Goal: Task Accomplishment & Management: Manage account settings

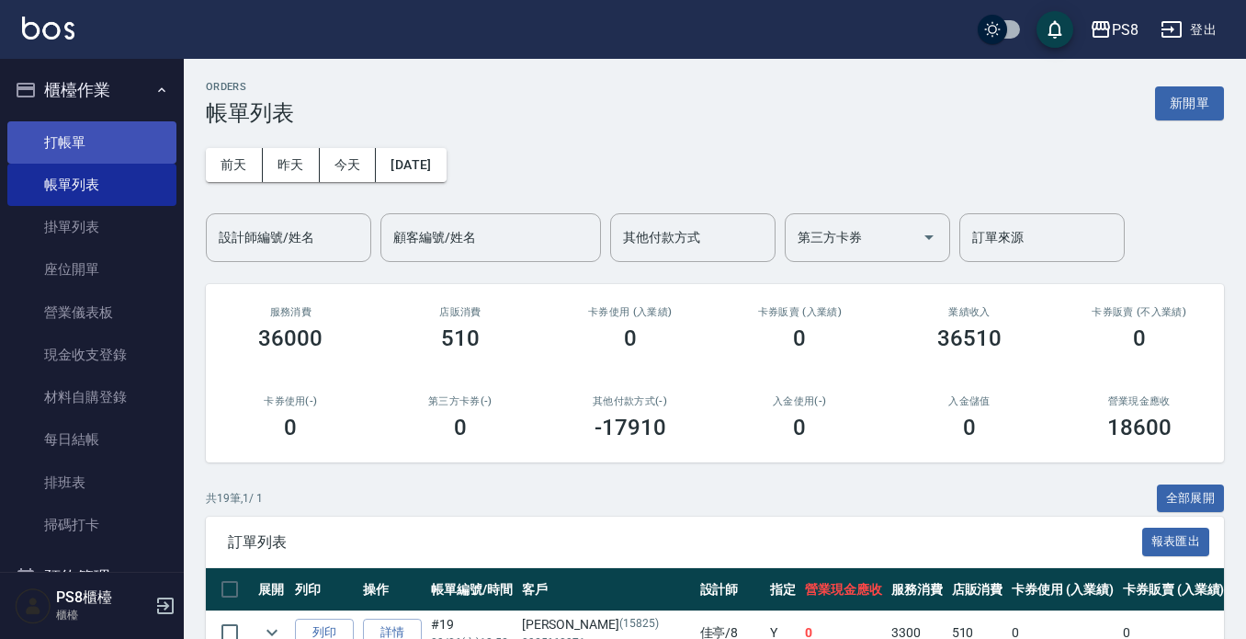
click at [131, 136] on link "打帳單" at bounding box center [91, 142] width 169 height 42
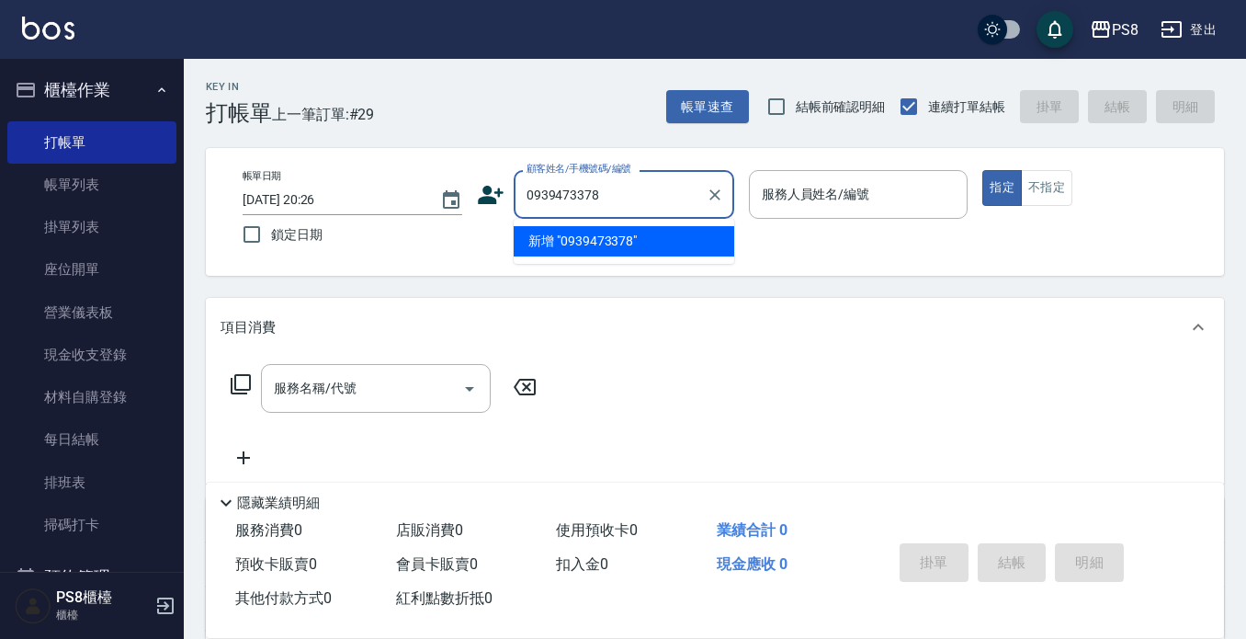
type input "0939473378"
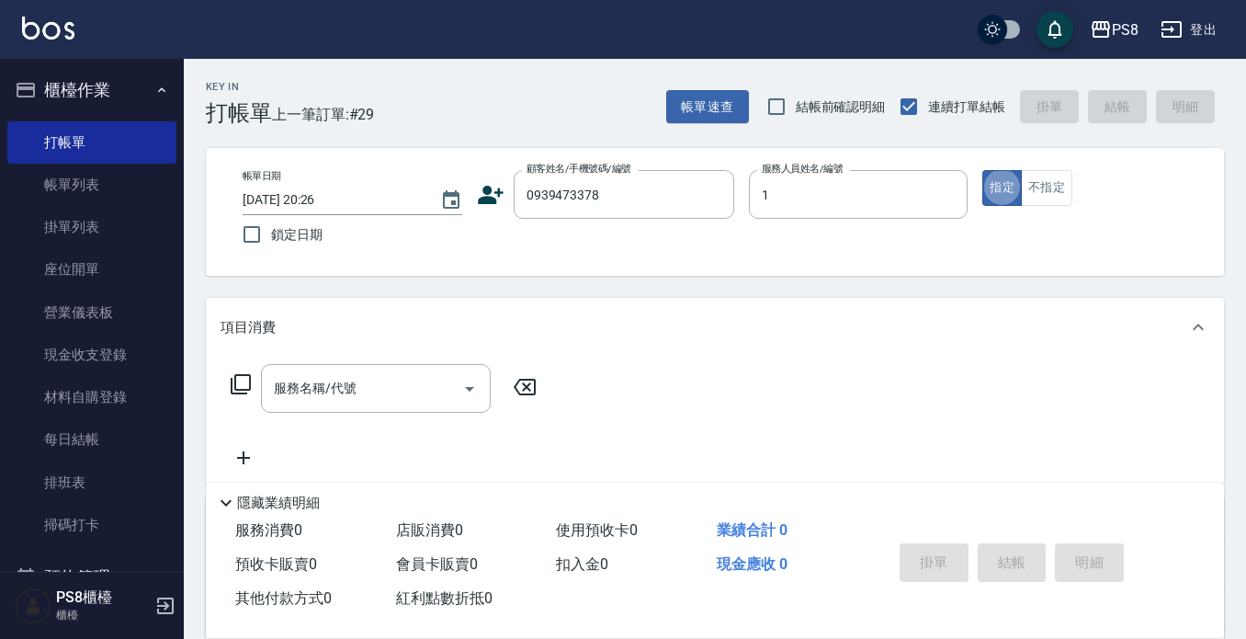
type input "B.K-1"
type button "true"
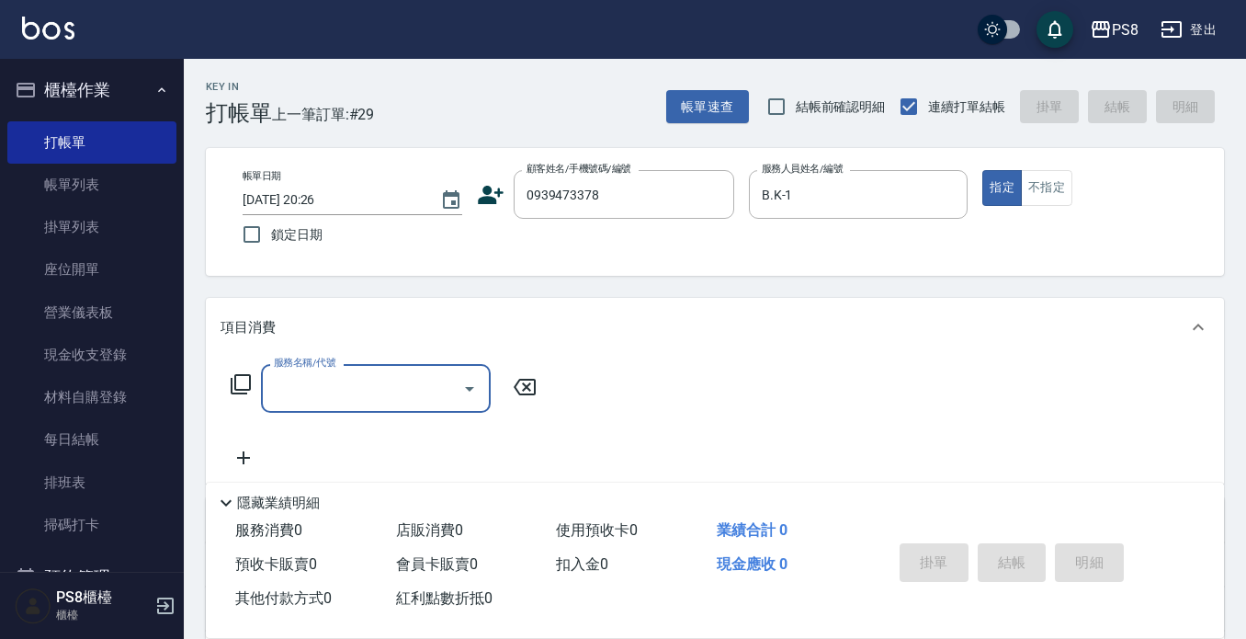
type input "2"
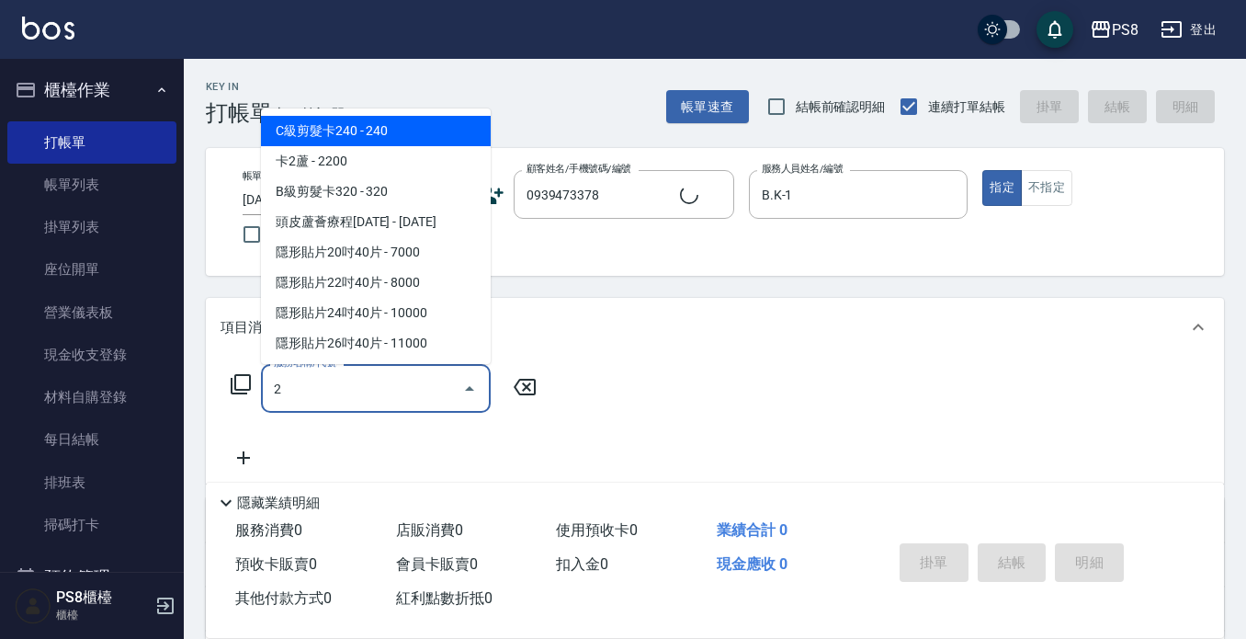
type input "[PERSON_NAME]/0939473378/6456"
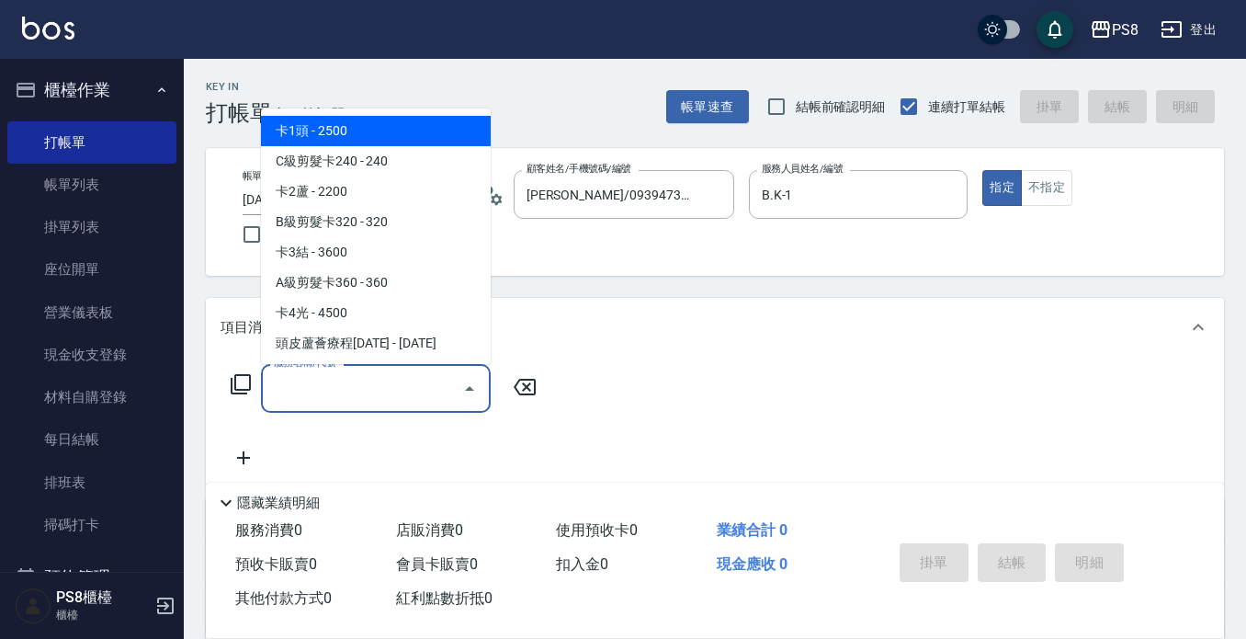
click at [710, 384] on div "服務名稱/代號 服務名稱/代號" at bounding box center [715, 420] width 1018 height 127
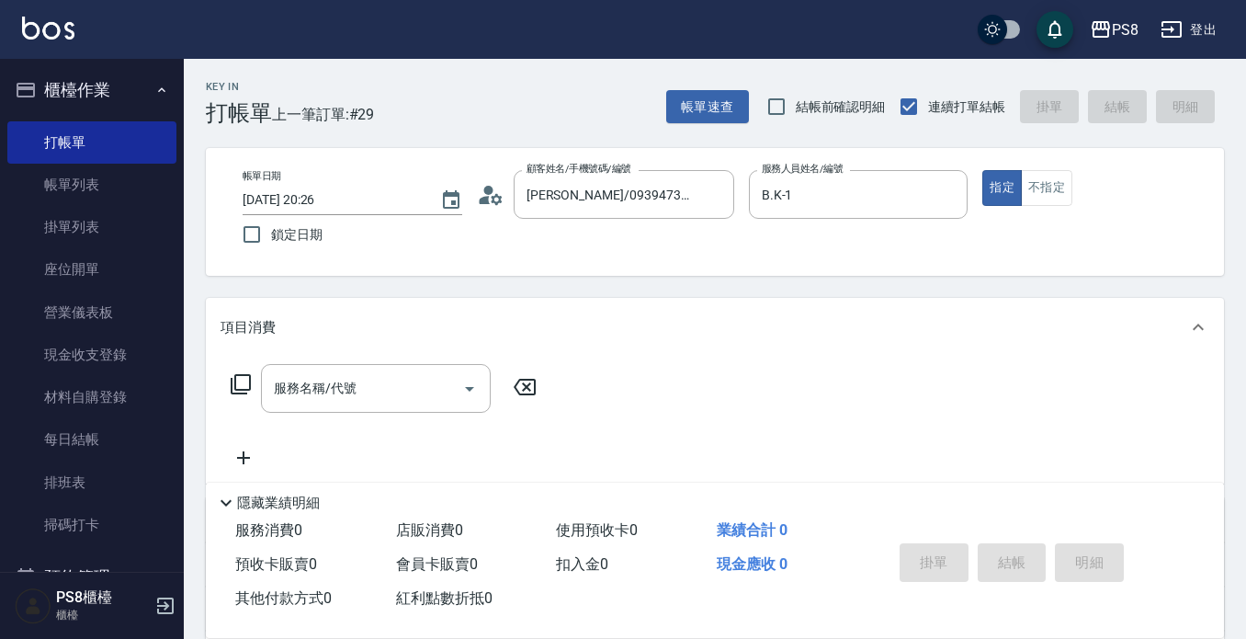
click at [484, 197] on icon at bounding box center [484, 200] width 11 height 8
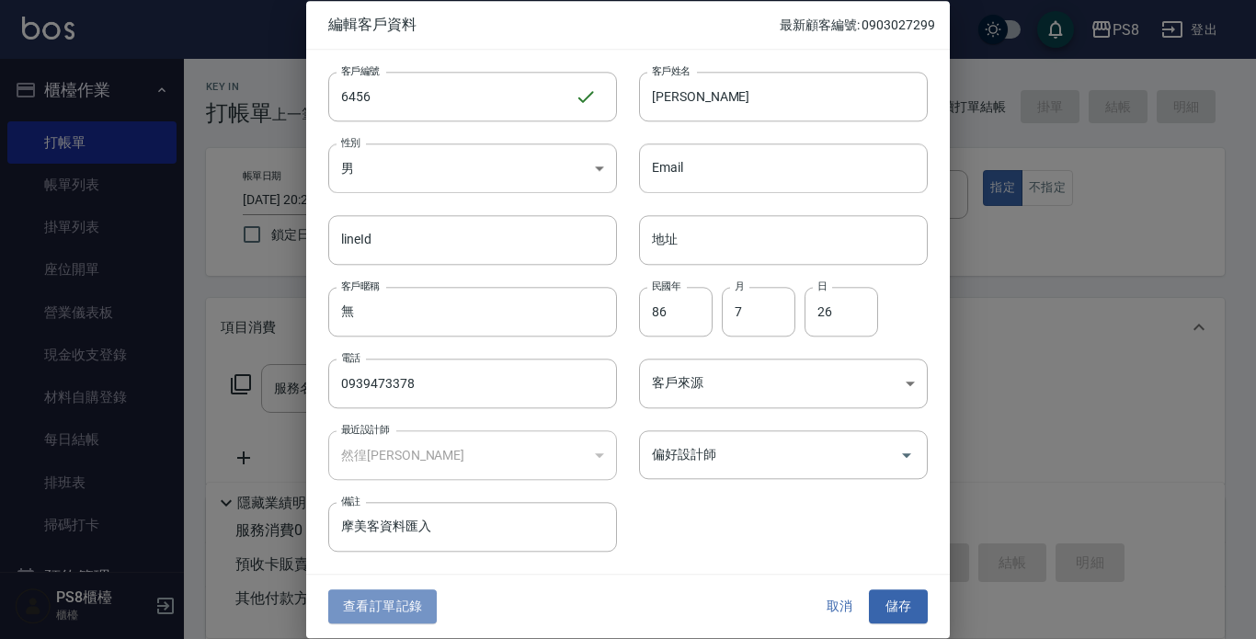
click at [416, 595] on button "查看訂單記錄" at bounding box center [382, 607] width 108 height 34
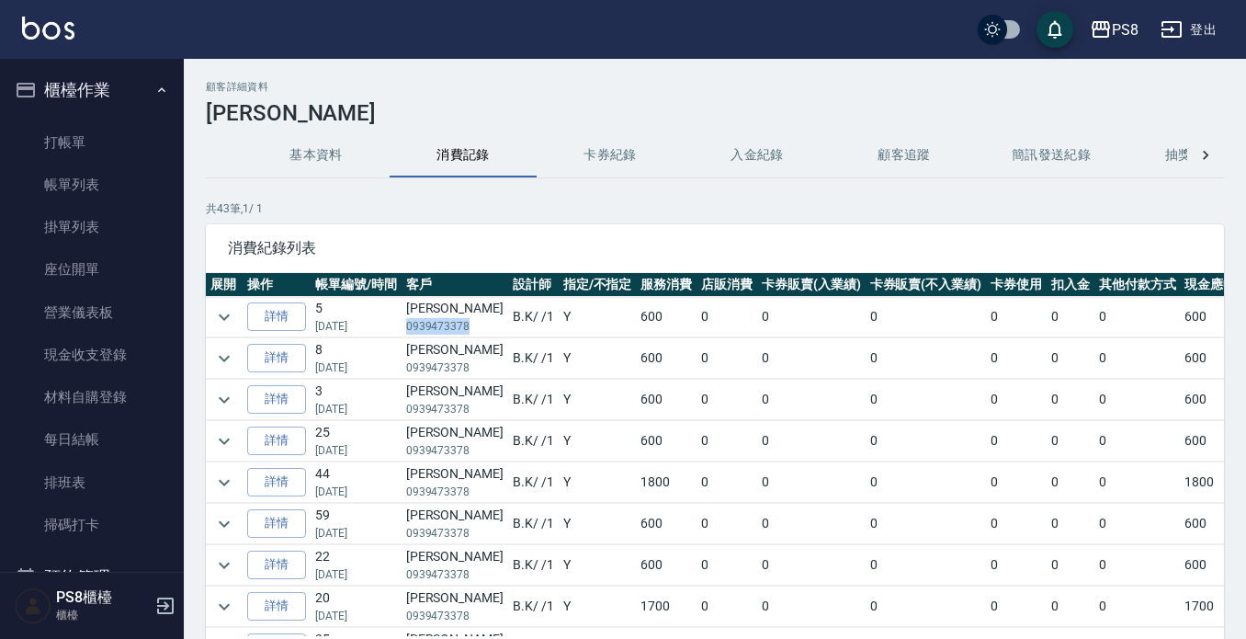
drag, startPoint x: 401, startPoint y: 324, endPoint x: 468, endPoint y: 325, distance: 67.1
click at [468, 325] on td "[PERSON_NAME]0939473378" at bounding box center [455, 317] width 107 height 40
copy p "0939473378"
click at [148, 152] on link "打帳單" at bounding box center [91, 142] width 169 height 42
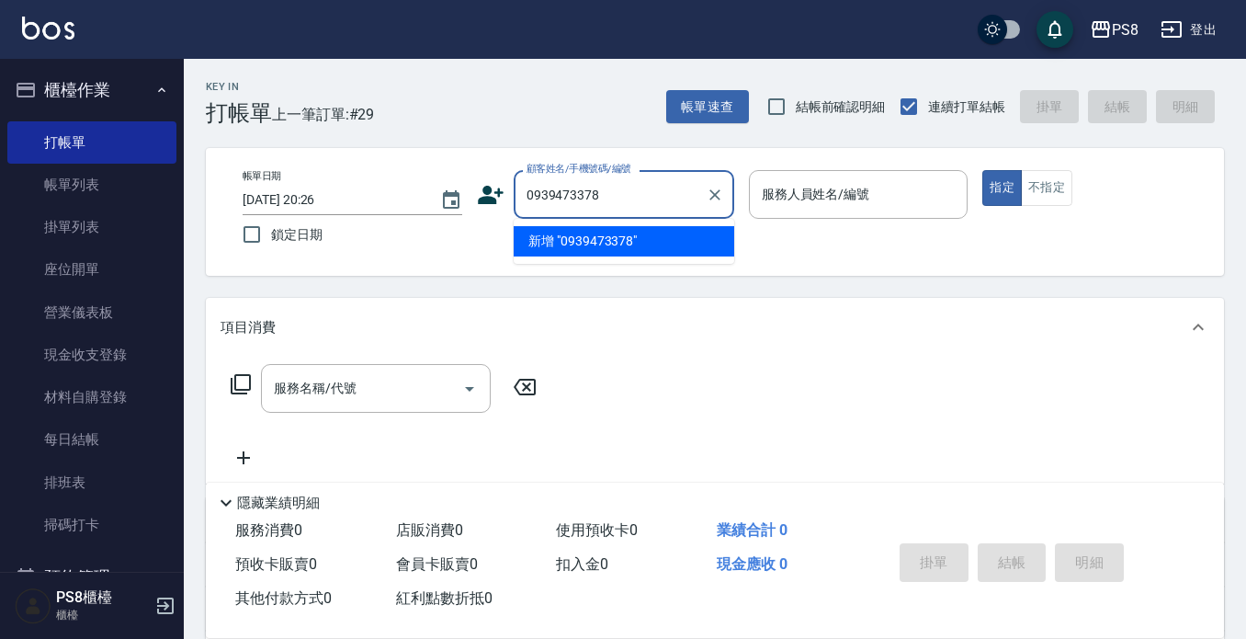
type input "0939473378"
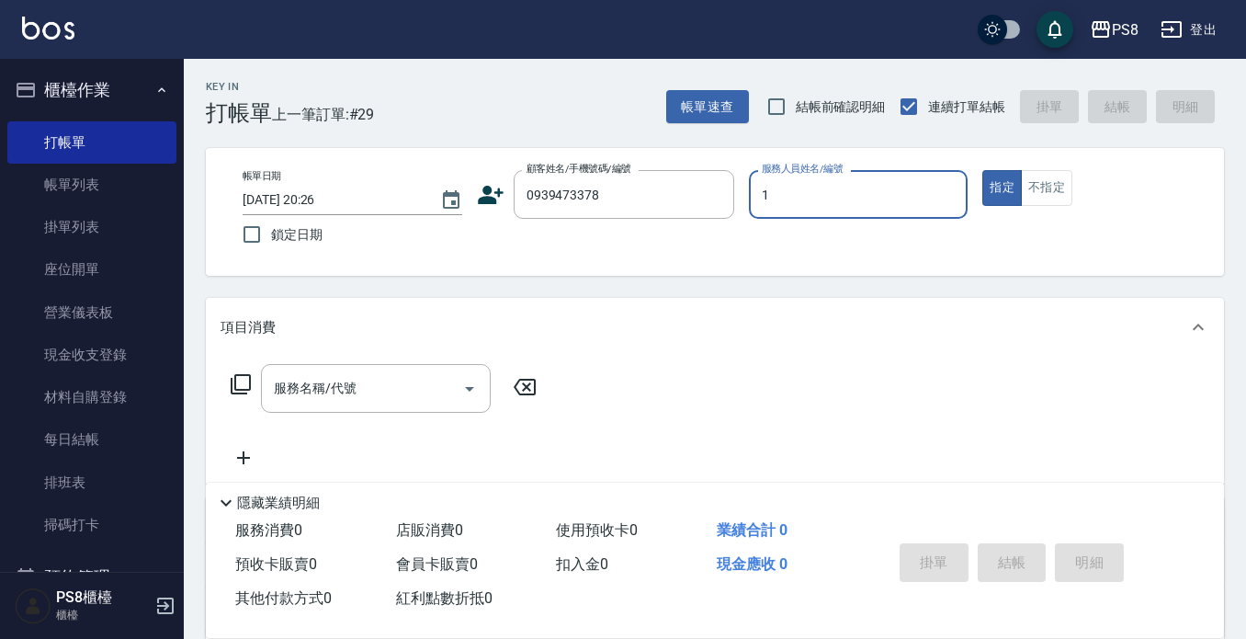
type input "1"
type button "true"
type input "B.K-1"
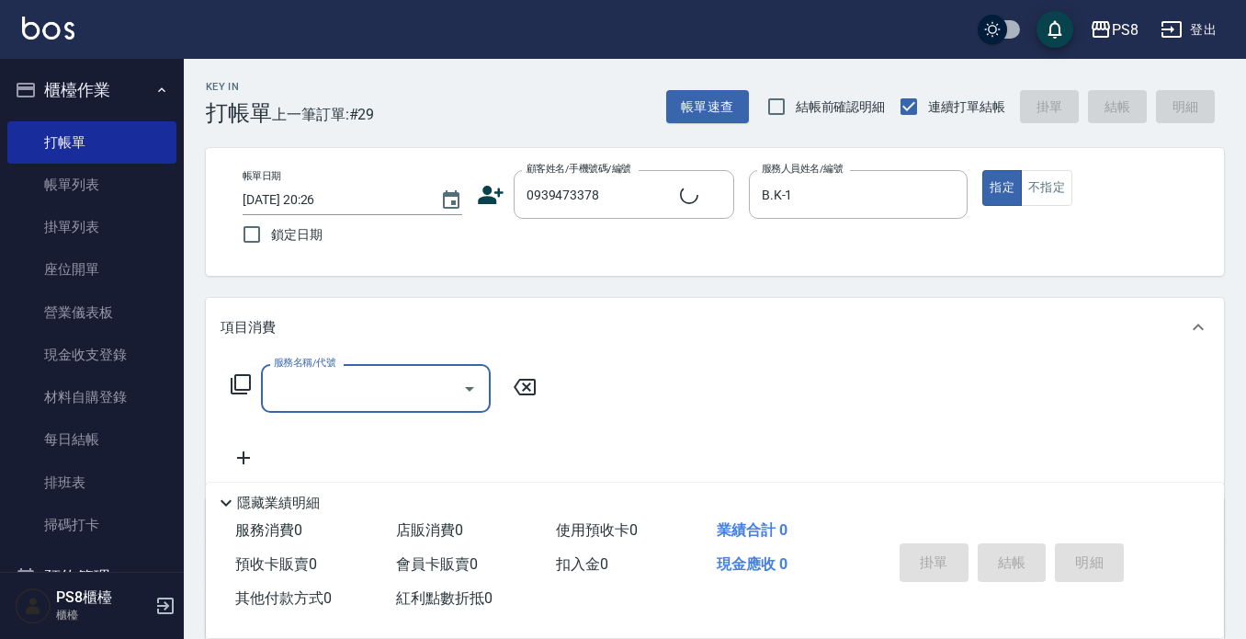
type input "[PERSON_NAME]/0939473378/6456"
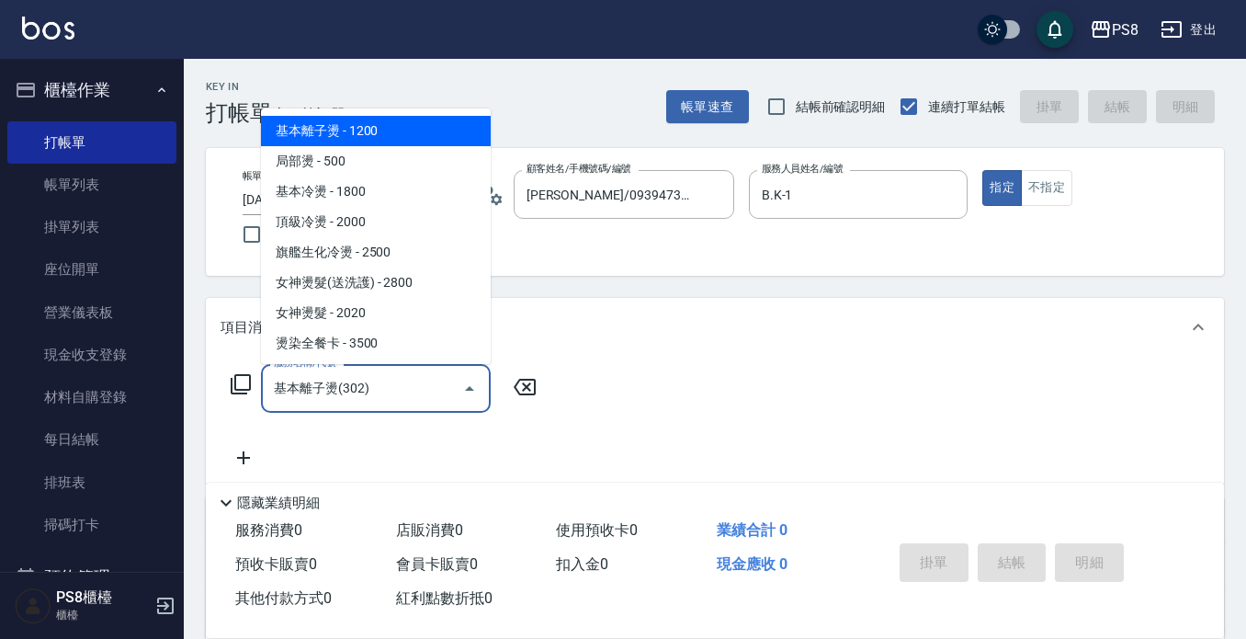
type input "基本離子燙(302)"
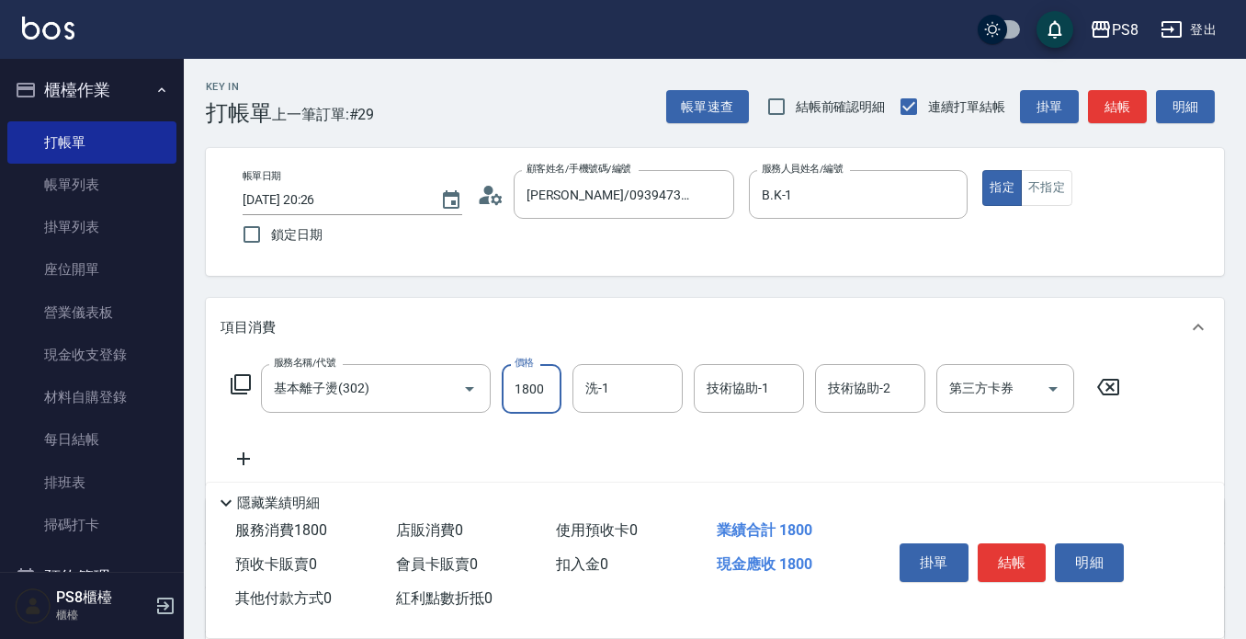
type input "1800"
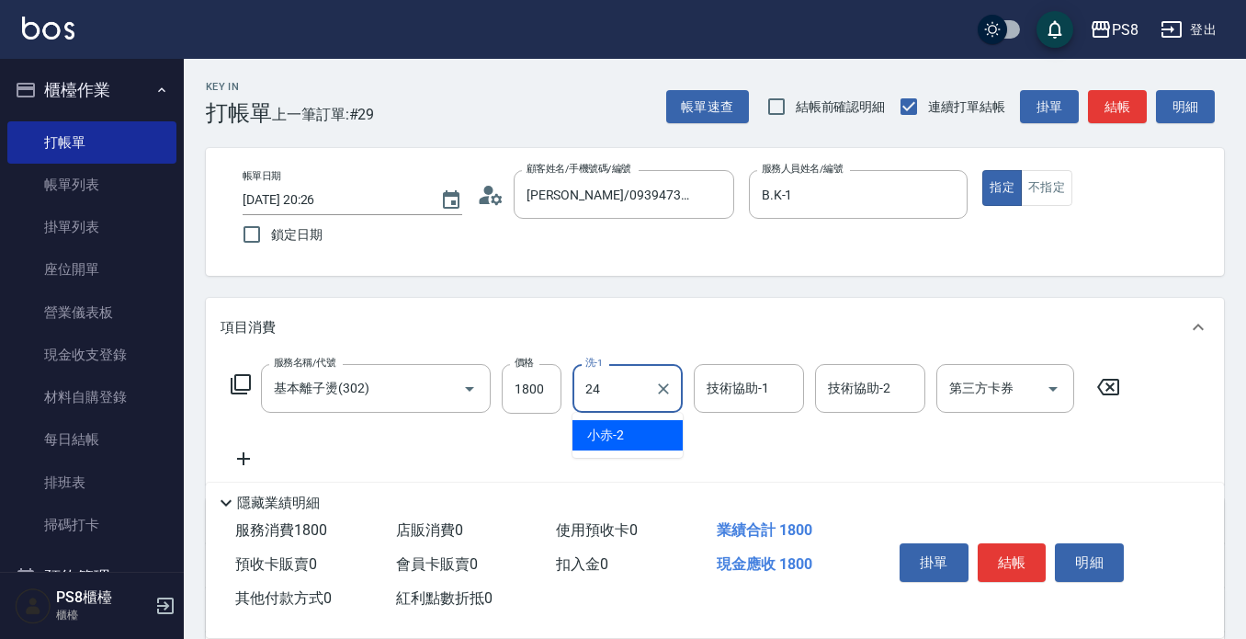
type input "[PERSON_NAME]-24"
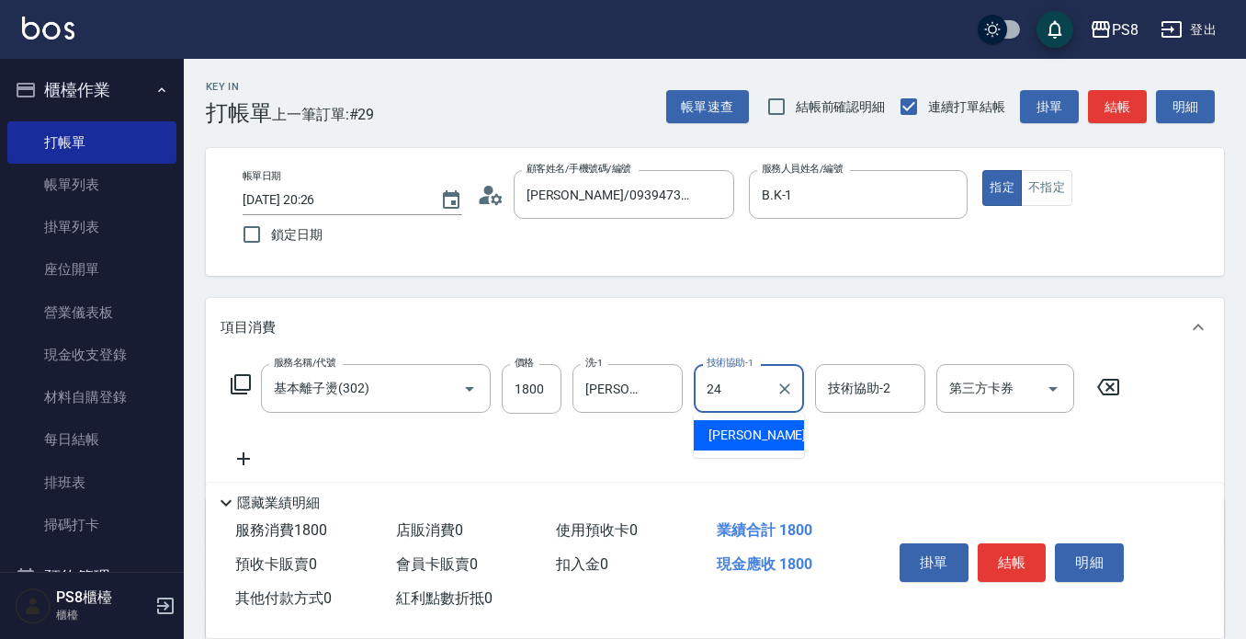
type input "[PERSON_NAME]-24"
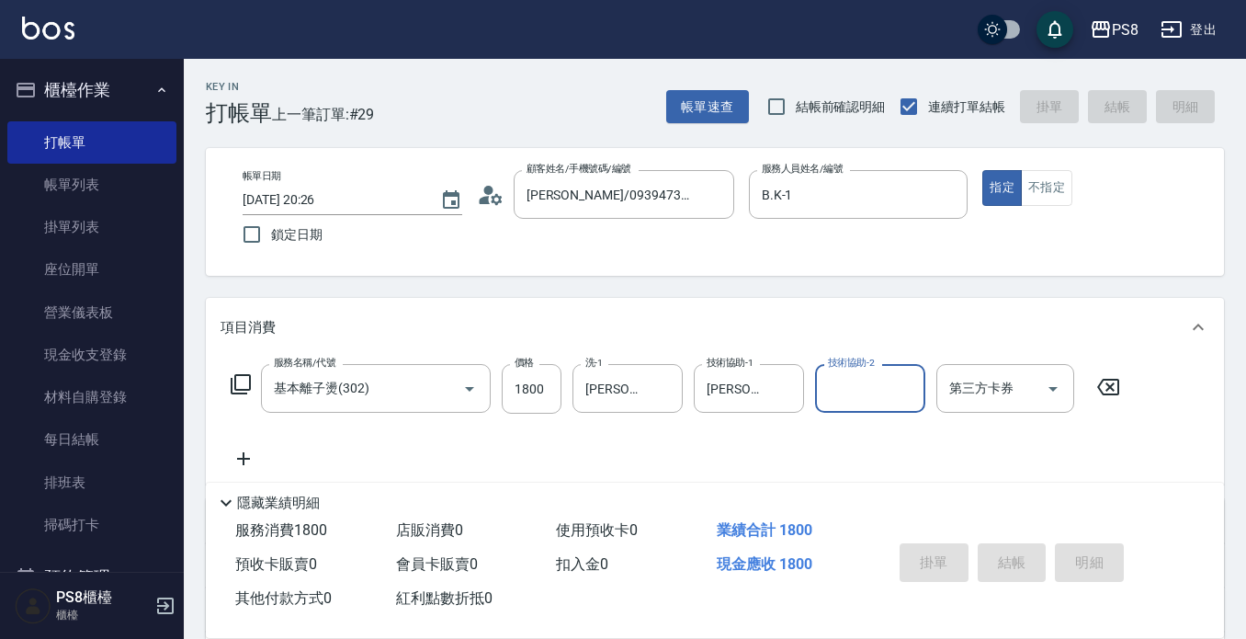
type input "[DATE] 20:27"
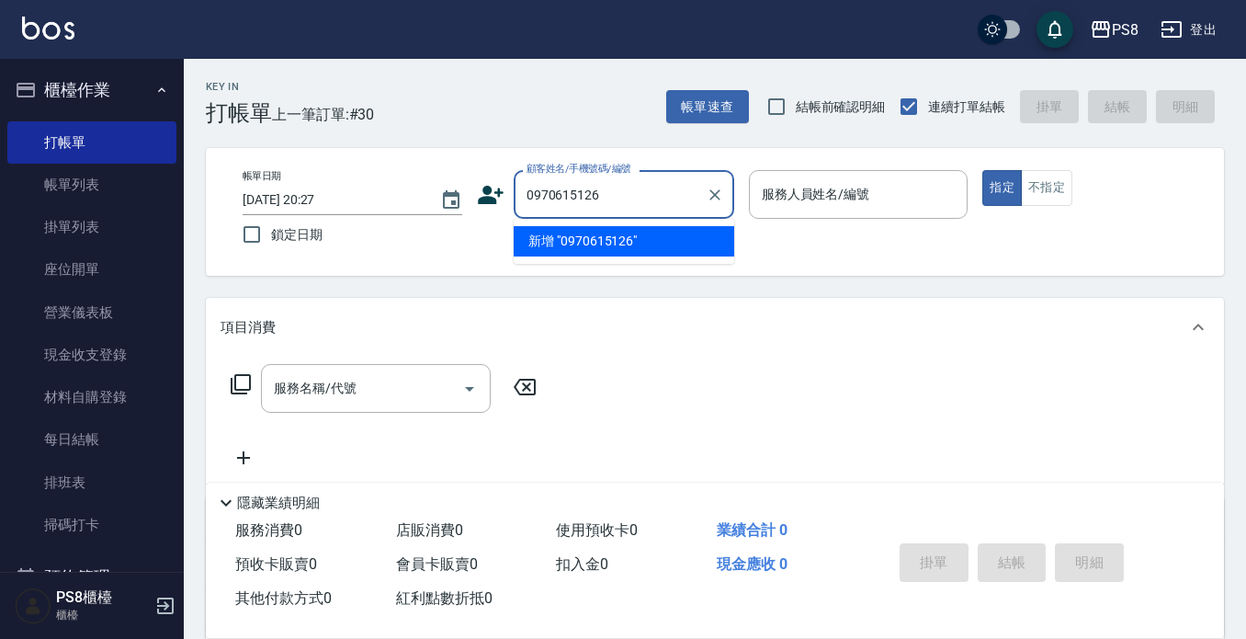
type input "0970615126"
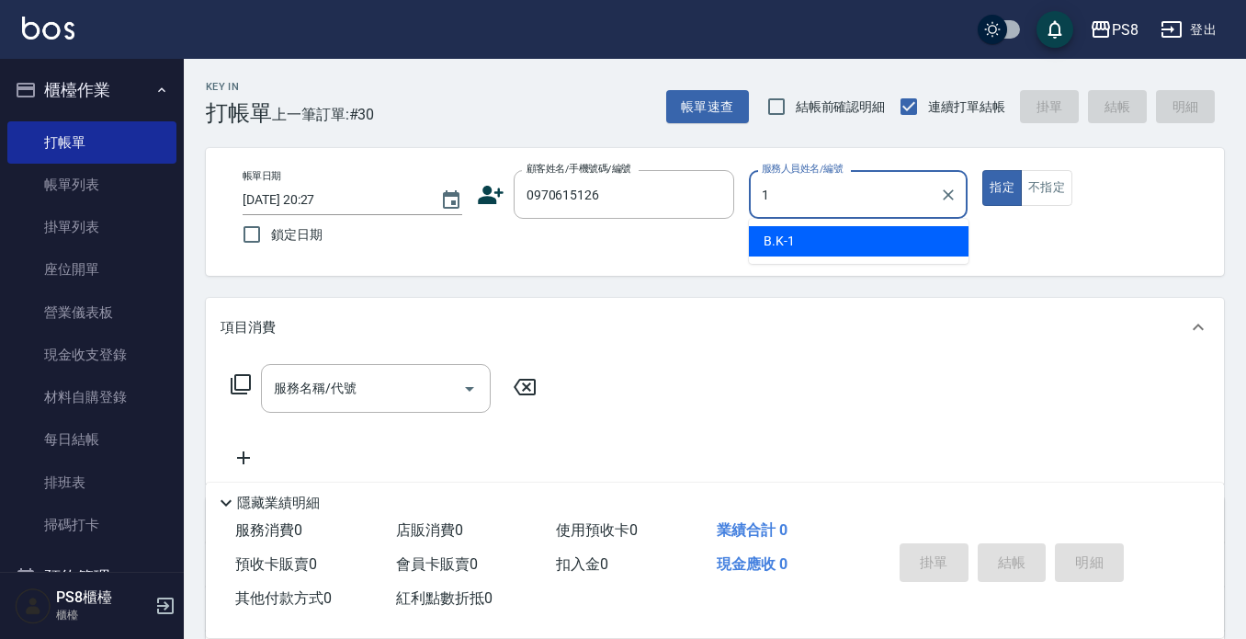
type input "B.K-1"
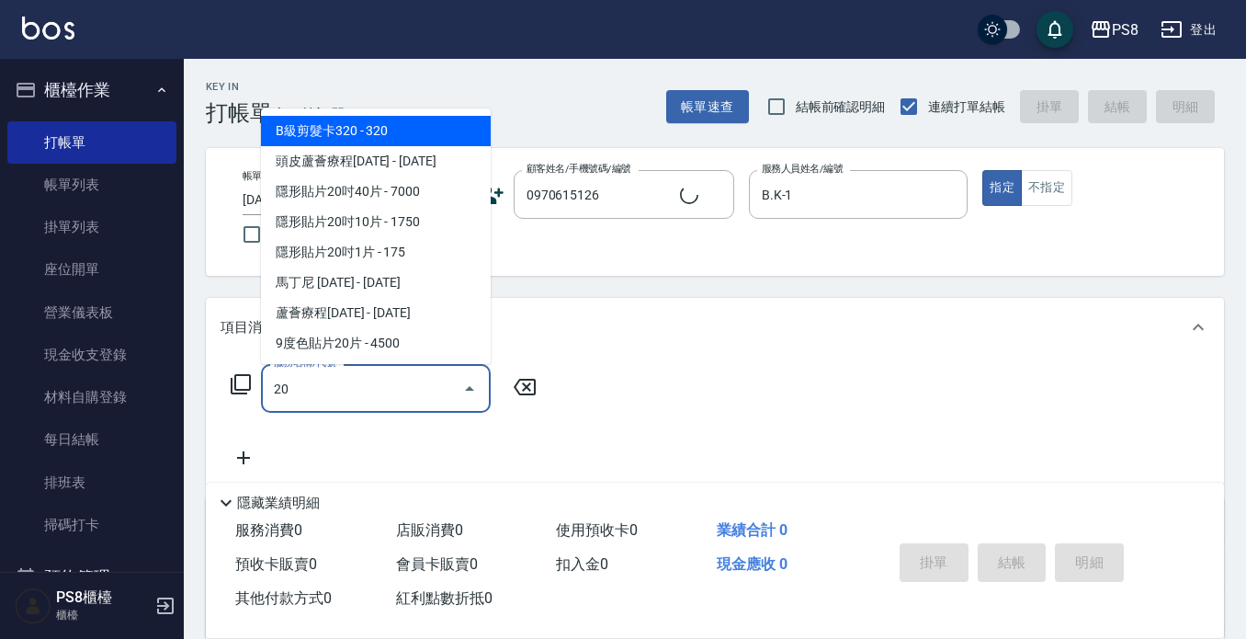
type input "201"
type input "[PERSON_NAME]/0970615126/0970615126"
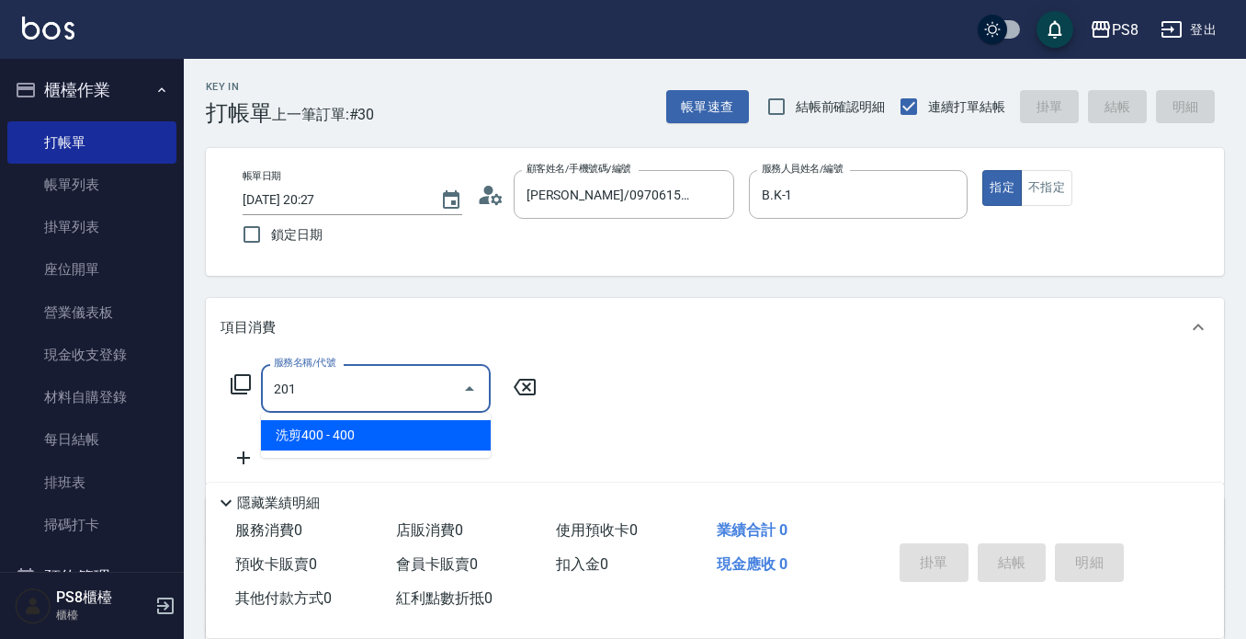
type input "洗剪400(201)"
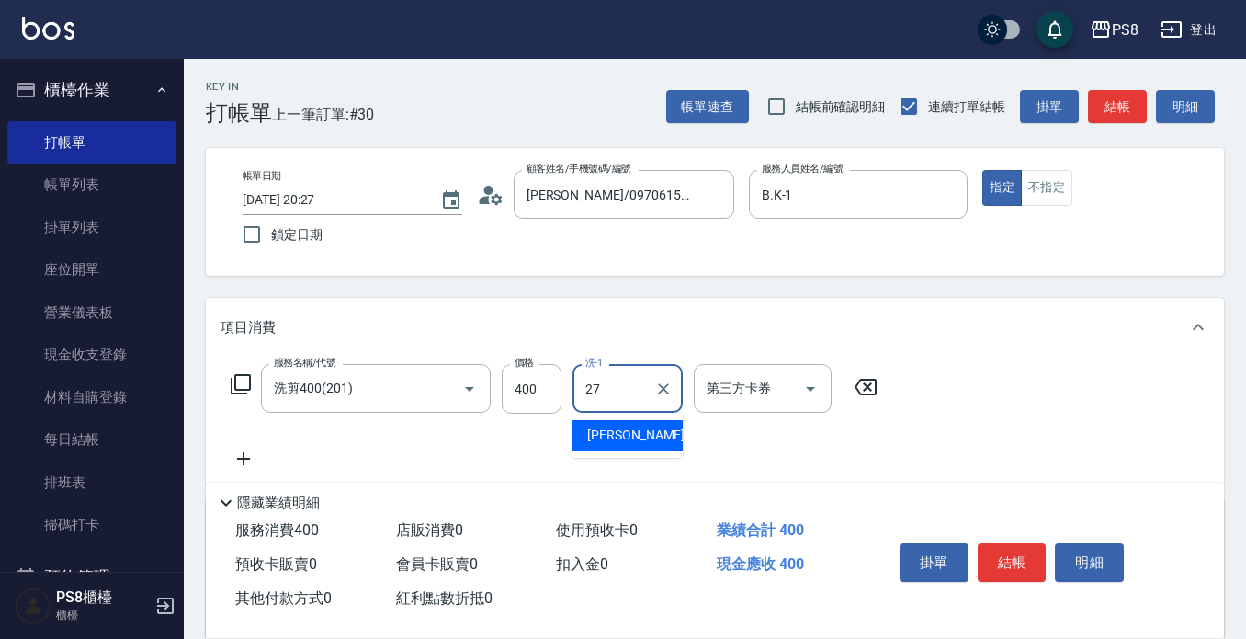
type input "[PERSON_NAME]-27"
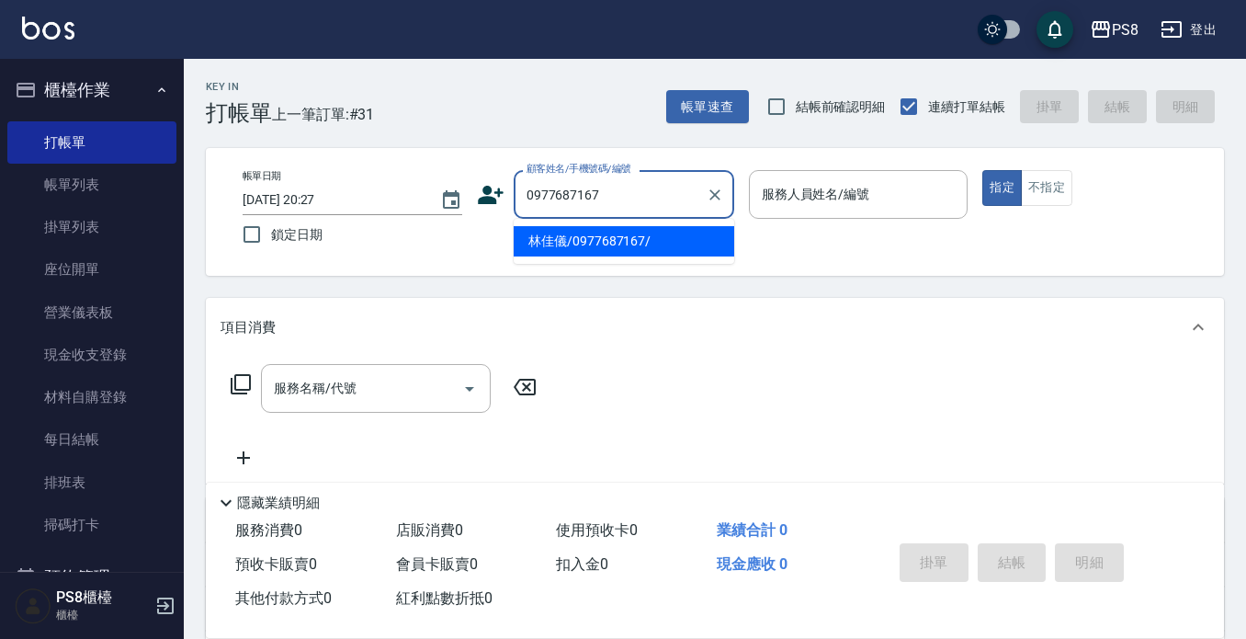
type input "林佳儀/0977687167/"
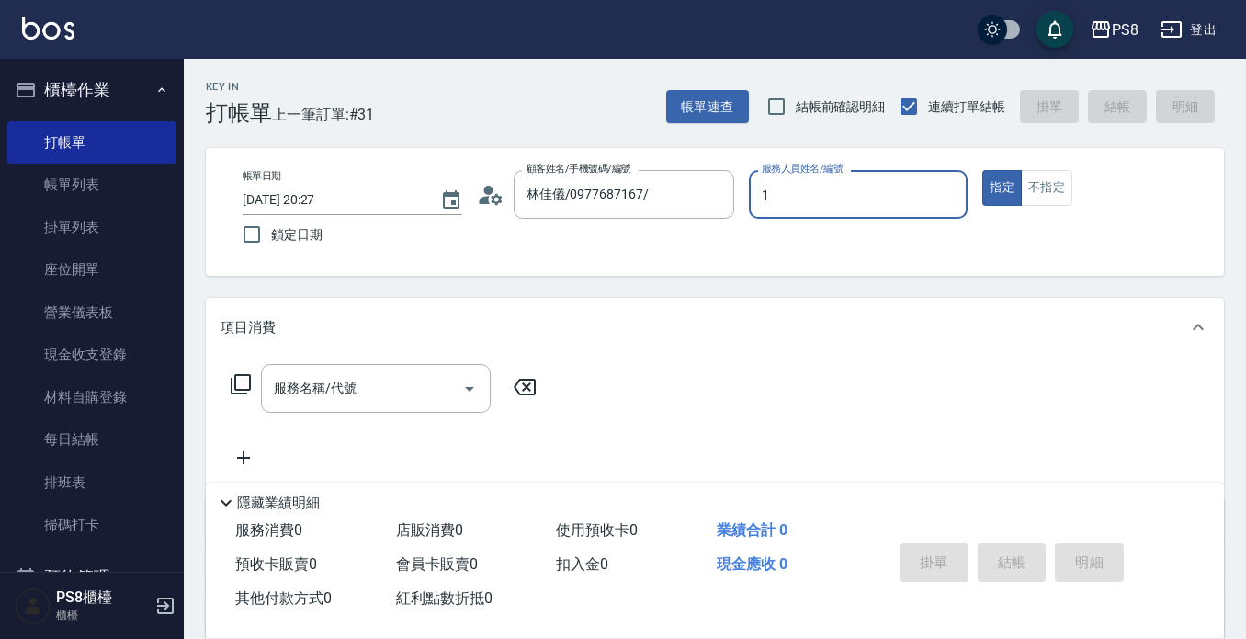
type input "B.K-1"
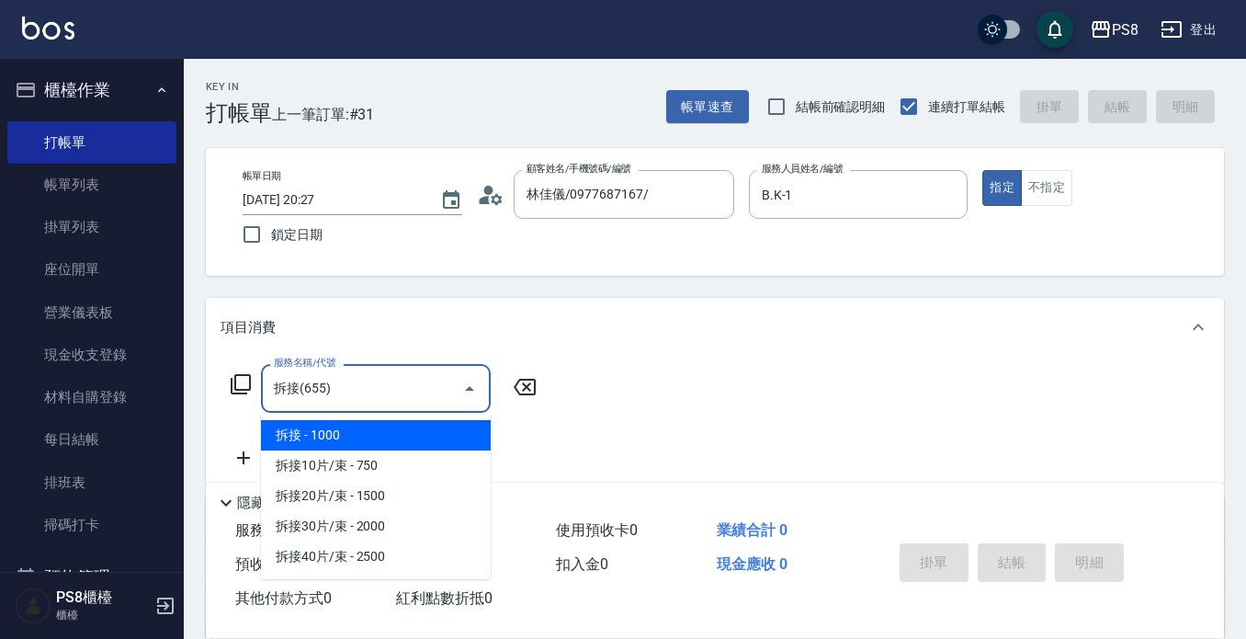
type input "拆接(655)"
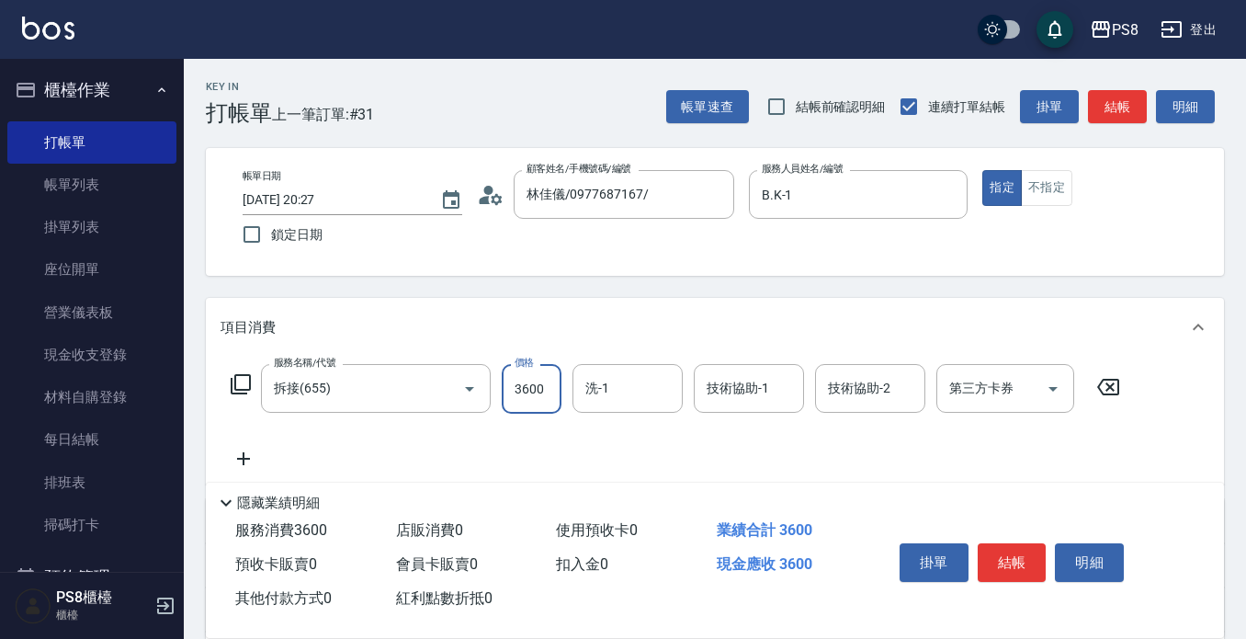
type input "3600"
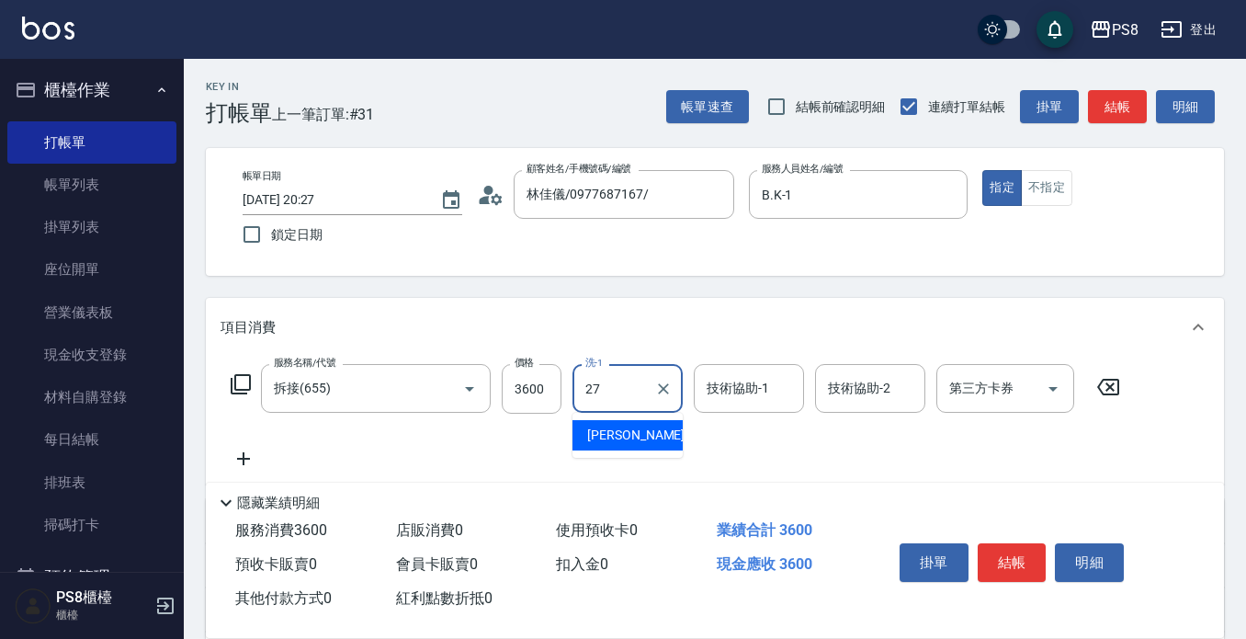
type input "[PERSON_NAME]-27"
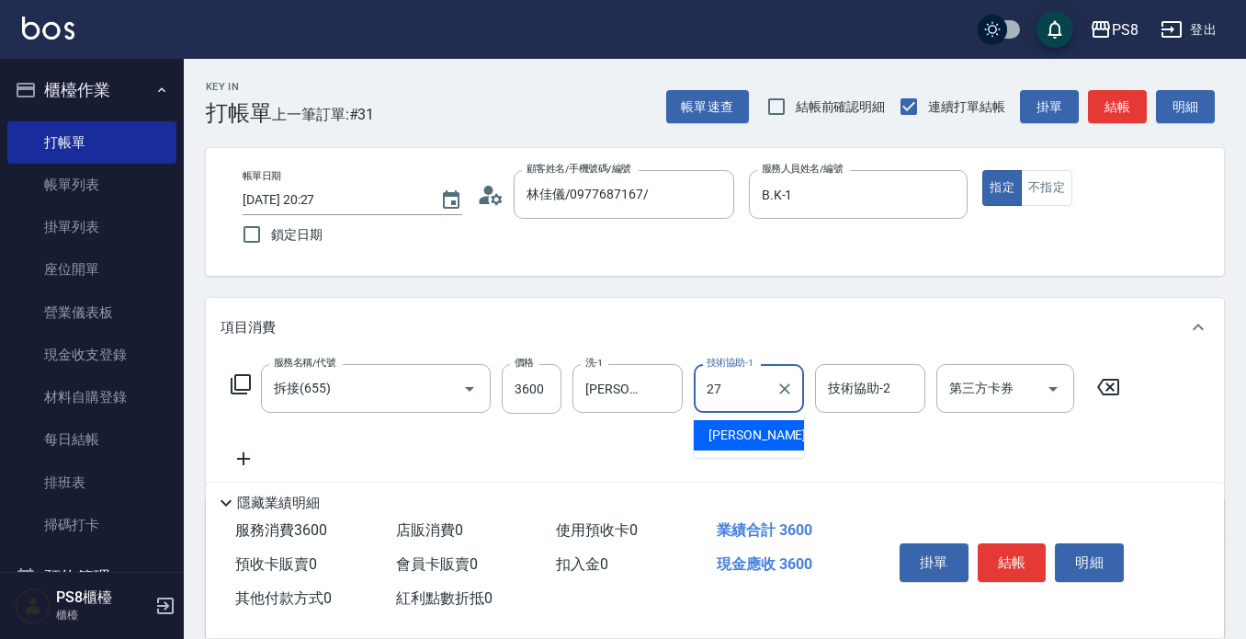
type input "[PERSON_NAME]-27"
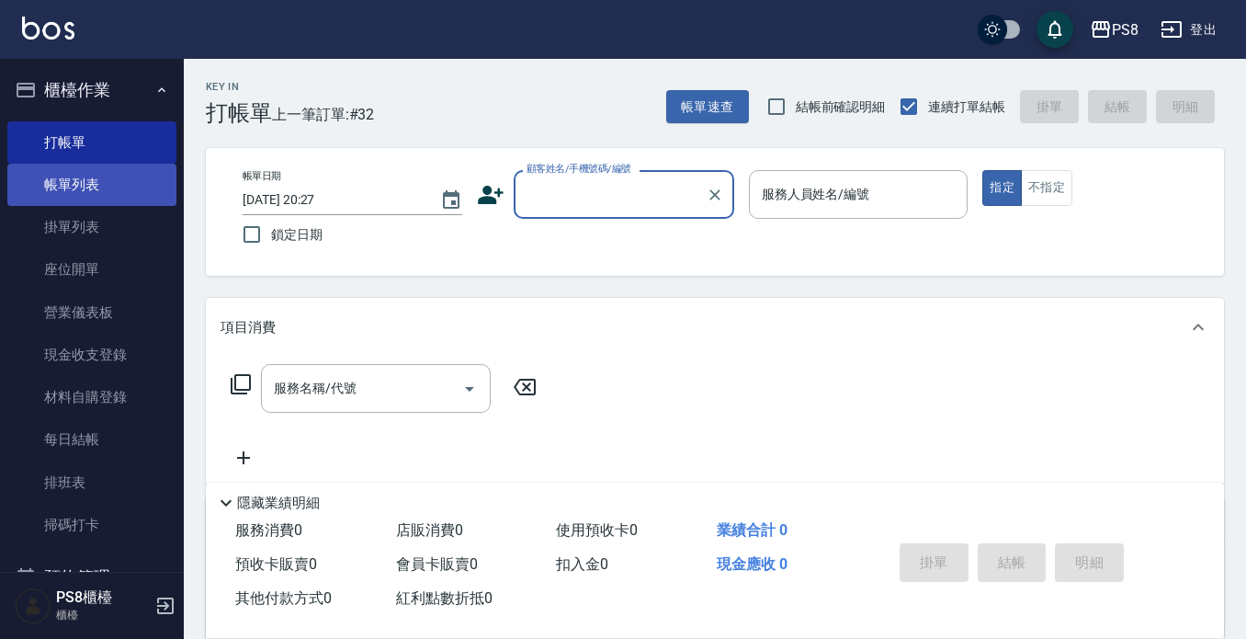
click at [70, 185] on link "帳單列表" at bounding box center [91, 185] width 169 height 42
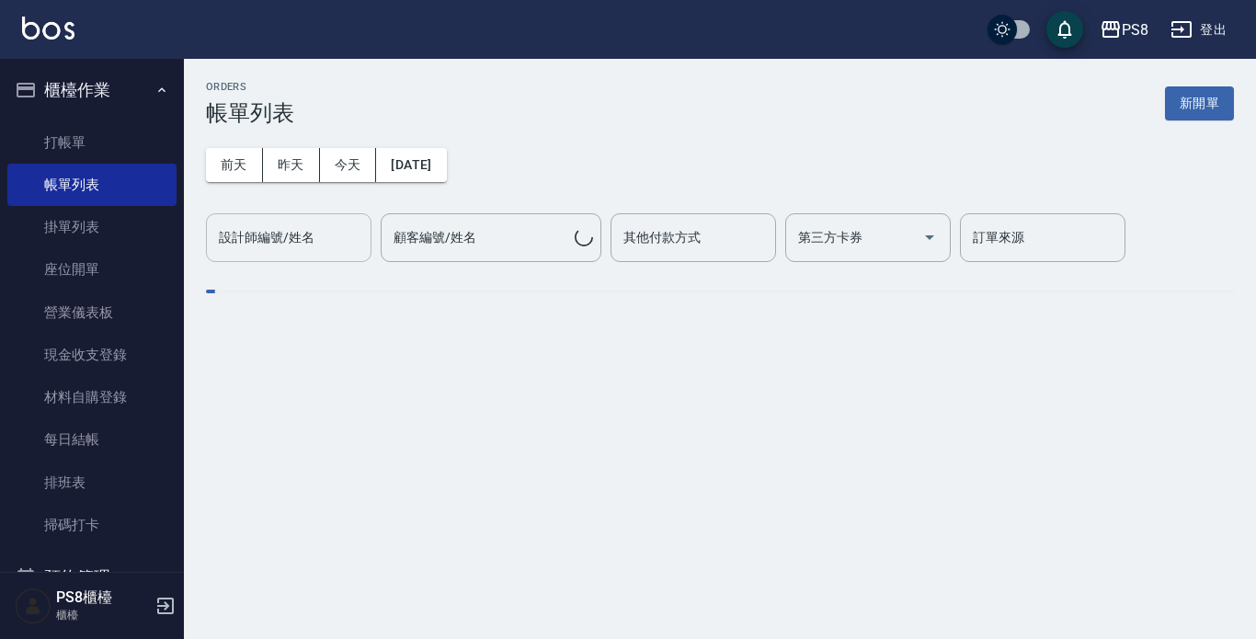
click at [329, 230] on input "設計師編號/姓名" at bounding box center [288, 238] width 149 height 32
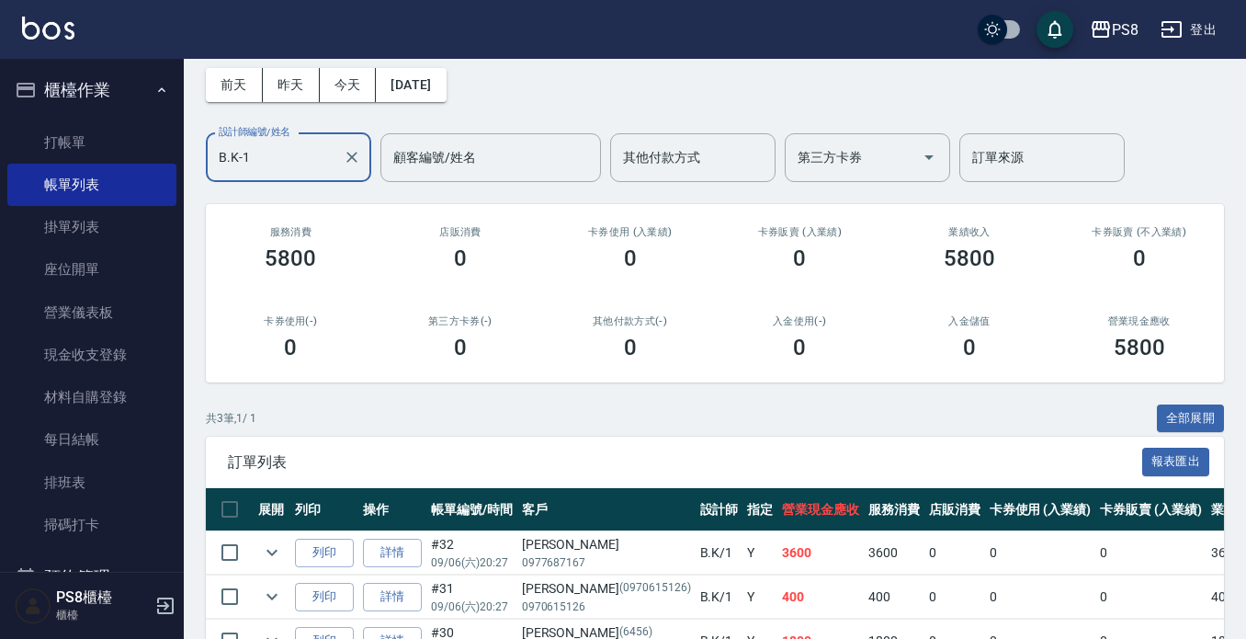
scroll to position [192, 0]
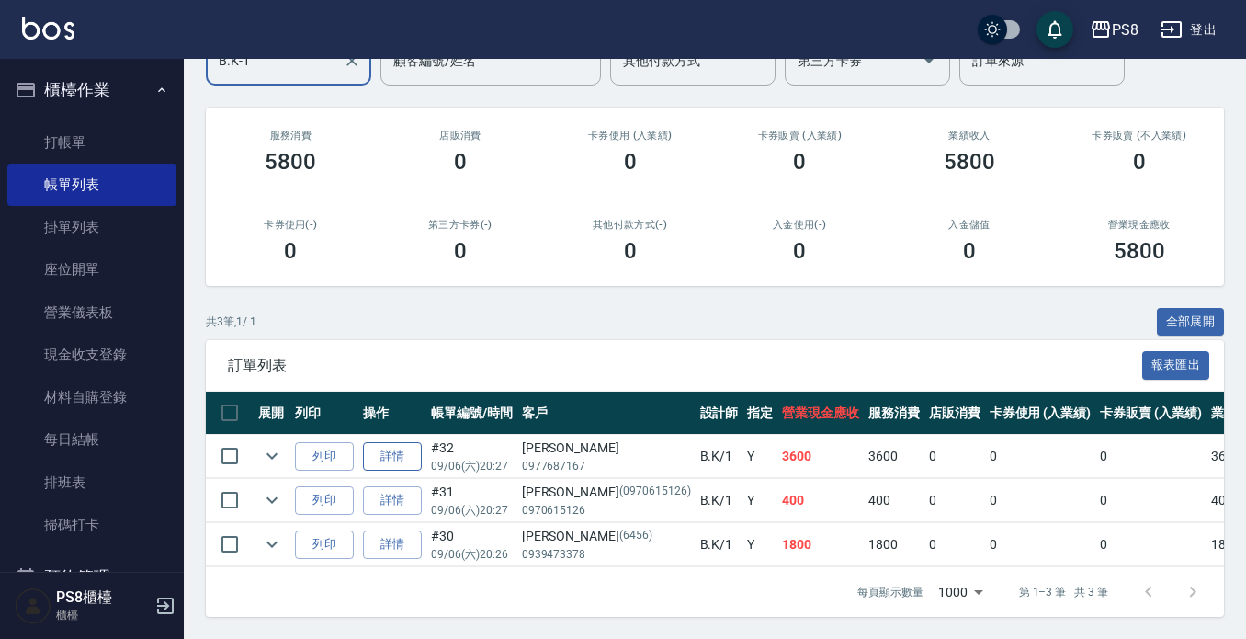
type input "B.K-1"
click at [385, 442] on link "詳情" at bounding box center [392, 456] width 59 height 28
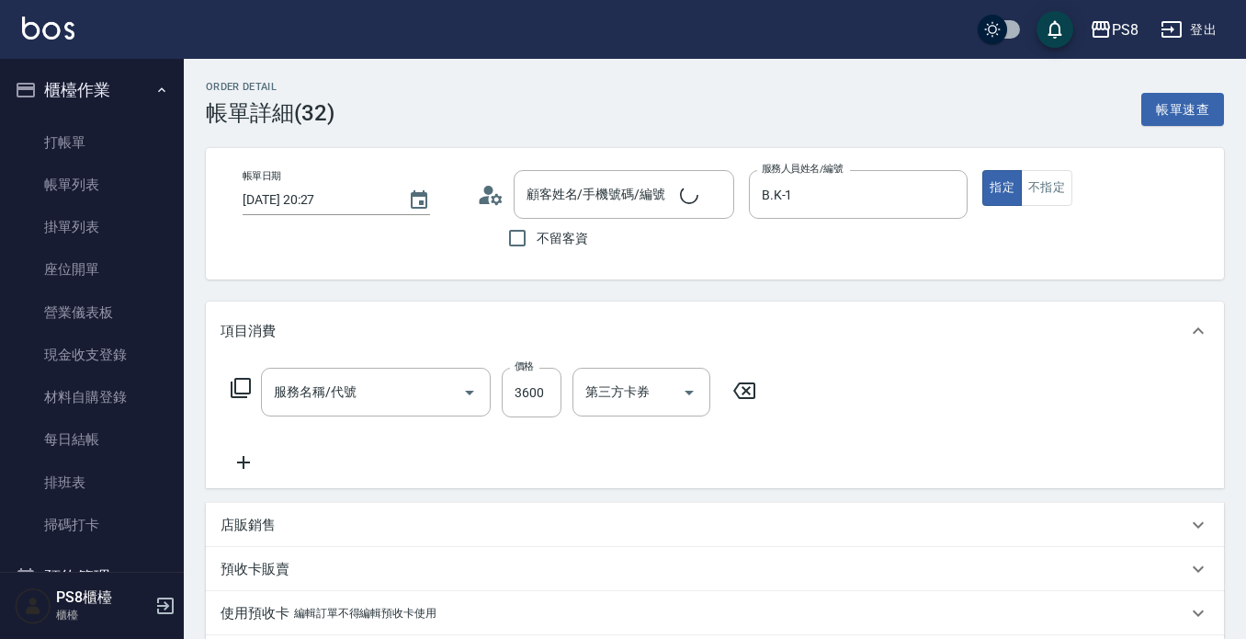
type input "[DATE] 20:27"
type input "B.K-1"
type input "拆接(655)"
type input "林佳儀/0977687167/"
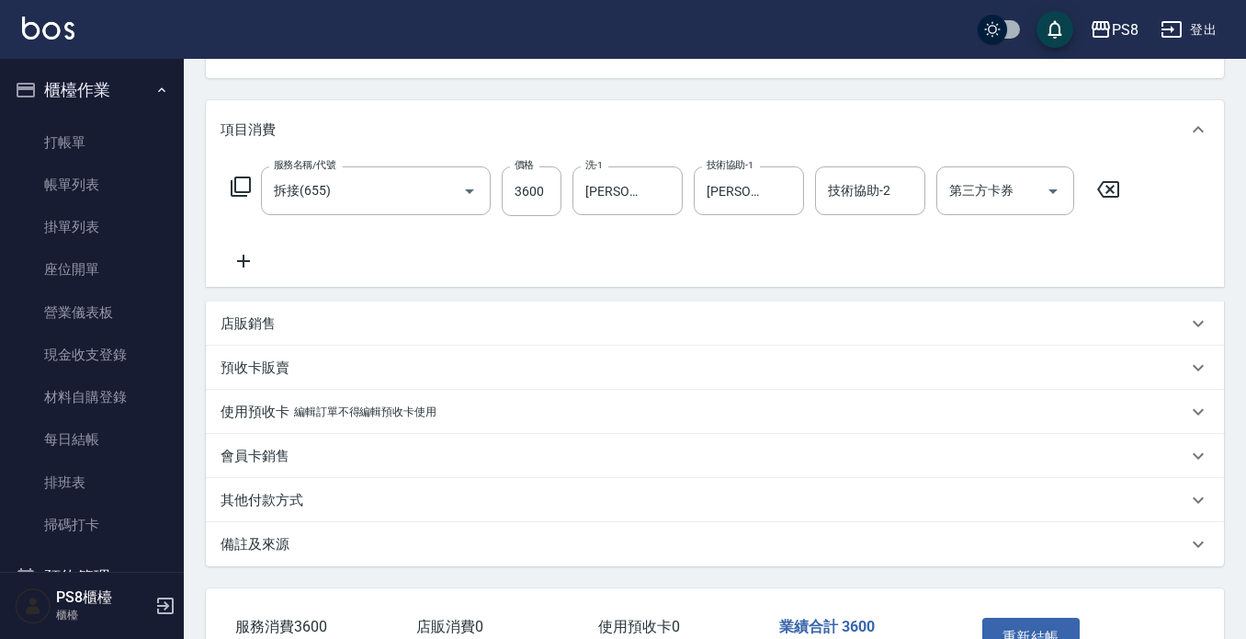
scroll to position [327, 0]
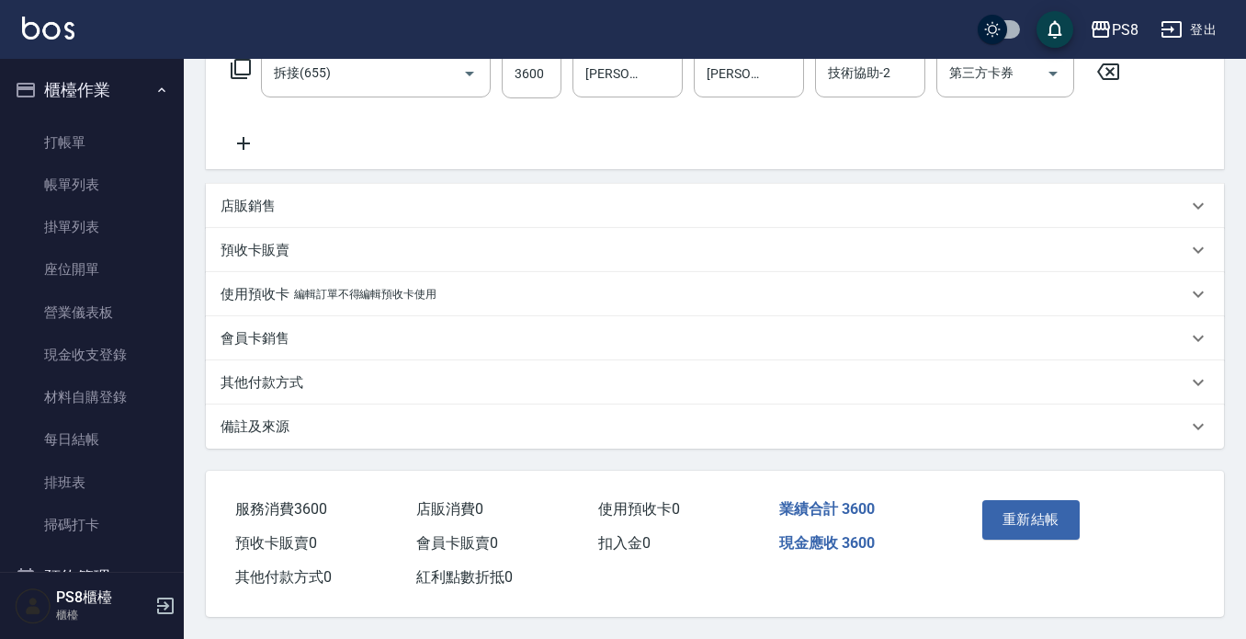
click at [358, 373] on div "其他付款方式" at bounding box center [704, 382] width 967 height 19
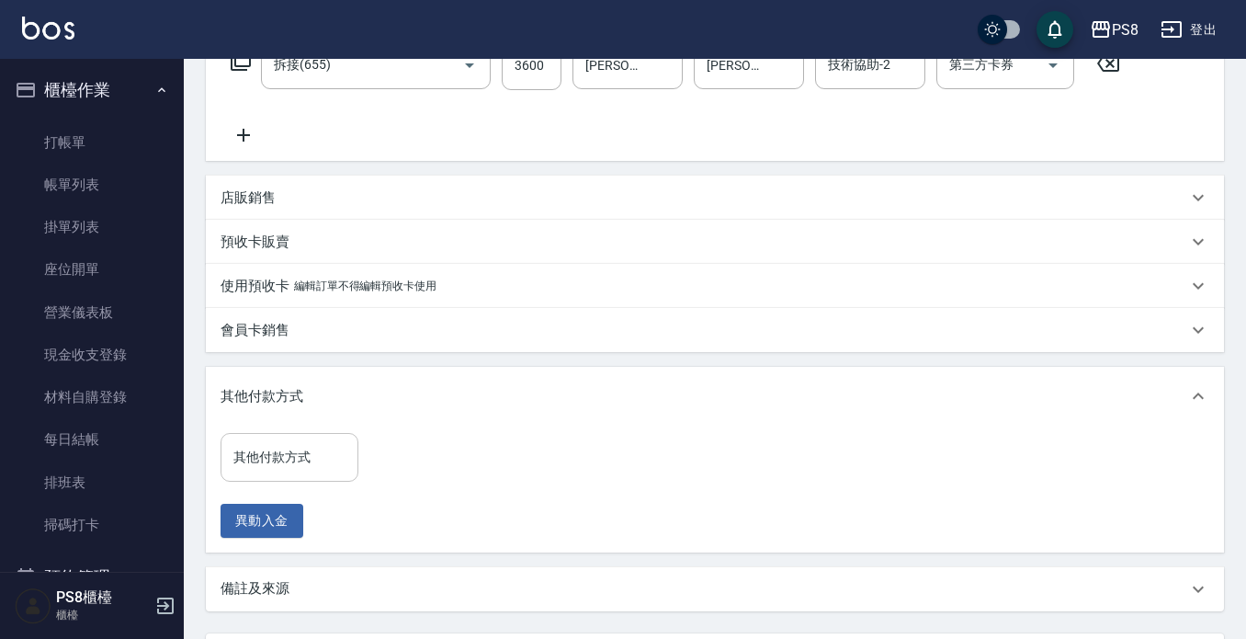
click at [309, 454] on input "其他付款方式" at bounding box center [289, 457] width 121 height 32
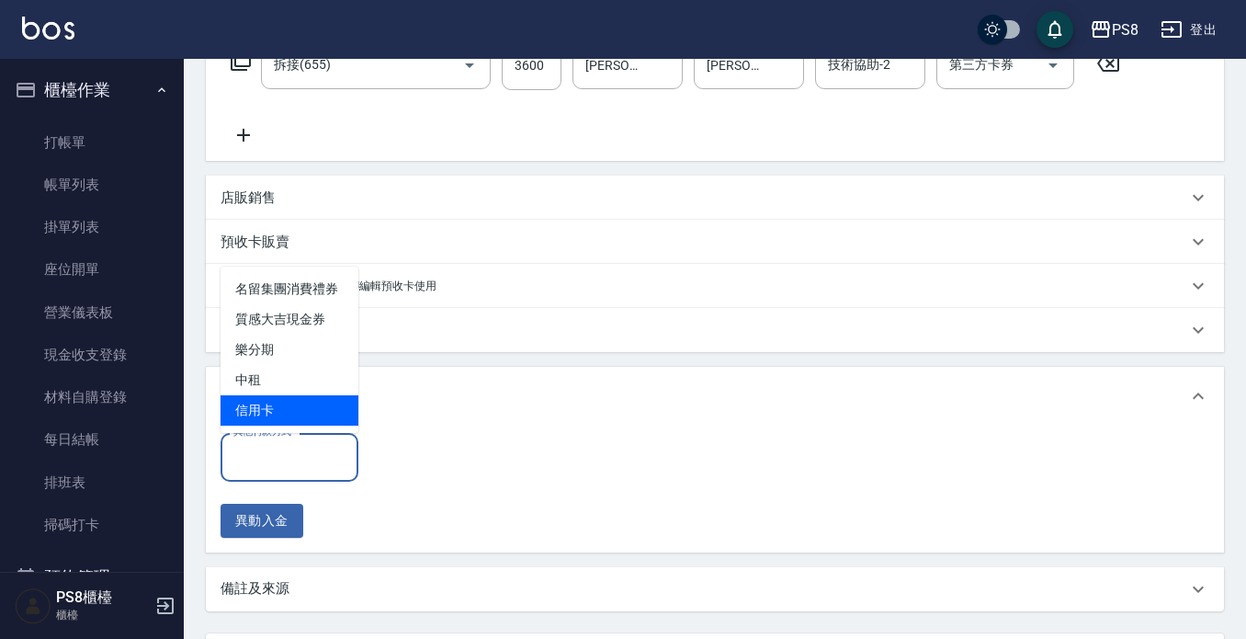
click at [306, 415] on span "信用卡" at bounding box center [290, 410] width 138 height 30
type input "信用卡"
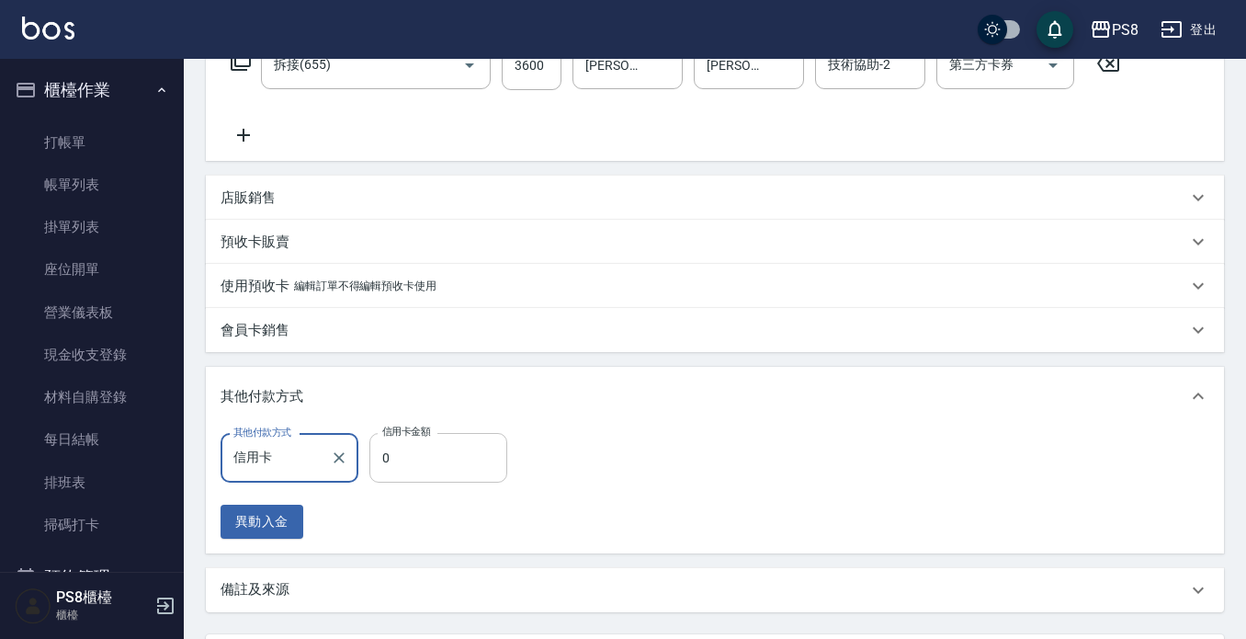
click at [413, 474] on input "0" at bounding box center [439, 458] width 138 height 50
type input "3600"
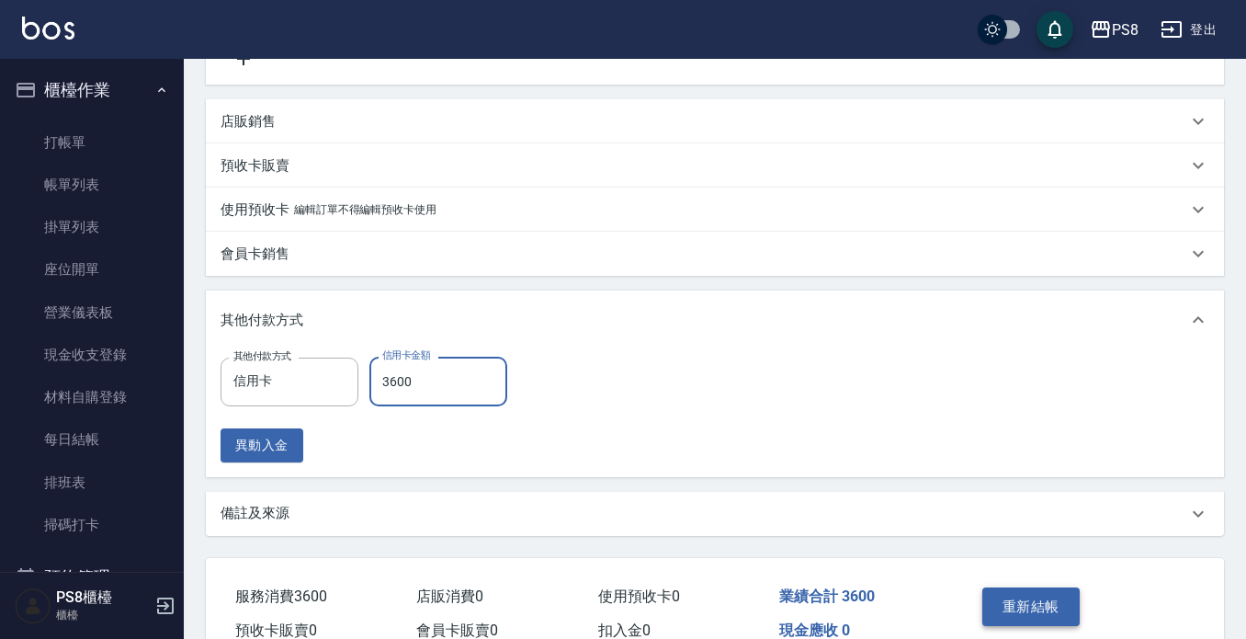
scroll to position [499, 0]
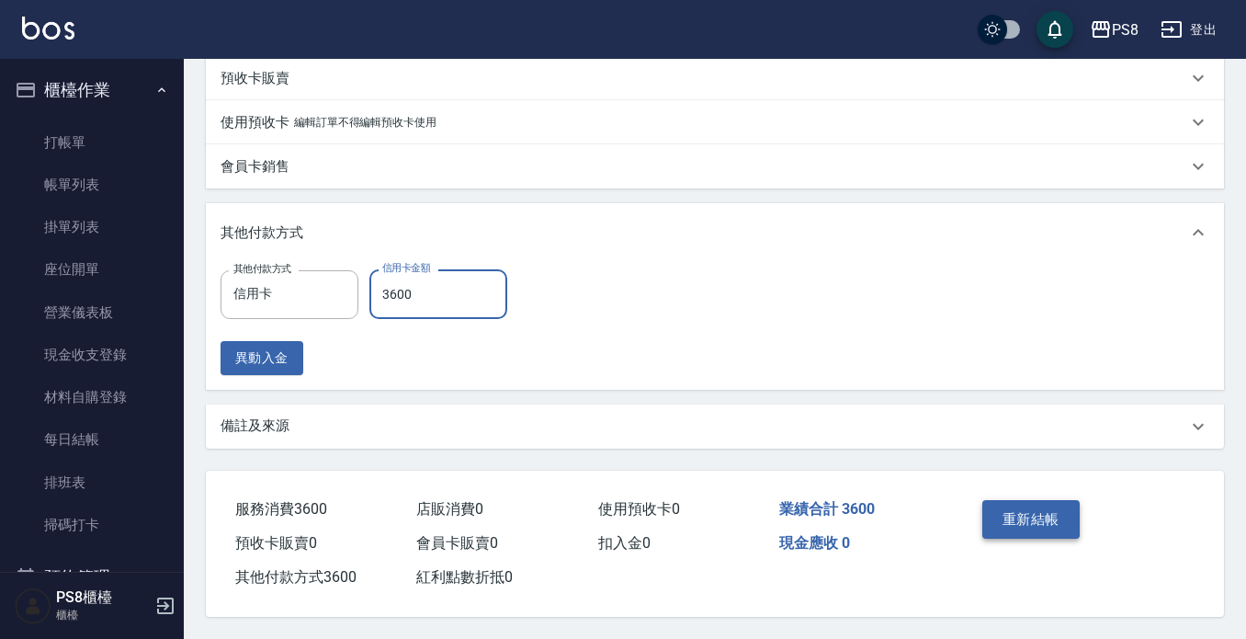
click at [1054, 500] on button "重新結帳" at bounding box center [1031, 519] width 97 height 39
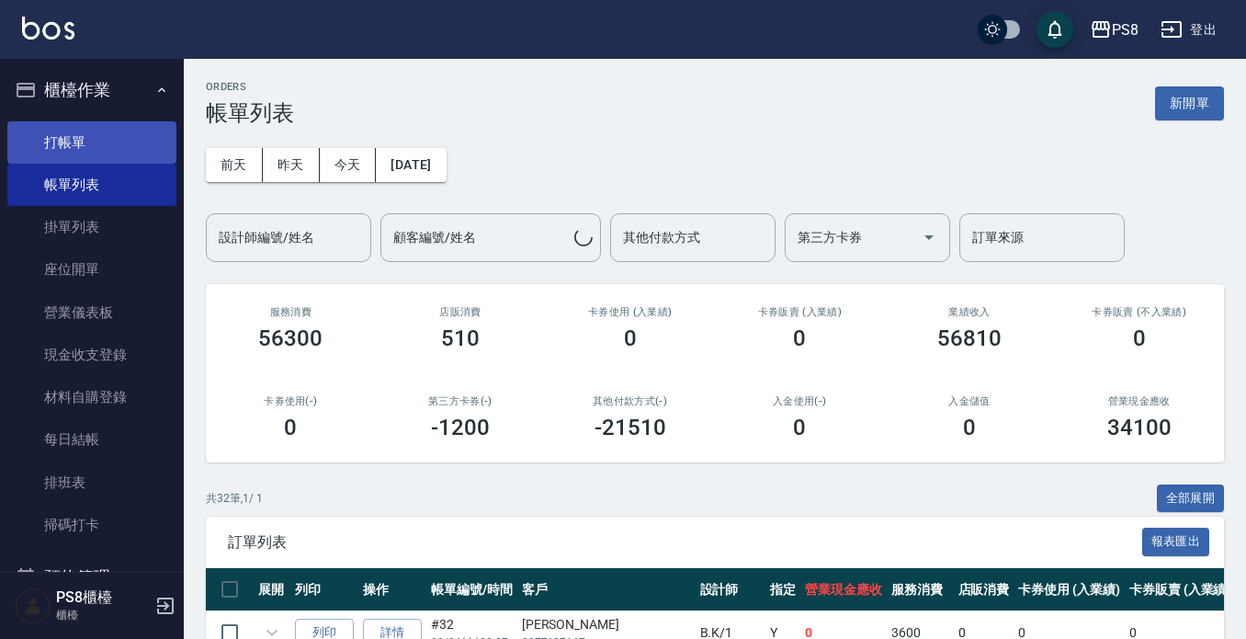
click at [80, 153] on link "打帳單" at bounding box center [91, 142] width 169 height 42
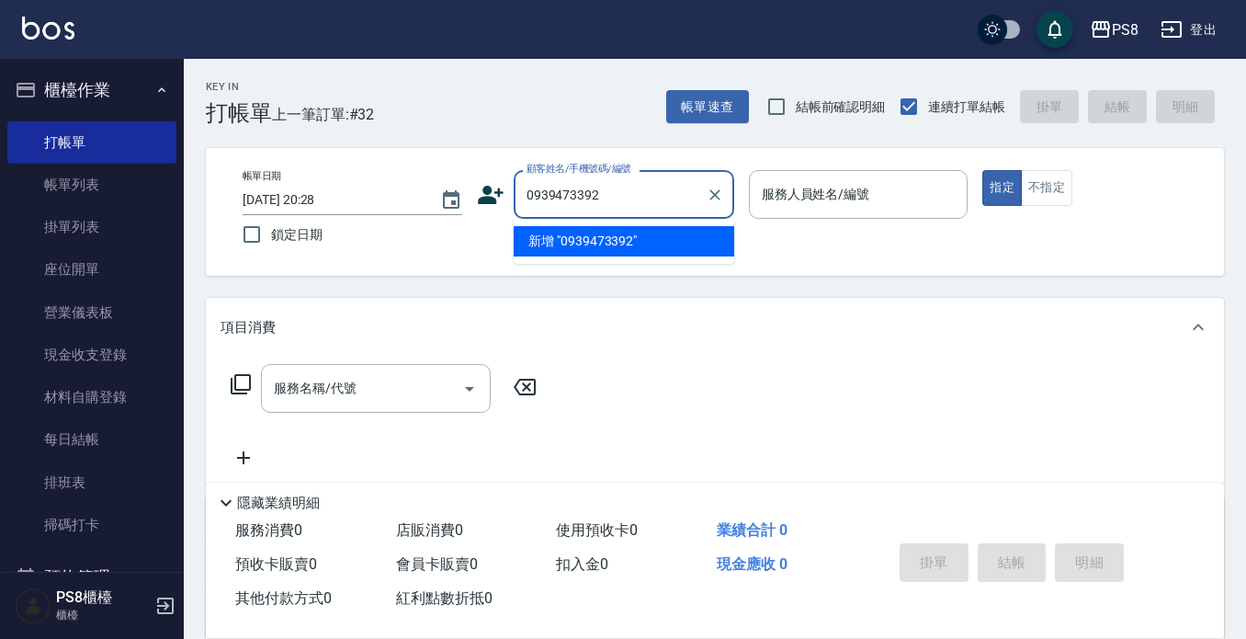
type input "0939473392"
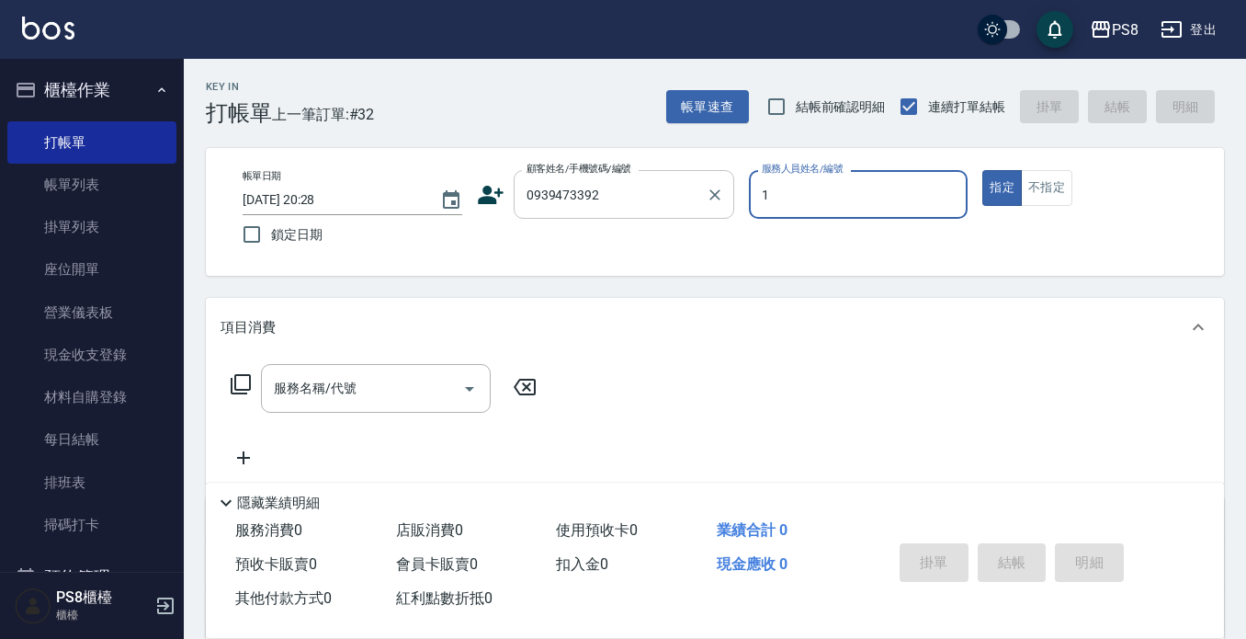
type input "1"
type button "true"
type input "B.K-1"
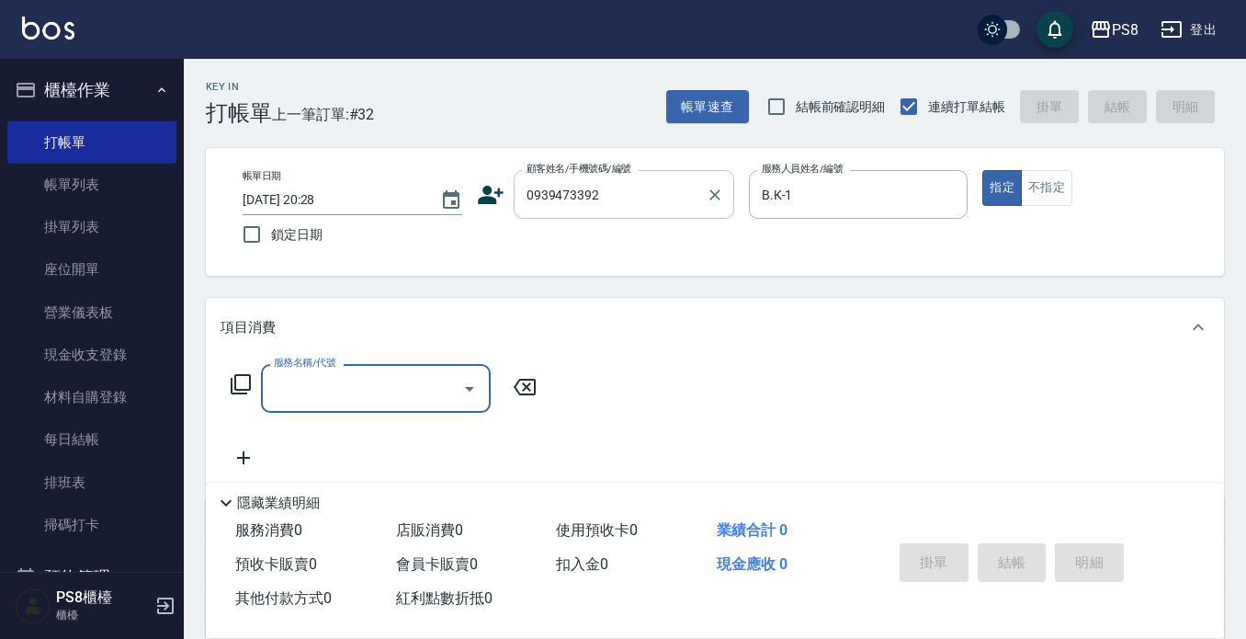
type input "[PERSON_NAME]/0939473392/19854"
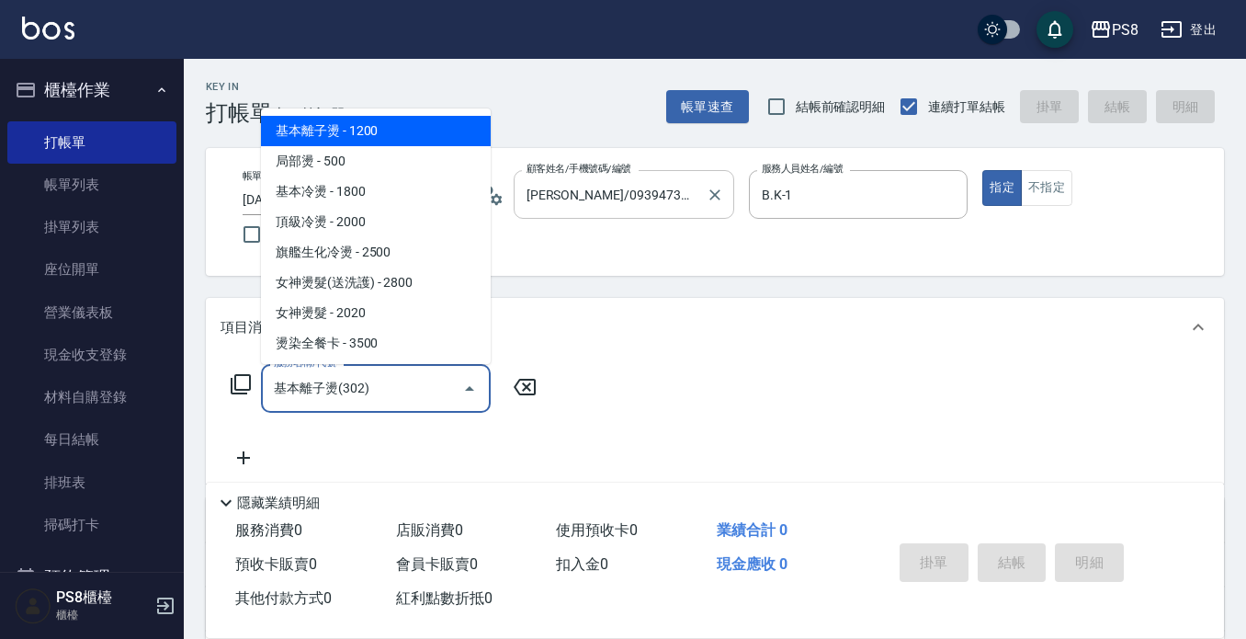
type input "基本離子燙(302)"
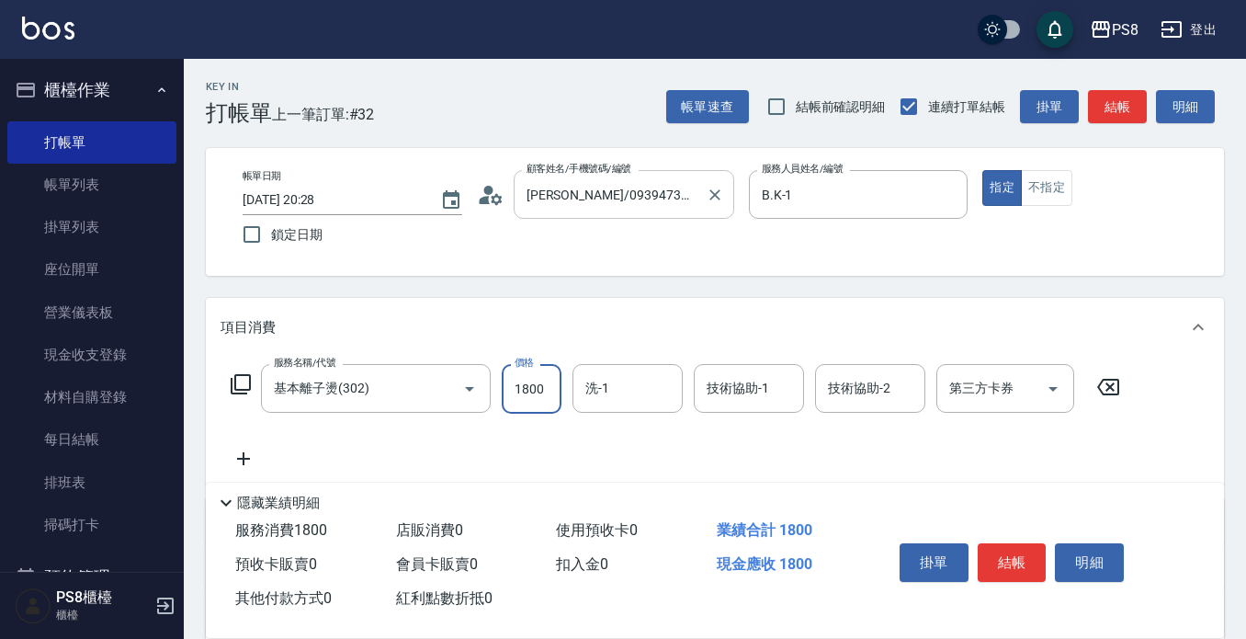
type input "1800"
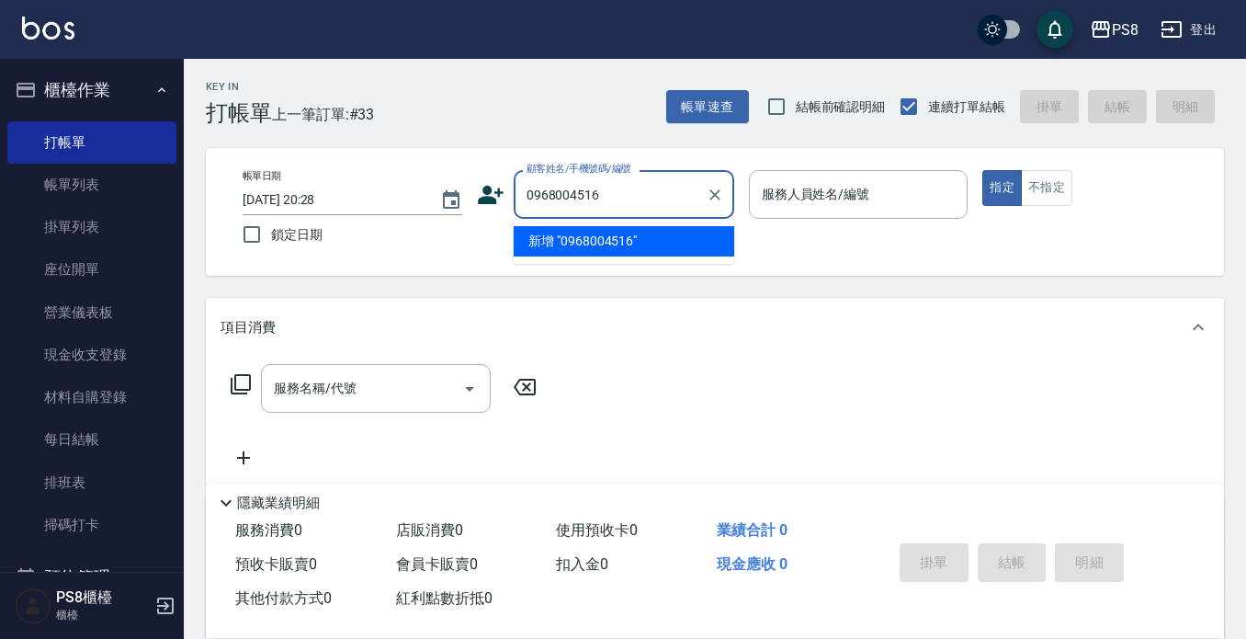
type input "0968004516"
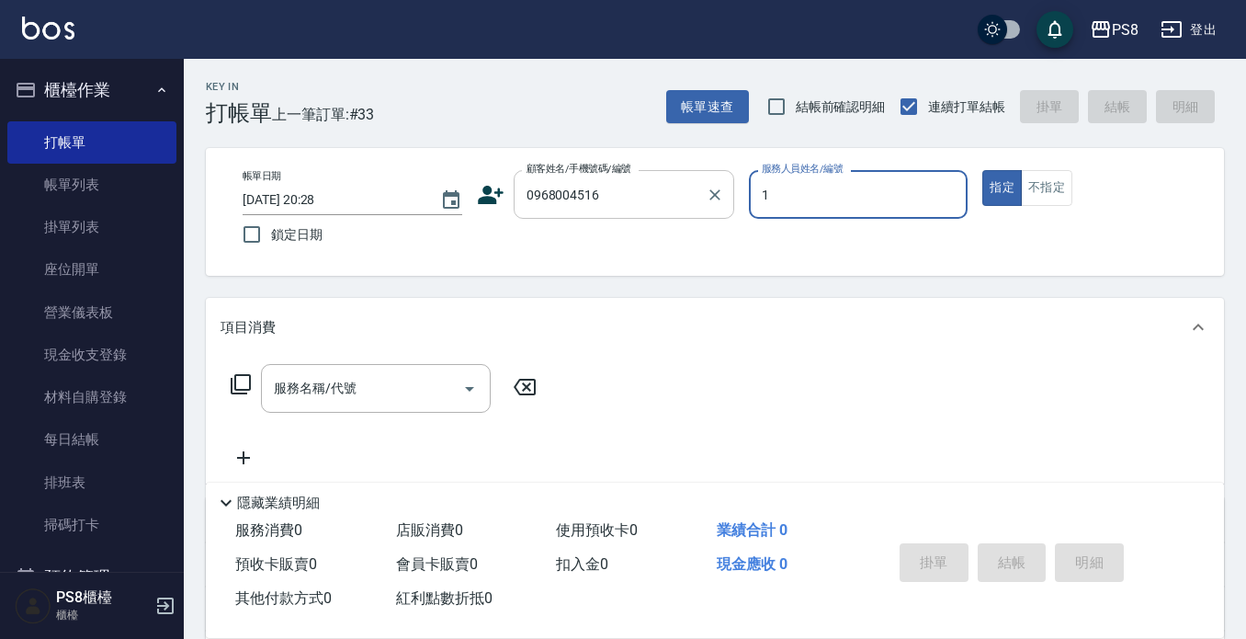
type input "B.K-1"
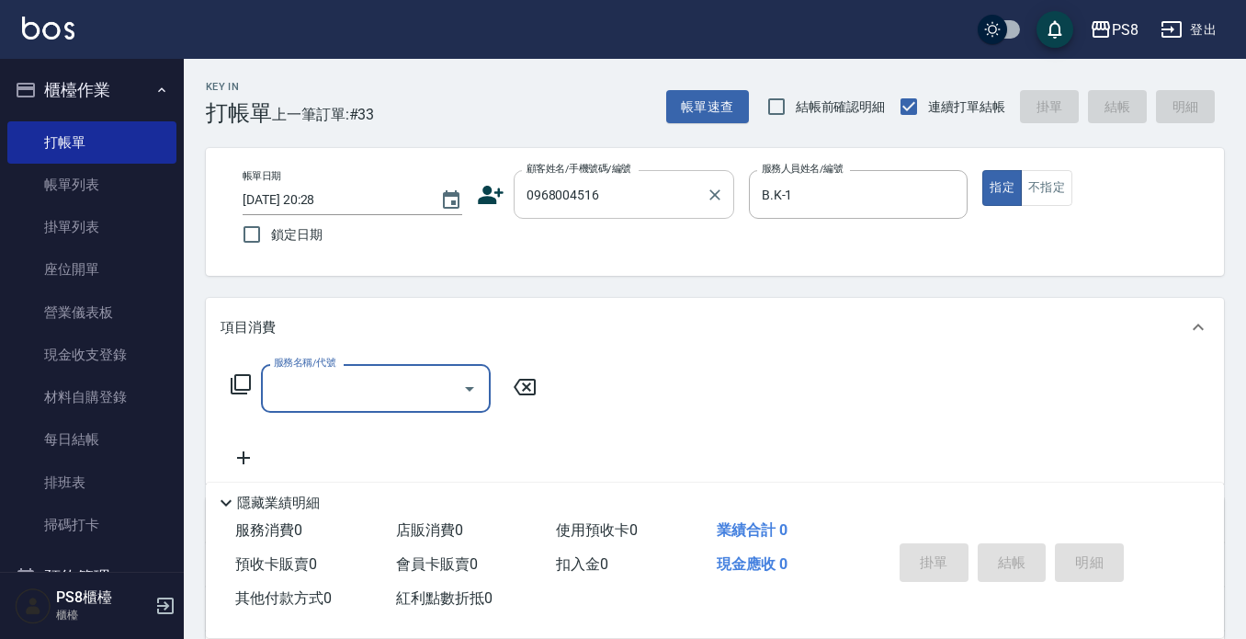
type input "[PERSON_NAME]/0968004516/"
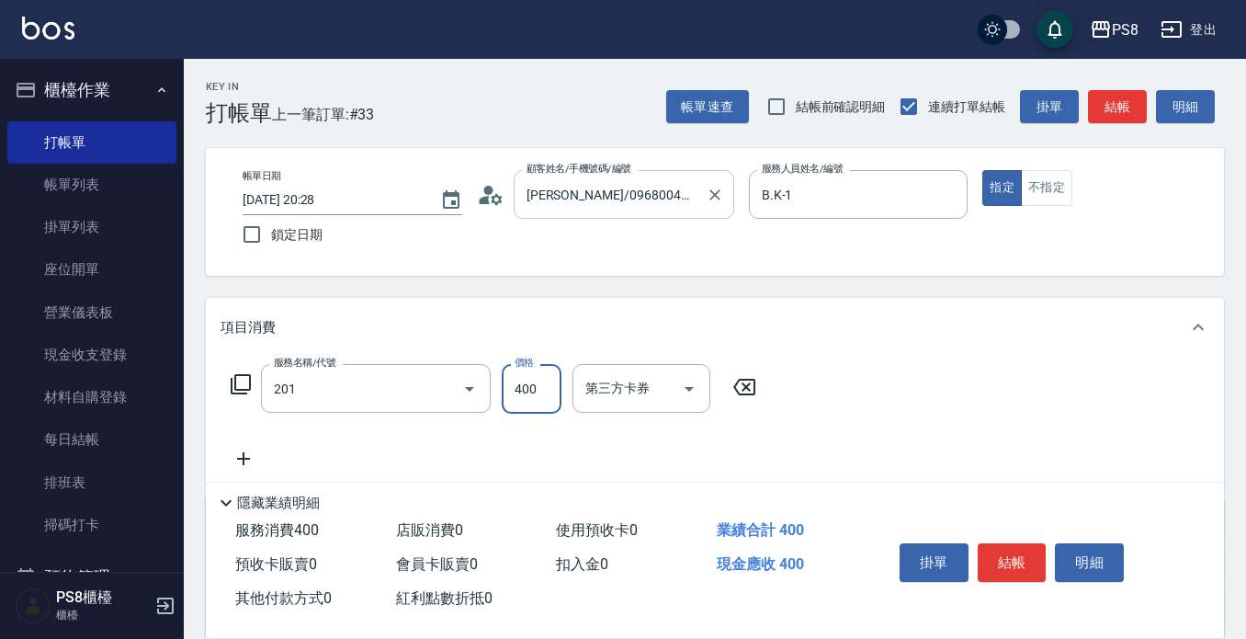
type input "洗剪400(201)"
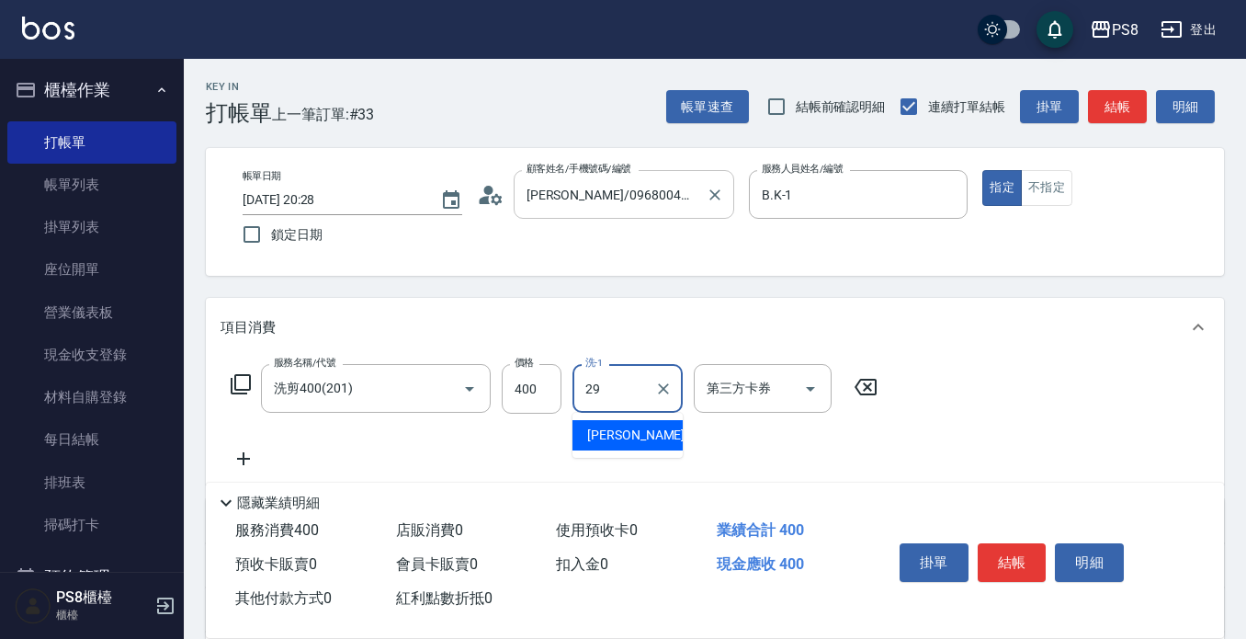
type input "[PERSON_NAME]-29"
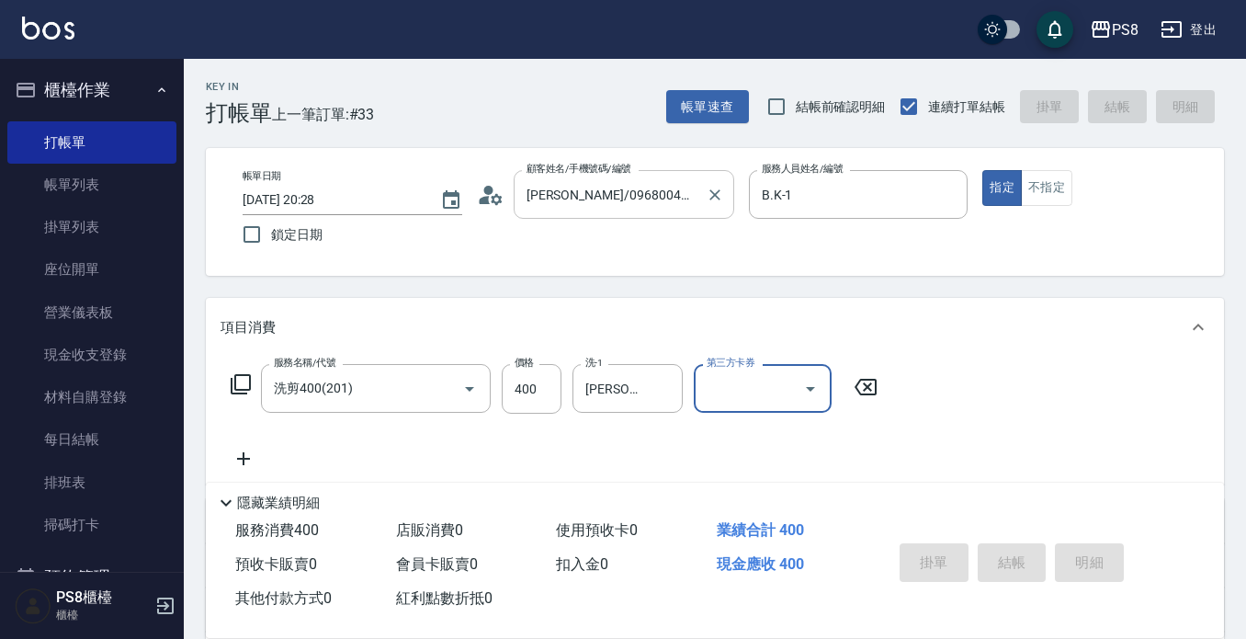
type input "[DATE] 20:29"
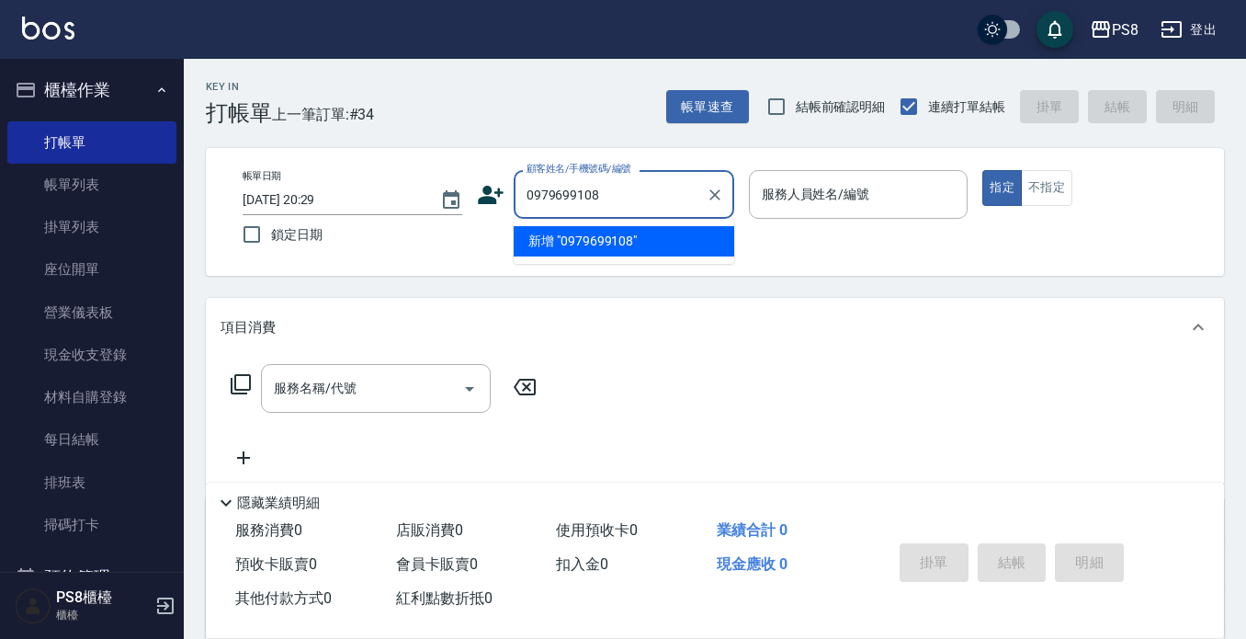
type input "0979699108"
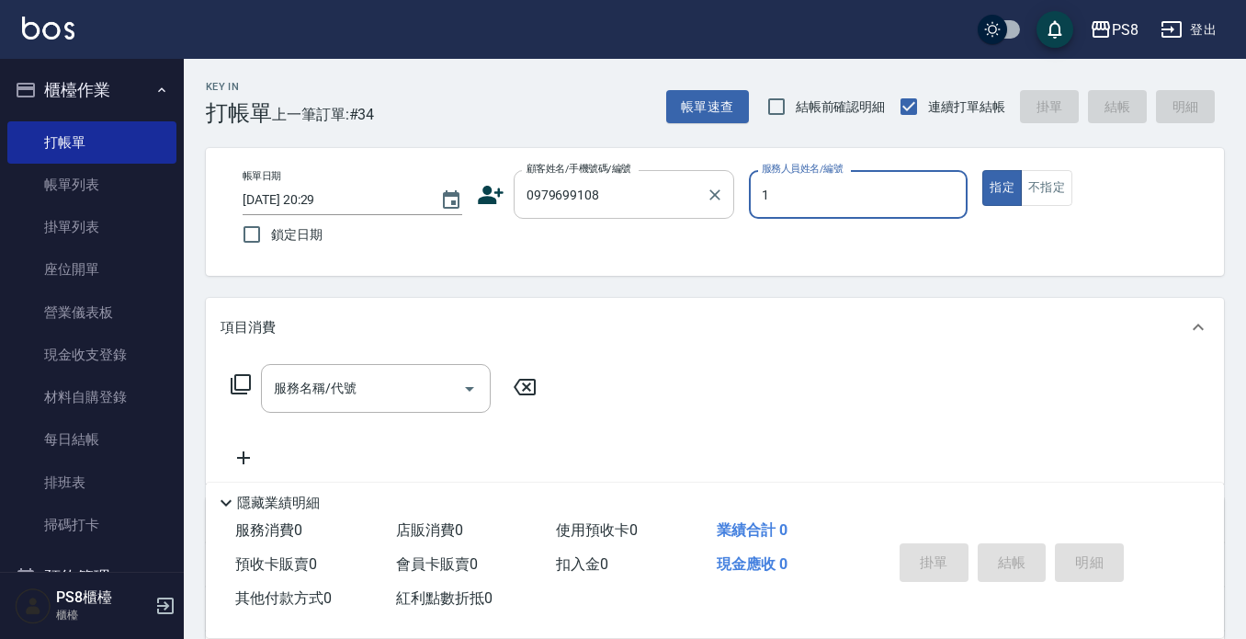
type input "B.K-1"
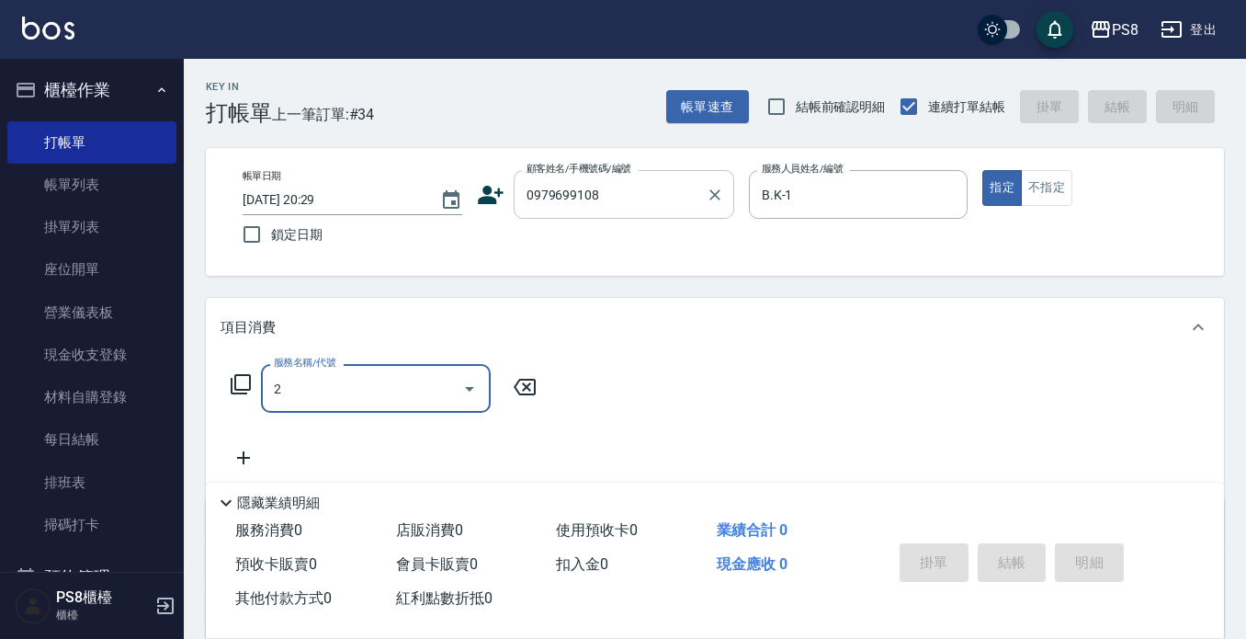
type input "20"
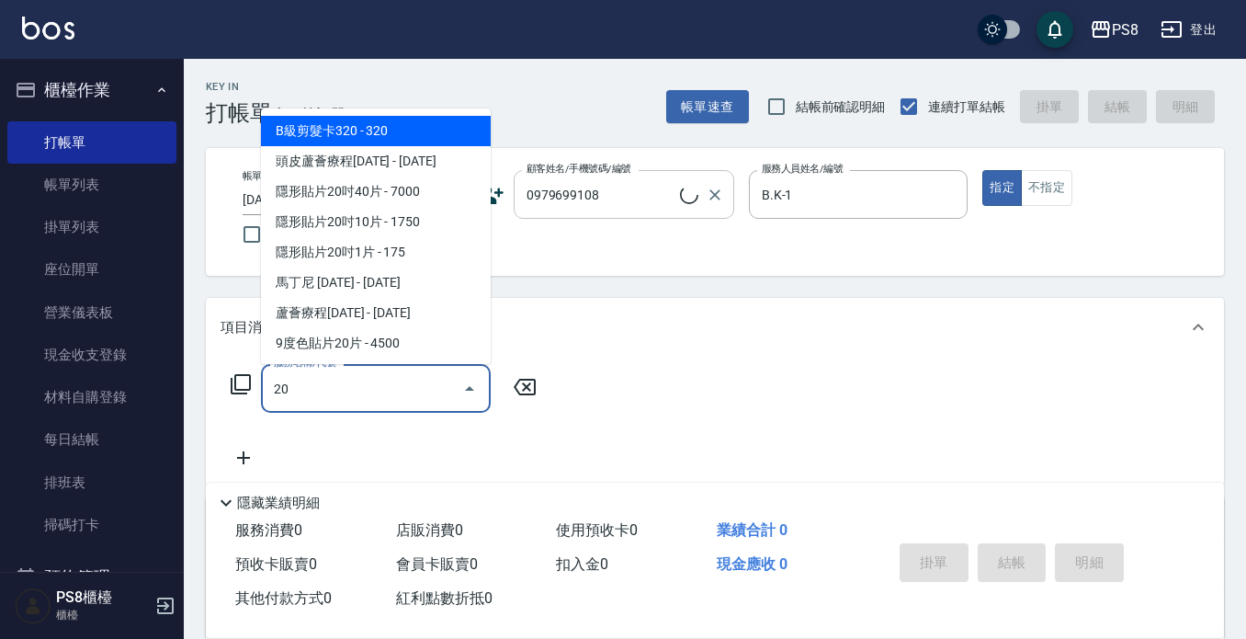
type input "[PERSON_NAME]/0979699108/9991"
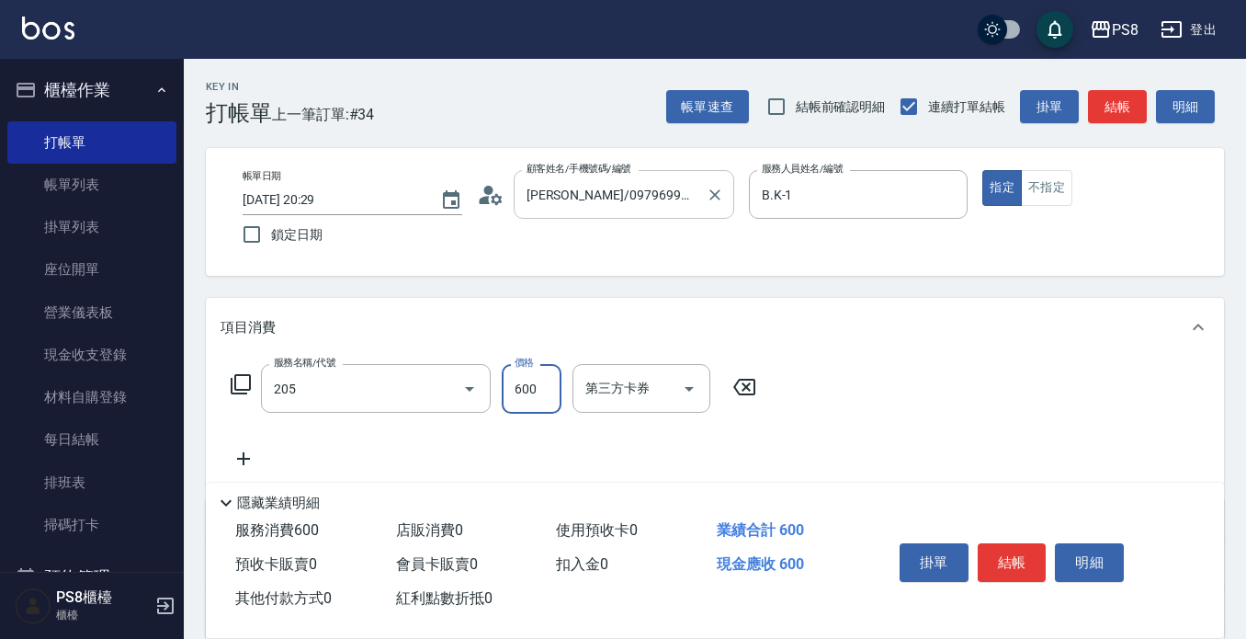
type input "A級洗剪600(205)"
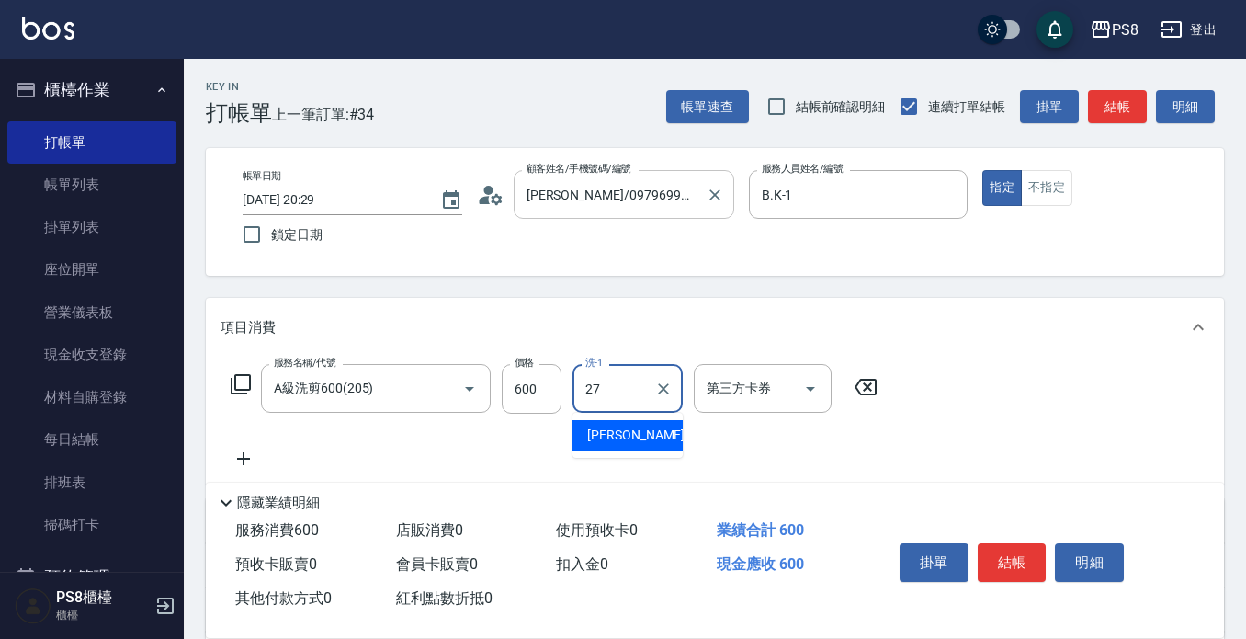
type input "[PERSON_NAME]-27"
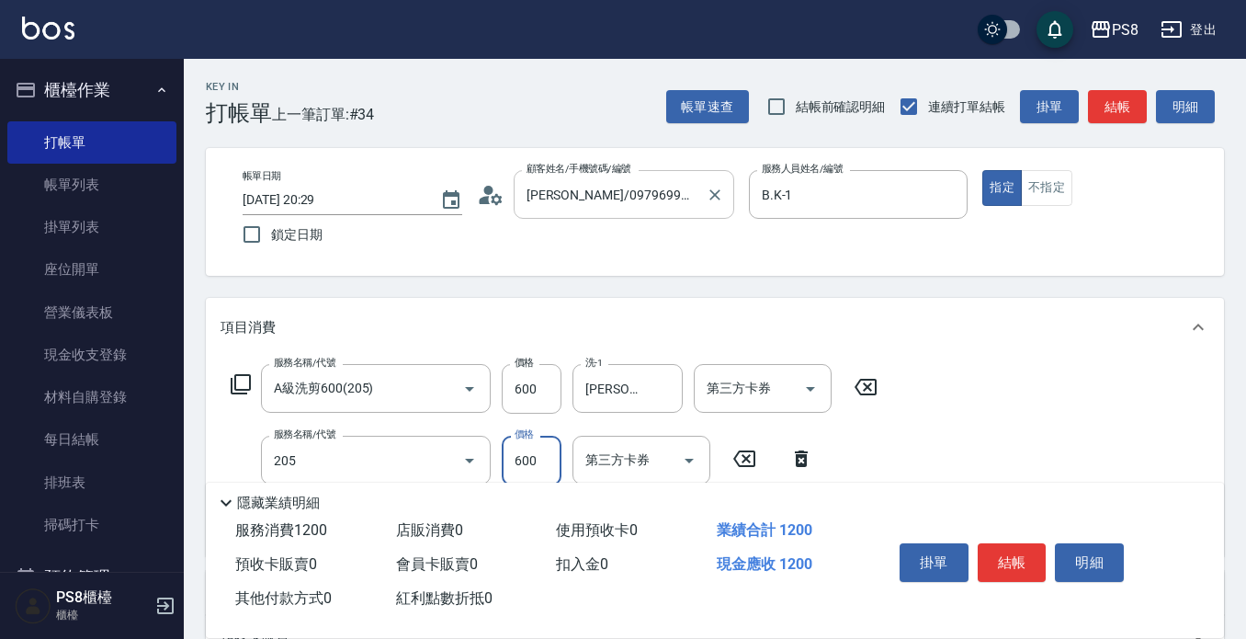
type input "A級洗剪600(205)"
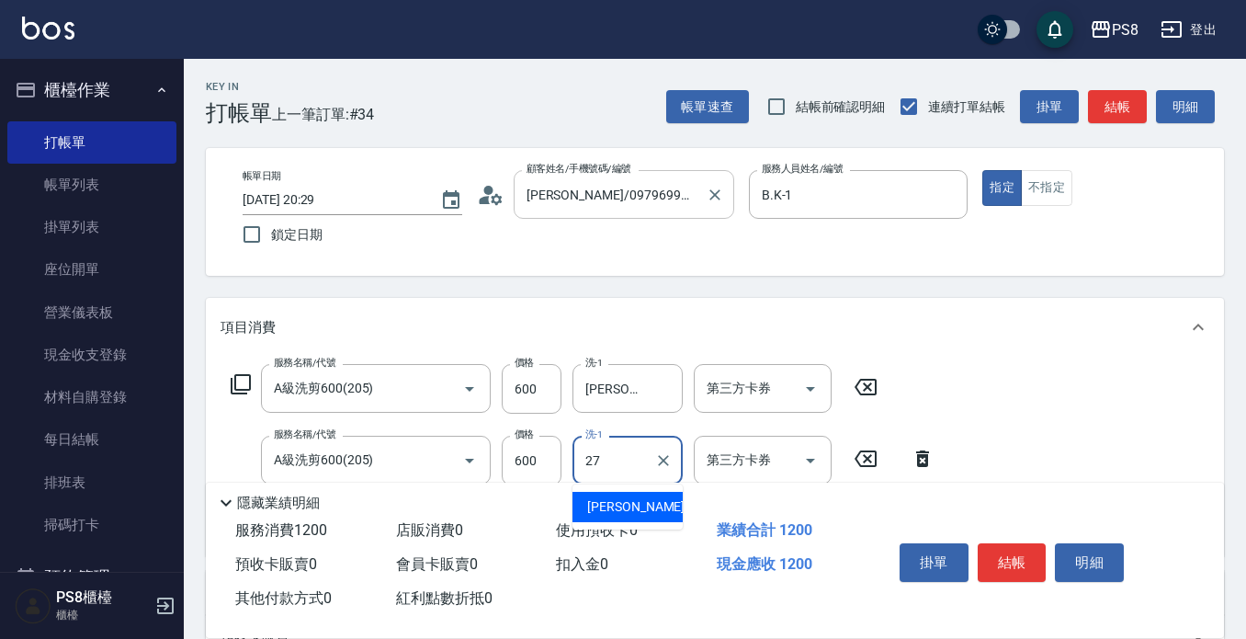
type input "[PERSON_NAME]-27"
type input "A級洗剪600(205)"
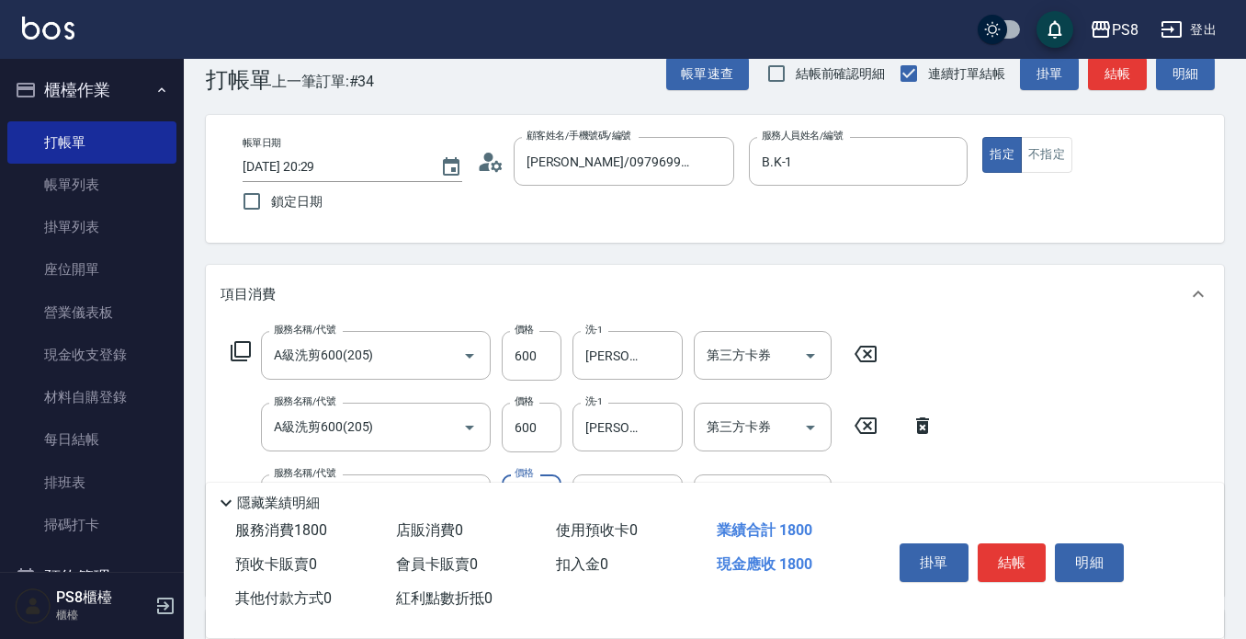
scroll to position [92, 0]
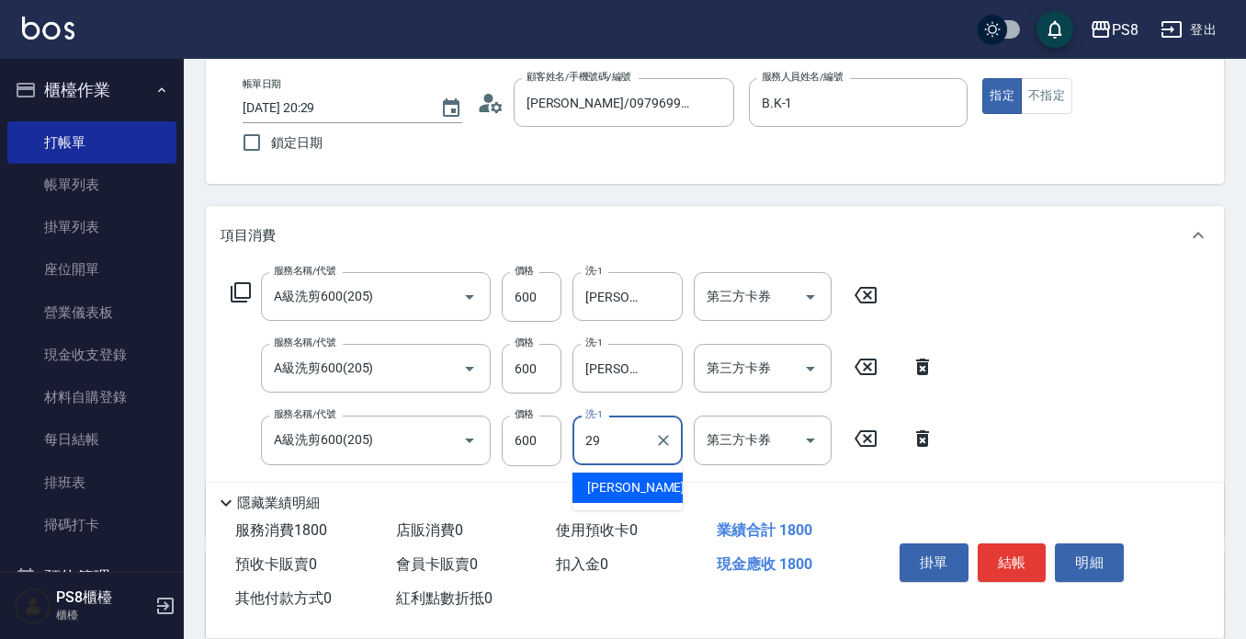
type input "[PERSON_NAME]-29"
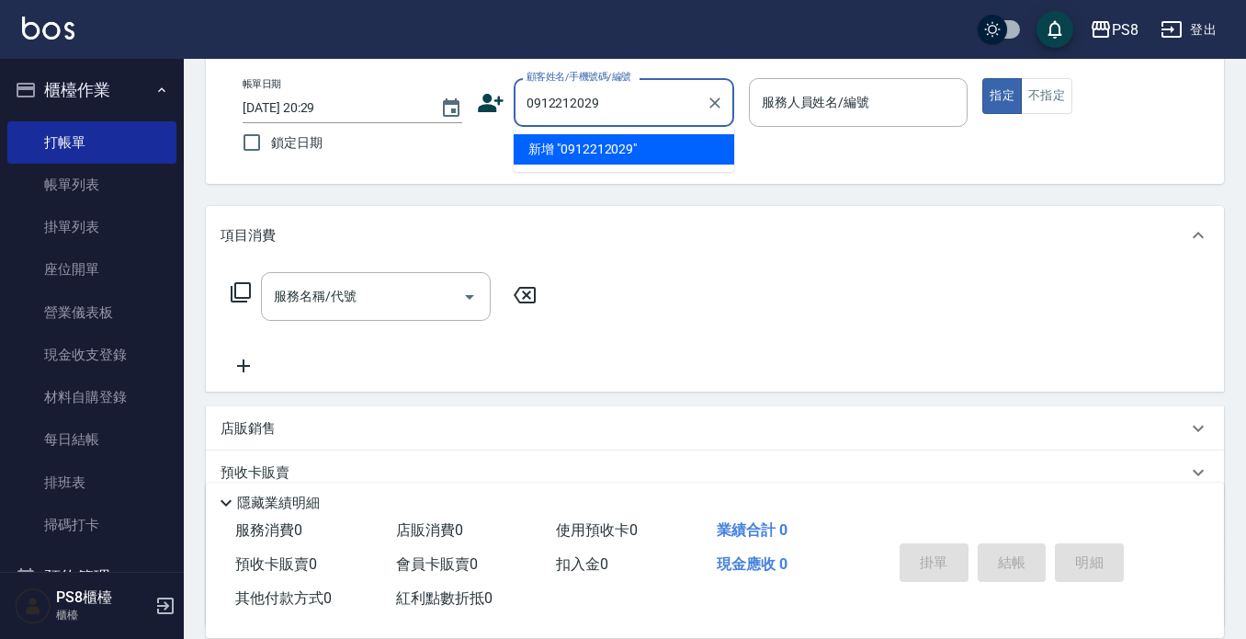
type input "0912212029"
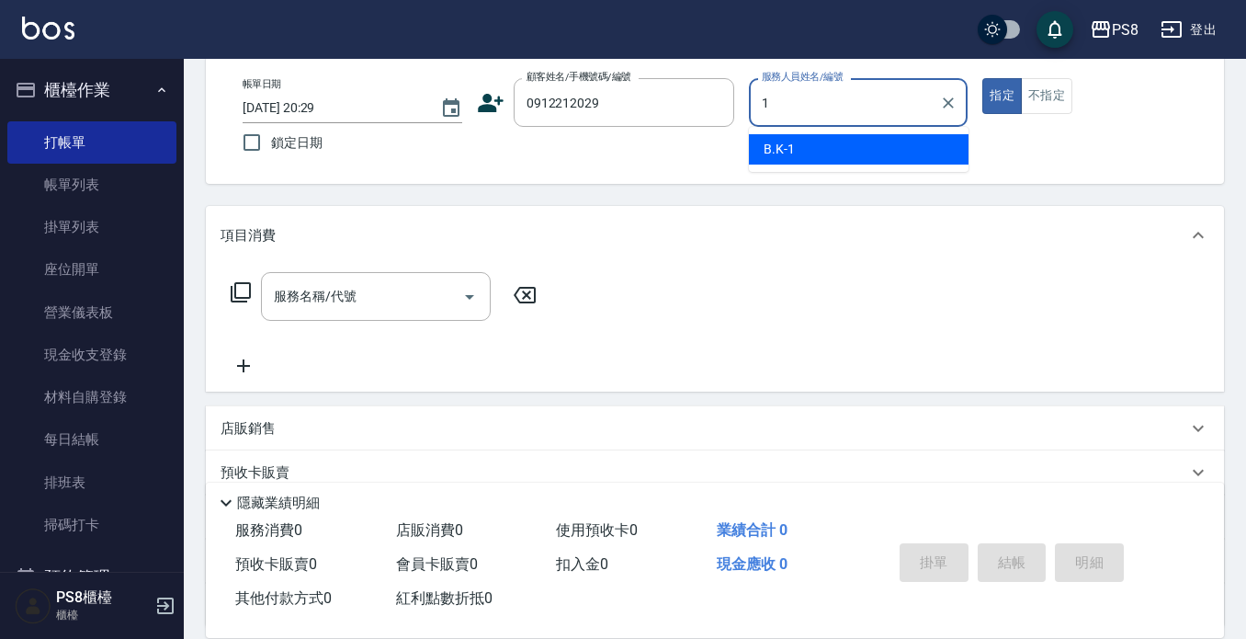
type input "B.K-1"
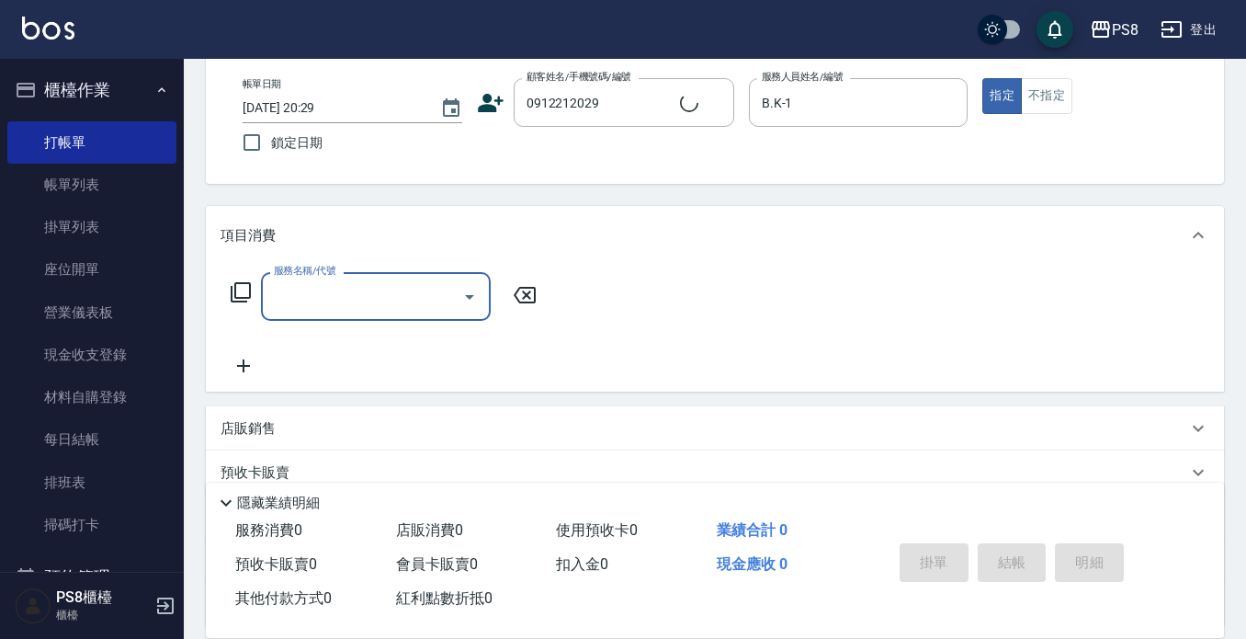
type input "[PERSON_NAME]/0912212029/"
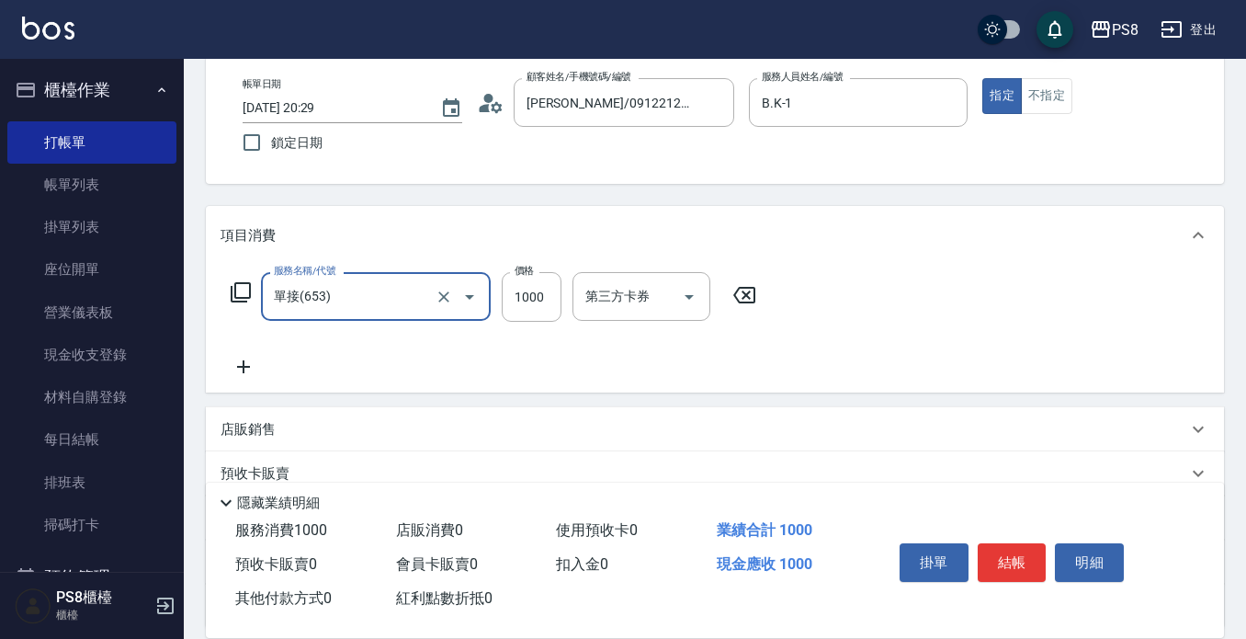
type input "單接(653)"
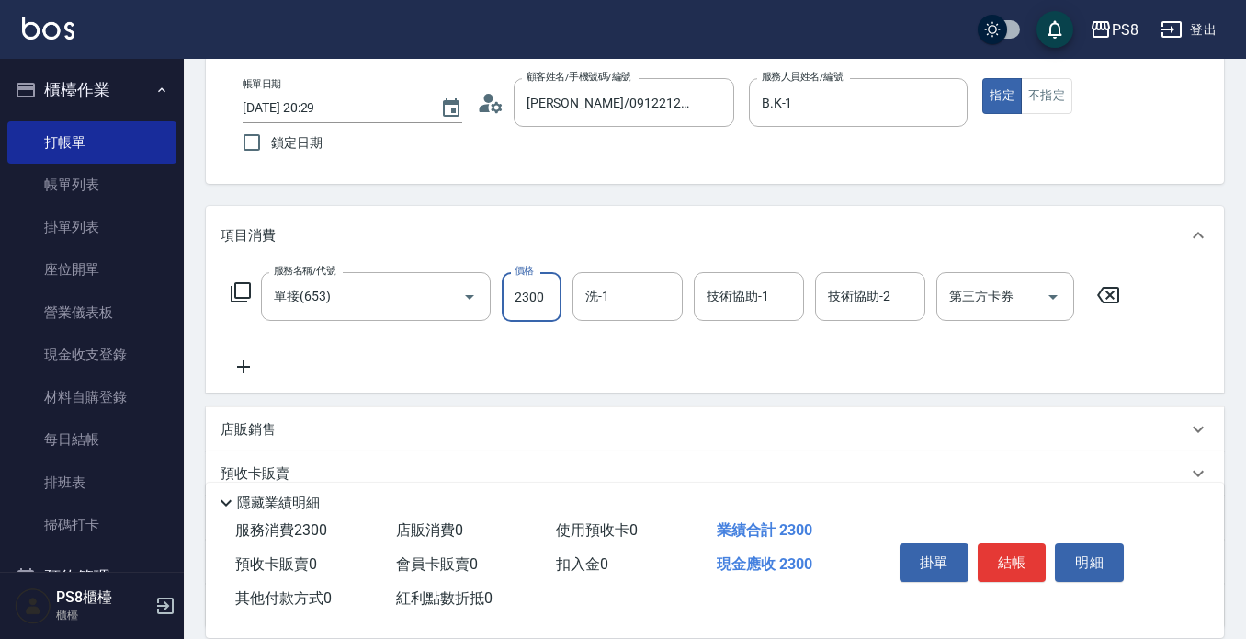
type input "2300"
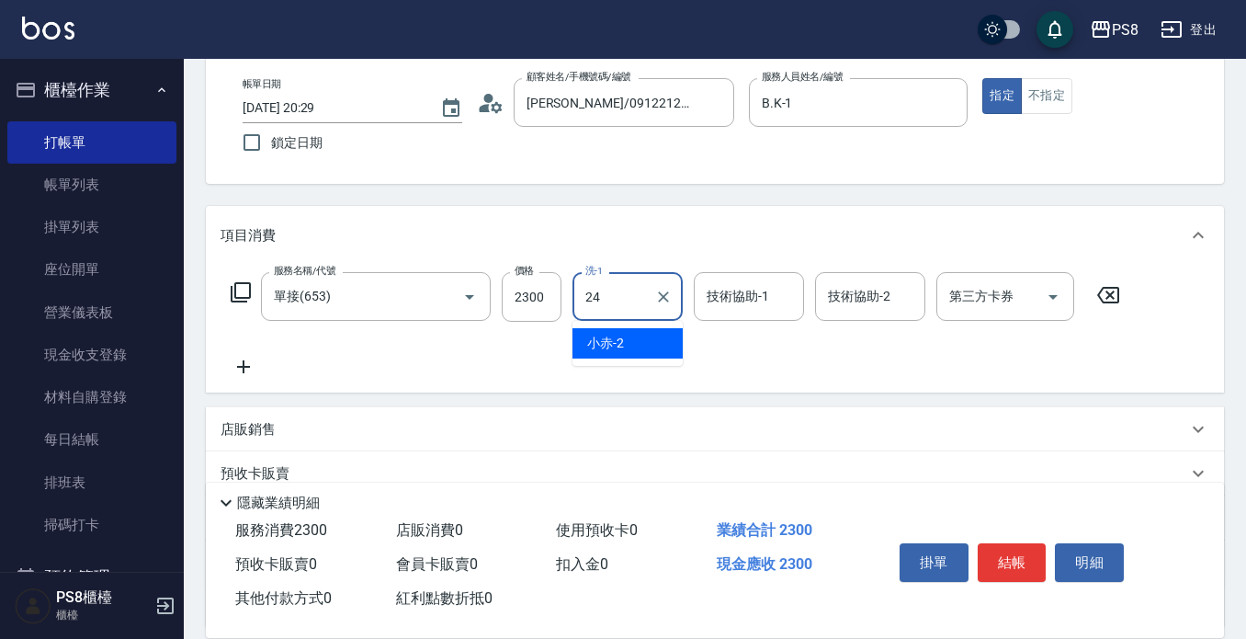
type input "[PERSON_NAME]-24"
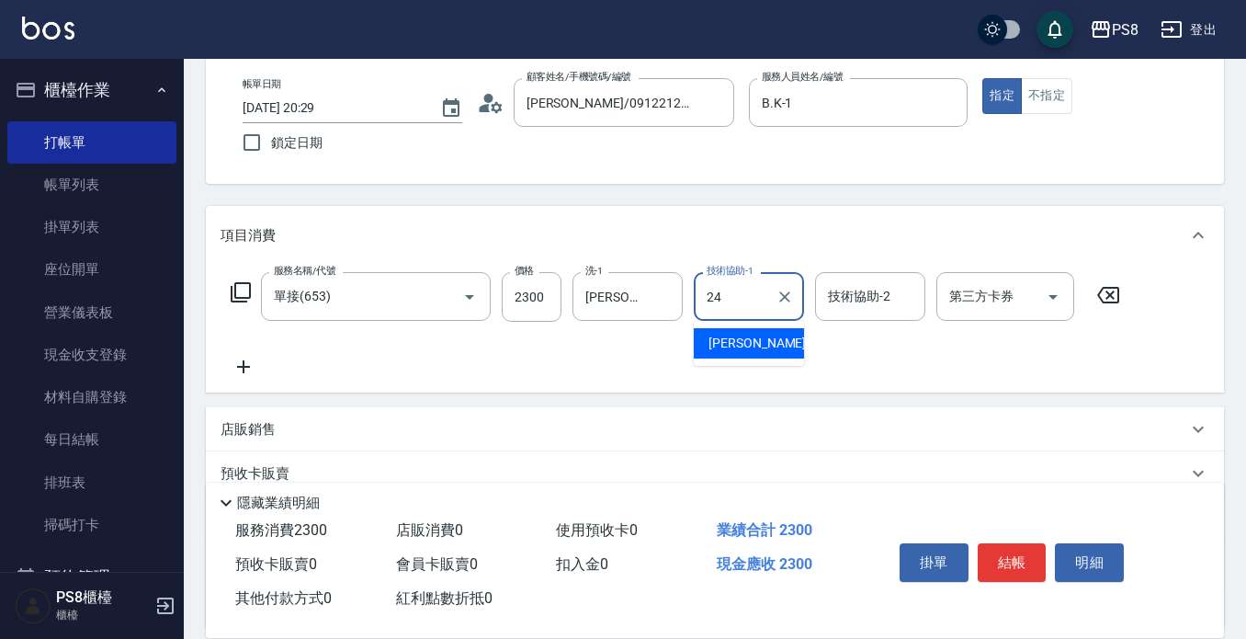
type input "[PERSON_NAME]-24"
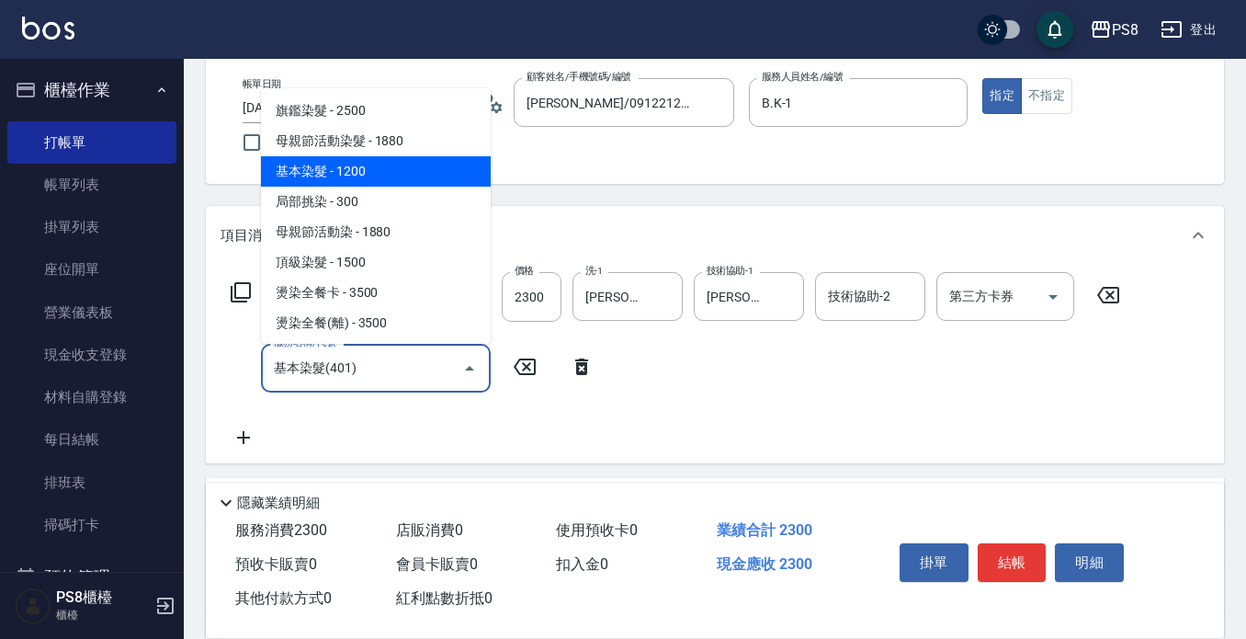
type input "基本染髮(401)"
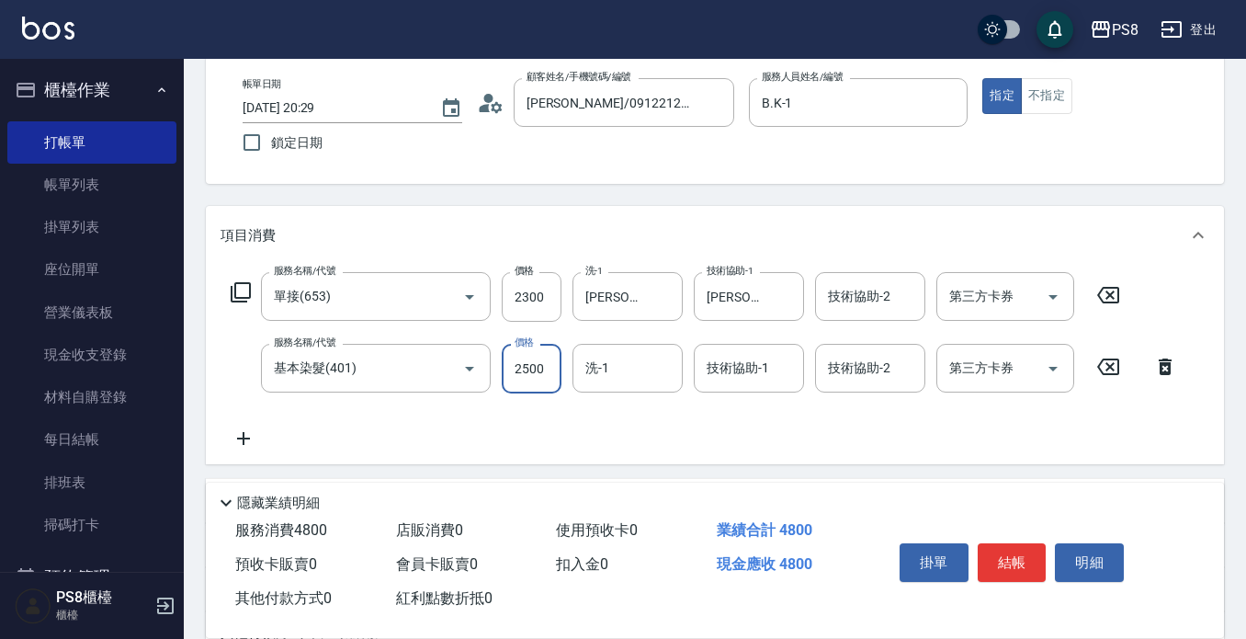
type input "2500"
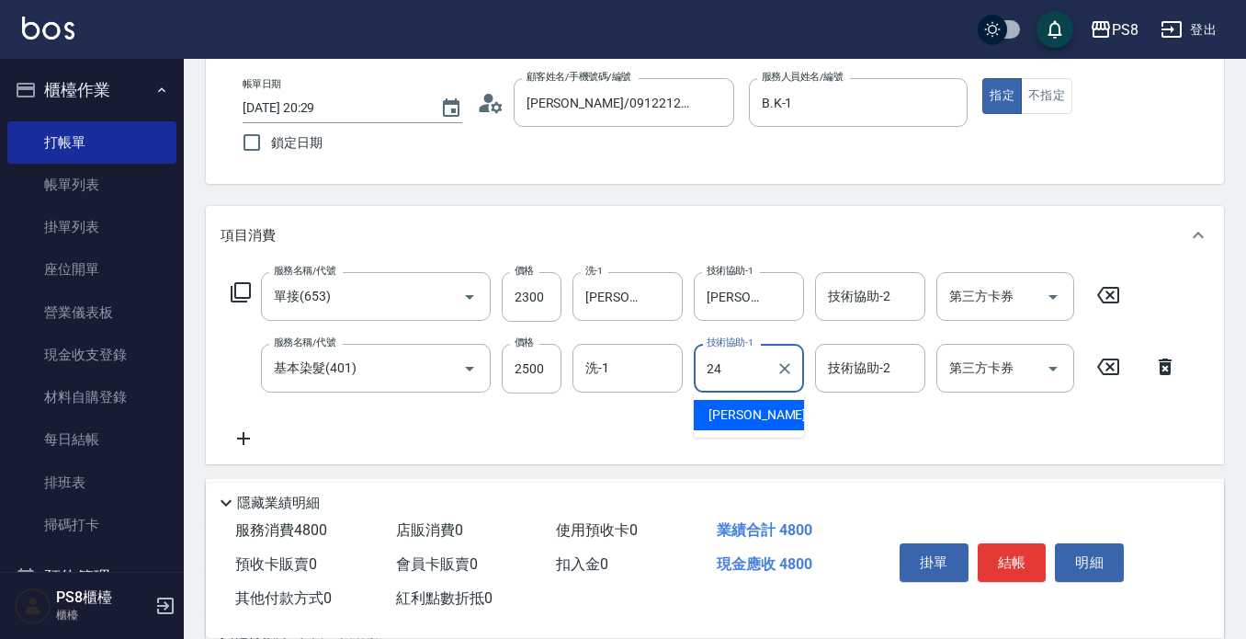
type input "[PERSON_NAME]-24"
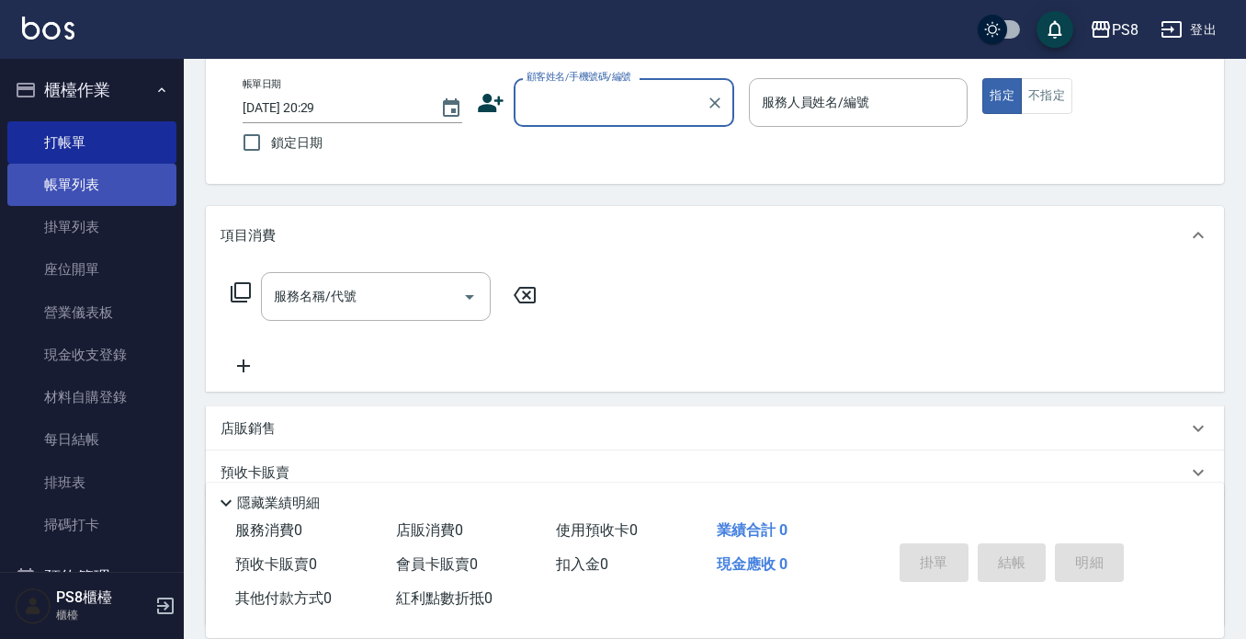
click at [47, 176] on link "帳單列表" at bounding box center [91, 185] width 169 height 42
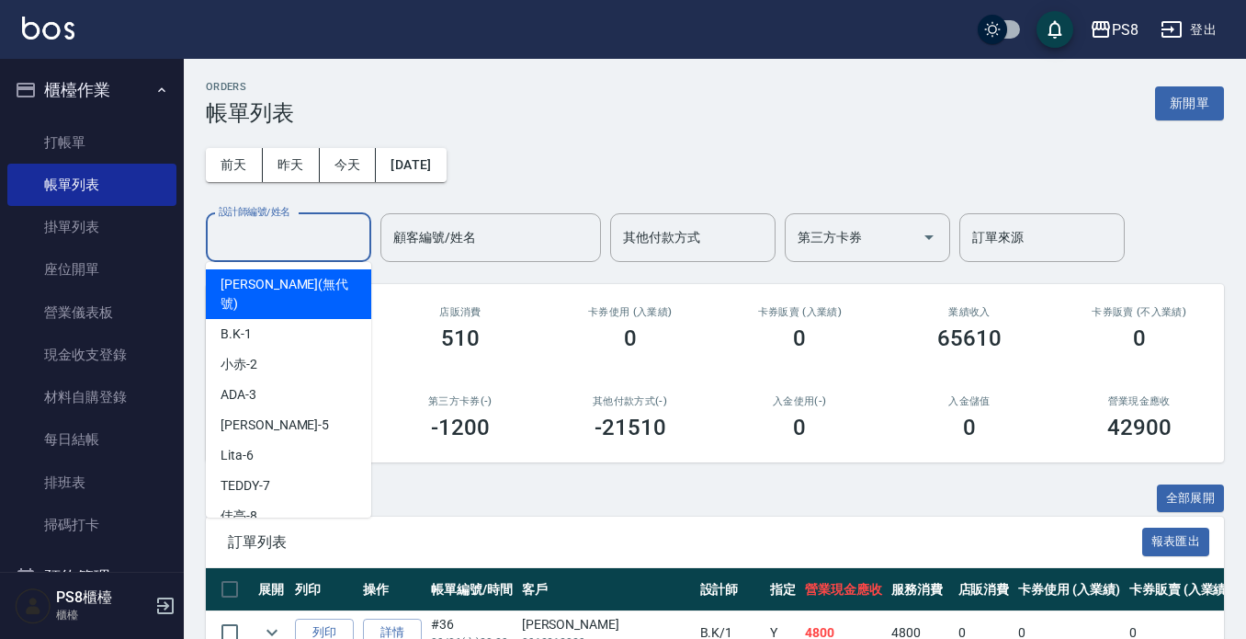
click at [306, 222] on input "設計師編號/姓名" at bounding box center [288, 238] width 149 height 32
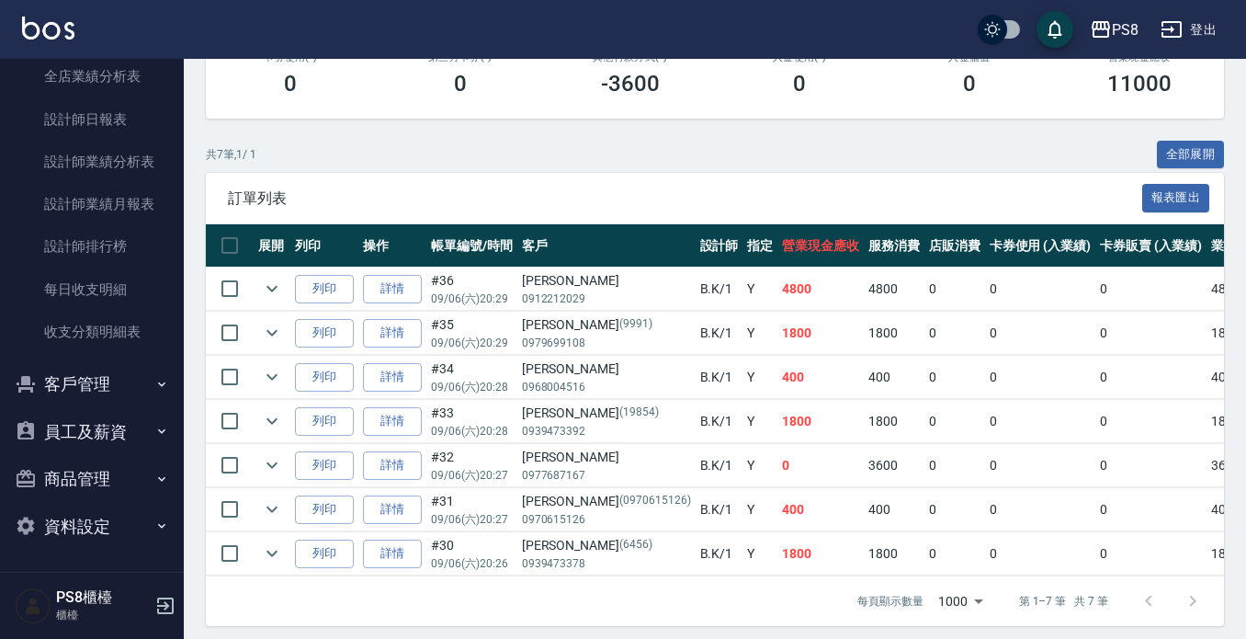
scroll to position [369, 0]
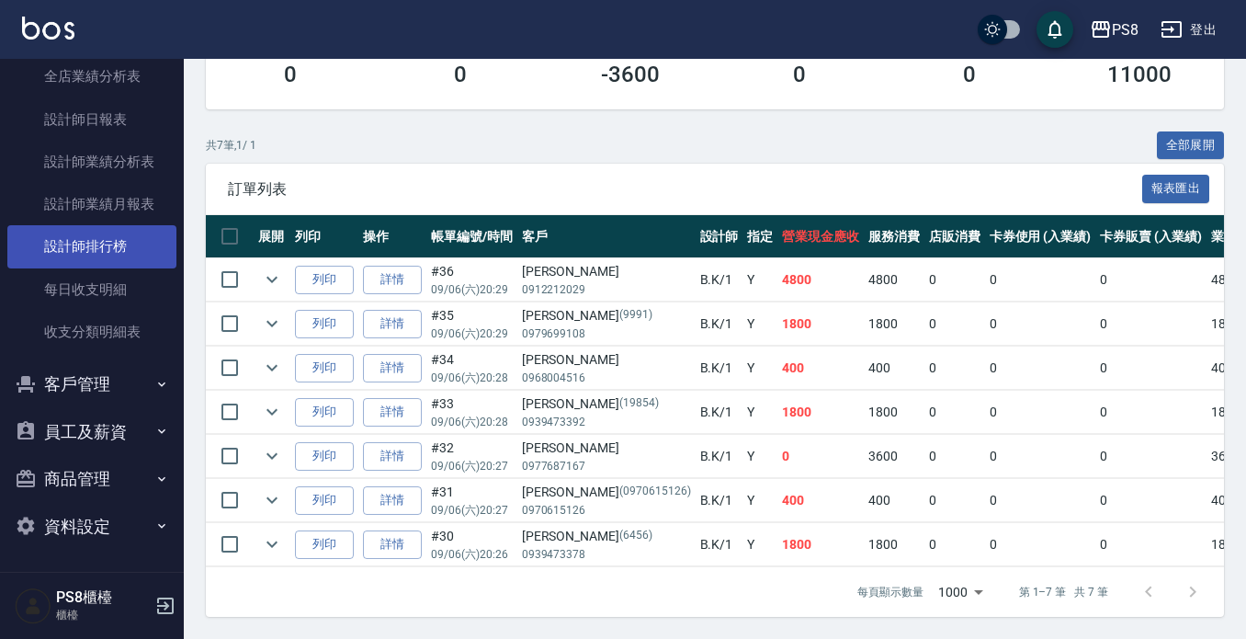
type input "B.K-1"
click at [113, 249] on link "設計師排行榜" at bounding box center [91, 246] width 169 height 42
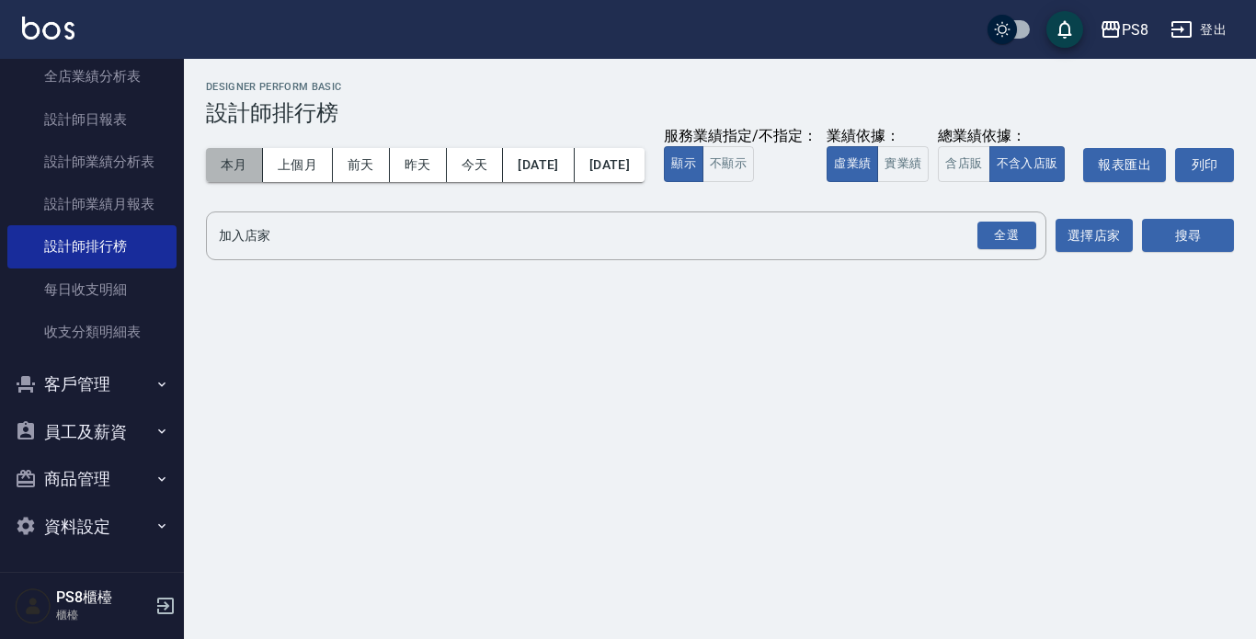
click at [239, 168] on button "本月" at bounding box center [234, 165] width 57 height 34
click at [877, 182] on button "實業績" at bounding box center [902, 164] width 51 height 36
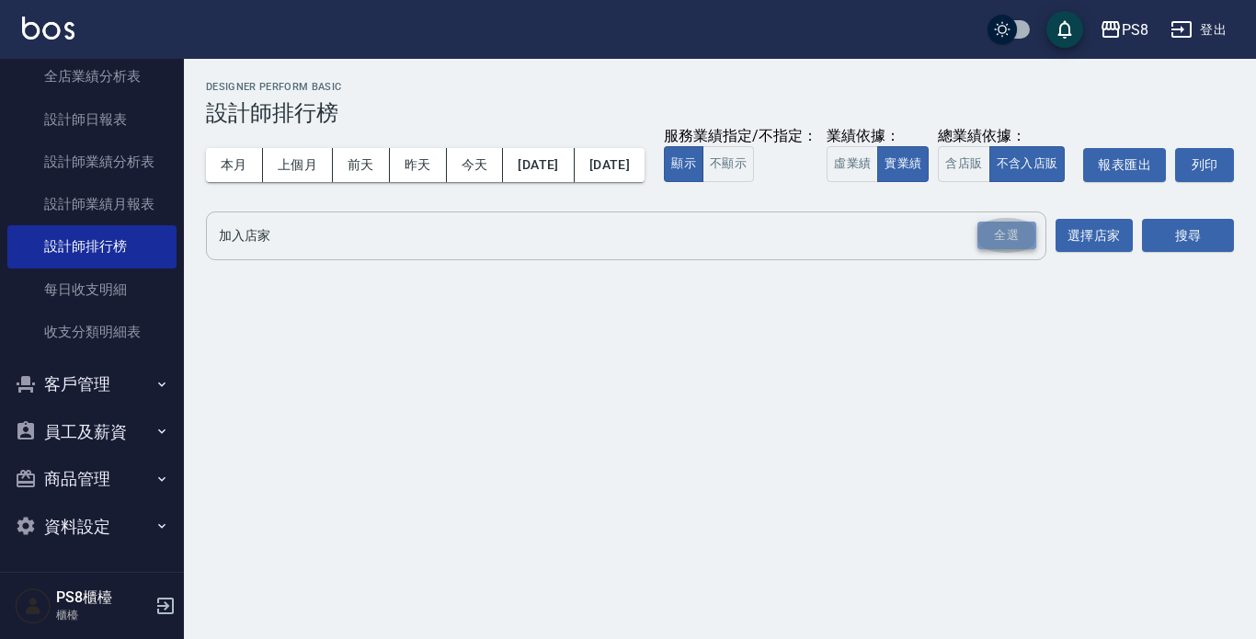
click at [1019, 250] on div "全選" at bounding box center [1006, 236] width 59 height 28
click at [1207, 254] on button "搜尋" at bounding box center [1188, 237] width 92 height 34
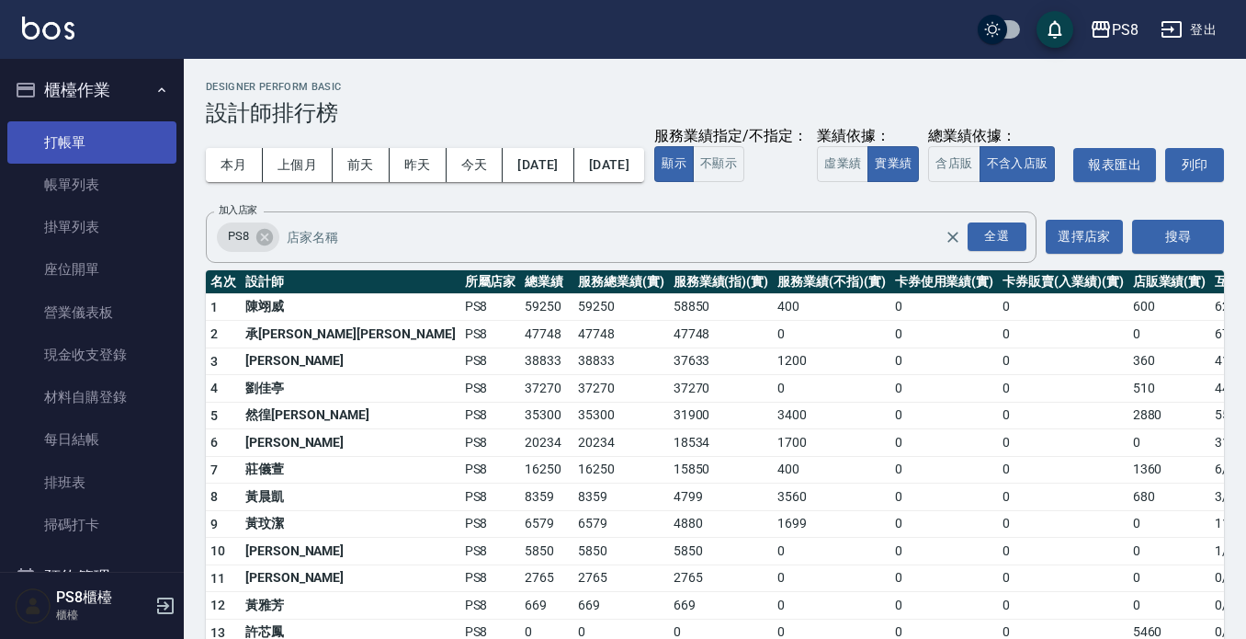
click at [97, 151] on link "打帳單" at bounding box center [91, 142] width 169 height 42
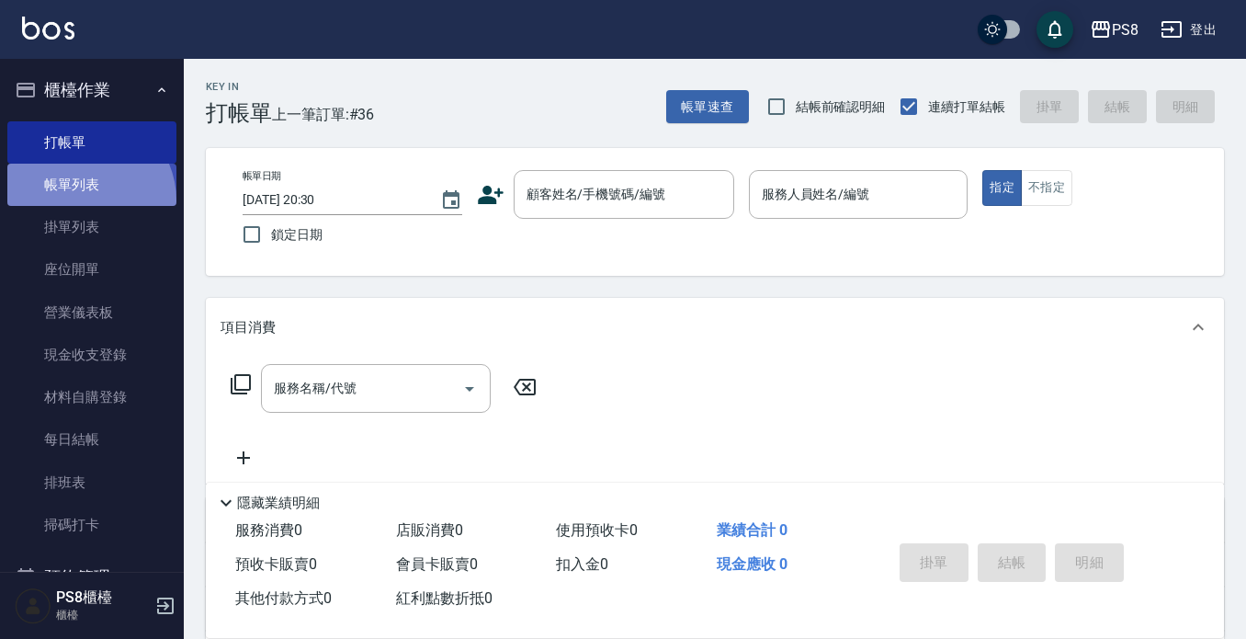
click at [84, 200] on link "帳單列表" at bounding box center [91, 185] width 169 height 42
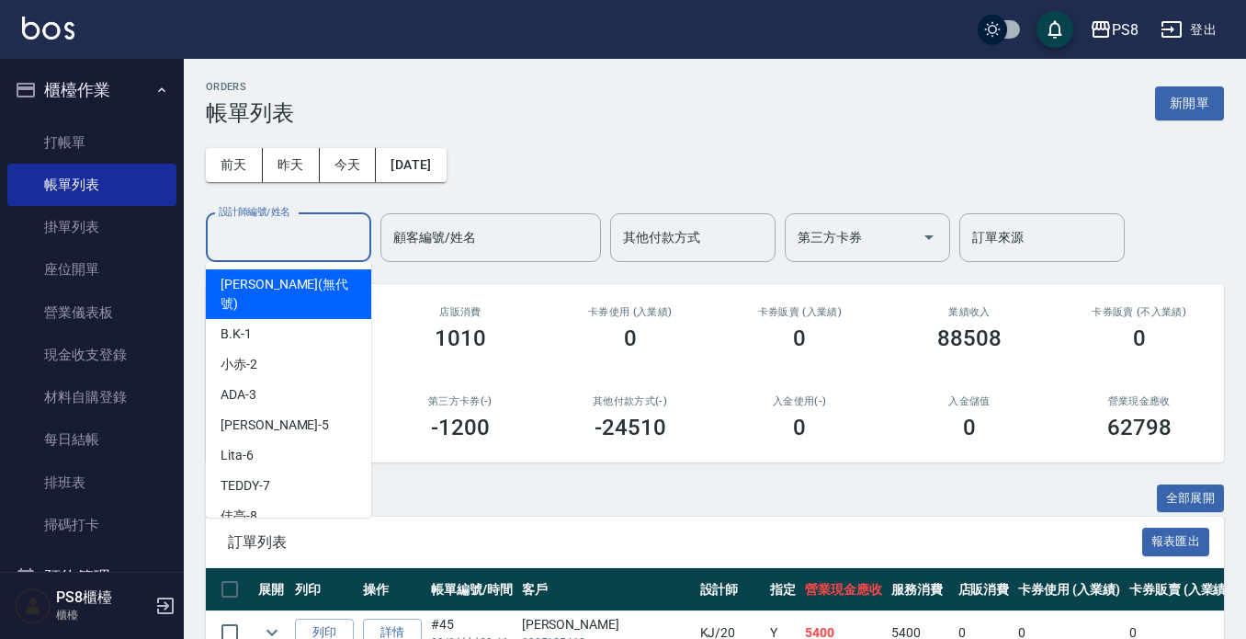
click at [331, 225] on input "設計師編號/姓名" at bounding box center [288, 238] width 149 height 32
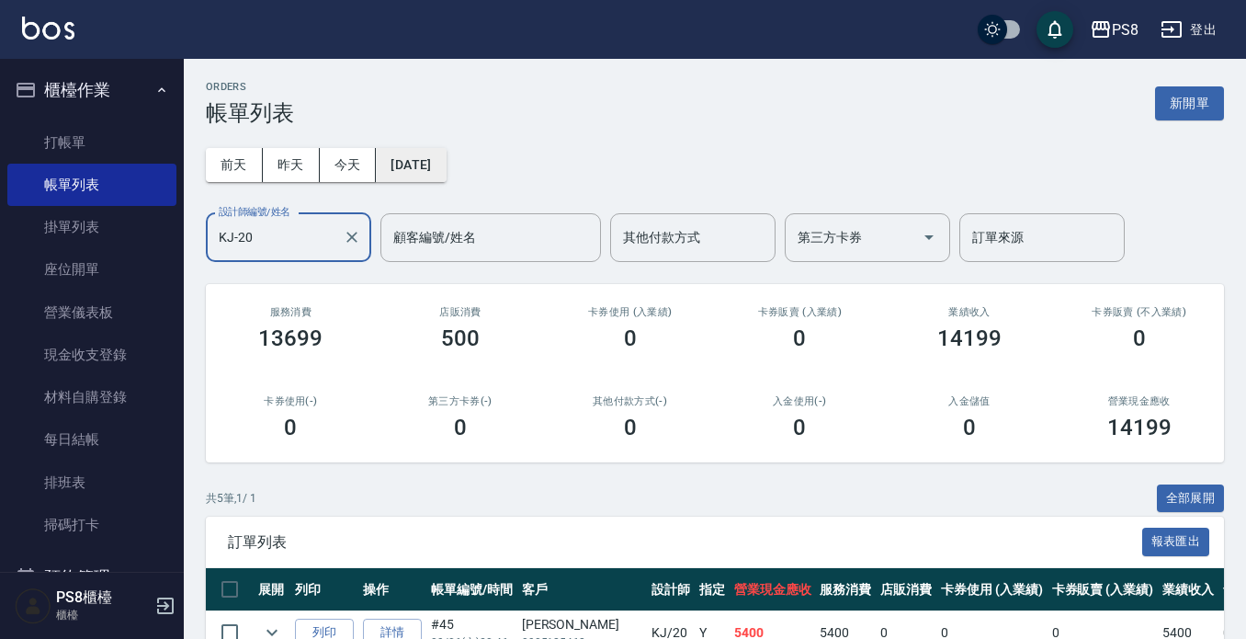
click at [399, 174] on button "[DATE]" at bounding box center [411, 165] width 70 height 34
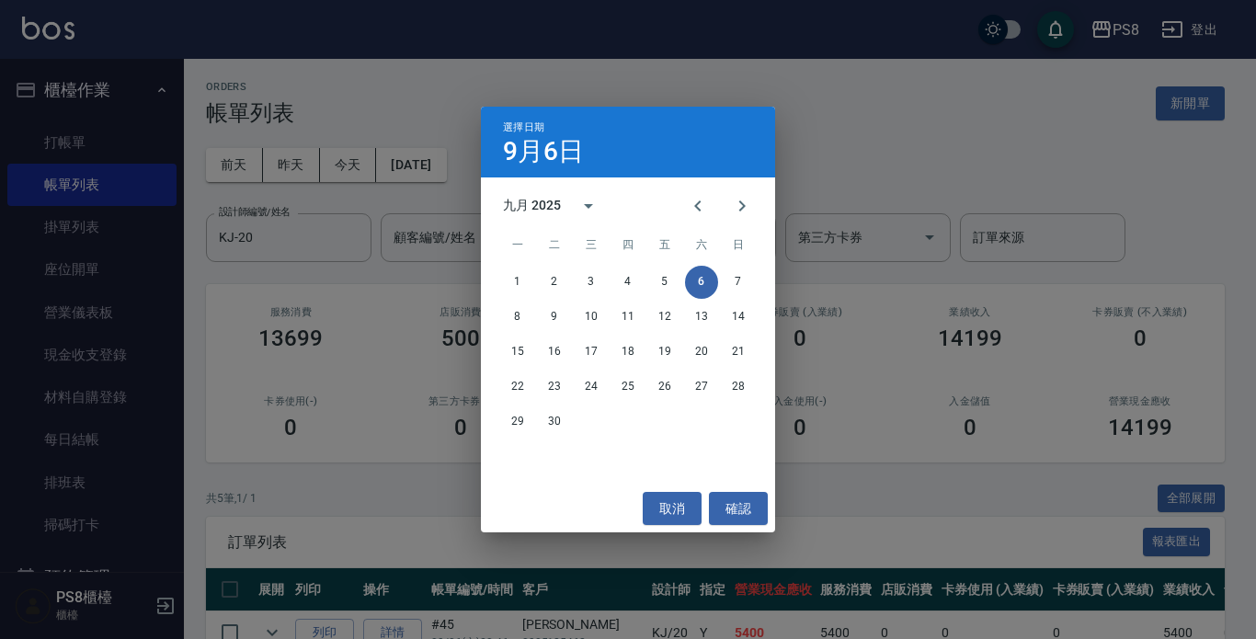
click at [326, 217] on div "選擇日期 [DATE] 九月 2025 一 二 三 四 五 六 日 1 2 3 4 5 6 7 8 9 10 11 12 13 14 15 16 17 18 …" at bounding box center [628, 319] width 1256 height 639
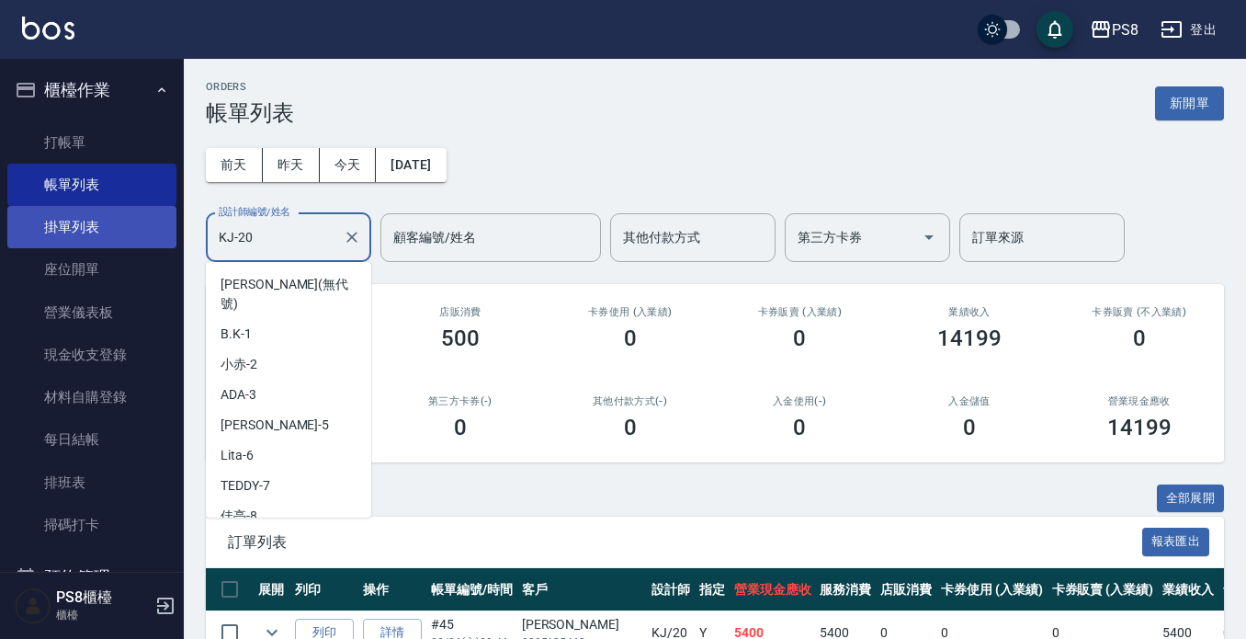
scroll to position [267, 0]
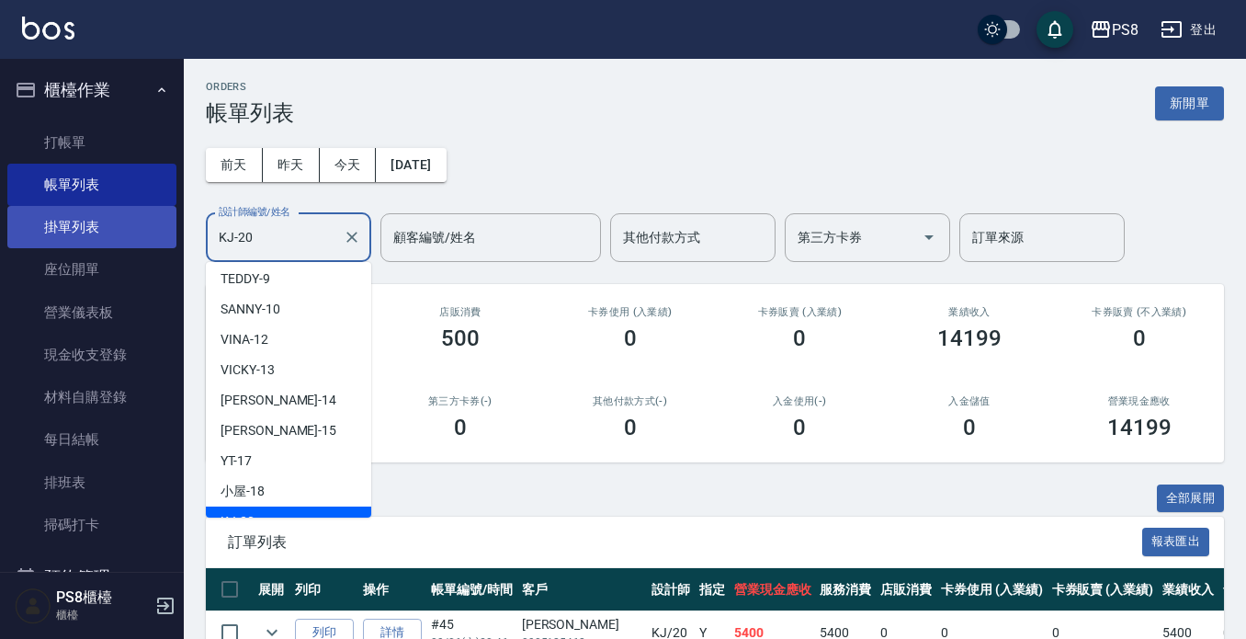
drag, startPoint x: 317, startPoint y: 244, endPoint x: 118, endPoint y: 221, distance: 200.9
click at [121, 222] on div "PS8 登出 櫃檯作業 打帳單 帳單列表 掛單列表 座位開單 營業儀表板 現金收支登錄 材料自購登錄 每日結帳 排班表 掃碼打卡 預約管理 預約管理 單日預約…" at bounding box center [623, 452] width 1246 height 904
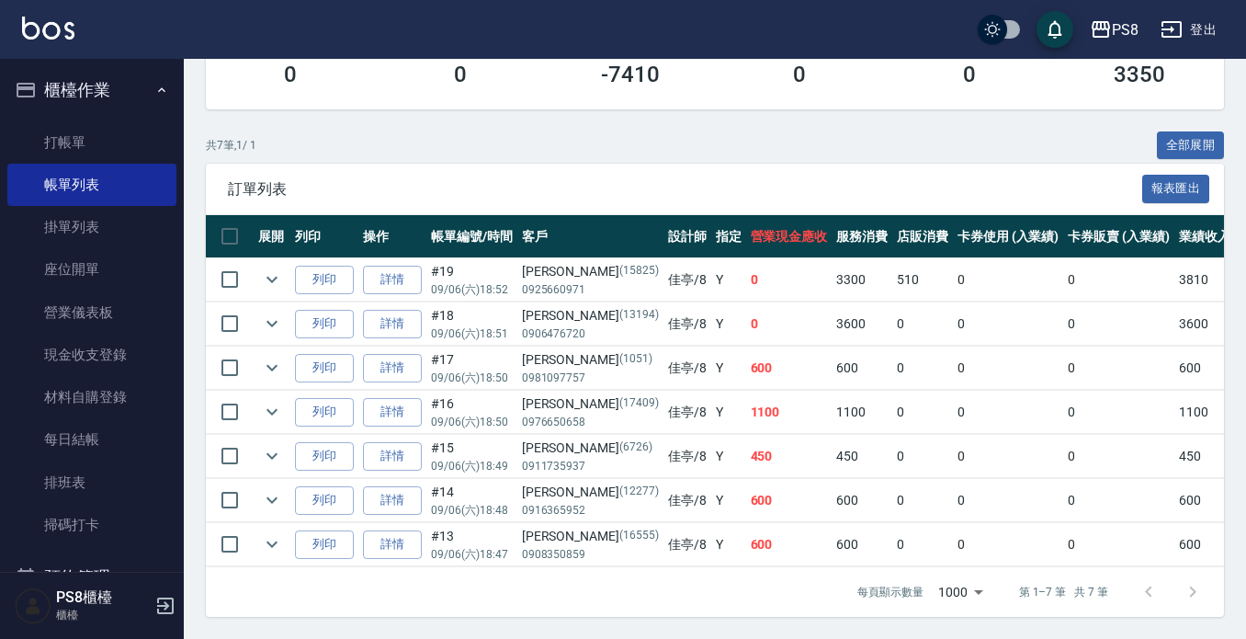
scroll to position [0, 0]
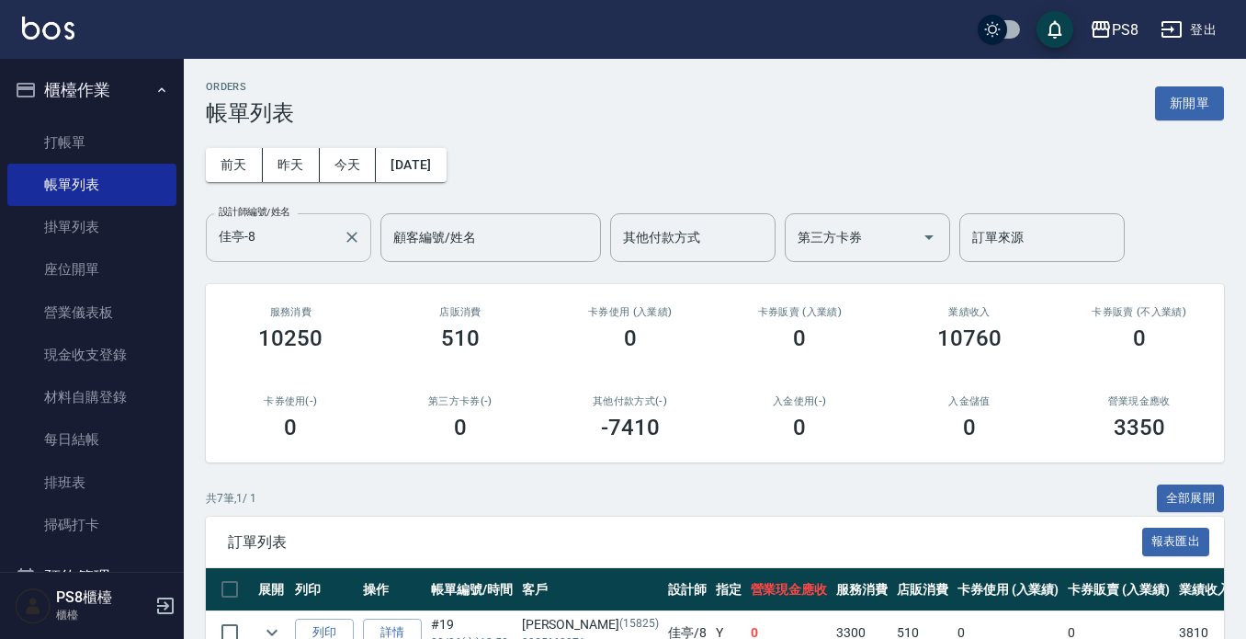
drag, startPoint x: 311, startPoint y: 269, endPoint x: 299, endPoint y: 235, distance: 36.0
click at [311, 251] on div "ORDERS 帳單列表 新開單 [DATE] [DATE] [DATE] [DATE] 設計師編號/姓名 佳亭-8 設計師編號/姓名 顧客編號/姓名 顧客編號…" at bounding box center [715, 525] width 1063 height 933
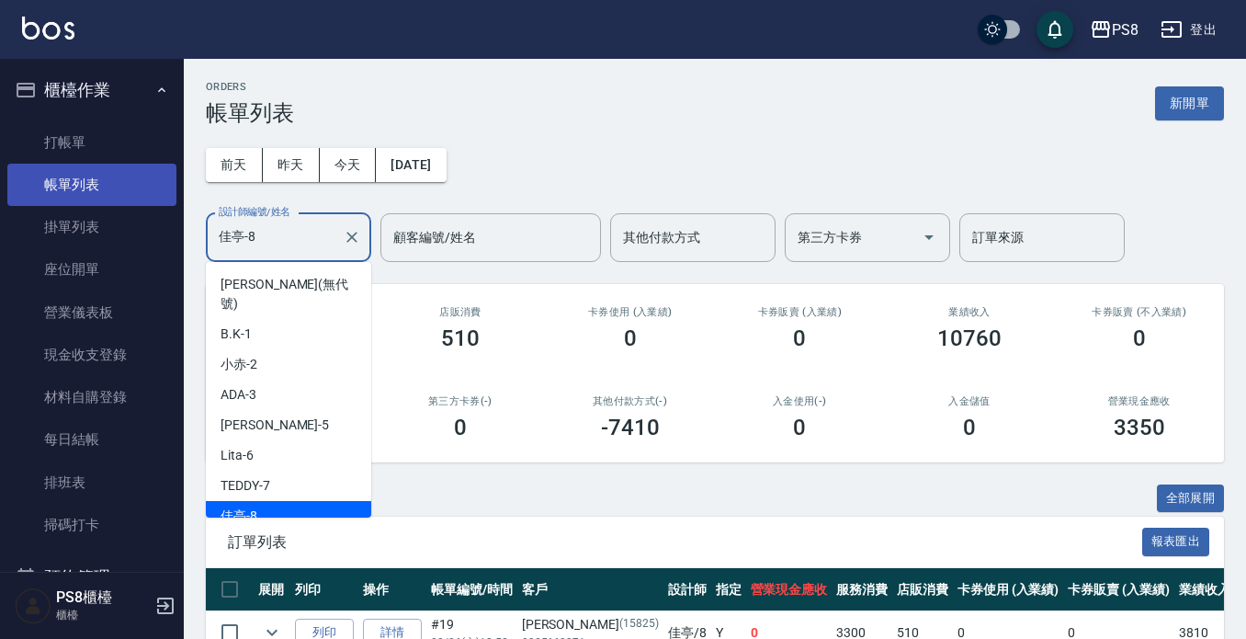
drag, startPoint x: 299, startPoint y: 235, endPoint x: 98, endPoint y: 203, distance: 202.9
click at [101, 203] on div "PS8 登出 櫃檯作業 打帳單 帳單列表 掛單列表 座位開單 營業儀表板 現金收支登錄 材料自購登錄 每日結帳 排班表 掃碼打卡 預約管理 預約管理 單日預約…" at bounding box center [623, 496] width 1246 height 992
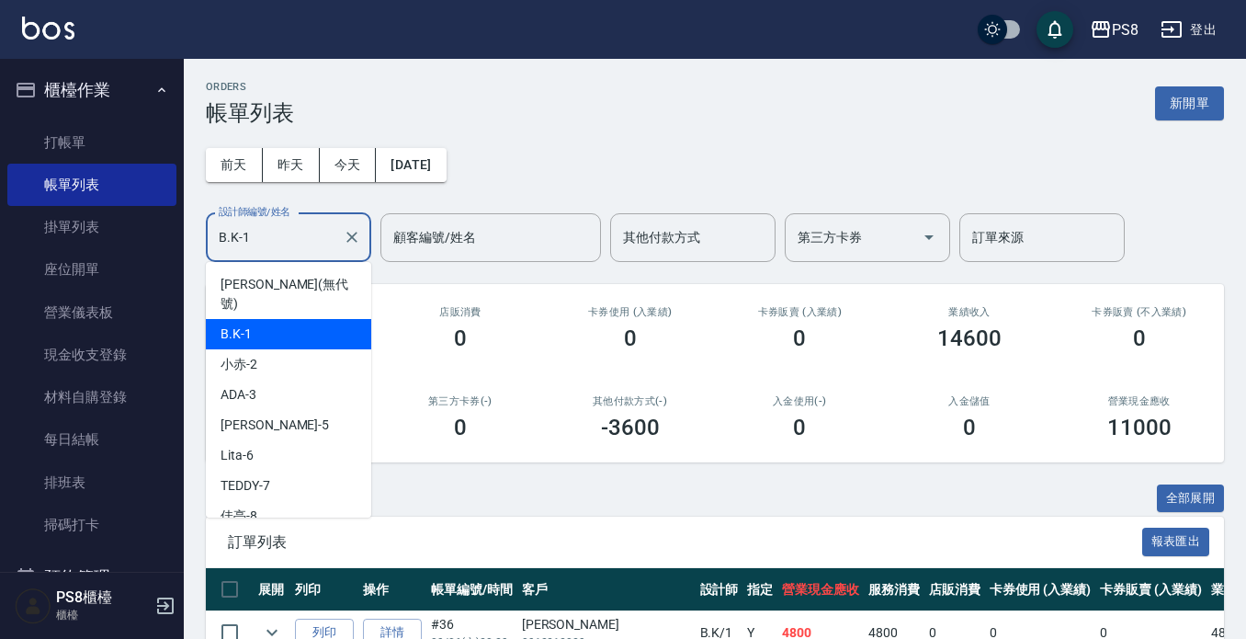
drag, startPoint x: 270, startPoint y: 231, endPoint x: 0, endPoint y: 240, distance: 270.4
click at [0, 239] on div "PS8 登出 櫃檯作業 打帳單 帳單列表 掛單列表 座位開單 營業儀表板 現金收支登錄 材料自購登錄 每日結帳 排班表 掃碼打卡 預約管理 預約管理 單日預約…" at bounding box center [623, 496] width 1246 height 992
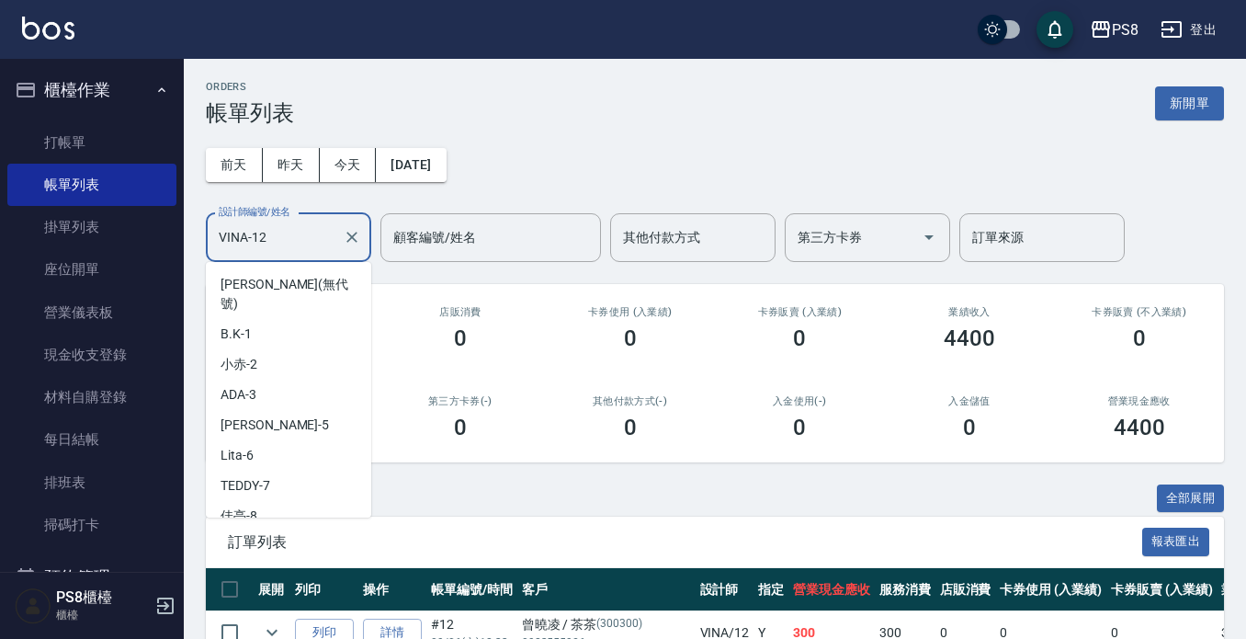
scroll to position [85, 0]
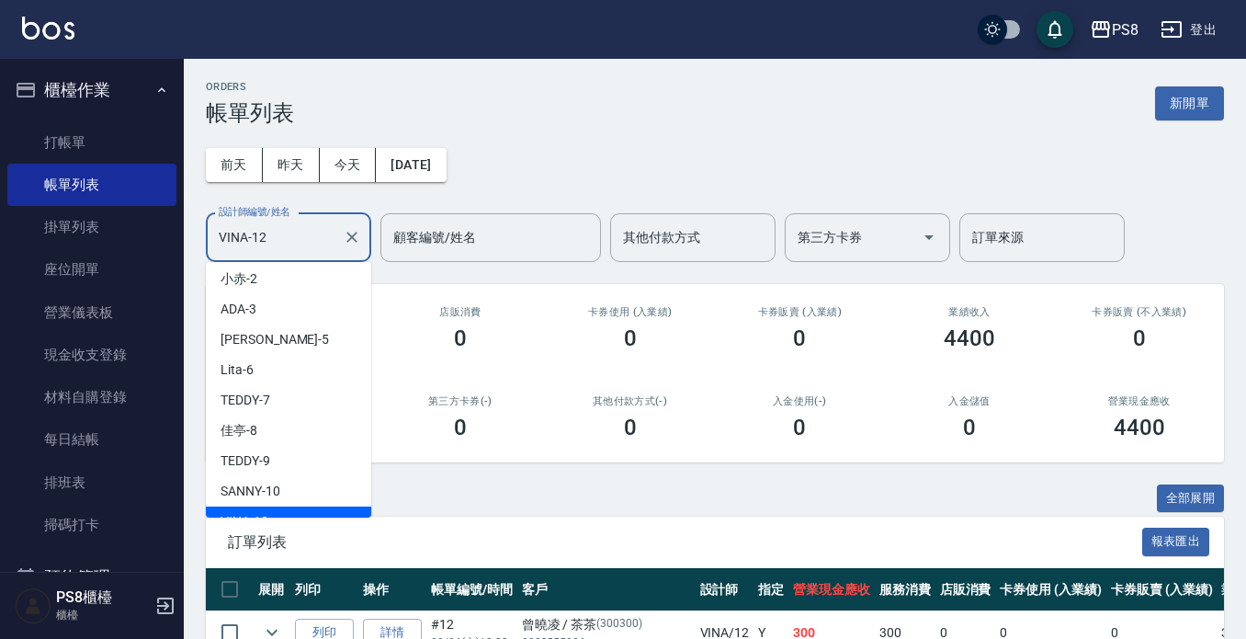
drag, startPoint x: 288, startPoint y: 246, endPoint x: 0, endPoint y: 244, distance: 287.7
click at [0, 244] on div "PS8 登出 櫃檯作業 打帳單 帳單列表 掛單列表 座位開單 營業儀表板 現金收支登錄 材料自購登錄 每日結帳 排班表 掃碼打卡 預約管理 預約管理 單日預約…" at bounding box center [623, 385] width 1246 height 771
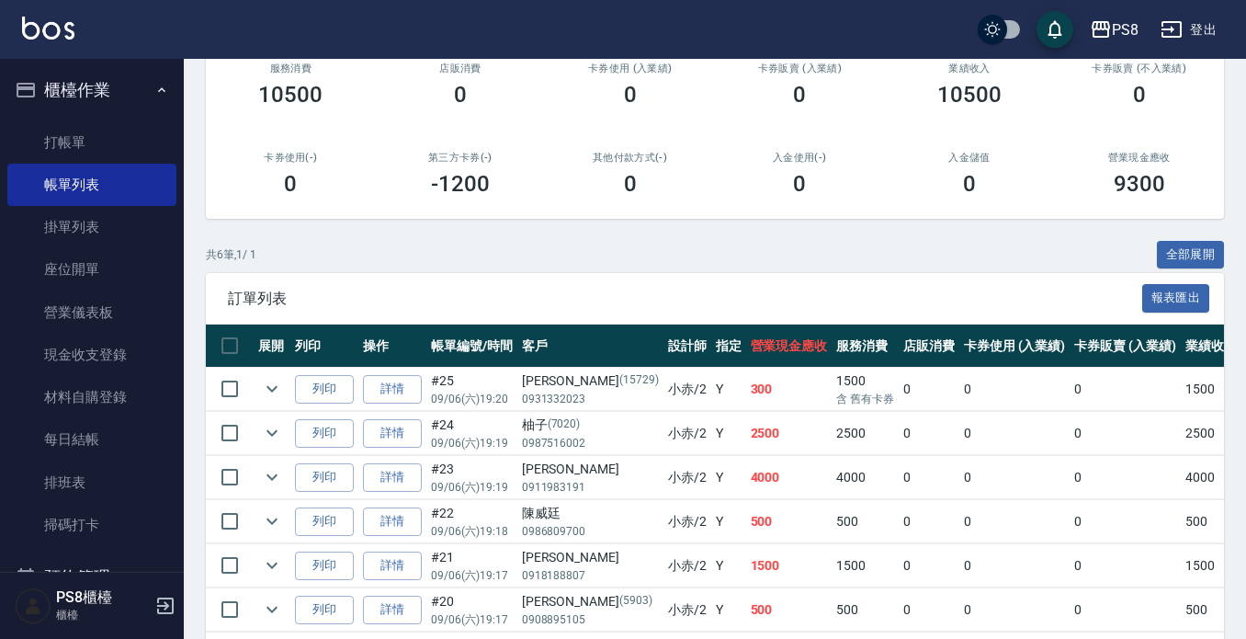
scroll to position [324, 0]
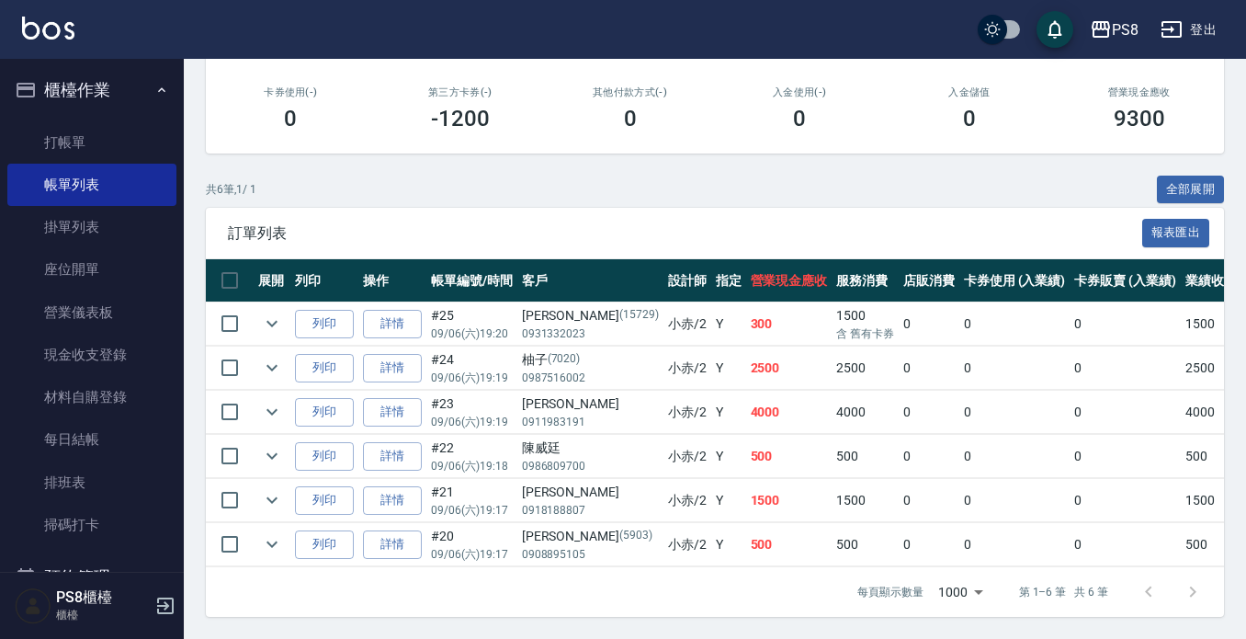
type input "小赤-2"
click at [832, 479] on td "1500" at bounding box center [865, 500] width 67 height 43
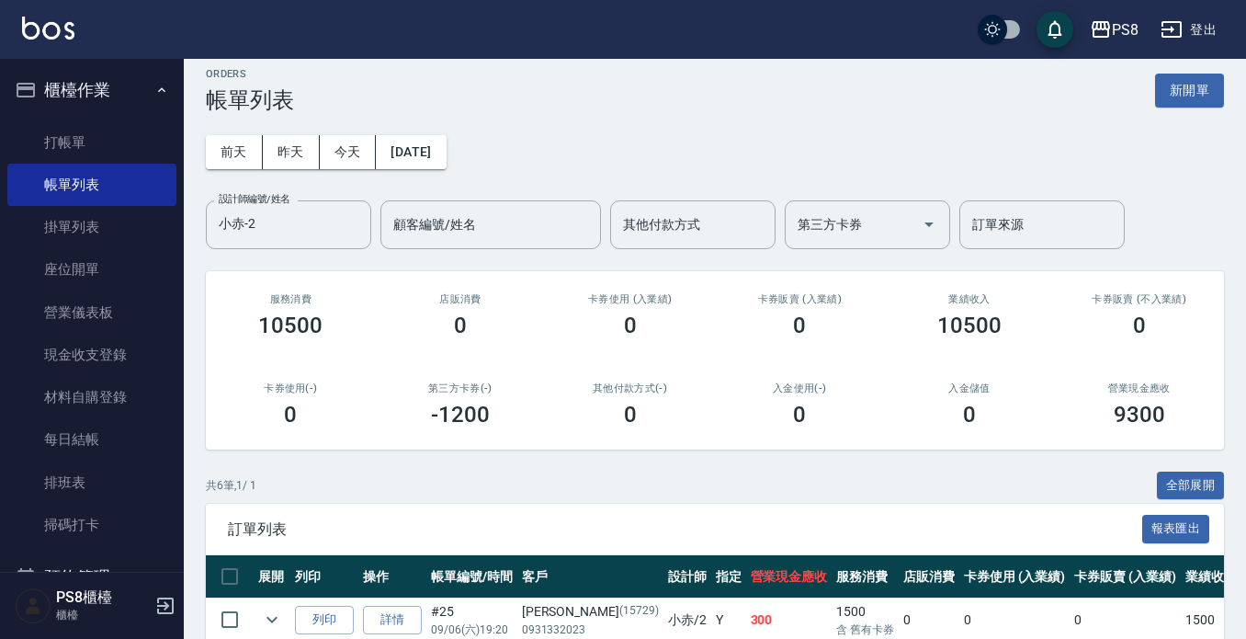
scroll to position [0, 0]
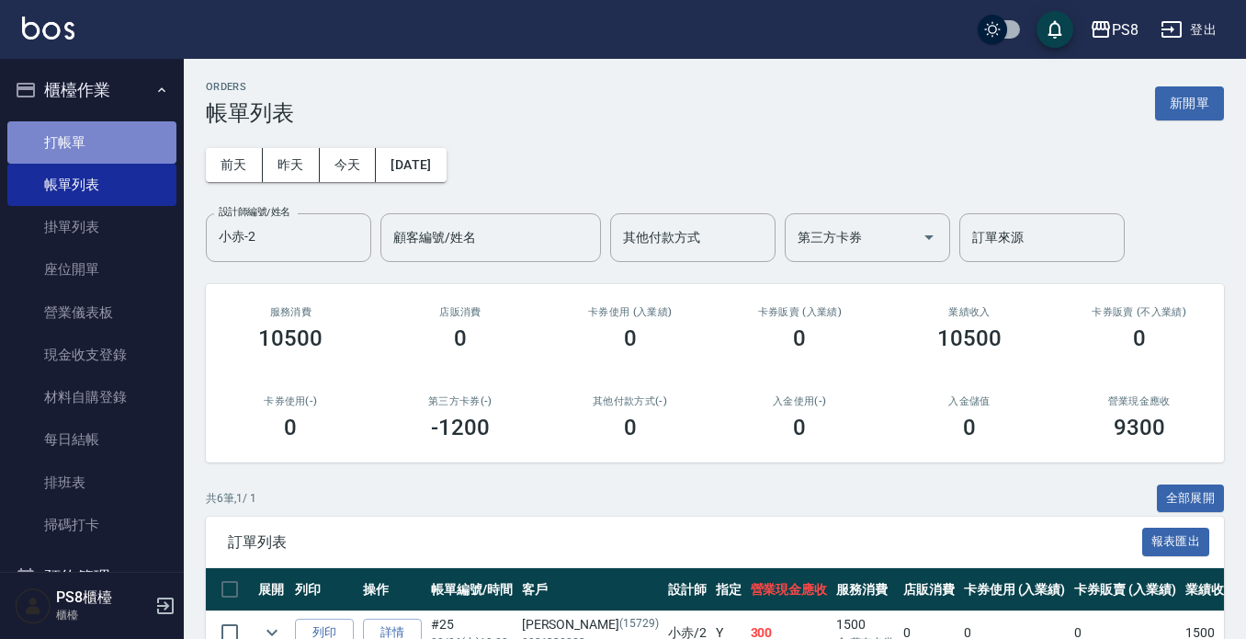
click at [127, 157] on link "打帳單" at bounding box center [91, 142] width 169 height 42
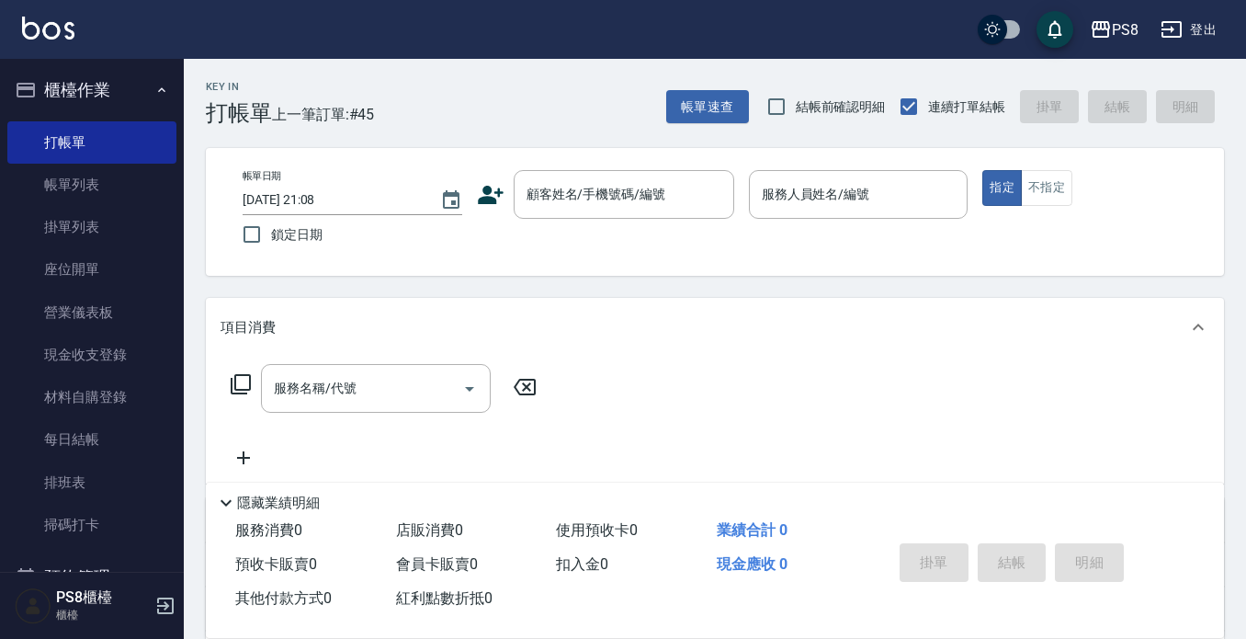
click at [508, 192] on div "顧客姓名/手機號碼/編號 顧客姓名/手機號碼/編號" at bounding box center [605, 194] width 257 height 49
click at [498, 196] on icon at bounding box center [491, 195] width 28 height 28
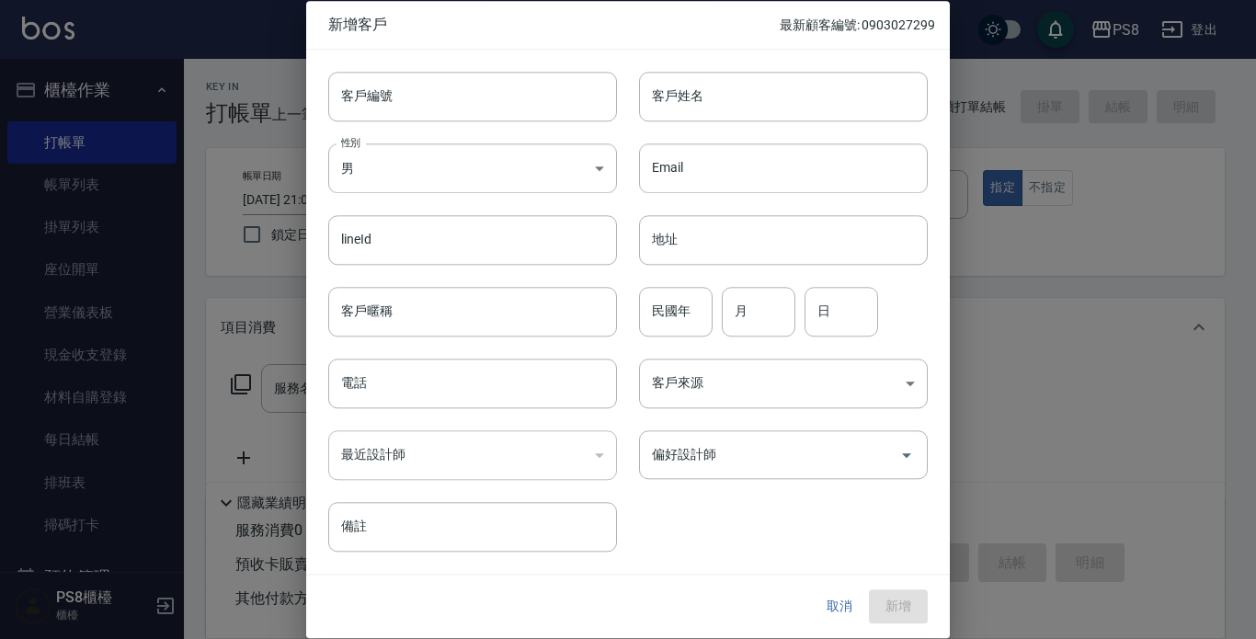
click at [436, 124] on div "性別 男 [DEMOGRAPHIC_DATA] 性別" at bounding box center [461, 157] width 311 height 72
click at [443, 96] on input "客戶編號" at bounding box center [472, 97] width 289 height 50
type input "0931157791"
type input "鐘小姐"
click at [472, 184] on body "PS8 登出 櫃檯作業 打帳單 帳單列表 掛單列表 座位開單 營業儀表板 現金收支登錄 材料自購登錄 每日結帳 排班表 掃碼打卡 預約管理 預約管理 單日預約…" at bounding box center [628, 447] width 1256 height 895
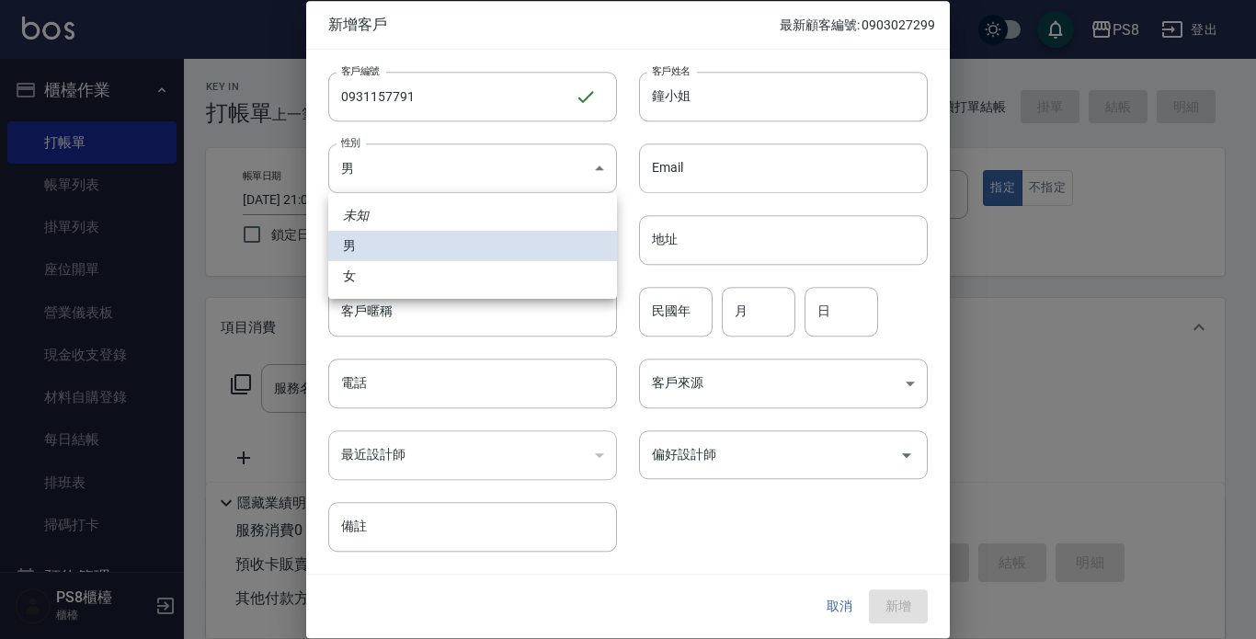
click at [449, 286] on li "女" at bounding box center [472, 276] width 289 height 30
type input "[DEMOGRAPHIC_DATA]"
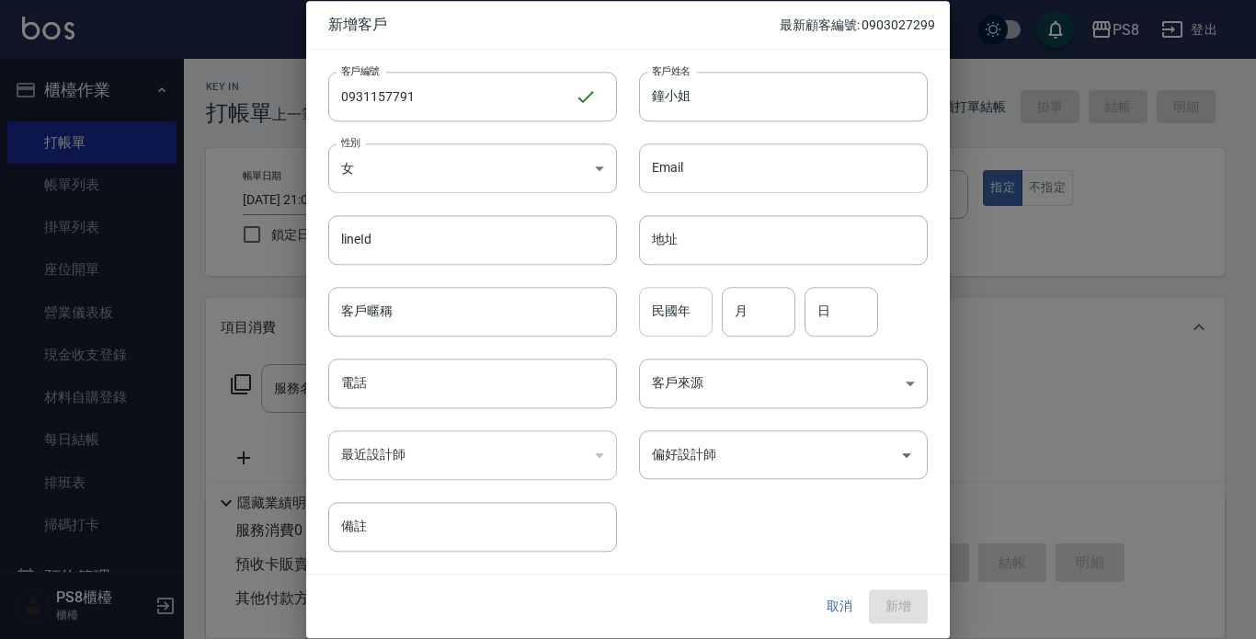
click at [654, 320] on input "民國年" at bounding box center [676, 312] width 74 height 50
type input "73"
type input "12"
type input "2"
drag, startPoint x: 459, startPoint y: 104, endPoint x: 283, endPoint y: 107, distance: 175.6
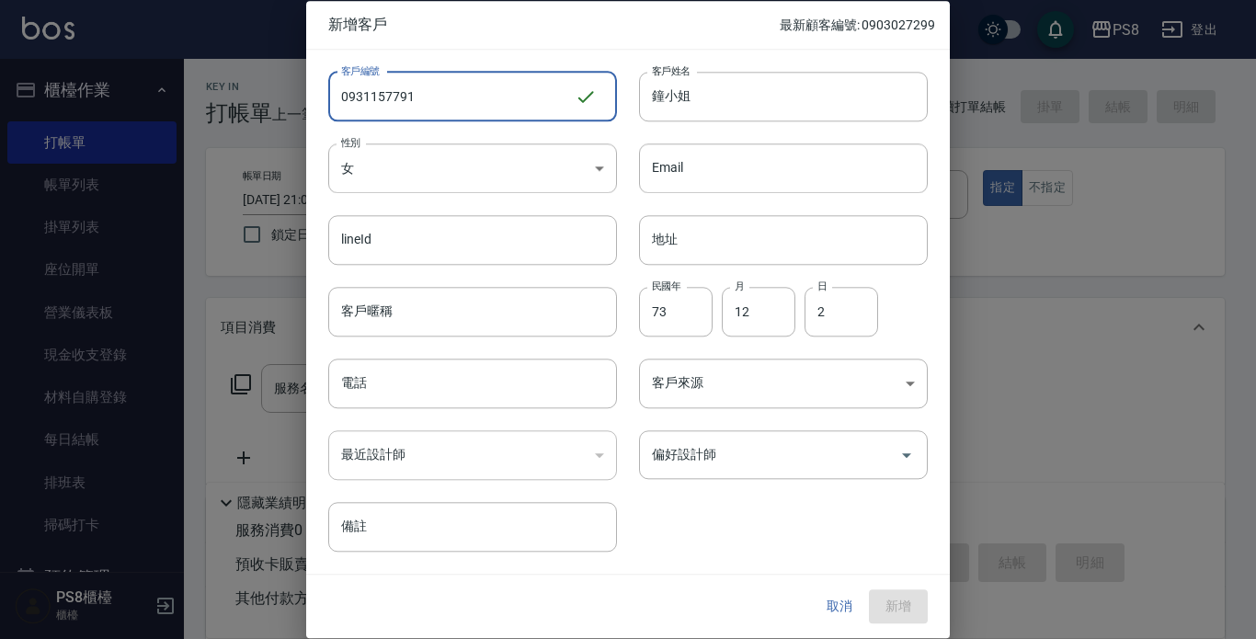
click at [283, 107] on div "新增客戶 最新顧客編號: 0903027299 客戶編號 0931157791 ​ 客戶編號 客戶姓名 鐘小姐 客戶姓名 性別 女 [DEMOGRAPHIC_…" at bounding box center [628, 319] width 1256 height 639
click at [383, 382] on input "電話" at bounding box center [472, 383] width 289 height 50
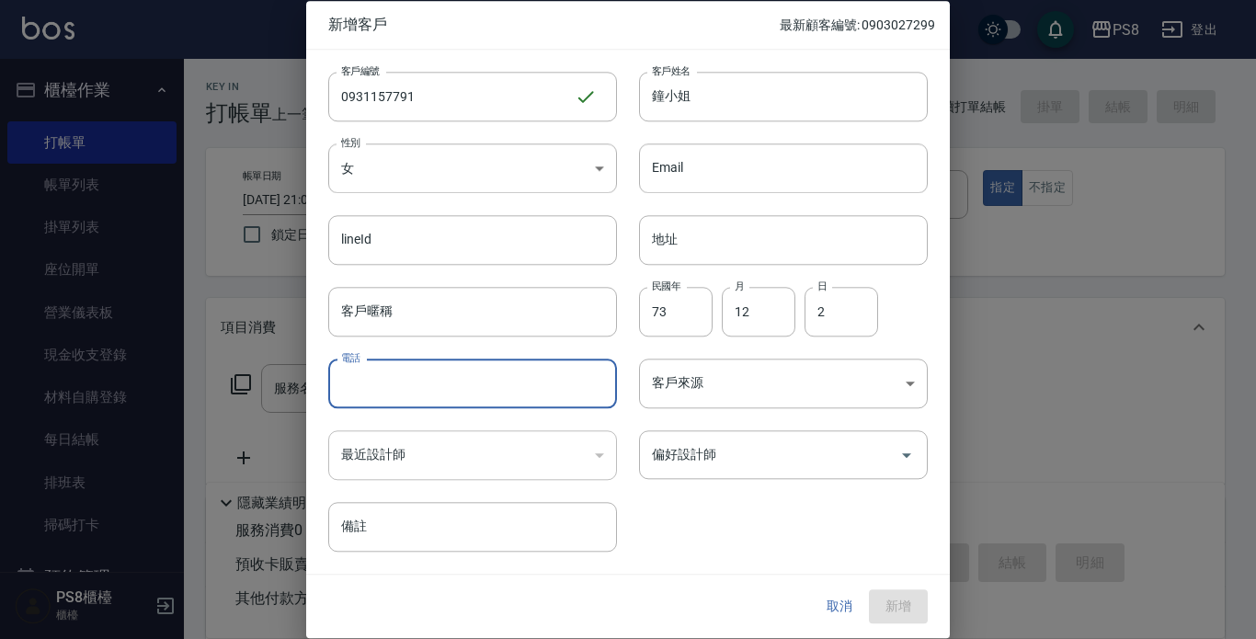
paste input "0931157791"
type input "0931157791"
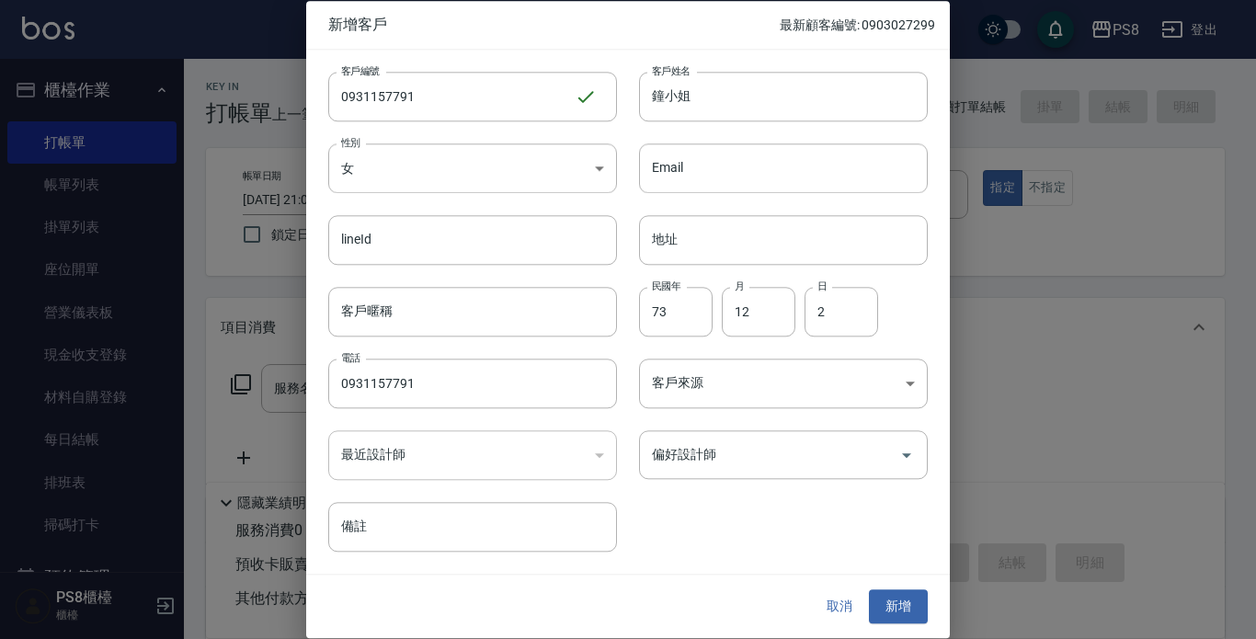
click at [902, 540] on div "客戶編號 0931157791 ​ 客戶編號 客戶姓名 鐘小姐 客戶姓名 性別 女 [DEMOGRAPHIC_DATA] 性別 Email Email lin…" at bounding box center [616, 301] width 621 height 503
click at [902, 602] on button "新增" at bounding box center [898, 607] width 59 height 34
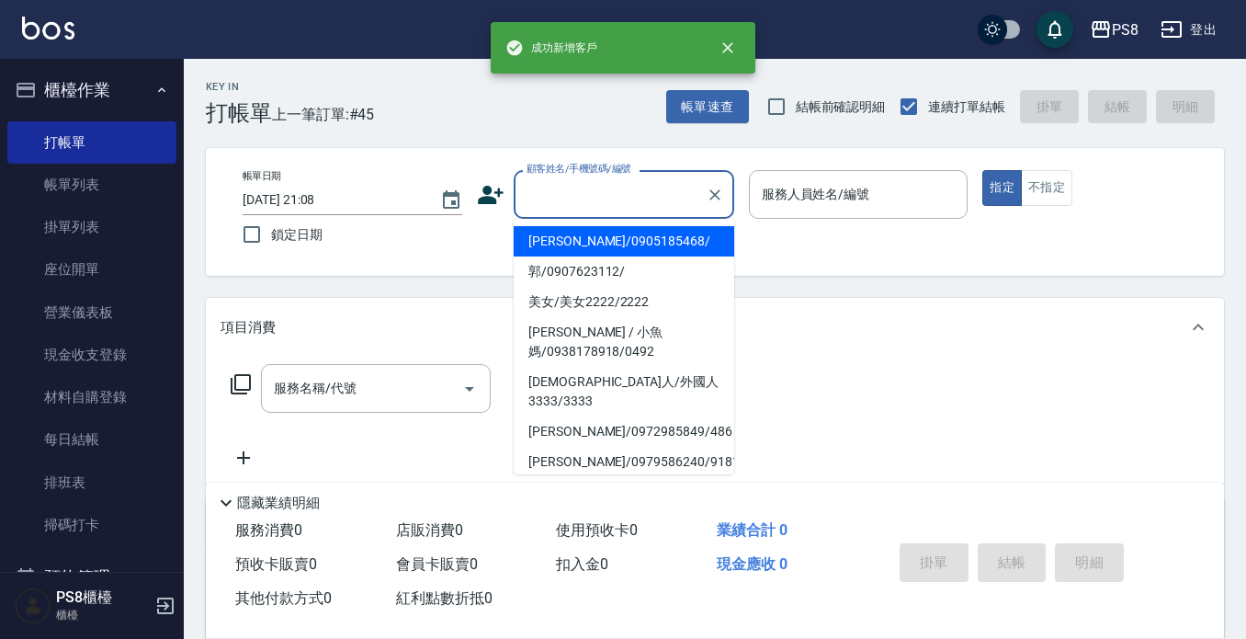
click at [653, 197] on input "顧客姓名/手機號碼/編號" at bounding box center [610, 194] width 176 height 32
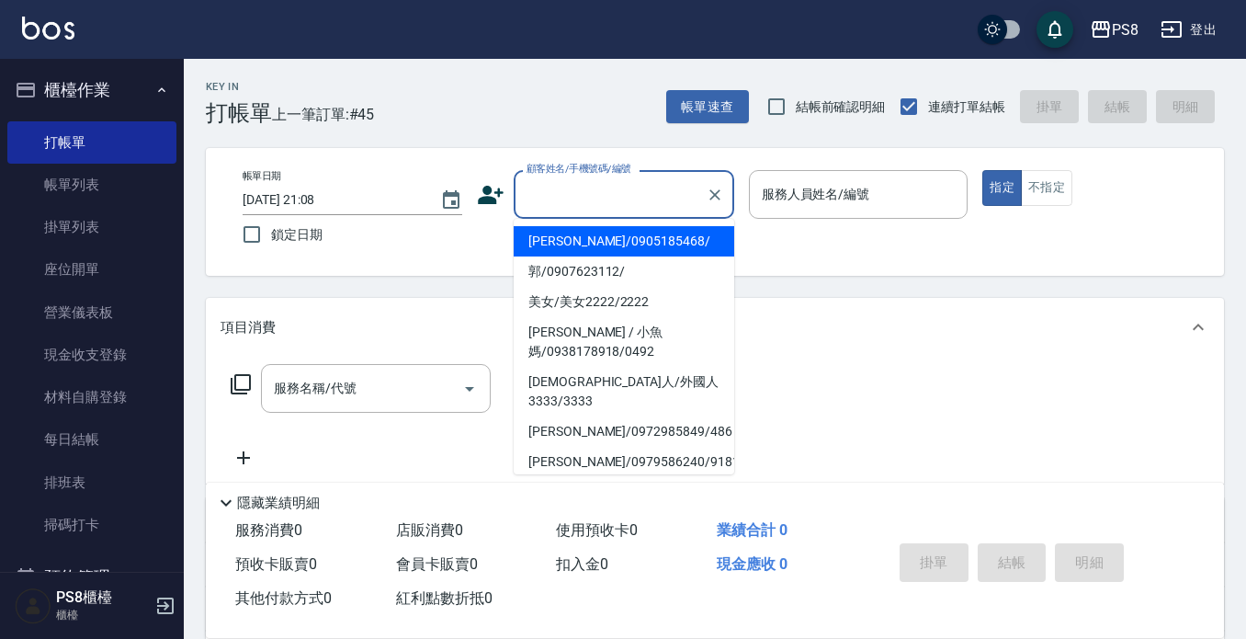
paste input "0931157791"
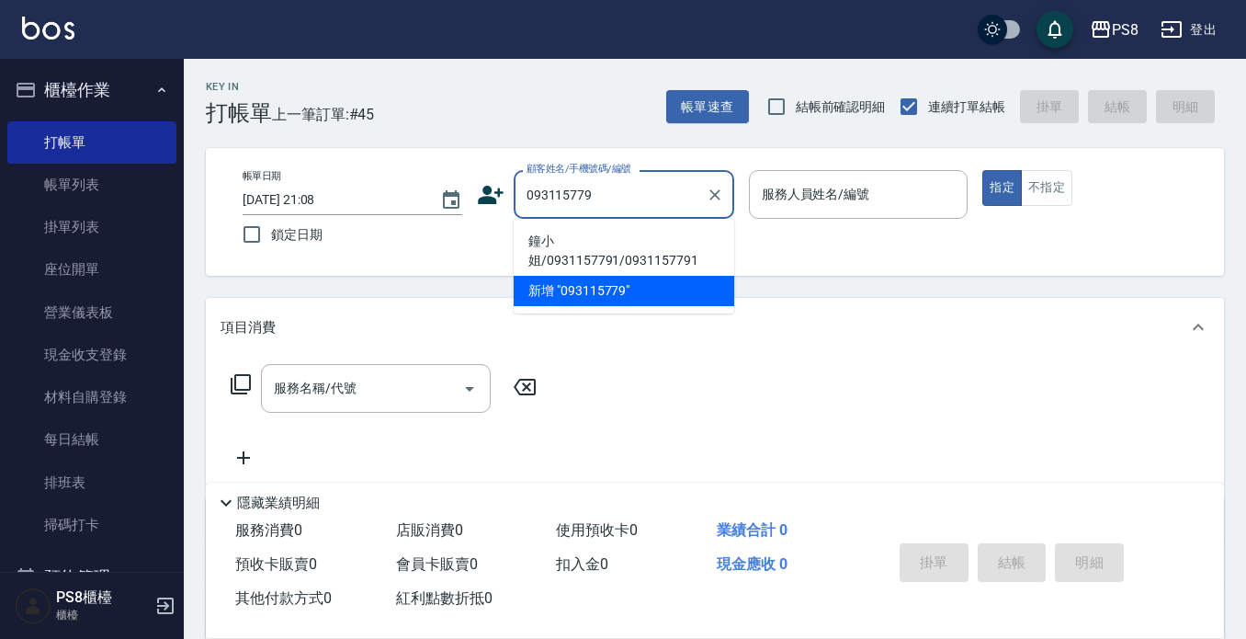
click at [613, 243] on li "鐘小姐/0931157791/0931157791" at bounding box center [624, 251] width 221 height 50
type input "鐘小姐/0931157791/0931157791"
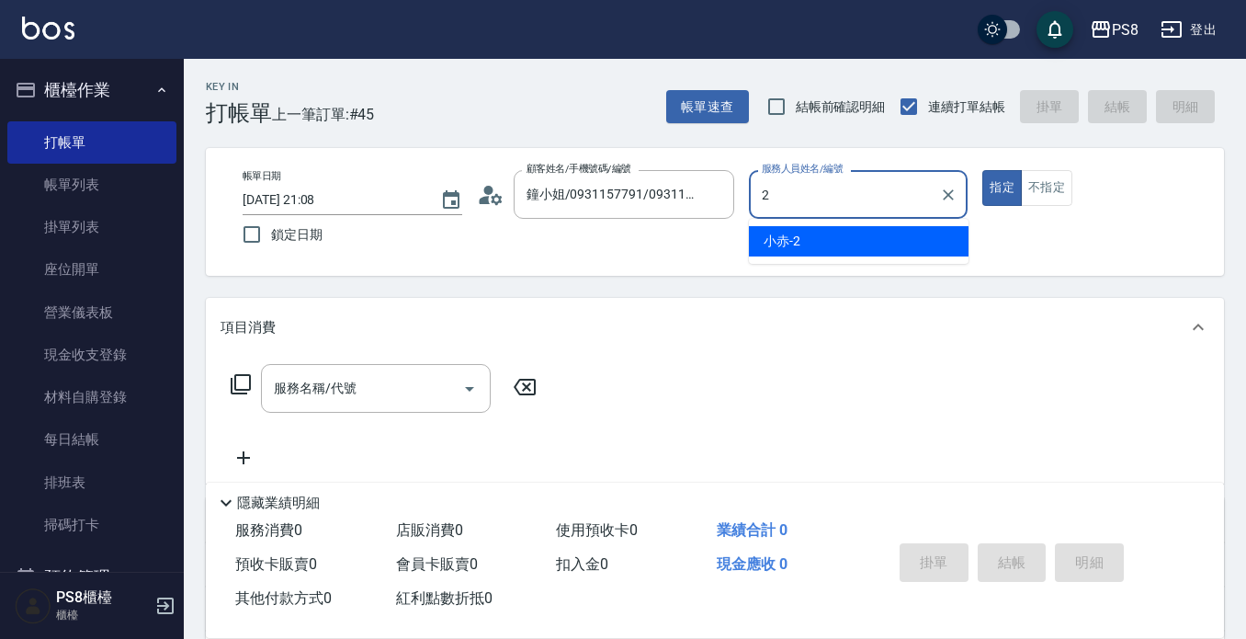
type input "小赤-2"
type button "true"
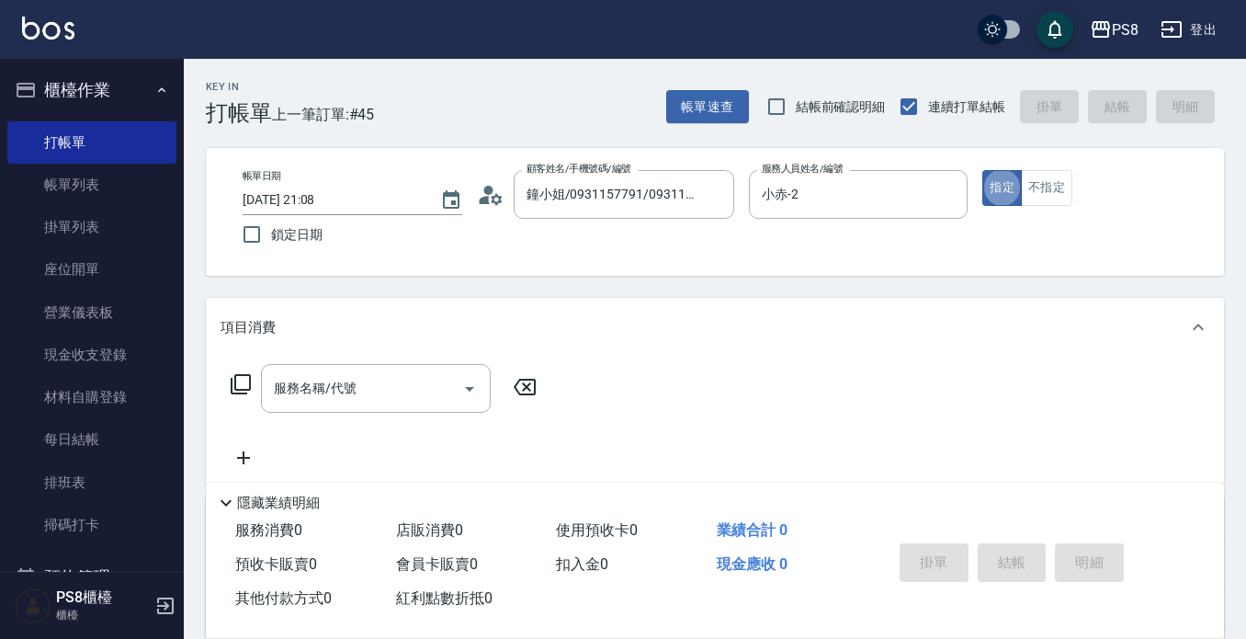
click at [1076, 191] on div "指定 不指定" at bounding box center [1093, 188] width 220 height 36
click at [1075, 191] on div "指定 不指定" at bounding box center [1093, 188] width 220 height 36
drag, startPoint x: 1060, startPoint y: 191, endPoint x: 1018, endPoint y: 215, distance: 48.6
click at [1059, 191] on button "不指定" at bounding box center [1046, 188] width 51 height 36
click at [409, 403] on input "服務名稱/代號" at bounding box center [362, 388] width 186 height 32
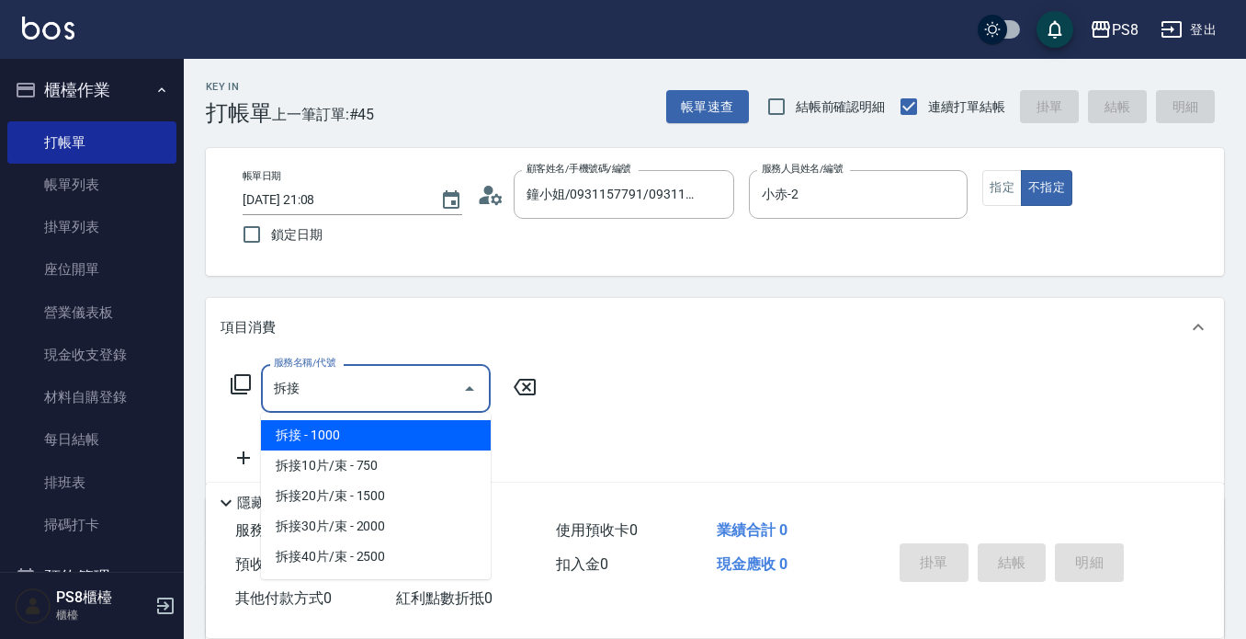
click at [402, 435] on span "拆接 - 1000" at bounding box center [376, 435] width 230 height 30
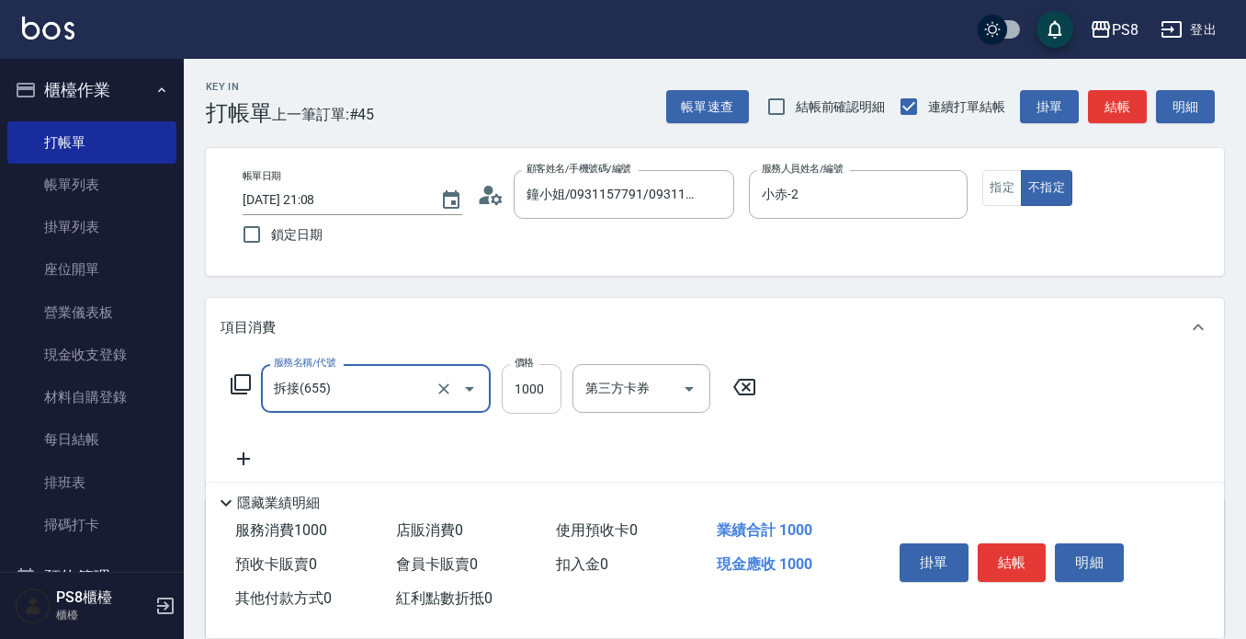
type input "拆接(655)"
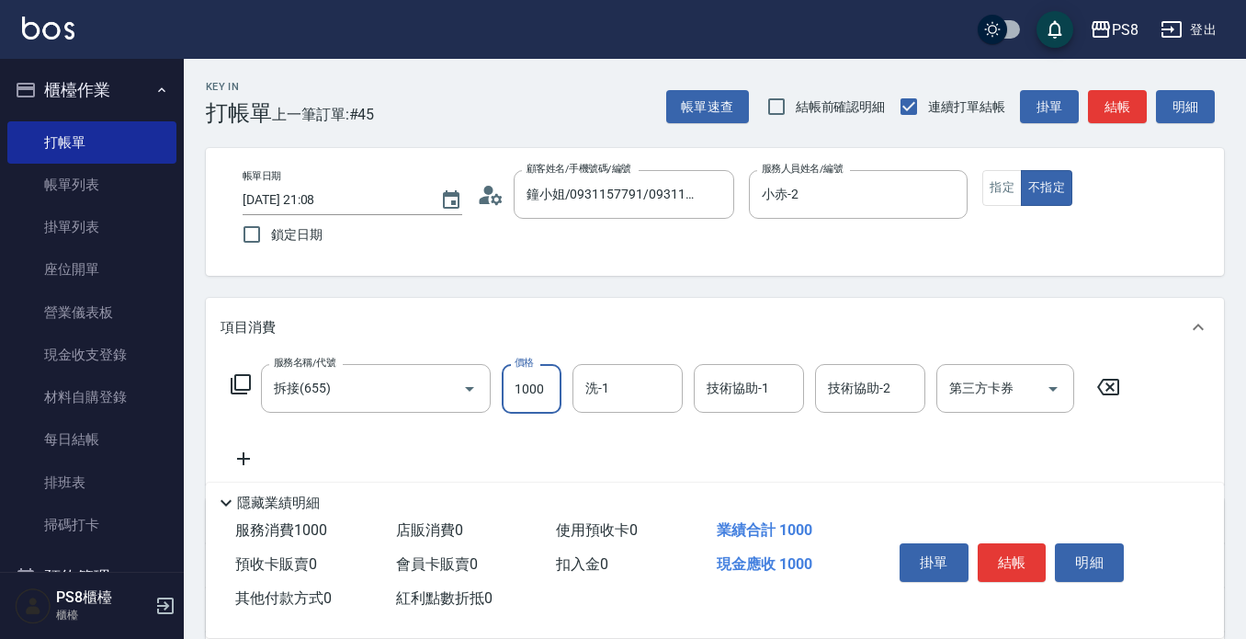
click at [537, 380] on input "1000" at bounding box center [532, 389] width 60 height 50
type input "3500"
click at [223, 462] on icon at bounding box center [244, 459] width 46 height 22
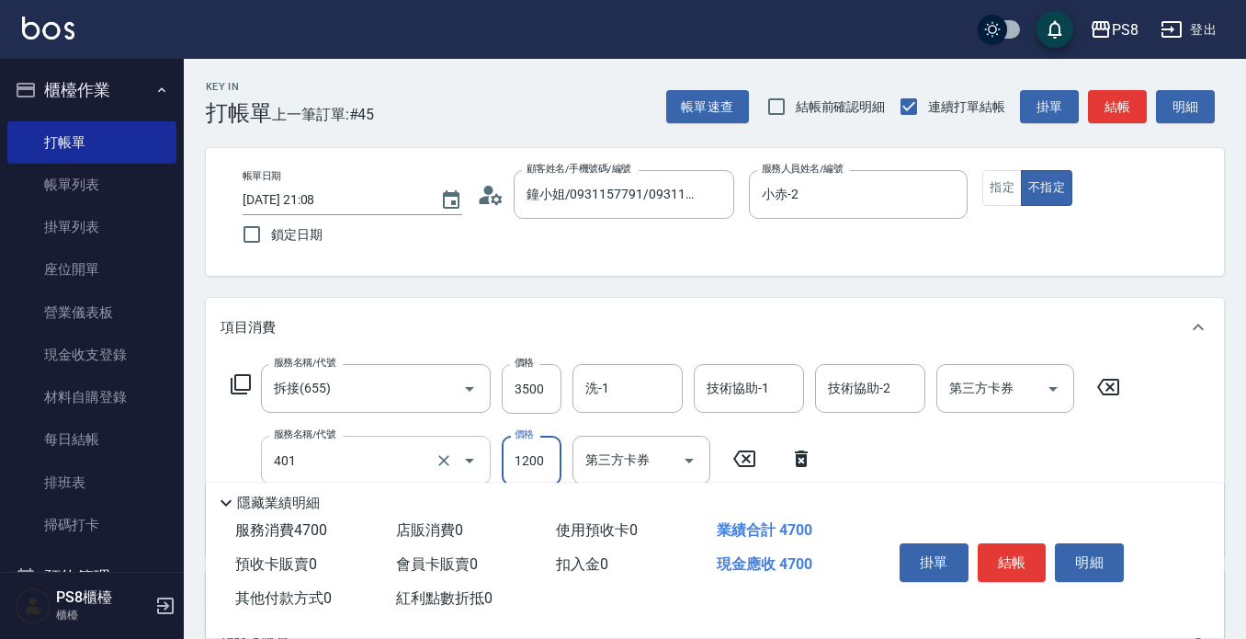
type input "基本染髮(401)"
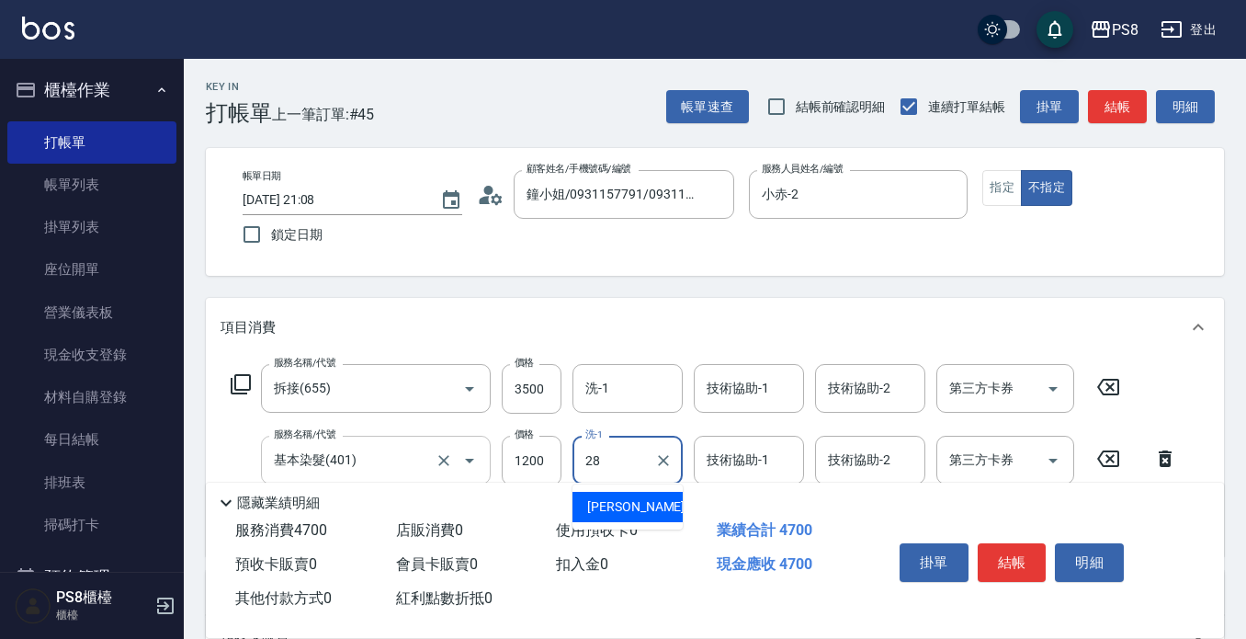
type input "[PERSON_NAME]-28"
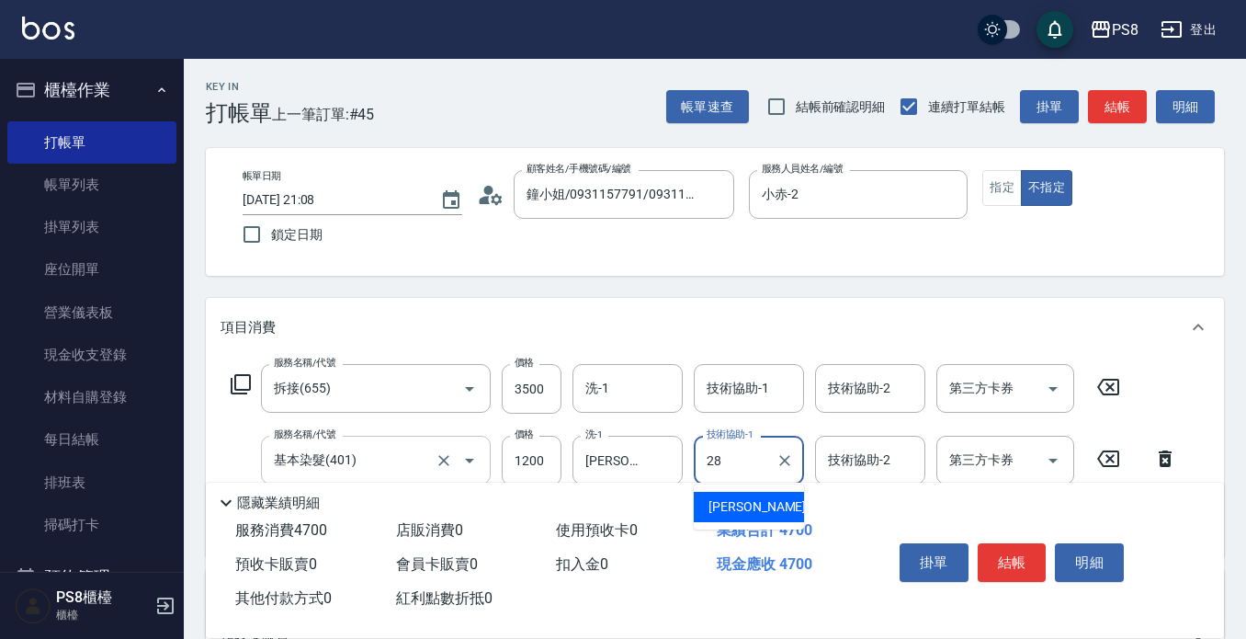
type input "[PERSON_NAME]-28"
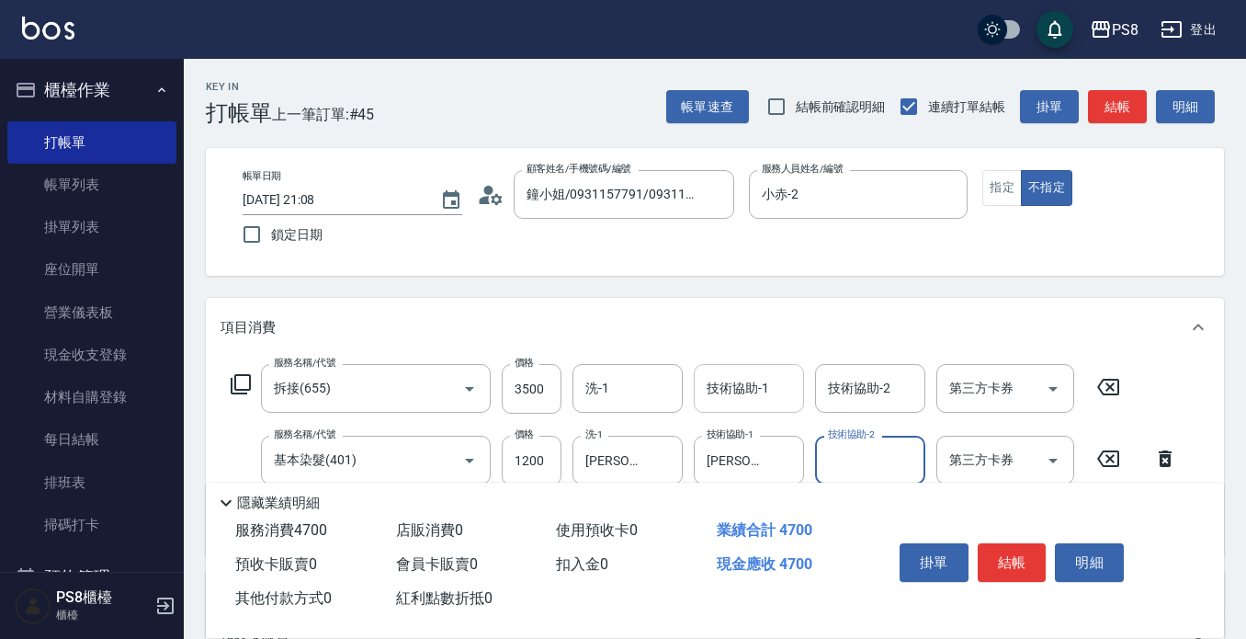
click at [736, 404] on input "技術協助-1" at bounding box center [749, 388] width 94 height 32
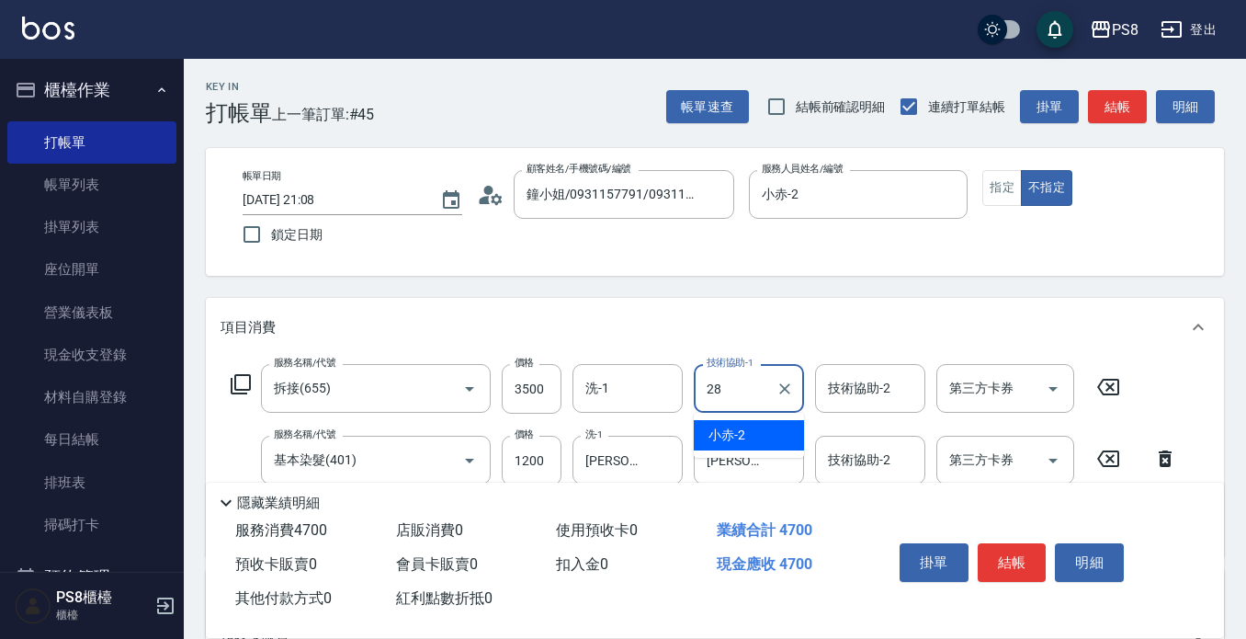
type input "[PERSON_NAME]-28"
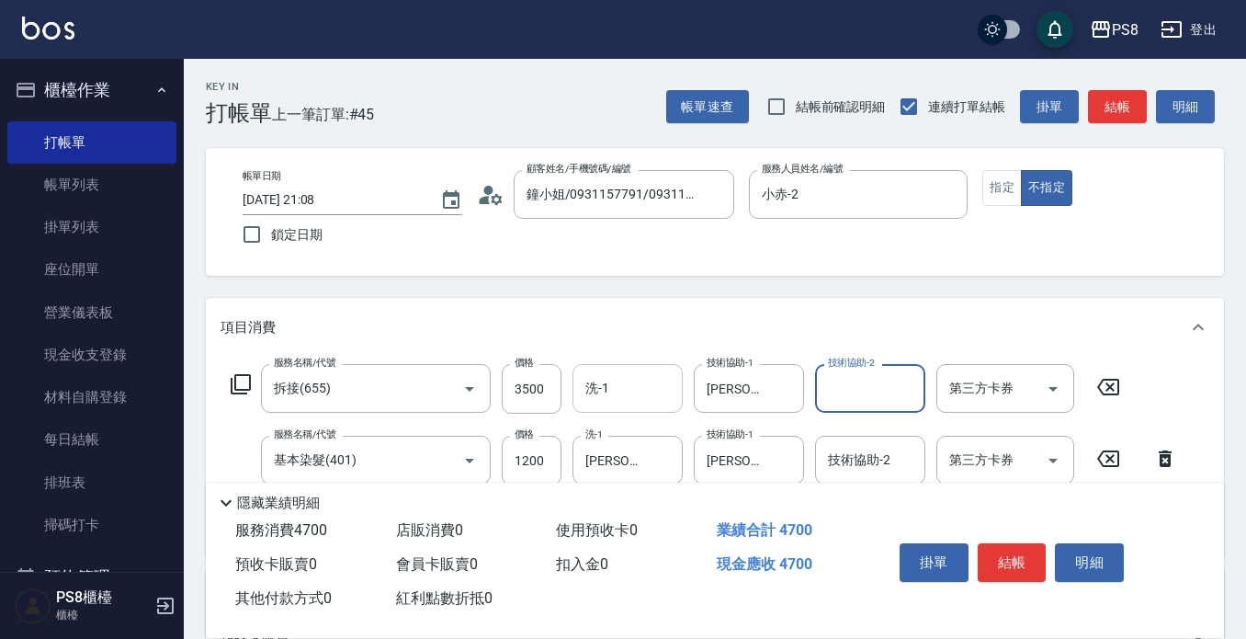
click at [616, 413] on div "洗-1" at bounding box center [628, 388] width 110 height 49
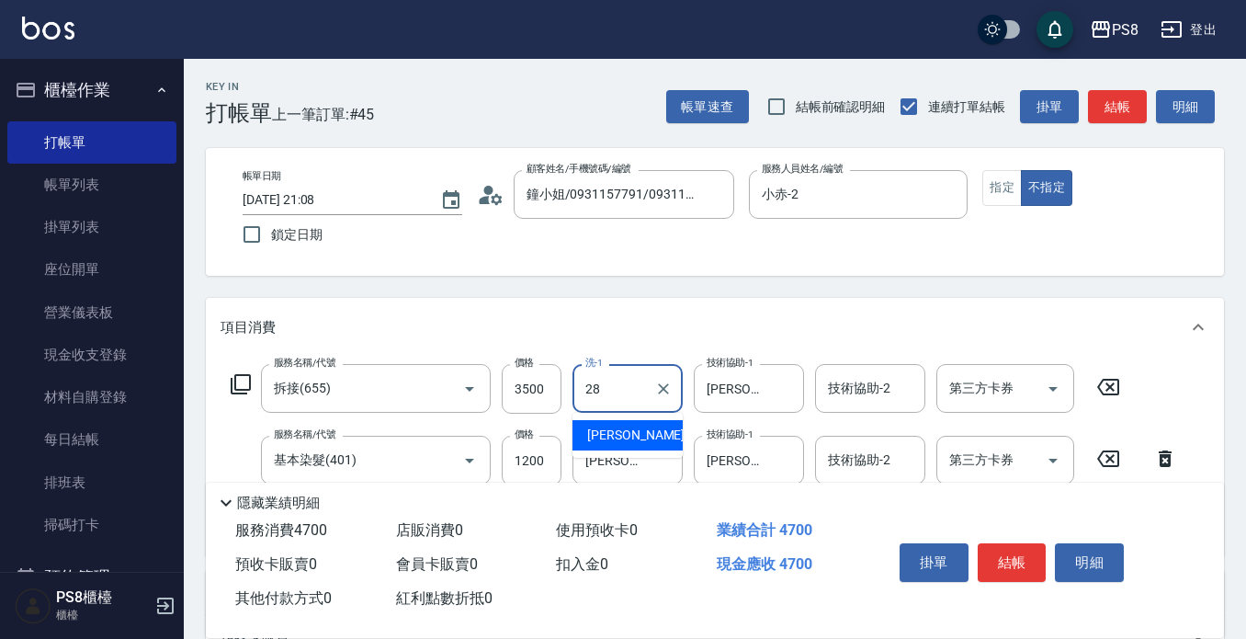
type input "[PERSON_NAME]-28"
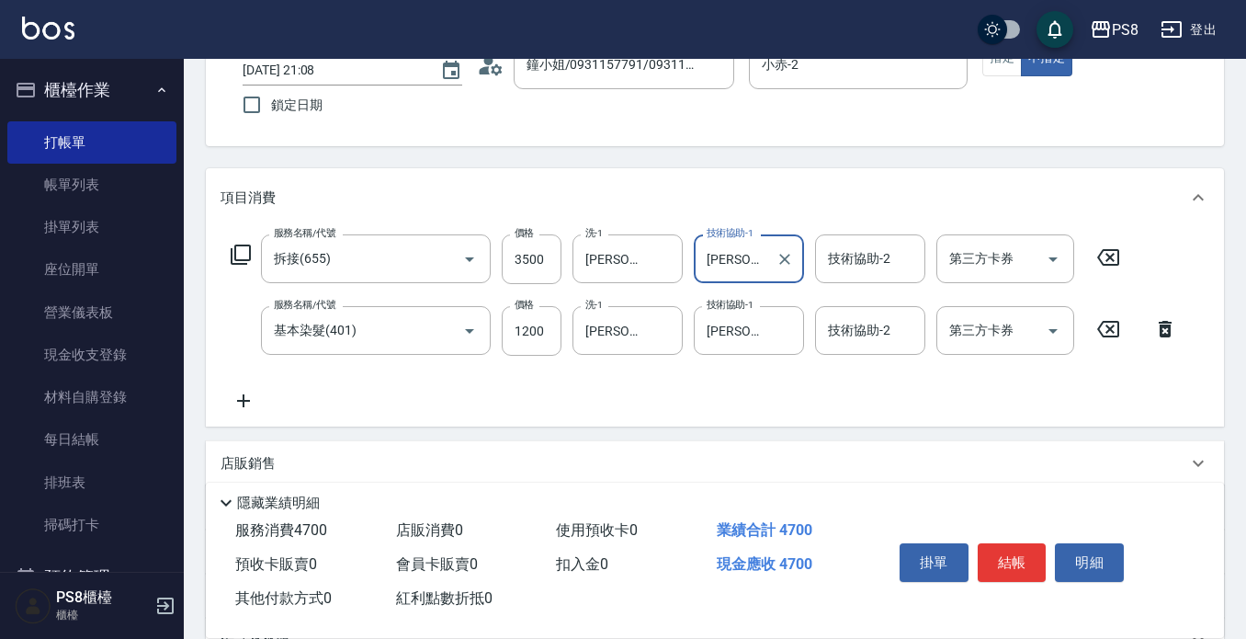
scroll to position [276, 0]
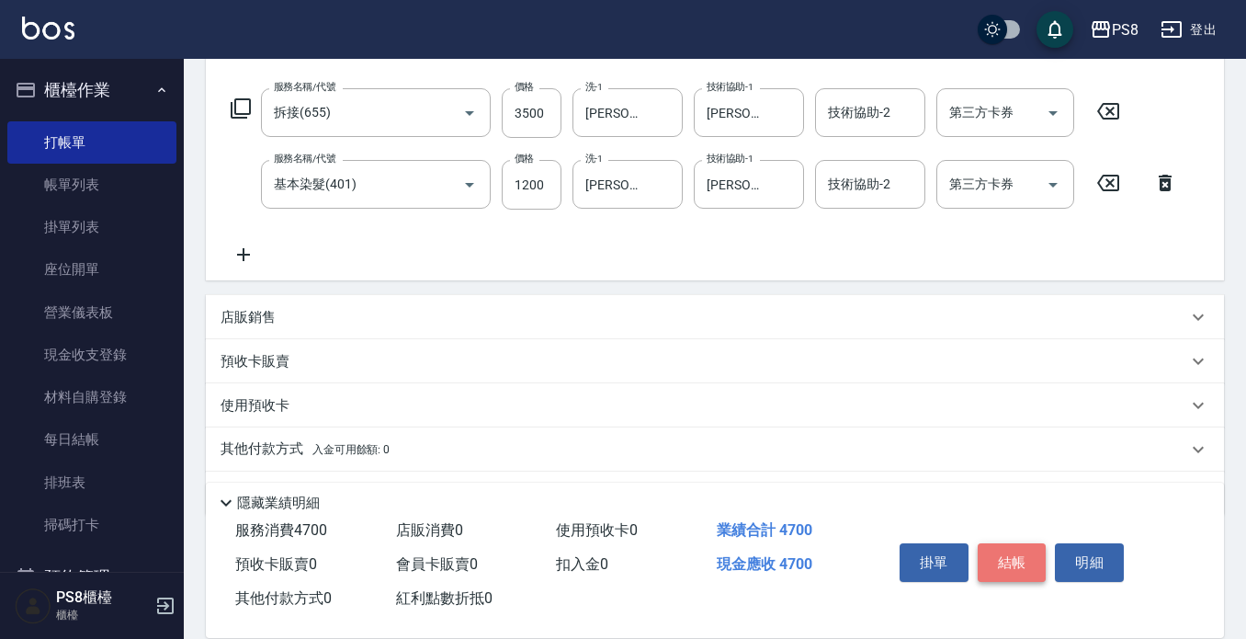
click at [1024, 561] on button "結帳" at bounding box center [1012, 562] width 69 height 39
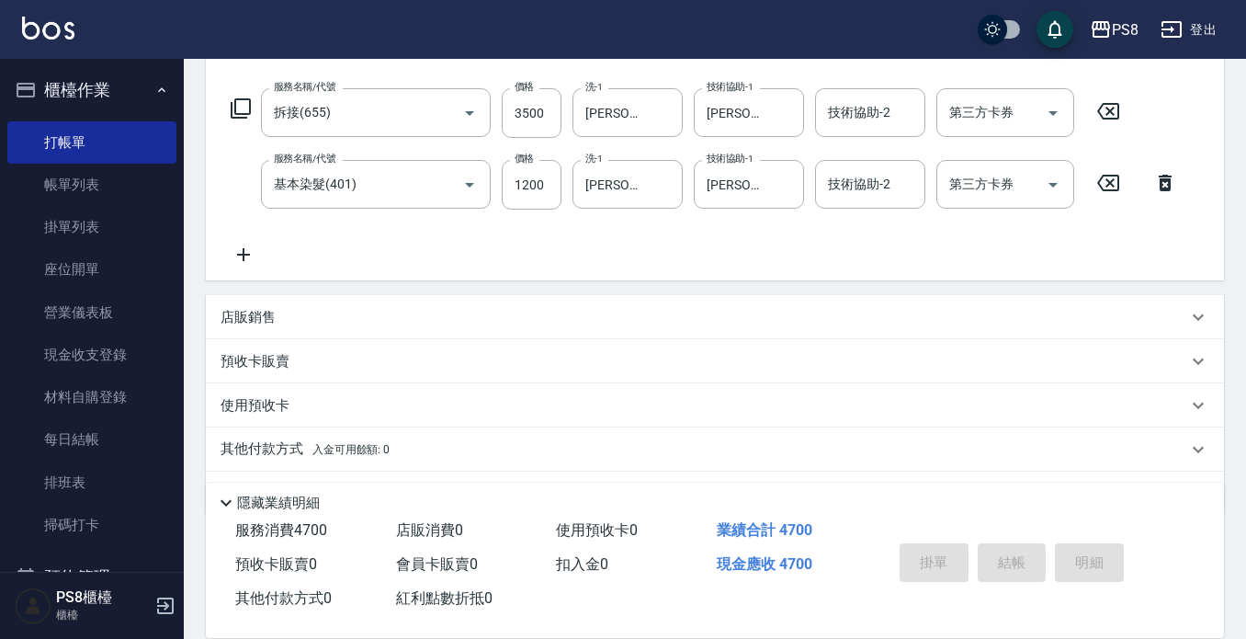
type input "[DATE] 21:09"
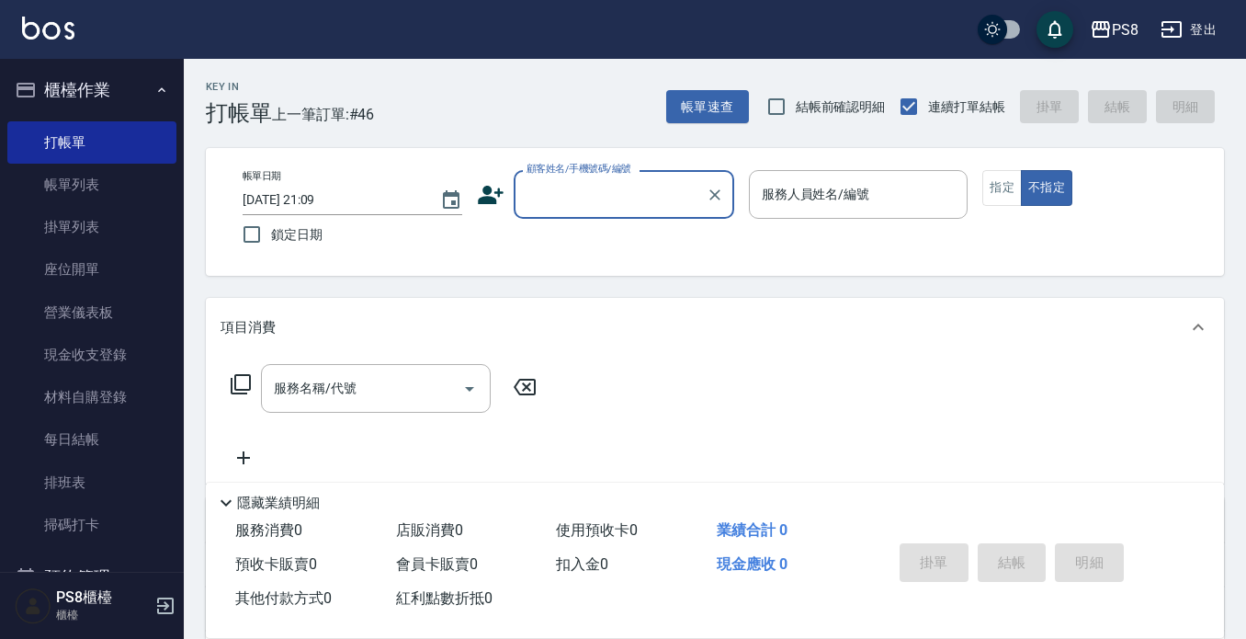
scroll to position [368, 0]
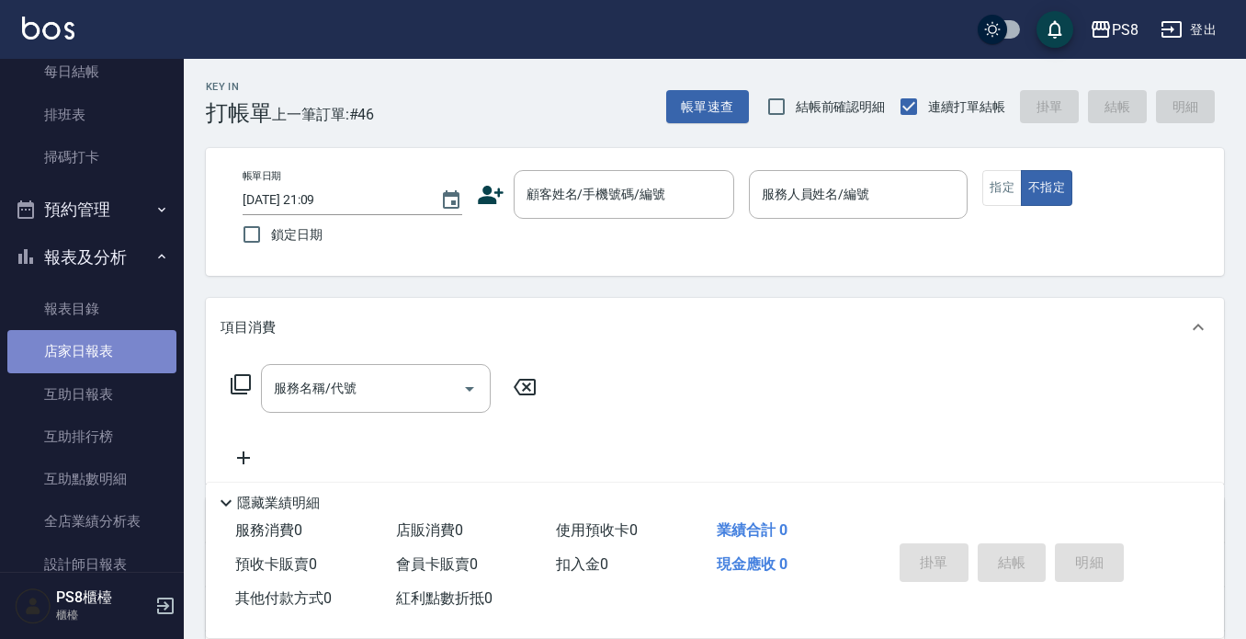
click at [103, 366] on link "店家日報表" at bounding box center [91, 351] width 169 height 42
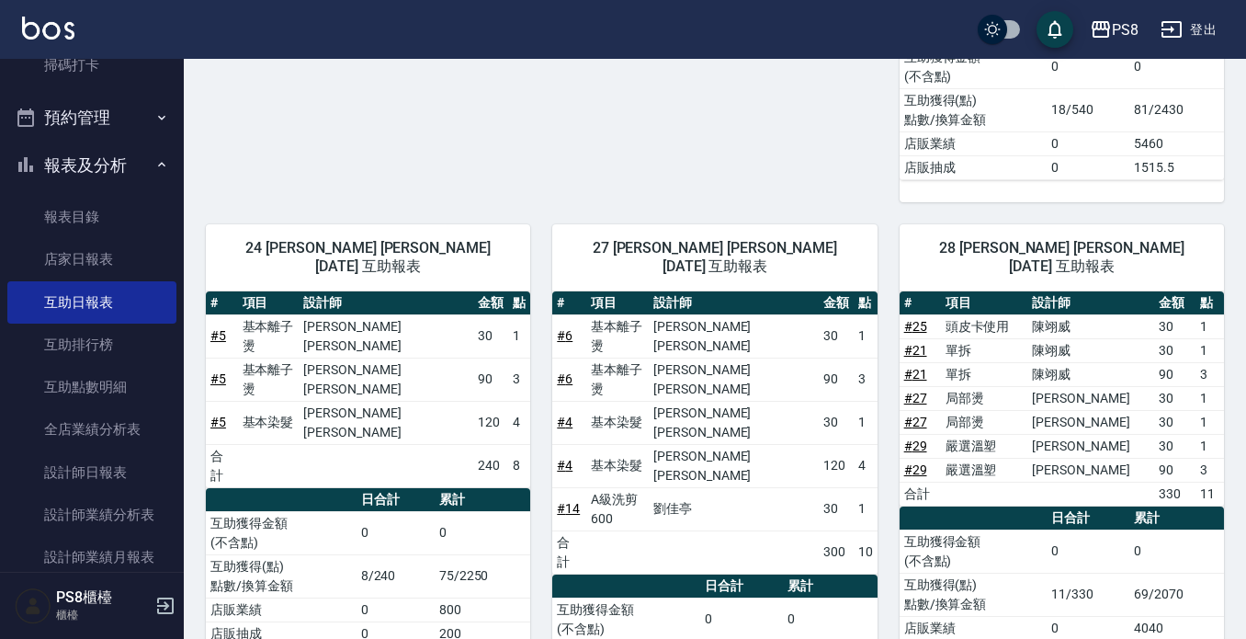
scroll to position [615, 0]
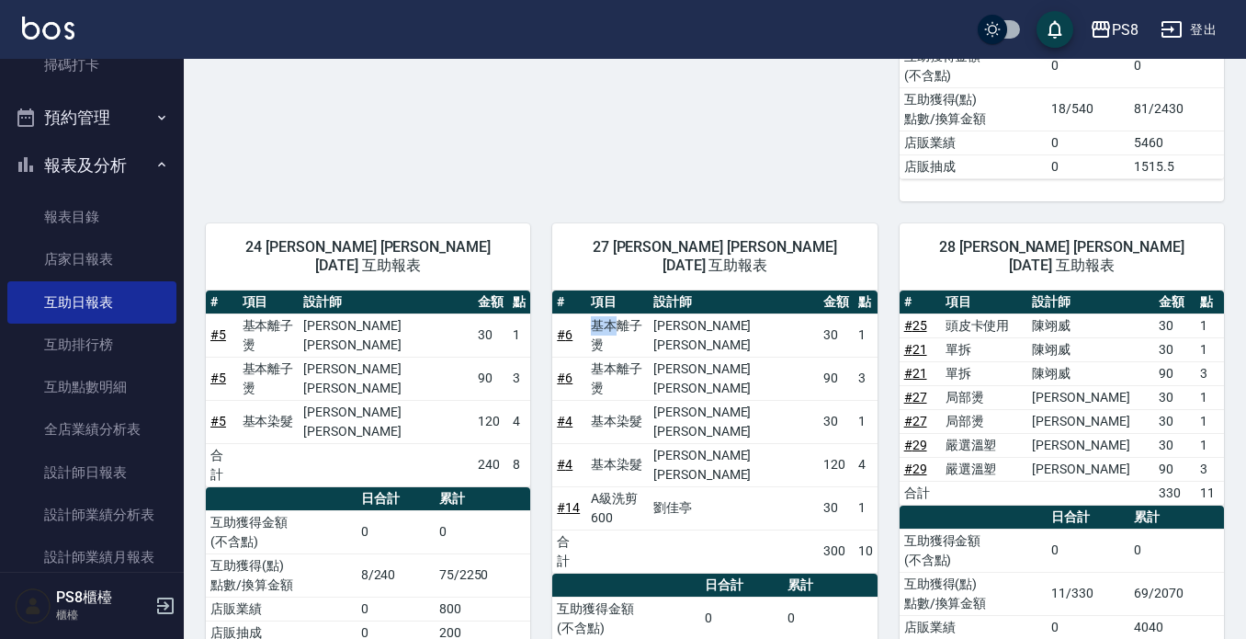
drag, startPoint x: 607, startPoint y: 227, endPoint x: 634, endPoint y: 233, distance: 28.3
click at [634, 313] on td "基本離子燙" at bounding box center [617, 334] width 63 height 43
click at [649, 313] on td "基本離子燙" at bounding box center [617, 334] width 63 height 43
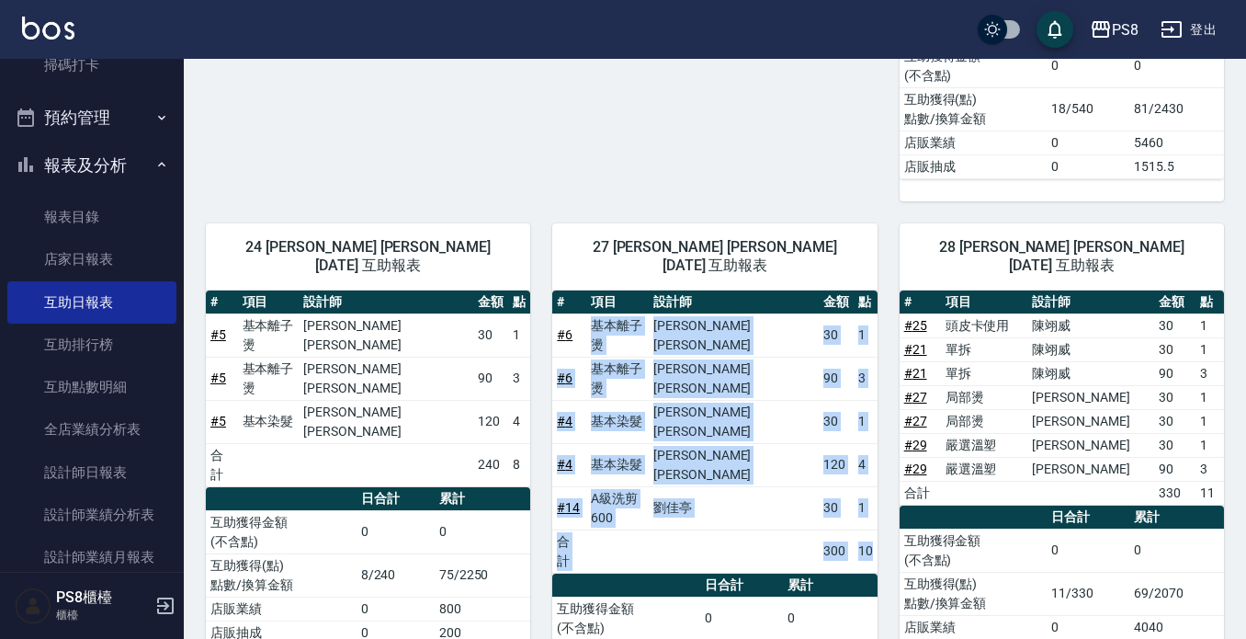
drag, startPoint x: 612, startPoint y: 231, endPoint x: 868, endPoint y: 359, distance: 286.1
click at [865, 359] on tbody "# 6 基本離子燙 承彧蔡 30 1 # 6 基本離子燙 承彧蔡 90 3 # 4 基本染髮 承彧蔡 30 1 # 4 基本染髮 承彧蔡 120 4 # 14…" at bounding box center [714, 442] width 324 height 259
click at [853, 597] on td "0" at bounding box center [830, 618] width 95 height 43
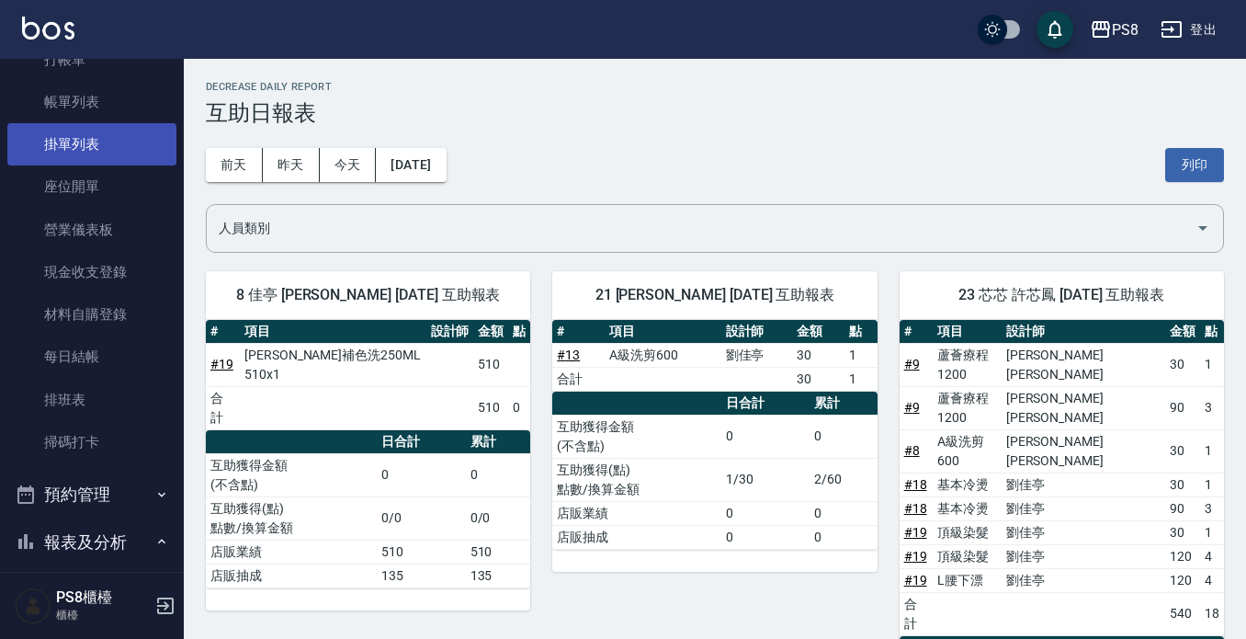
scroll to position [0, 0]
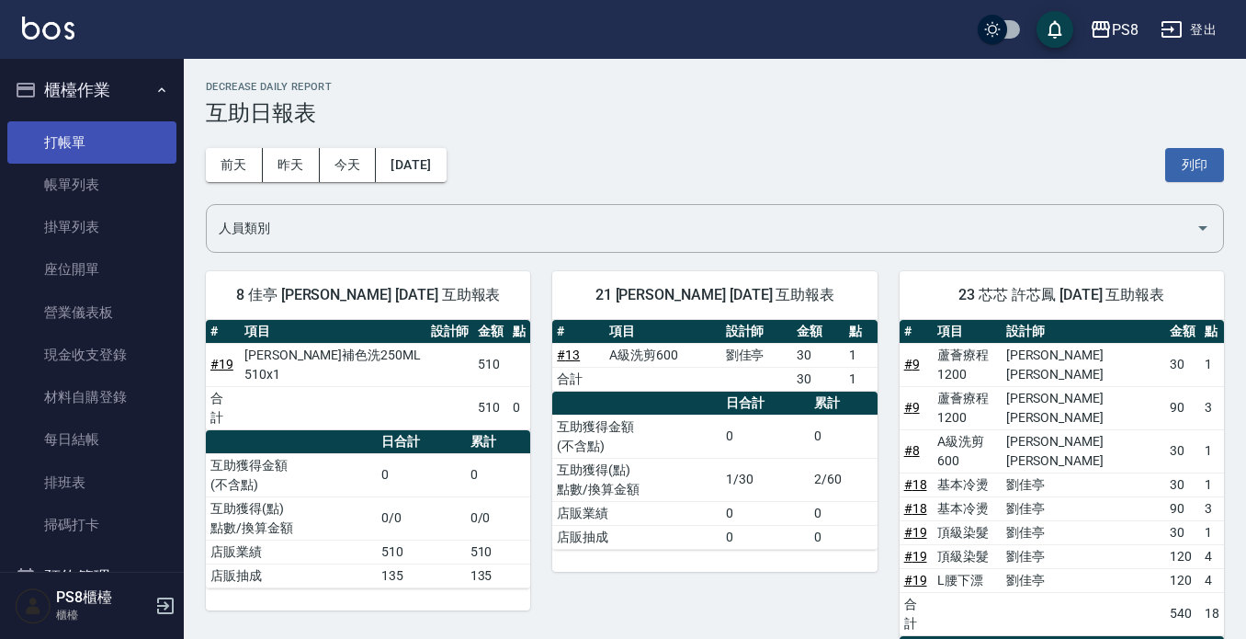
click at [124, 134] on link "打帳單" at bounding box center [91, 142] width 169 height 42
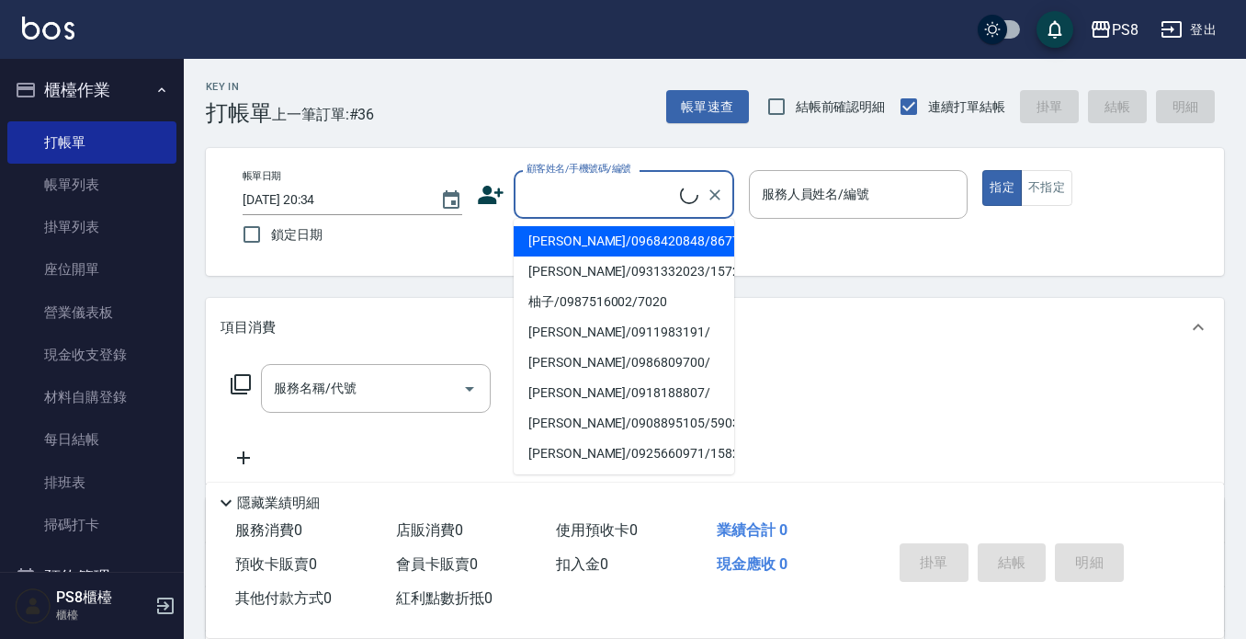
click at [548, 180] on input "顧客姓名/手機號碼/編號" at bounding box center [601, 194] width 158 height 32
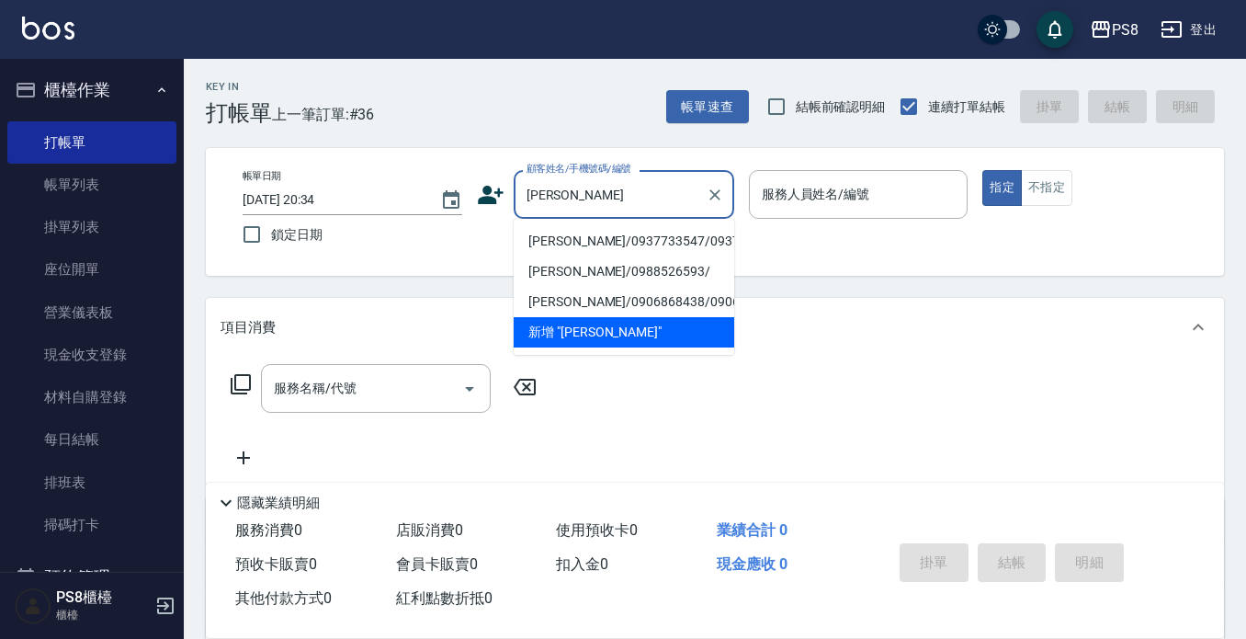
click at [569, 229] on li "[PERSON_NAME]/0937733547/0937733547" at bounding box center [624, 241] width 221 height 30
type input "[PERSON_NAME]/0937733547/0937733547"
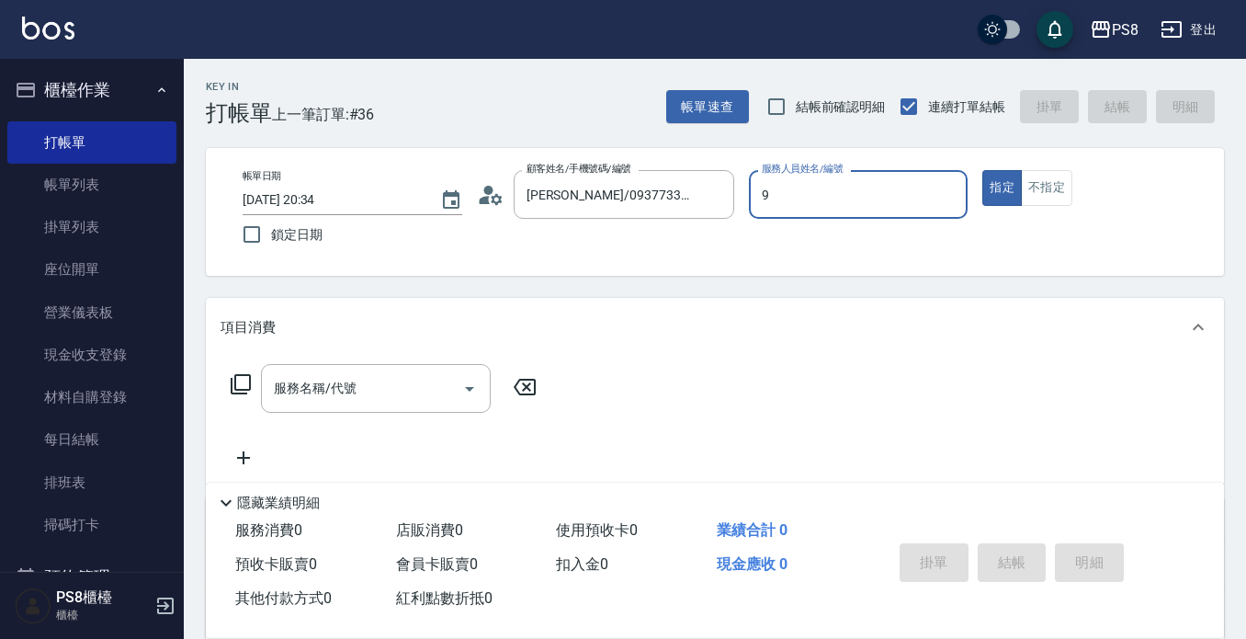
type input "TEDDY-9"
type button "true"
click at [415, 366] on div "服務名稱/代號" at bounding box center [376, 388] width 230 height 49
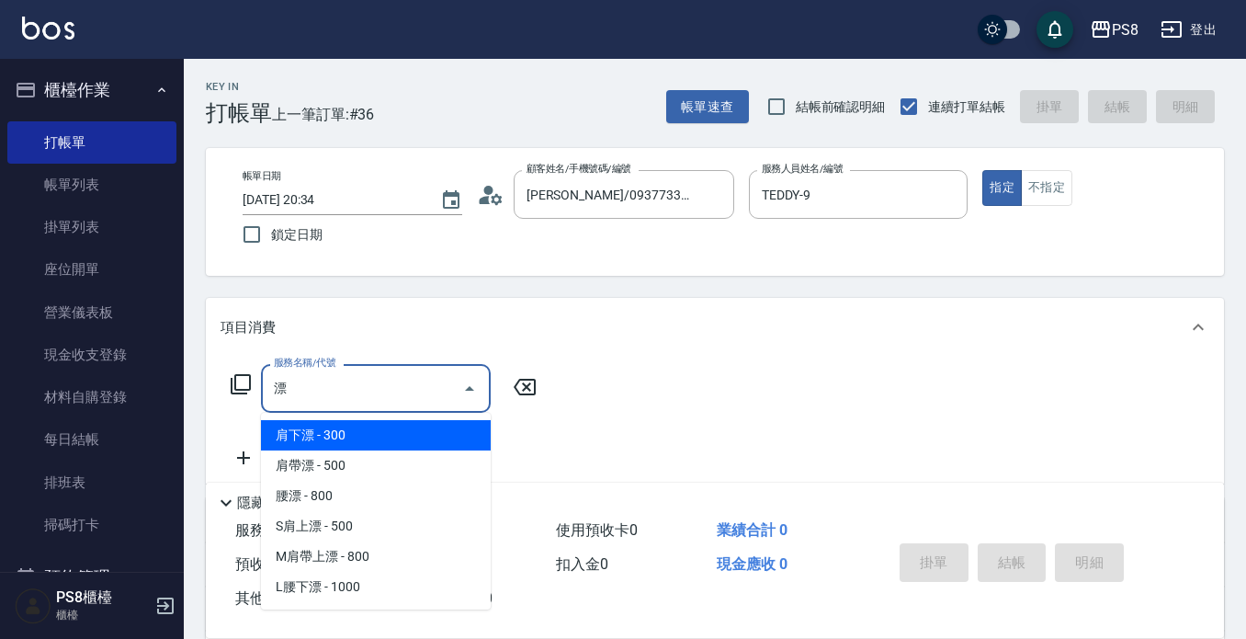
click at [423, 446] on span "肩下漂 - 300" at bounding box center [376, 435] width 230 height 30
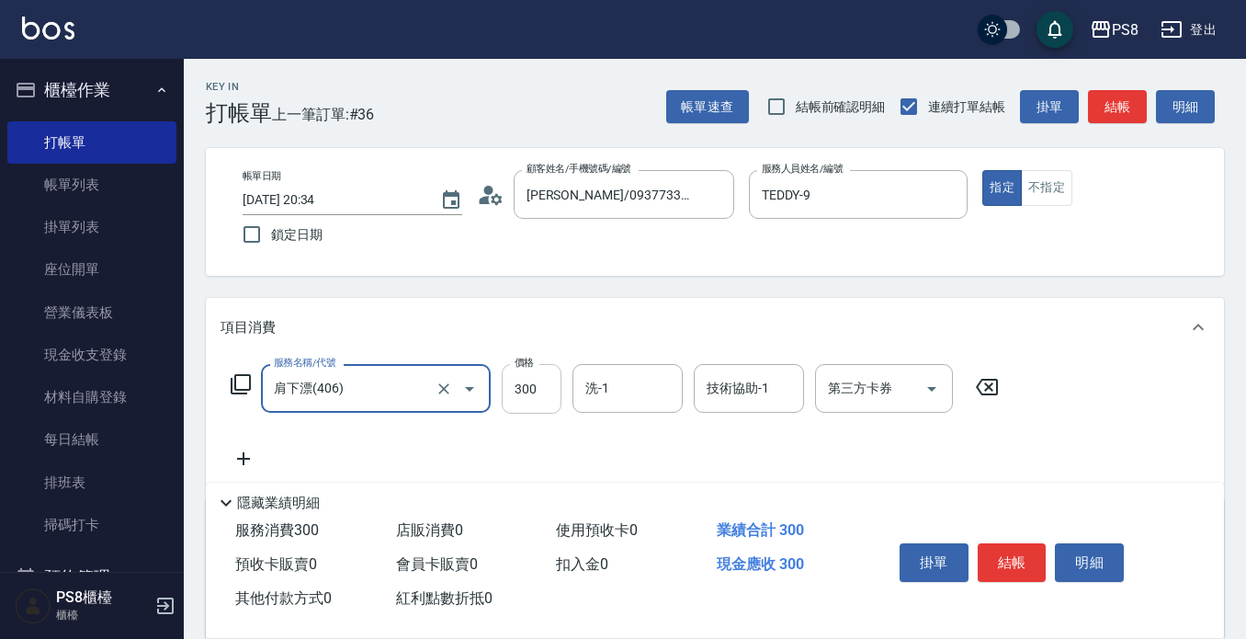
type input "肩下漂(406)"
click at [517, 412] on input "300" at bounding box center [532, 389] width 60 height 50
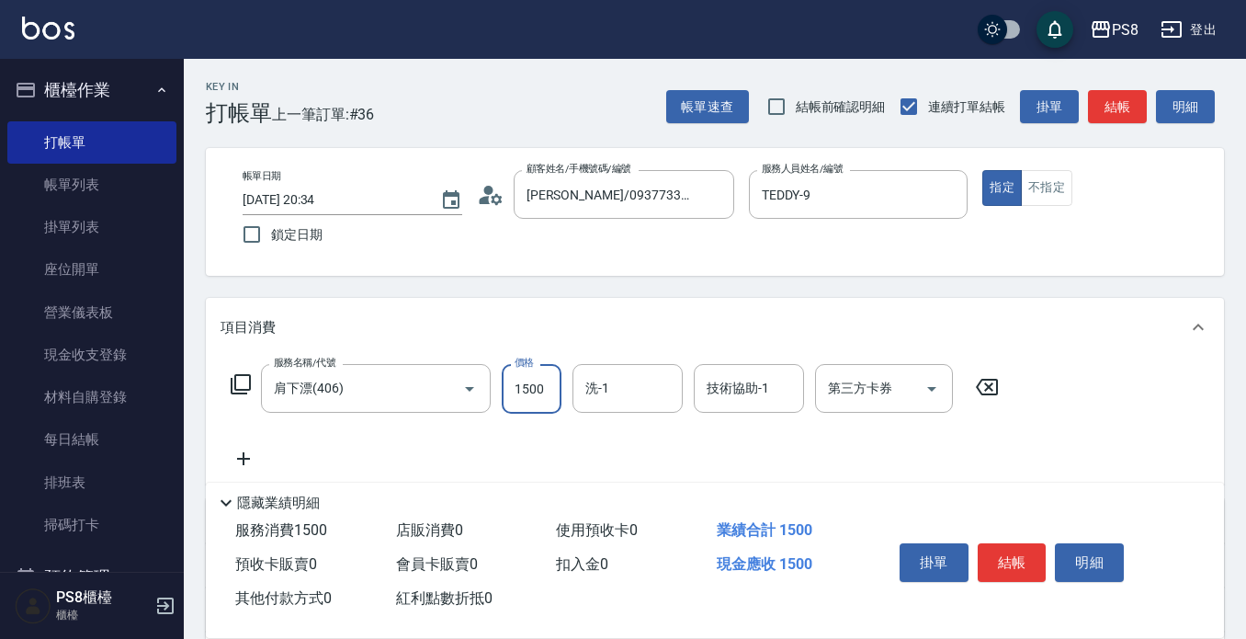
type input "1500"
click at [267, 460] on div "服務名稱/代號 肩下漂(406) 服務名稱/代號 價格 1500 價格 洗-1 洗-1 技術協助-1 技術協助-1 第三方卡券 第三方卡券" at bounding box center [616, 417] width 790 height 106
click at [239, 459] on icon at bounding box center [243, 458] width 13 height 13
click at [345, 461] on input "服務名稱/代號" at bounding box center [362, 460] width 186 height 32
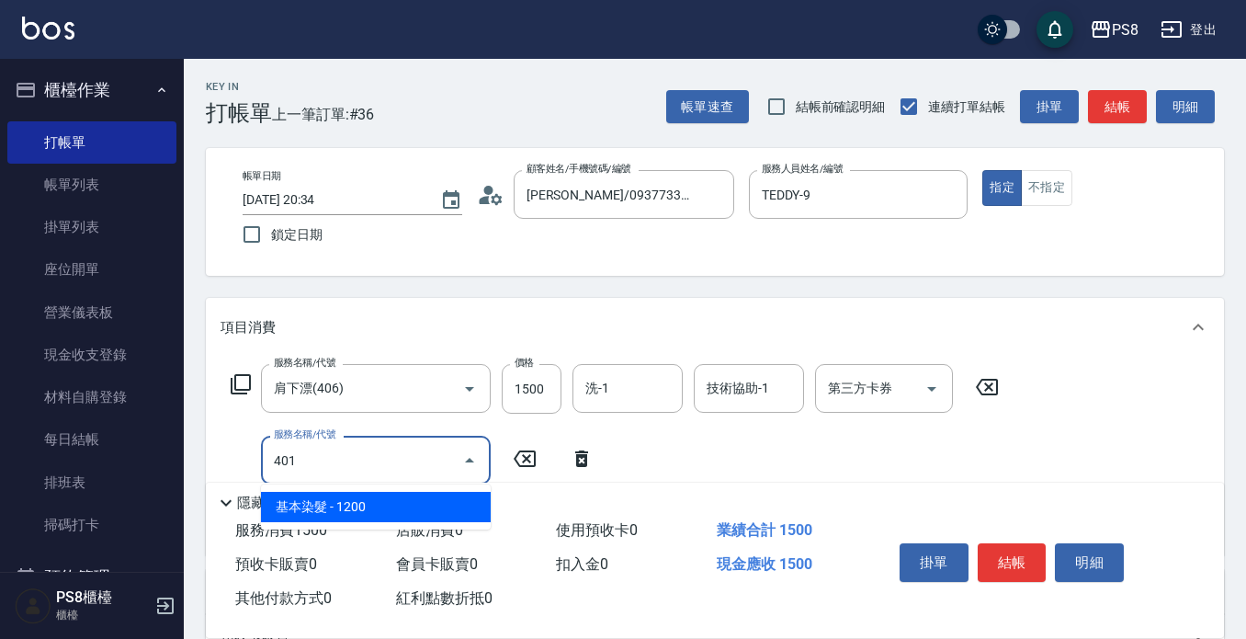
click at [349, 508] on span "基本染髮 - 1200" at bounding box center [376, 507] width 230 height 30
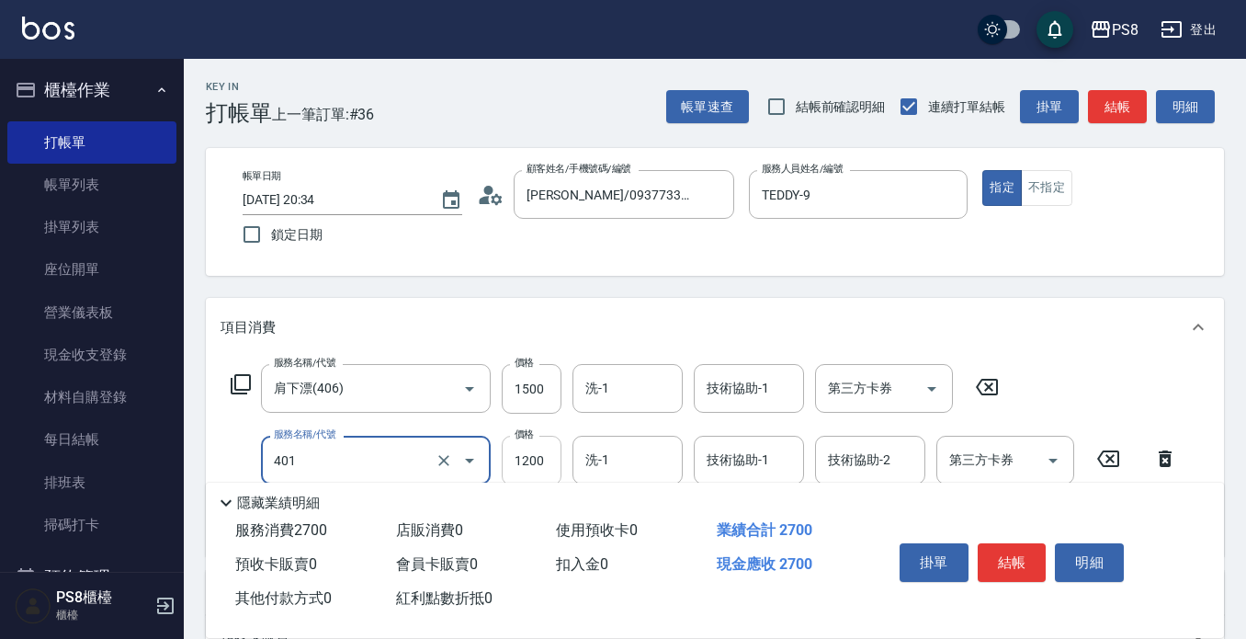
scroll to position [92, 0]
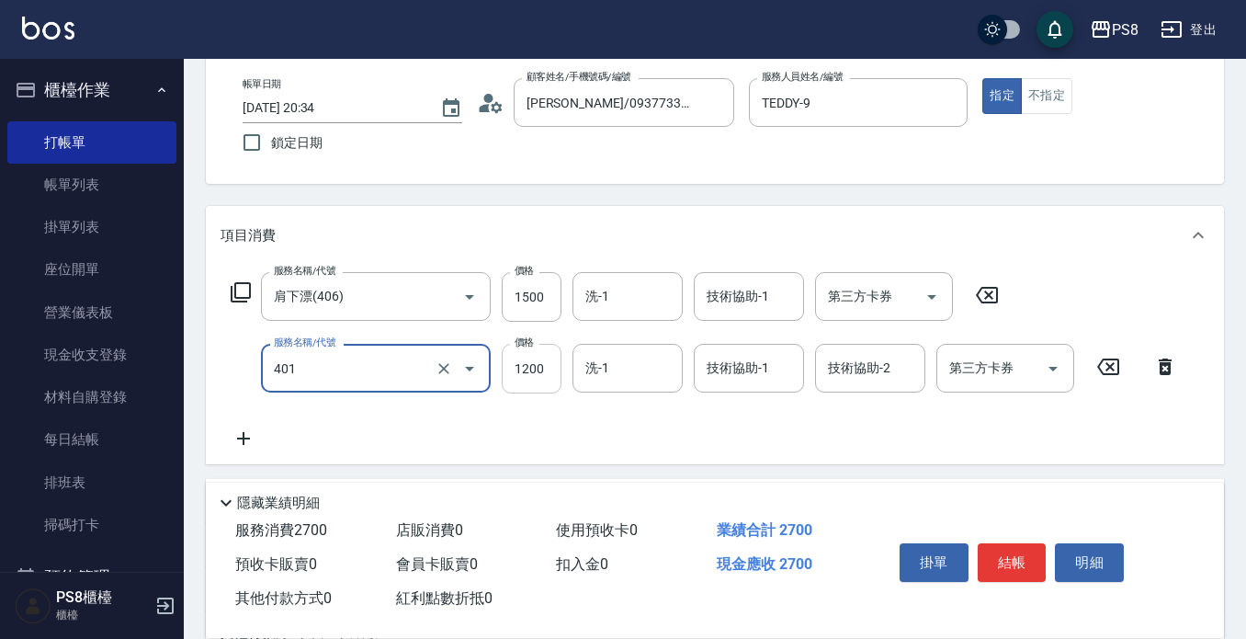
type input "基本染髮(401)"
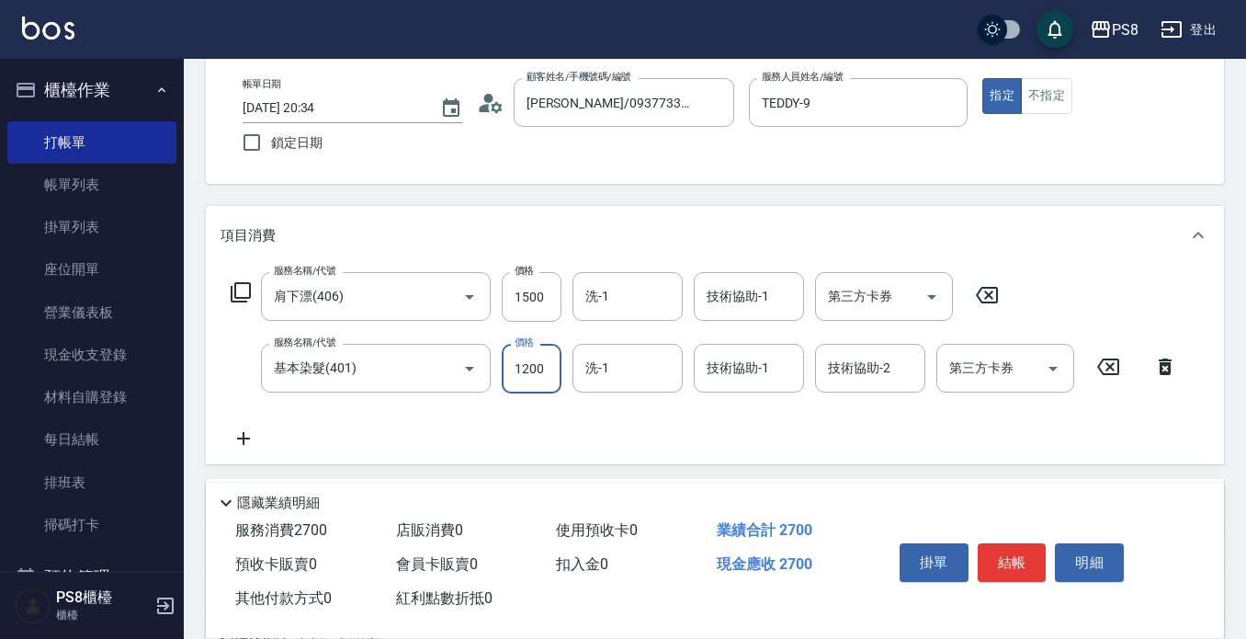
click at [533, 375] on input "1200" at bounding box center [532, 369] width 60 height 50
type input "1500"
click at [724, 369] on input "技術協助-1" at bounding box center [749, 368] width 94 height 32
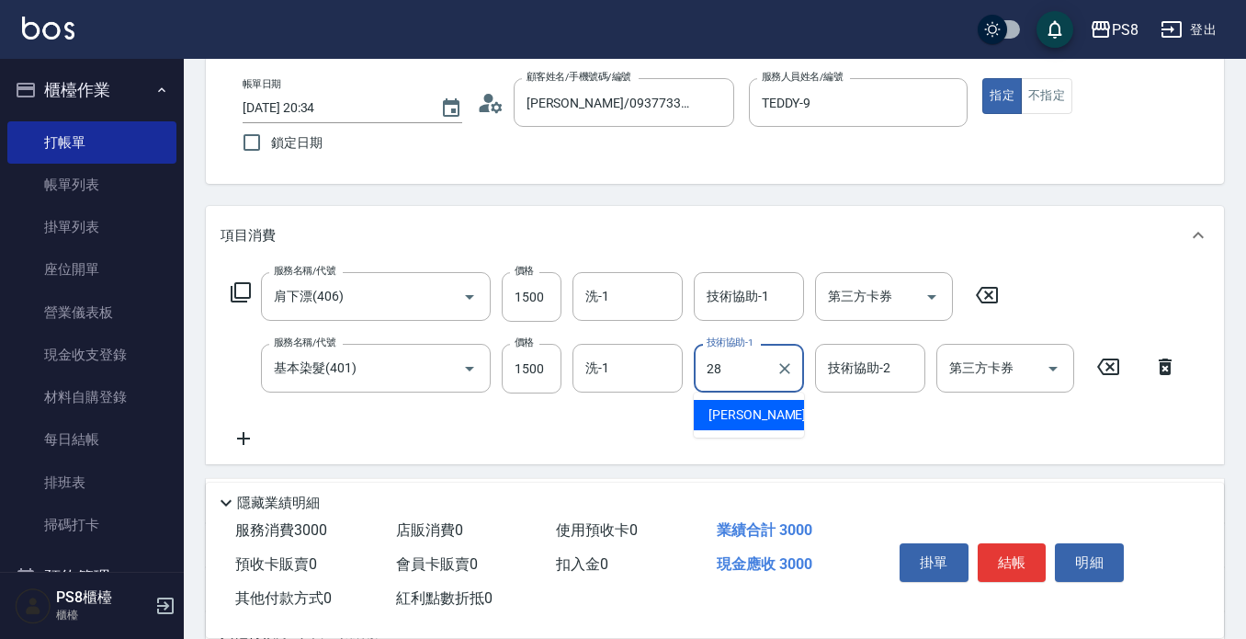
type input "2"
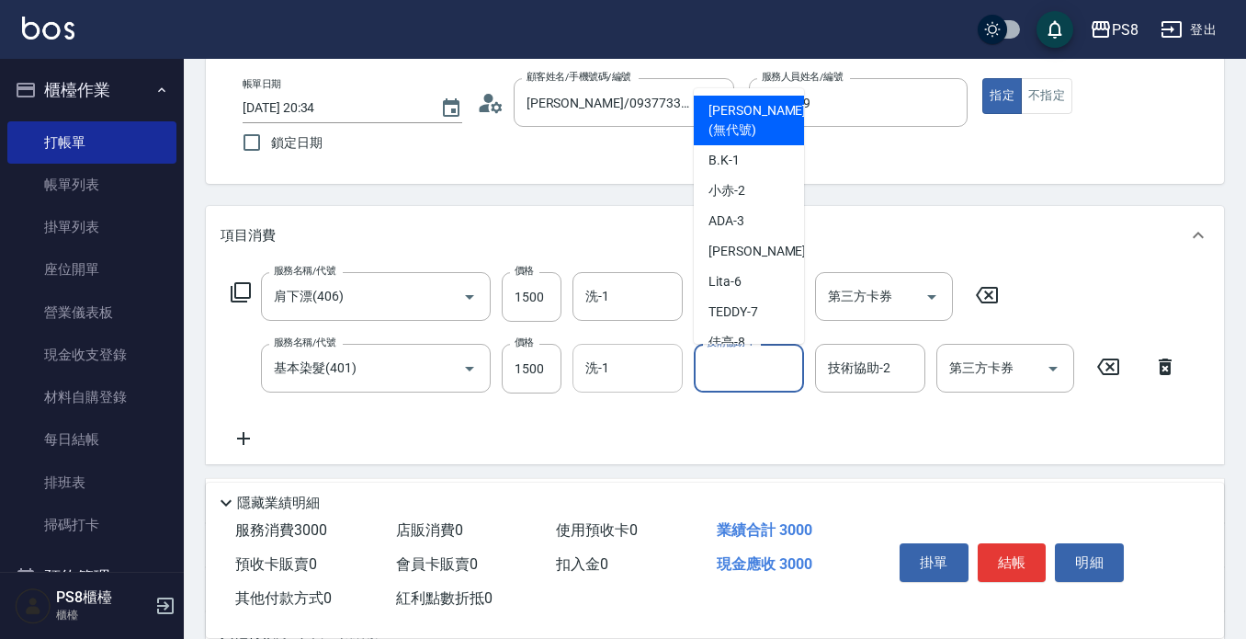
click at [649, 380] on input "洗-1" at bounding box center [628, 368] width 94 height 32
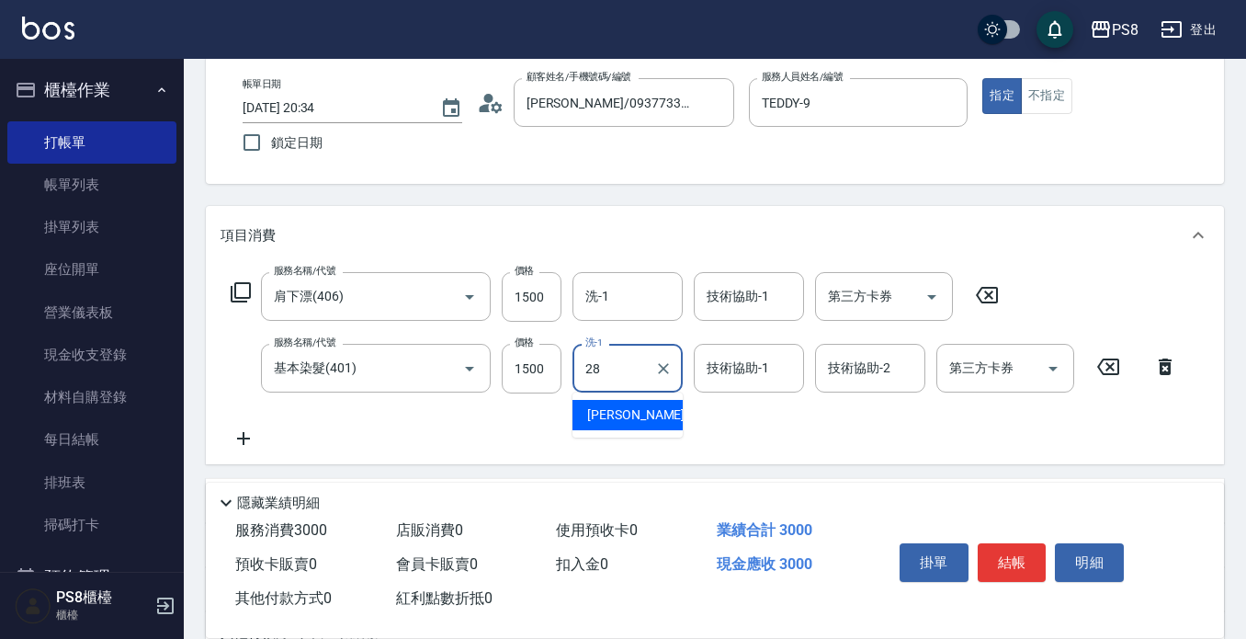
type input "[PERSON_NAME]-28"
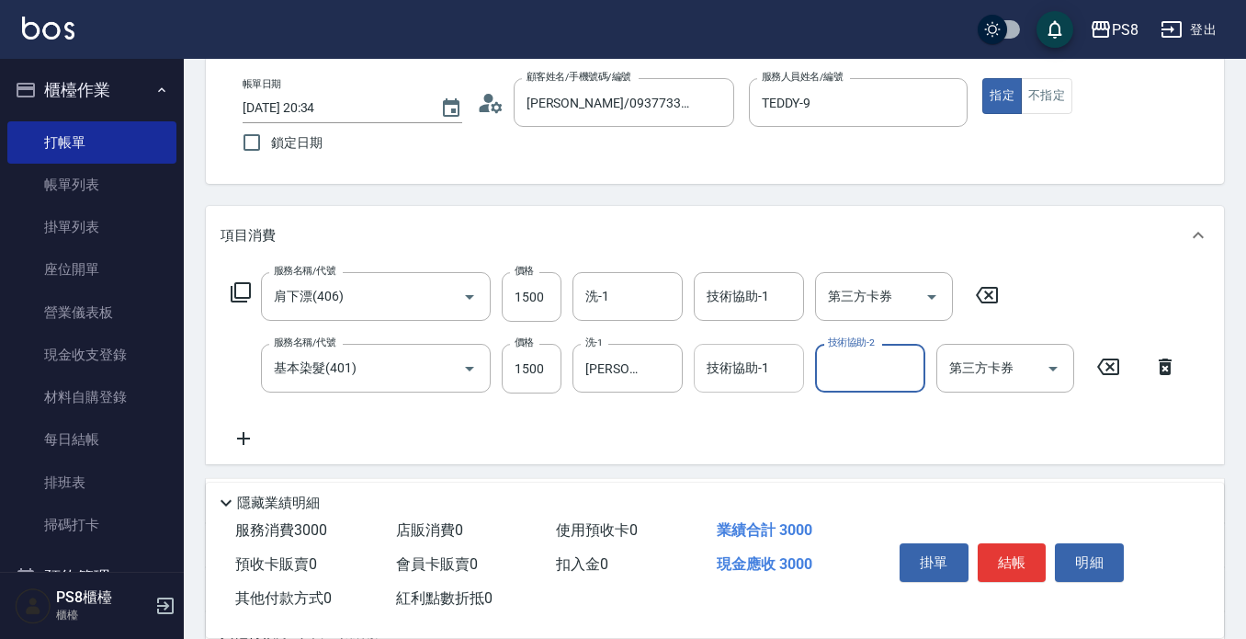
click at [738, 362] on div "技術協助-1 技術協助-1" at bounding box center [749, 368] width 110 height 49
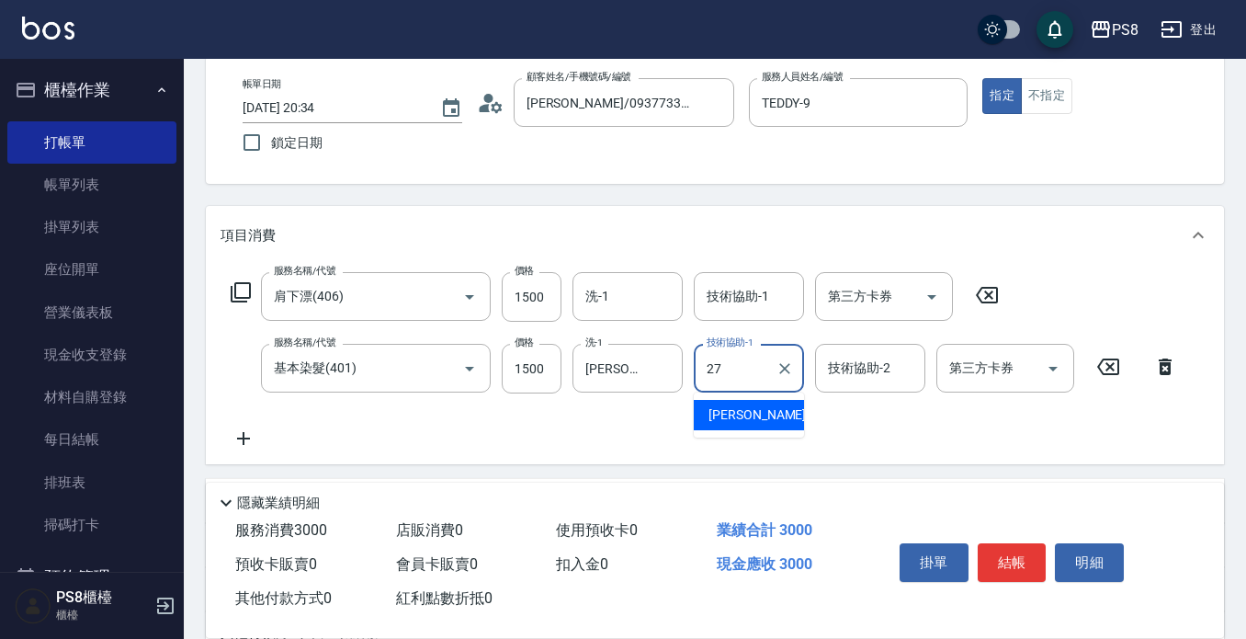
type input "[PERSON_NAME]-27"
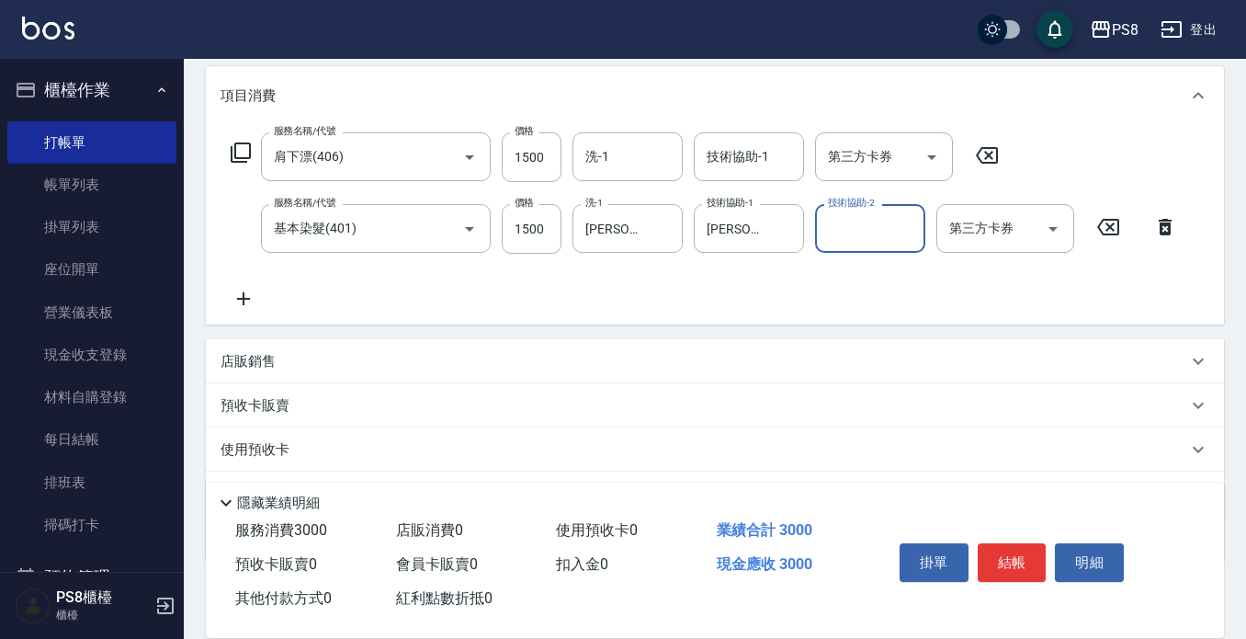
scroll to position [329, 0]
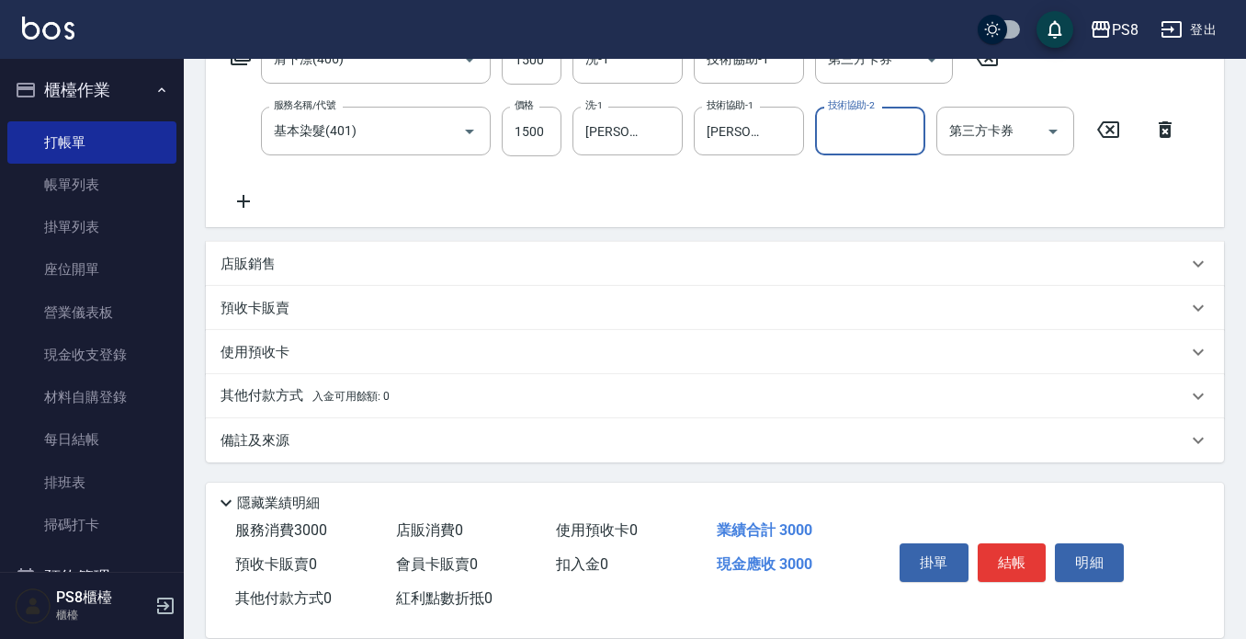
click at [406, 400] on div "其他付款方式 入金可用餘額: 0" at bounding box center [704, 396] width 967 height 20
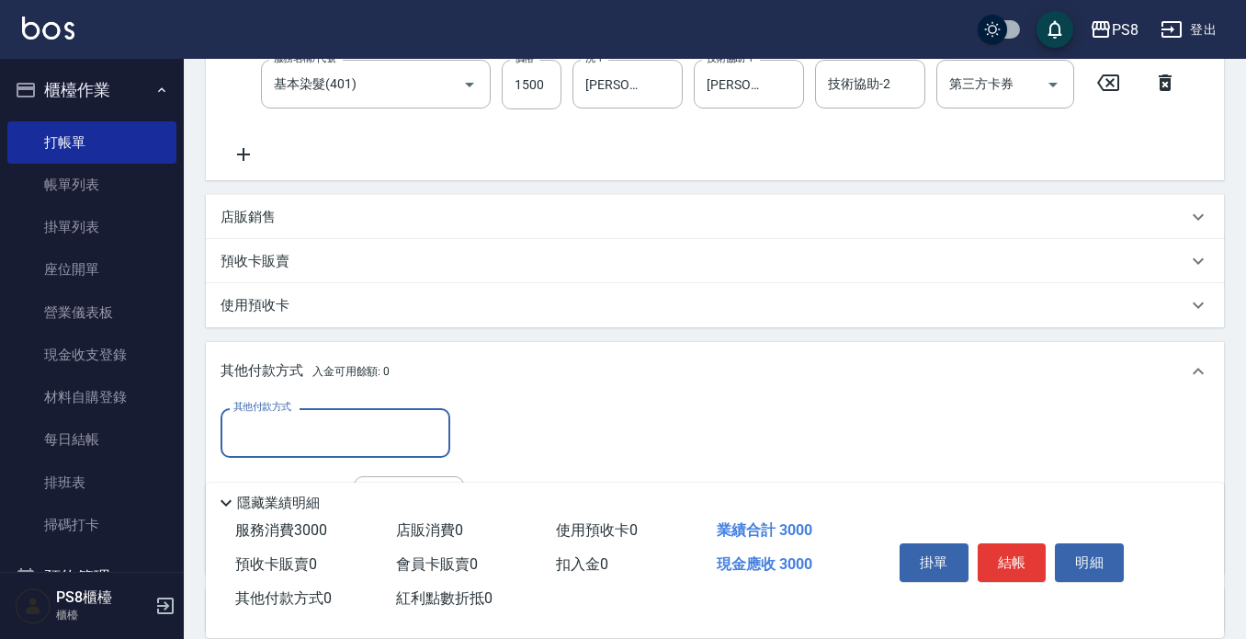
scroll to position [421, 0]
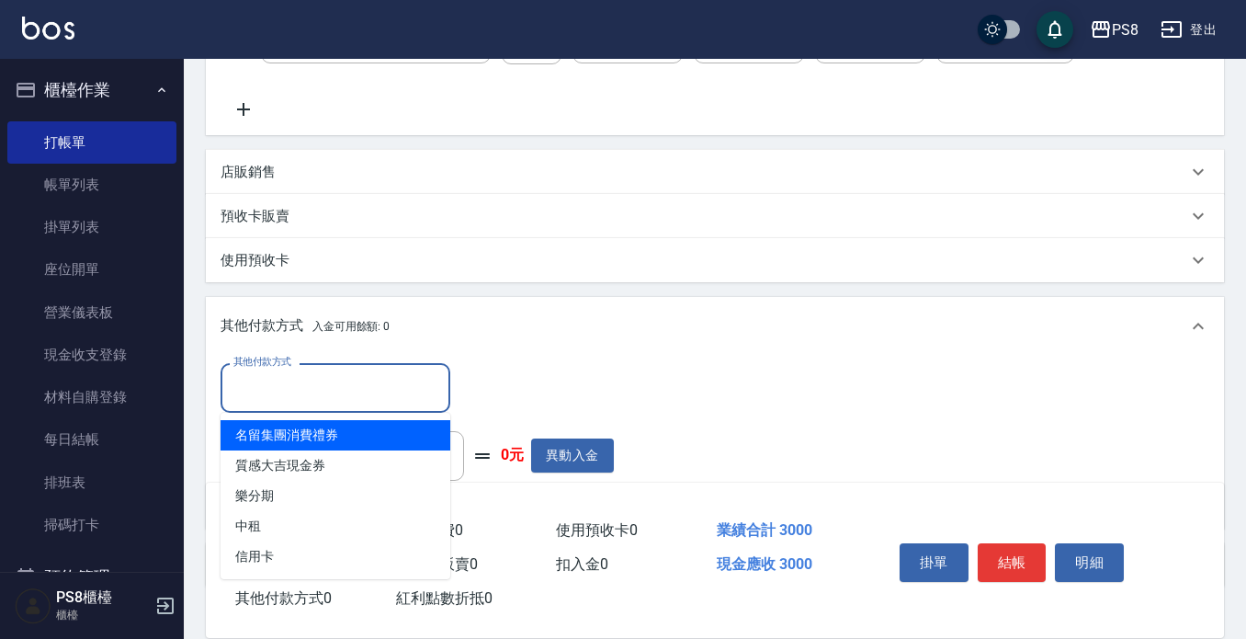
click at [406, 397] on input "其他付款方式" at bounding box center [335, 387] width 213 height 32
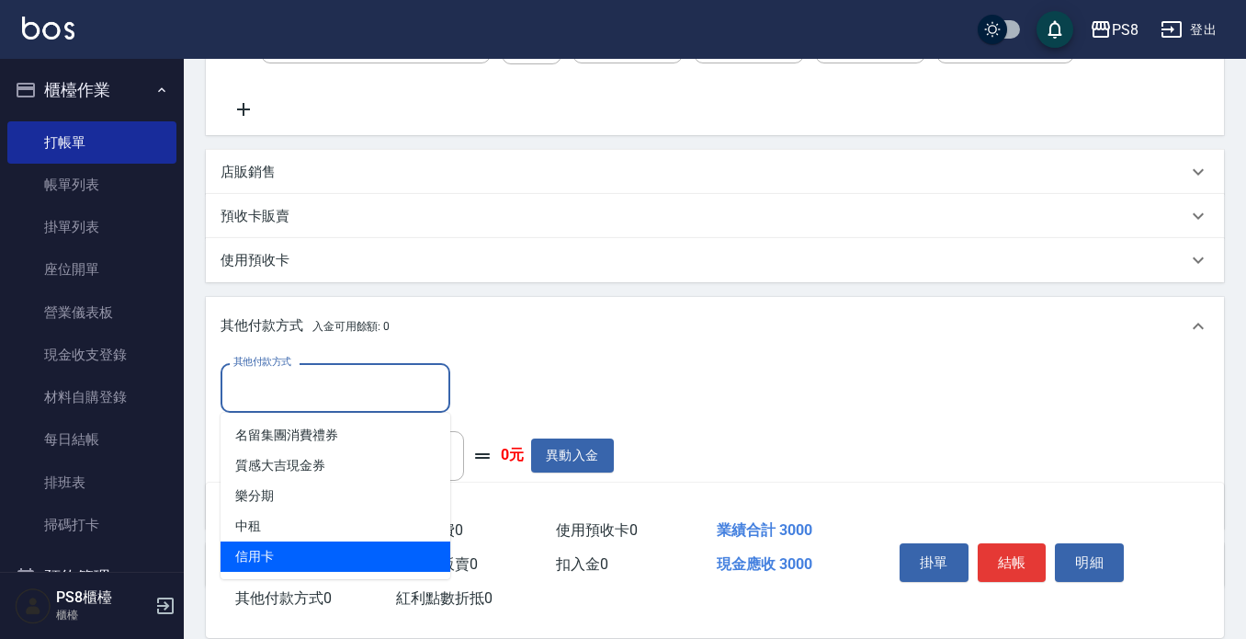
drag, startPoint x: 336, startPoint y: 550, endPoint x: 360, endPoint y: 510, distance: 46.2
click at [335, 550] on span "信用卡" at bounding box center [336, 556] width 230 height 30
type input "信用卡"
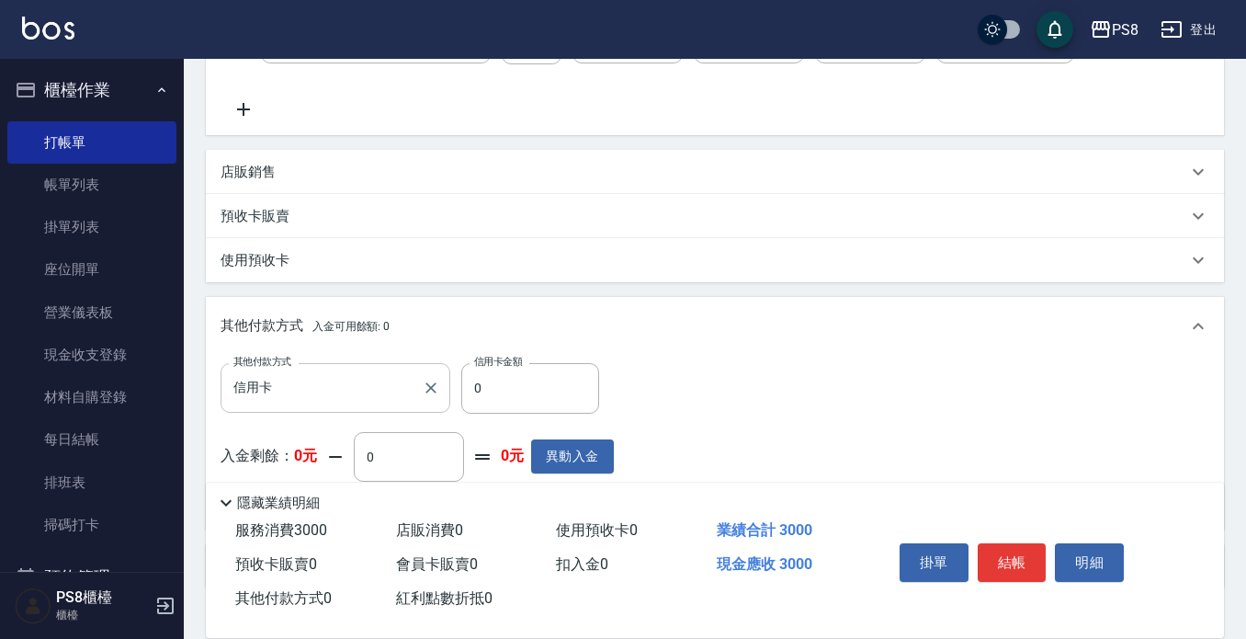
drag, startPoint x: 515, startPoint y: 362, endPoint x: 412, endPoint y: 397, distance: 108.7
click at [412, 397] on div "其他付款方式 信用卡 其他付款方式 信用卡金額 0 信用卡金額" at bounding box center [417, 388] width 393 height 50
drag, startPoint x: 494, startPoint y: 392, endPoint x: 390, endPoint y: 394, distance: 103.9
click at [392, 394] on div "其他付款方式 信用卡 其他付款方式 信用卡金額 0 信用卡金額" at bounding box center [417, 388] width 393 height 50
type input "3000"
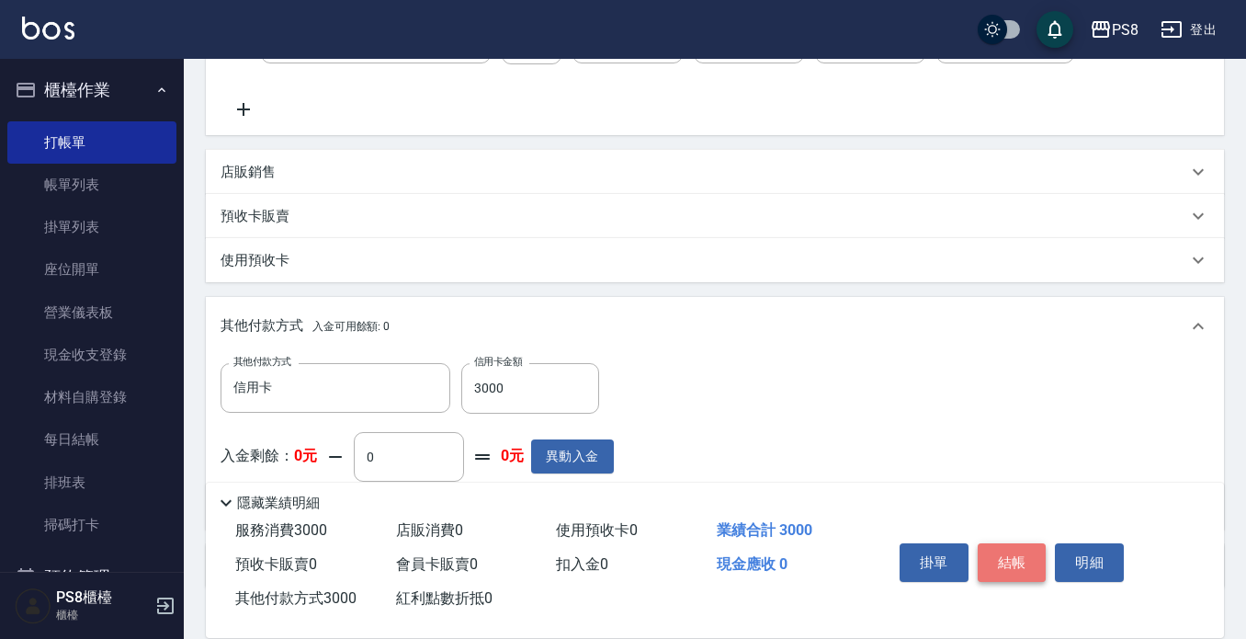
click at [1021, 545] on button "結帳" at bounding box center [1012, 562] width 69 height 39
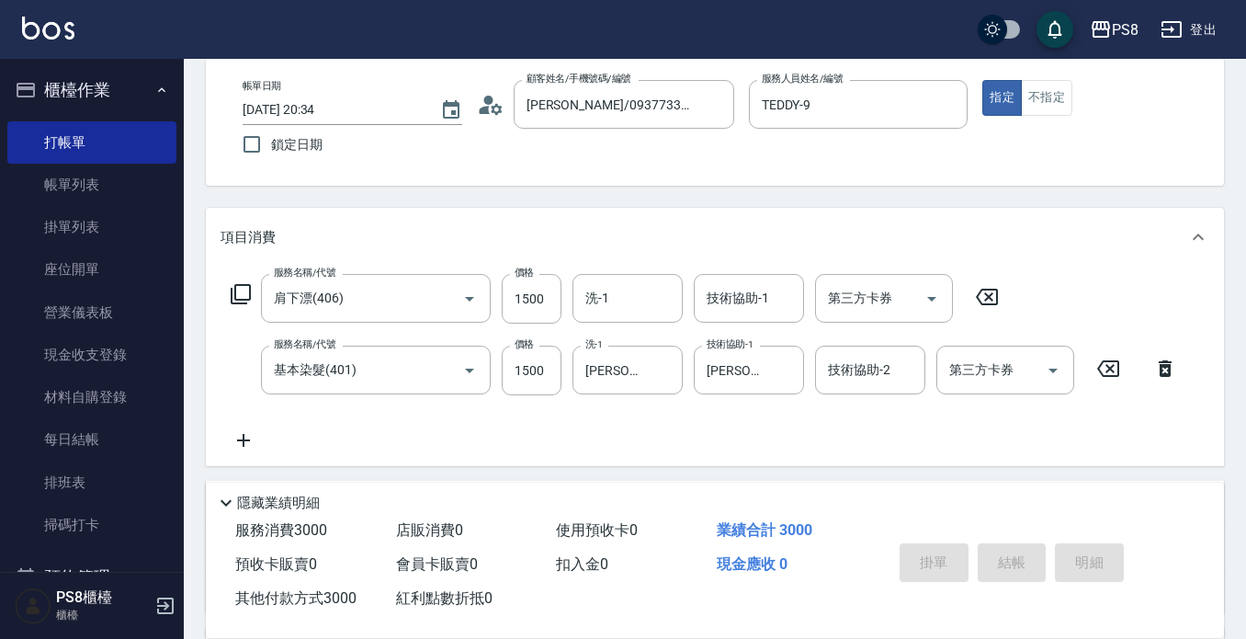
scroll to position [53, 0]
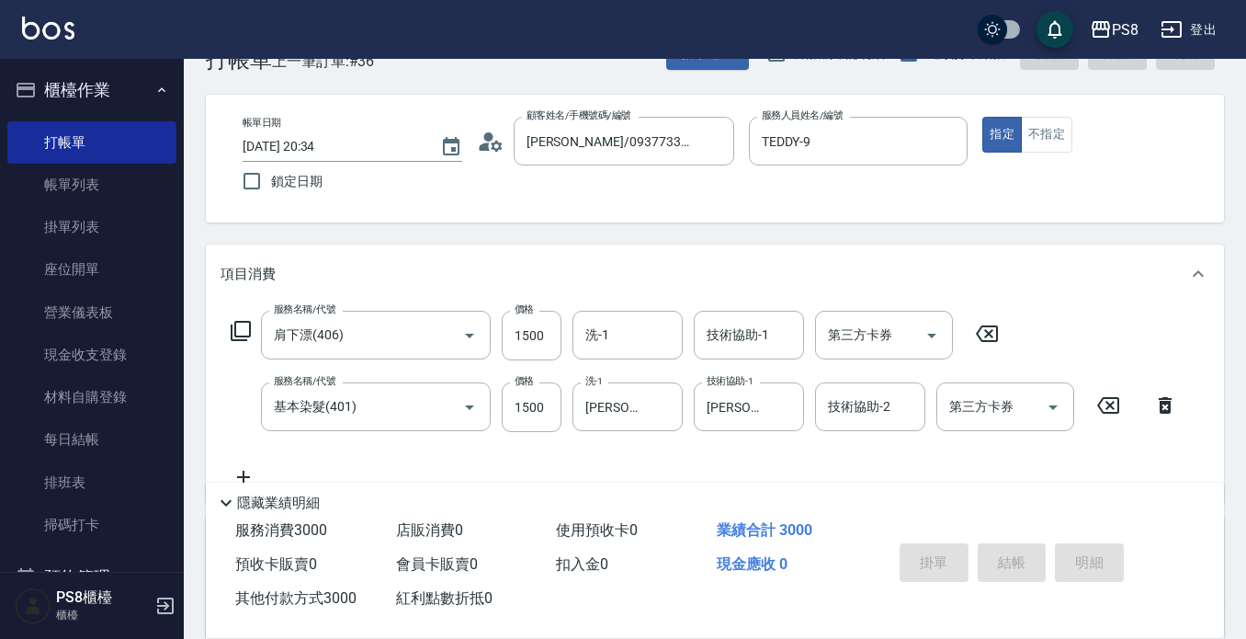
type input "2025/09/06 20:35"
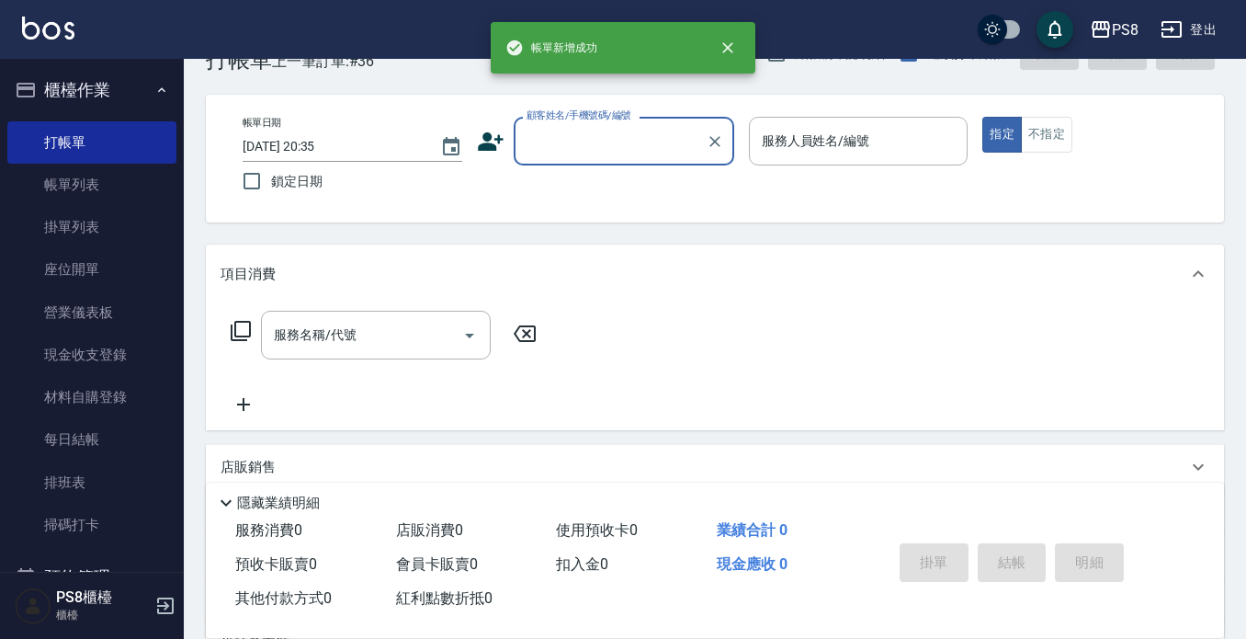
scroll to position [0, 0]
click at [628, 149] on input "顧客姓名/手機號碼/編號" at bounding box center [610, 141] width 176 height 32
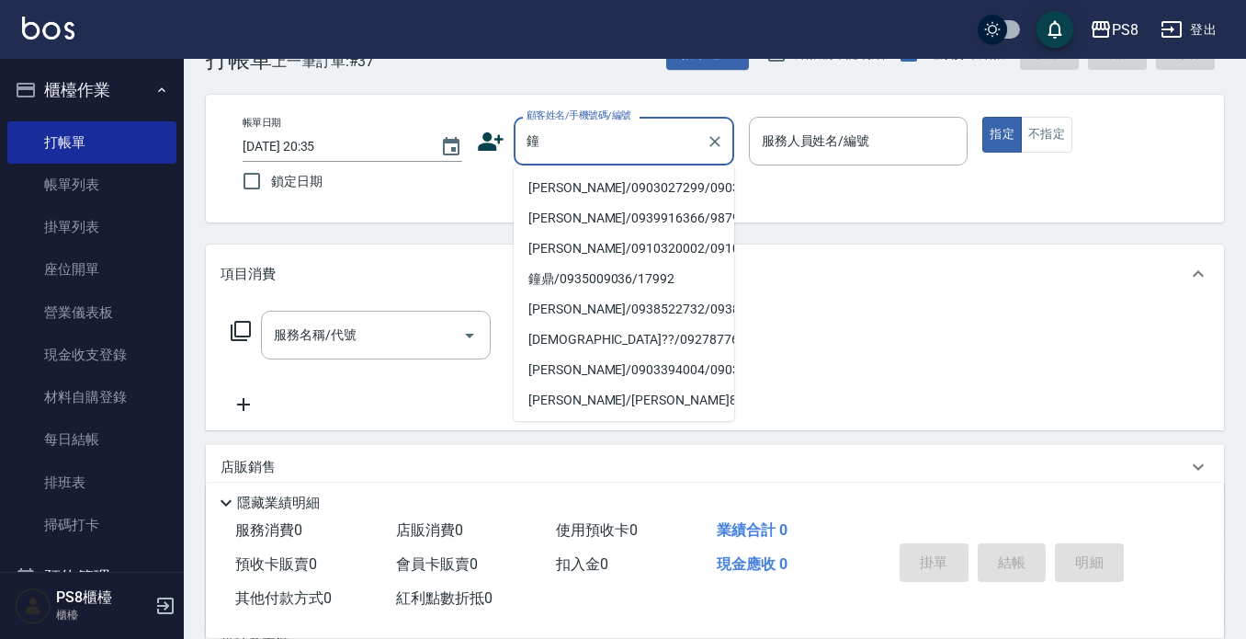
drag, startPoint x: 617, startPoint y: 194, endPoint x: 661, endPoint y: 176, distance: 47.5
click at [617, 194] on li "[PERSON_NAME]/0903027299/0903027299" at bounding box center [624, 188] width 221 height 30
type input "[PERSON_NAME]/0903027299/0903027299"
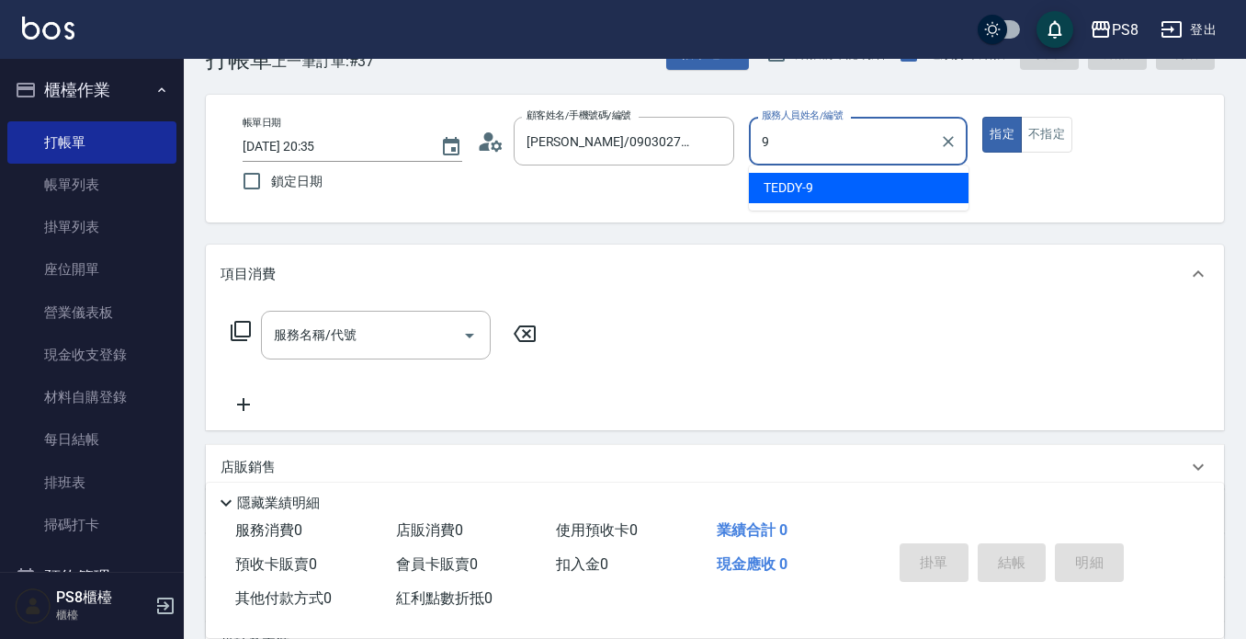
type input "TEDDY-9"
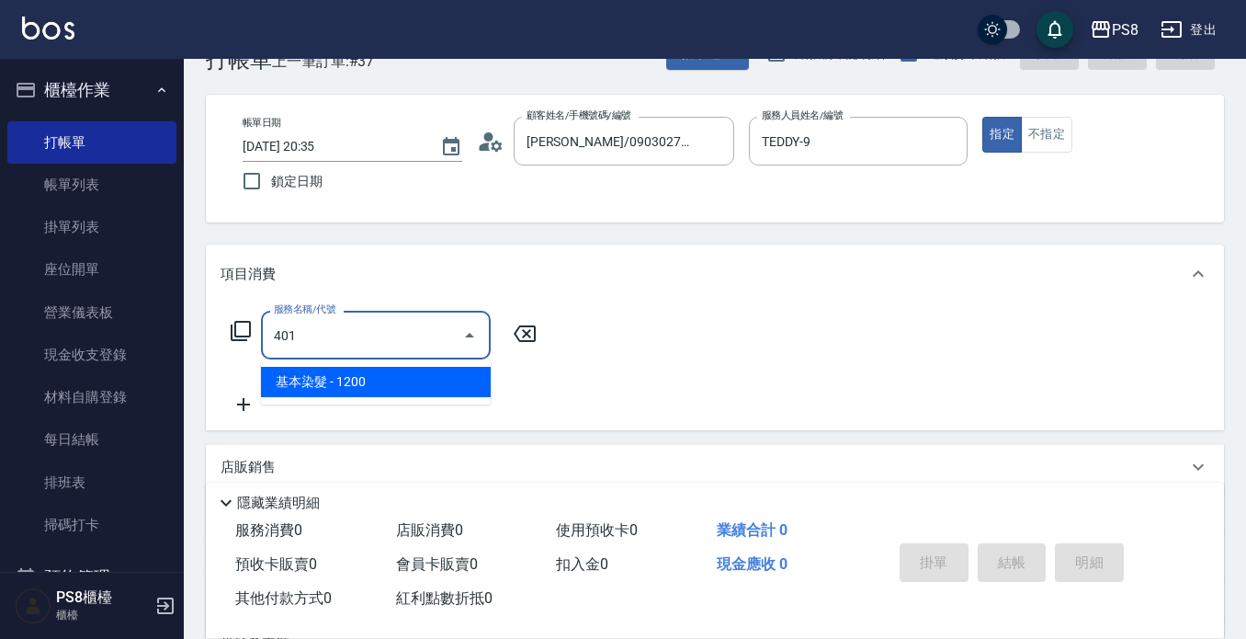
type input "基本染髮(401)"
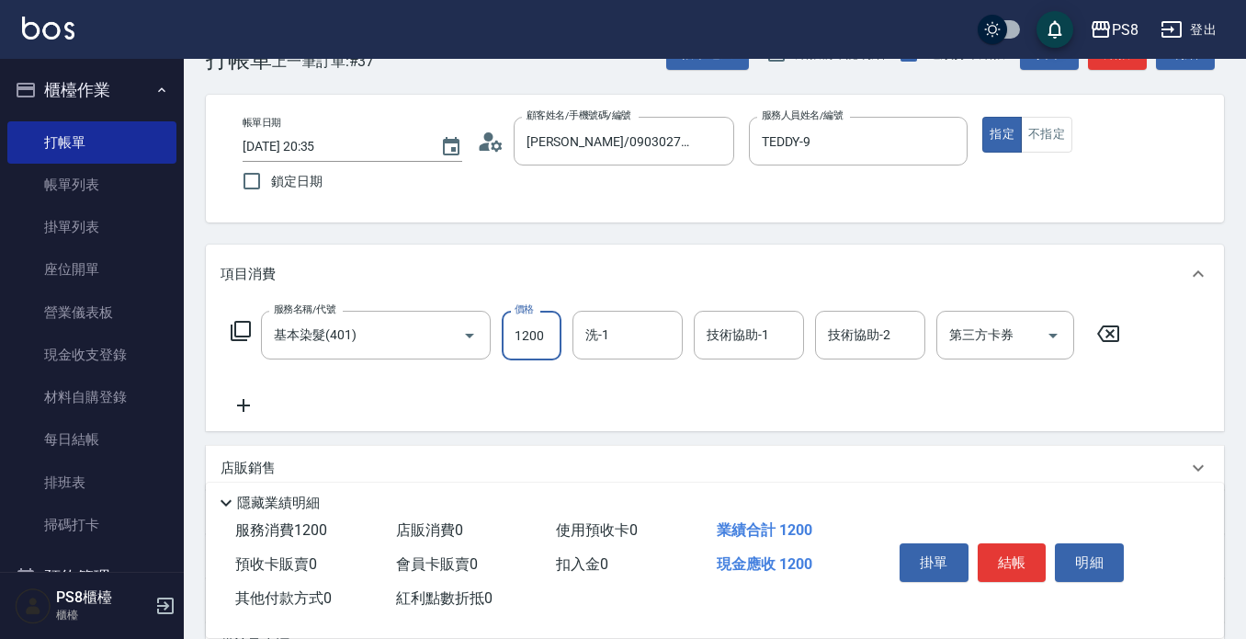
click at [580, 362] on div "服務名稱/代號 基本染髮(401) 服務名稱/代號 價格 1200 價格 洗-1 洗-1 技術協助-1 技術協助-1 技術協助-2 技術協助-2 第三方卡券 …" at bounding box center [676, 364] width 911 height 106
click at [585, 355] on div "洗-1" at bounding box center [628, 335] width 110 height 49
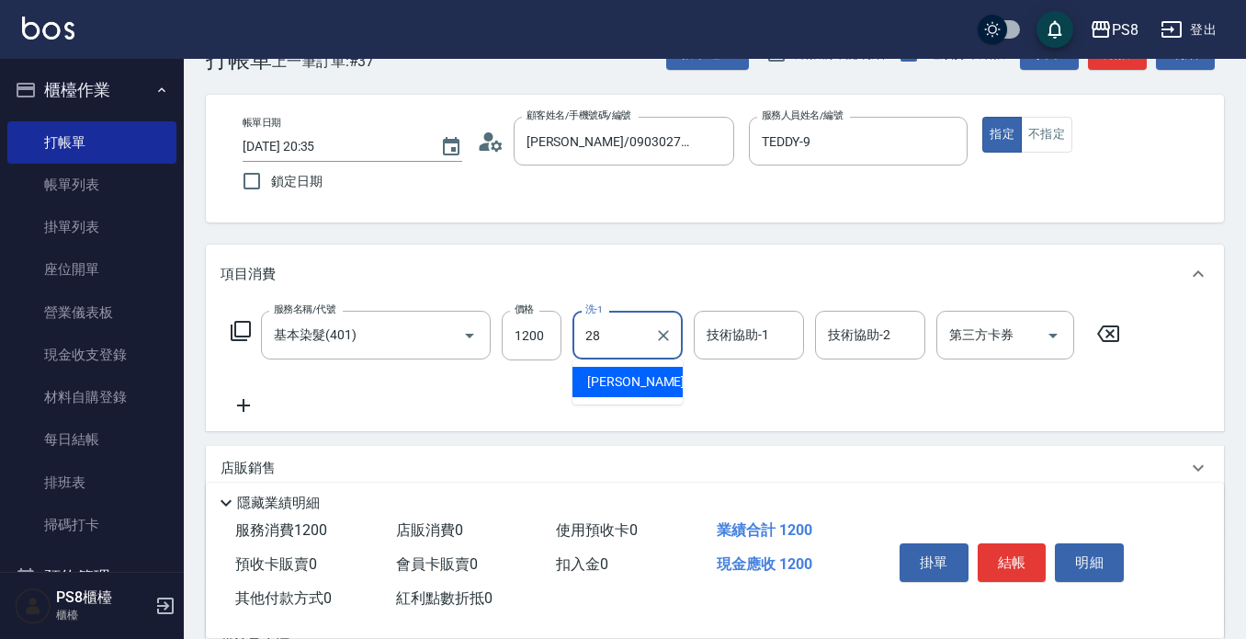
type input "[PERSON_NAME]-28"
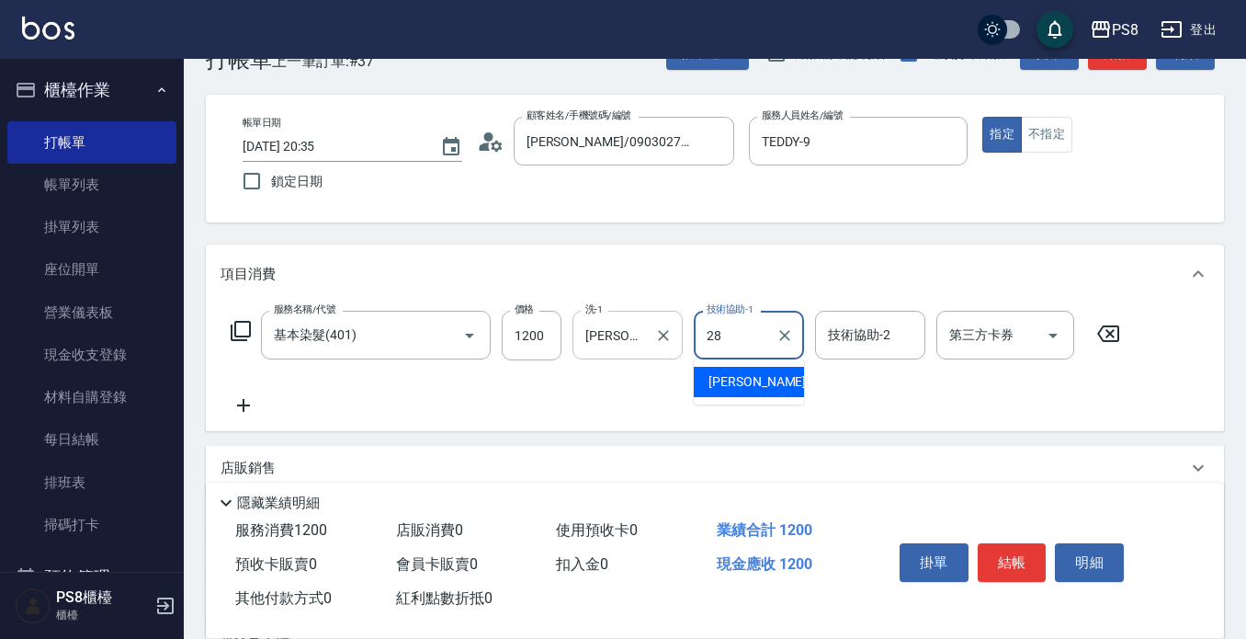
type input "[PERSON_NAME]-28"
drag, startPoint x: 246, startPoint y: 428, endPoint x: 252, endPoint y: 412, distance: 17.4
click at [246, 427] on div "服務名稱/代號 基本染髮(401) 服務名稱/代號 價格 1200 價格 洗-1 姵蓁-28 洗-1 技術協助-1 姵蓁-28 技術協助-1 技術協助-2 技…" at bounding box center [715, 367] width 1018 height 128
click at [253, 410] on icon at bounding box center [244, 405] width 46 height 22
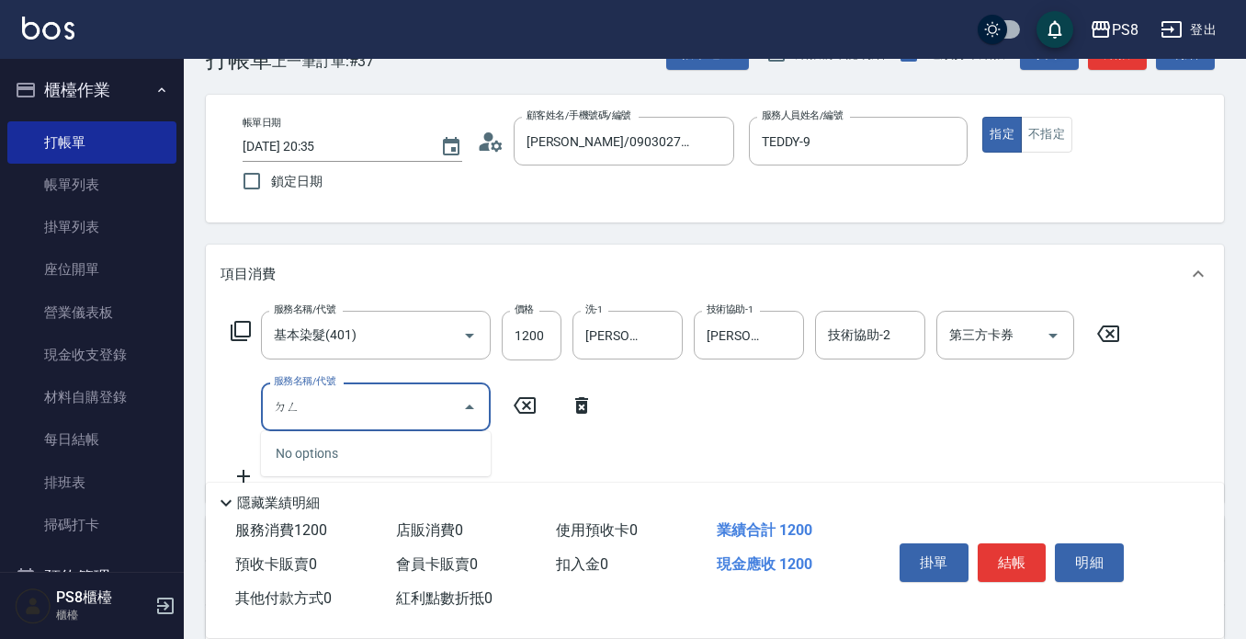
type input "等"
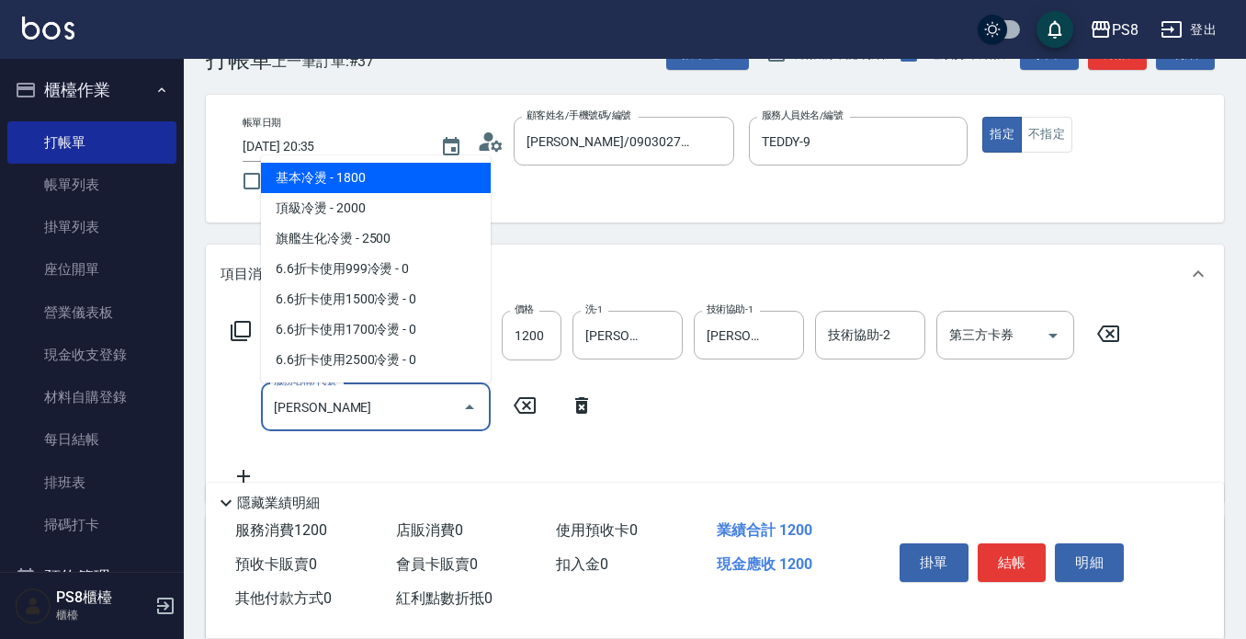
click at [391, 182] on span "基本冷燙 - 1800" at bounding box center [376, 178] width 230 height 30
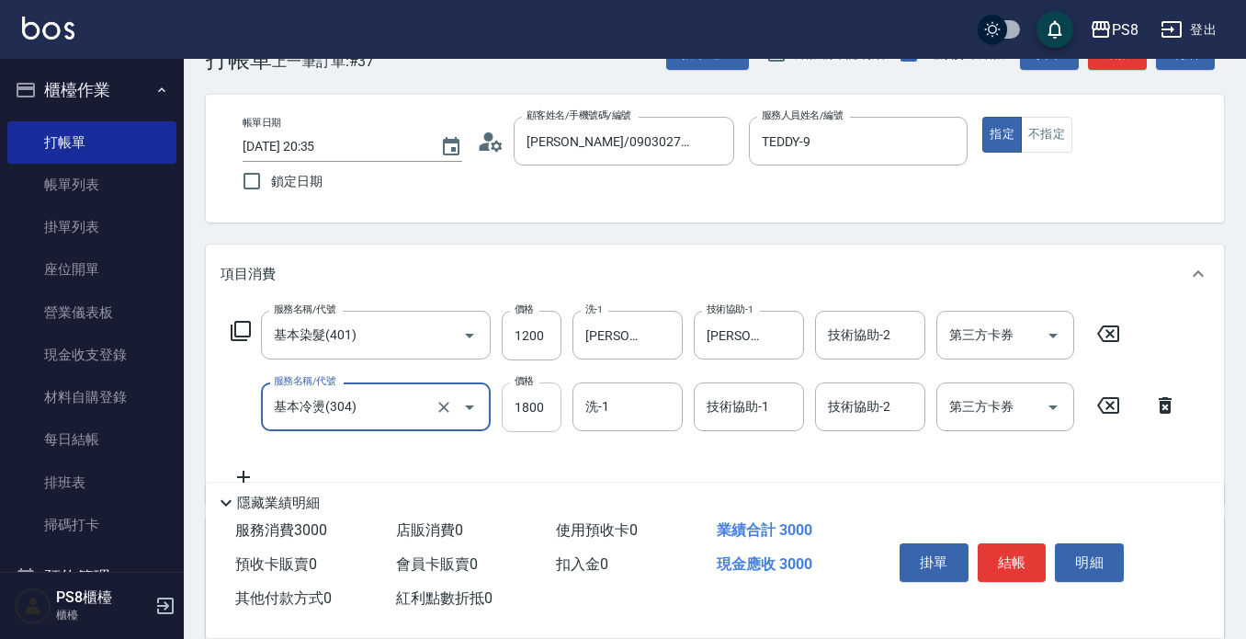
type input "基本冷燙(304)"
click at [540, 403] on input "1800" at bounding box center [532, 407] width 60 height 50
type input "1499"
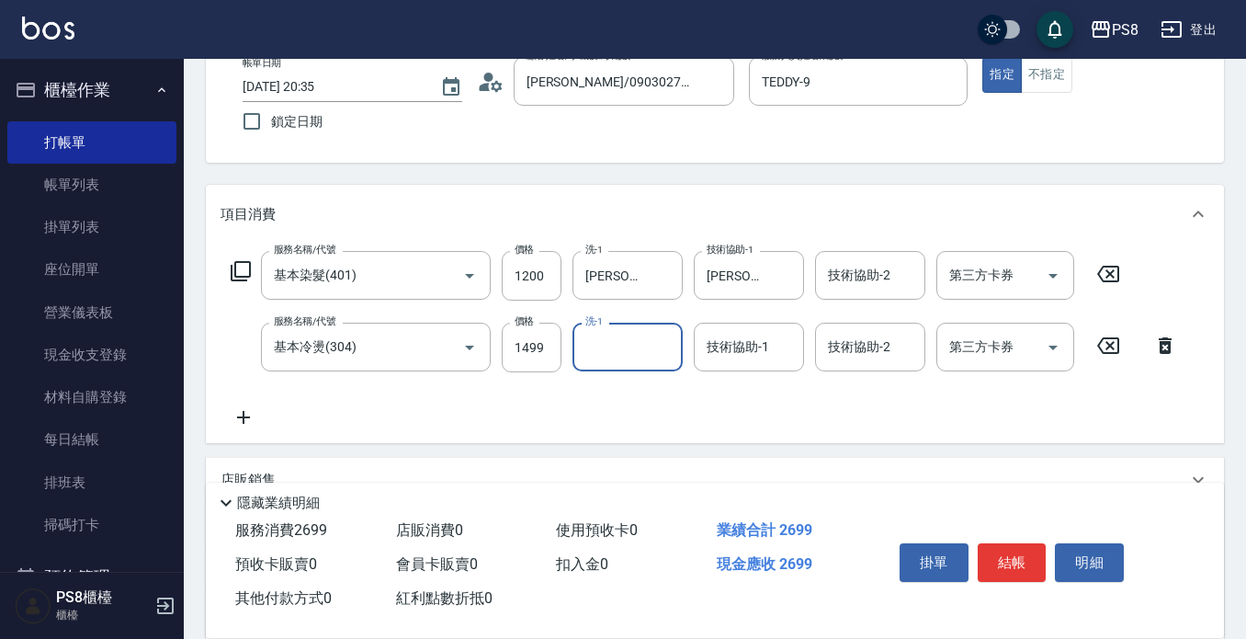
scroll to position [145, 0]
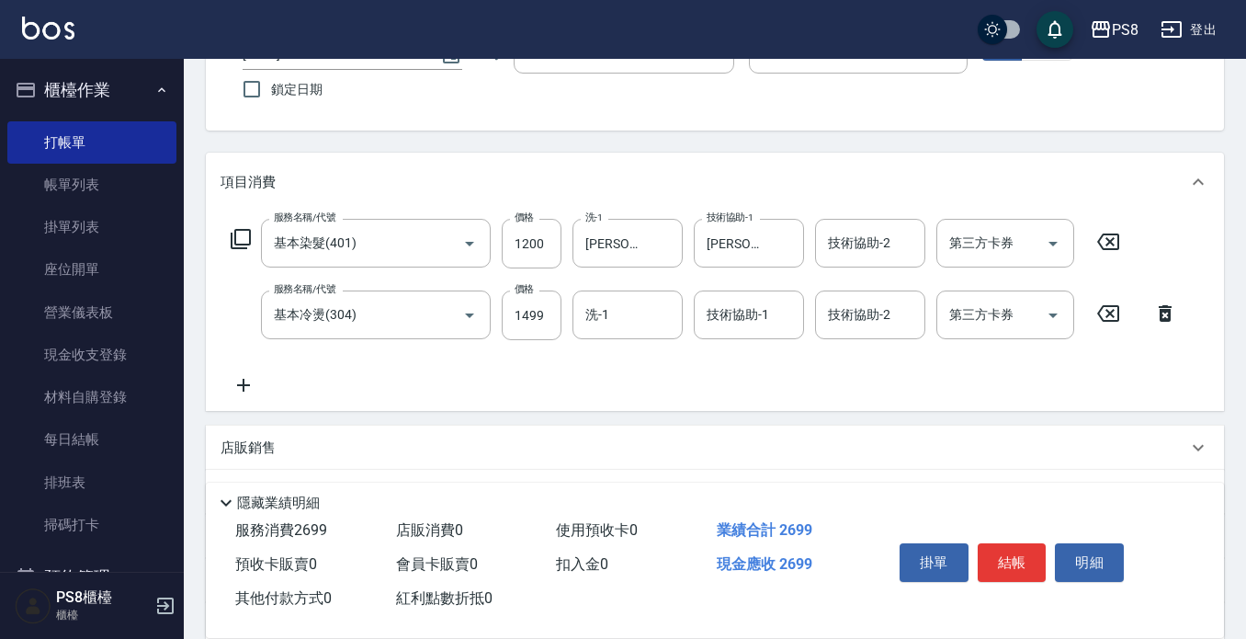
click at [233, 387] on icon at bounding box center [244, 385] width 46 height 22
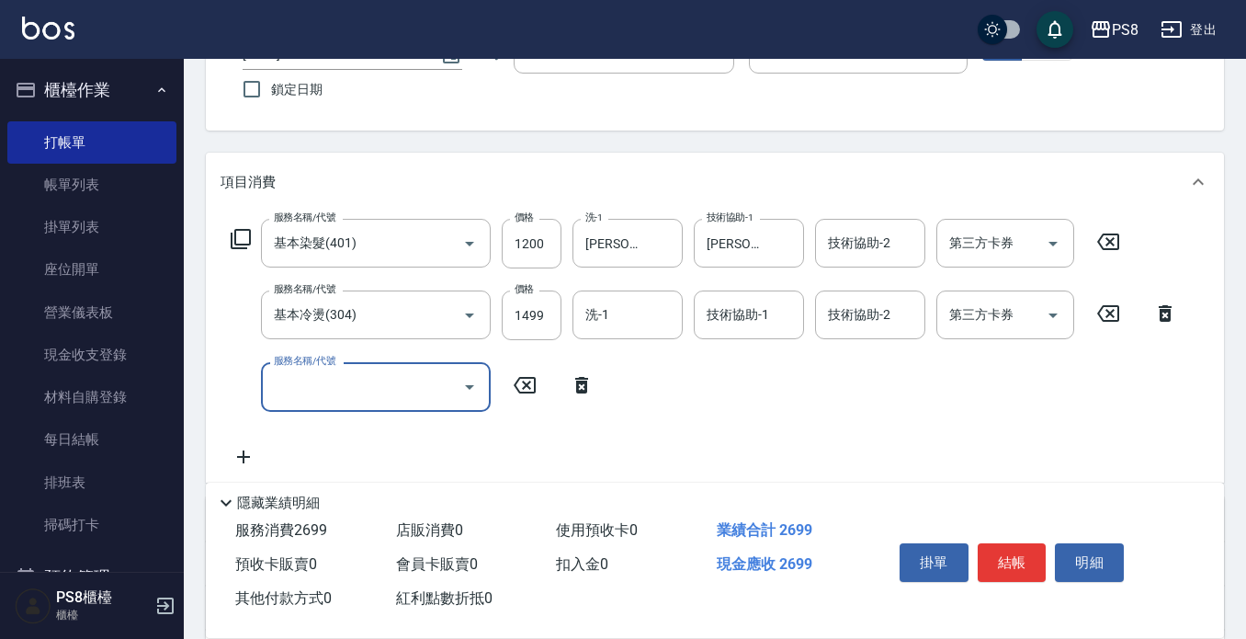
click at [332, 393] on input "服務名稱/代號" at bounding box center [362, 386] width 186 height 32
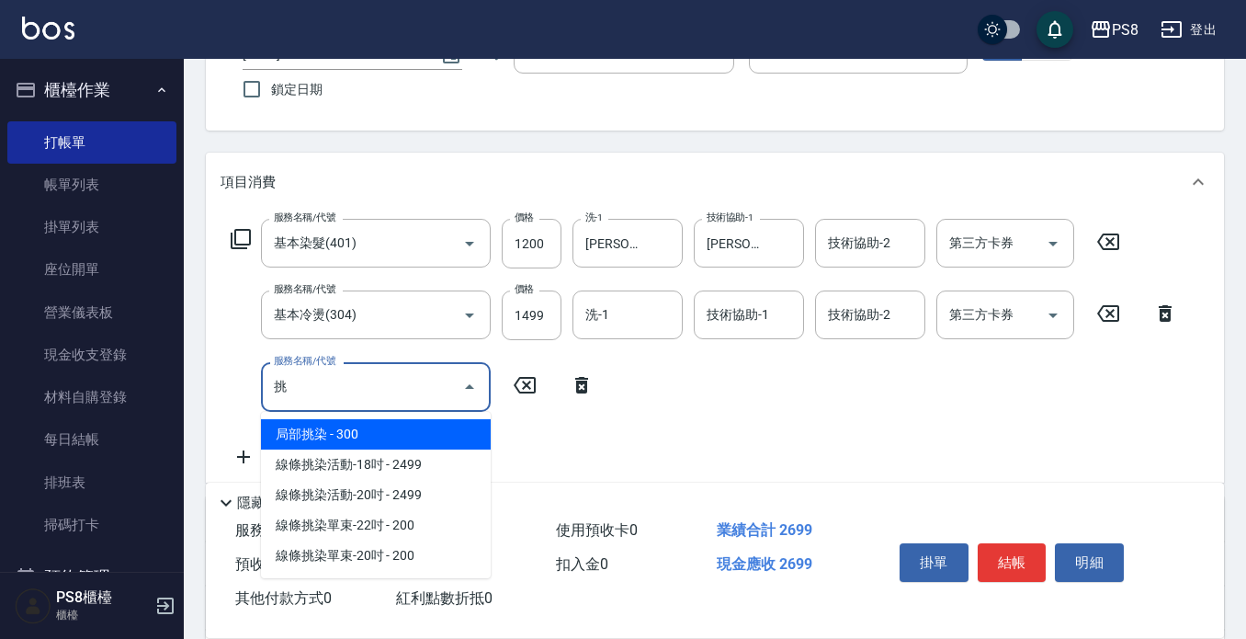
click at [332, 415] on ul "局部挑染 - 300 線條挑染活動-18吋 - 2499 線條挑染活動-20吋 - 2499 線條挑染單束-22吋 - 200 線條挑染單束-20吋 - 200" at bounding box center [376, 495] width 230 height 166
drag, startPoint x: 336, startPoint y: 430, endPoint x: 384, endPoint y: 420, distance: 48.9
click at [336, 432] on span "局部挑染 - 300" at bounding box center [376, 434] width 230 height 30
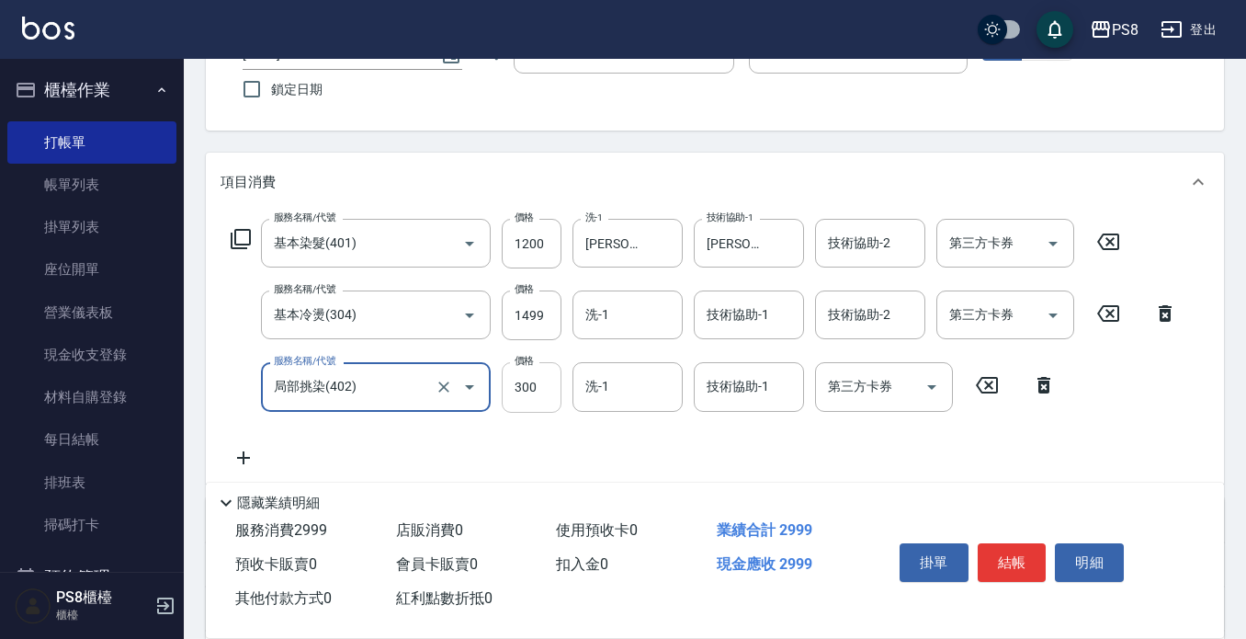
type input "局部挑染(402)"
click at [535, 381] on input "300" at bounding box center [532, 387] width 60 height 50
click at [753, 262] on div "姵蓁-28 技術協助-1" at bounding box center [749, 243] width 110 height 49
type input "2100"
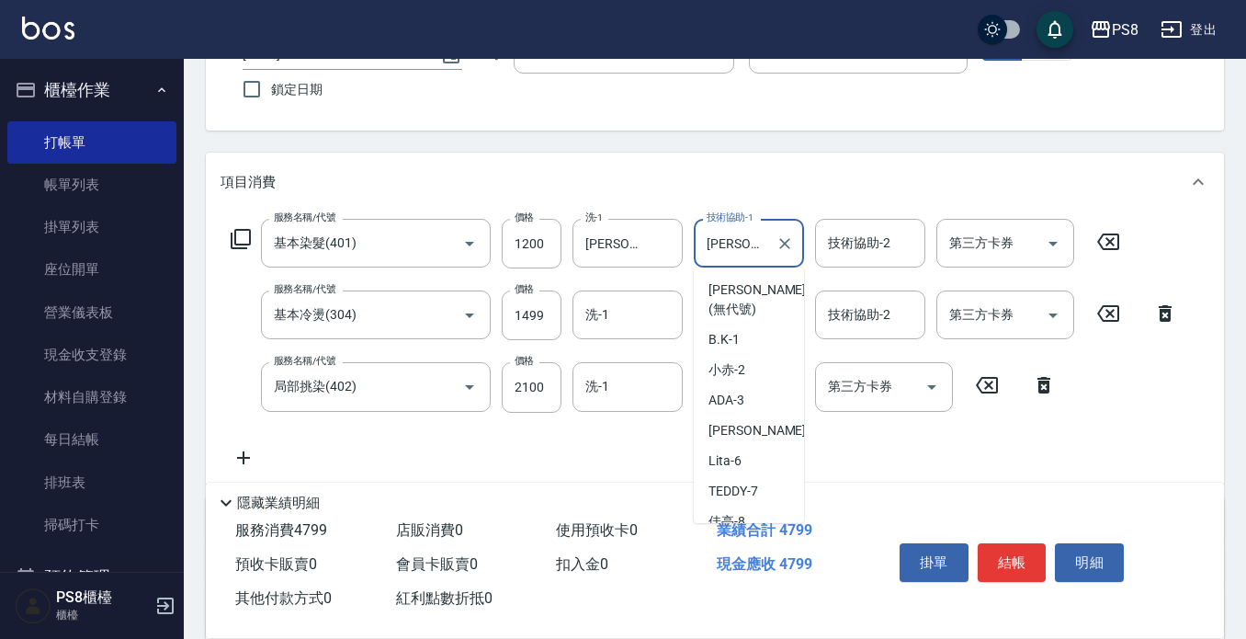
scroll to position [499, 0]
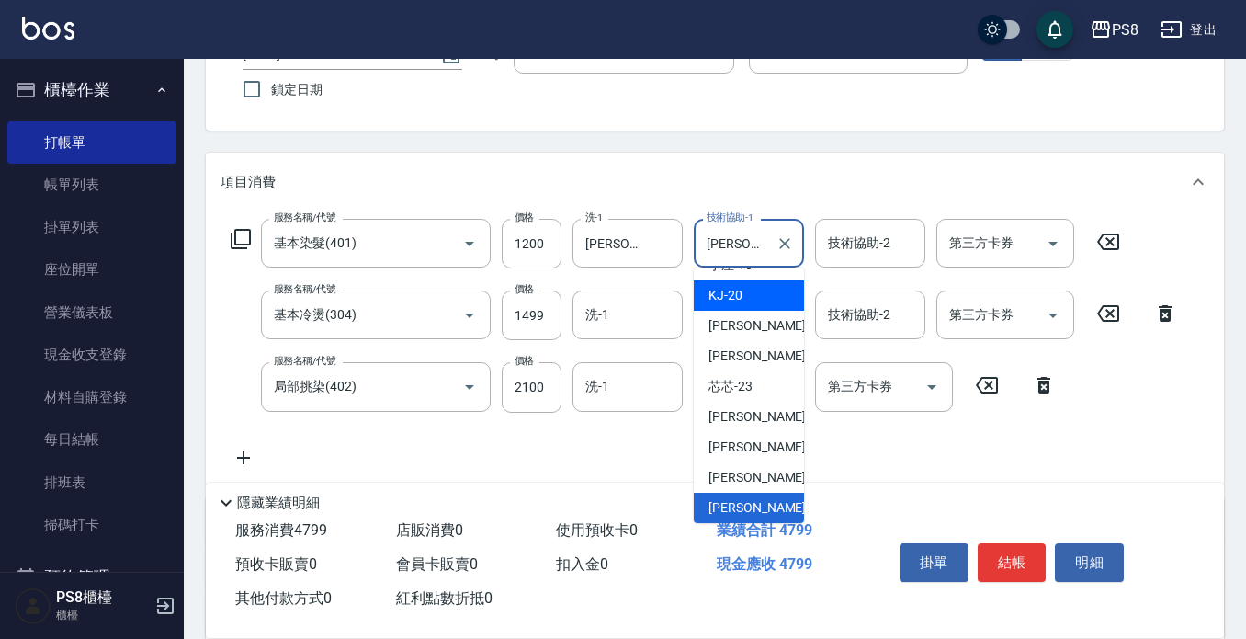
click at [762, 296] on div "KJ -20" at bounding box center [749, 295] width 110 height 30
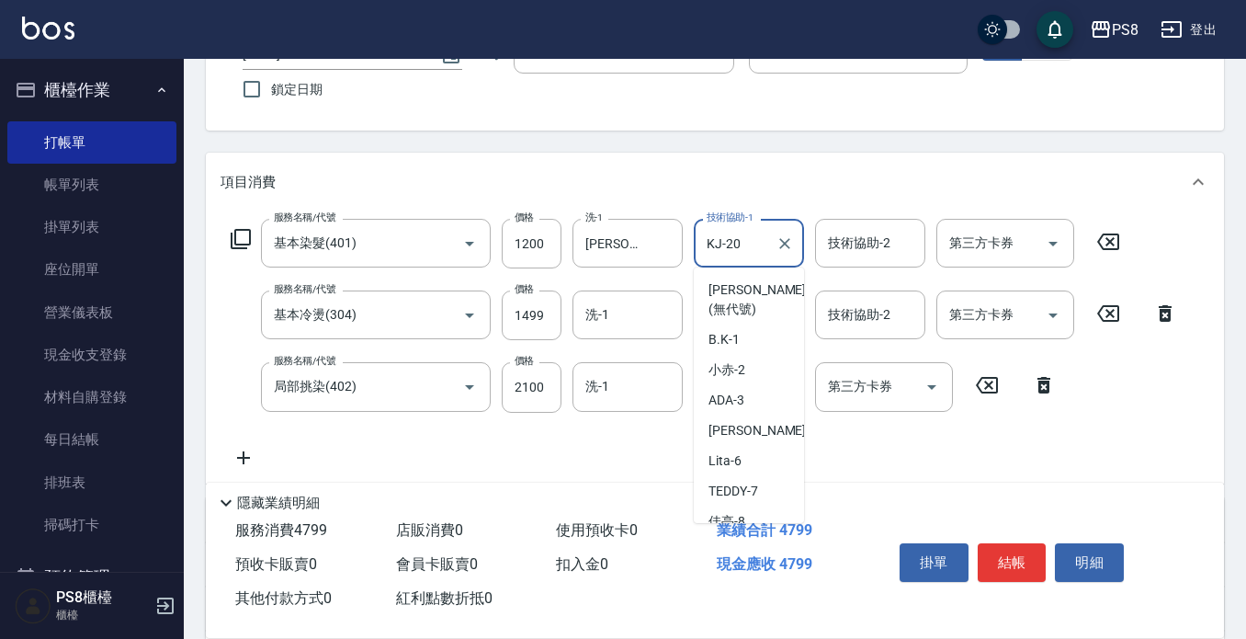
click at [763, 251] on input "KJ-20" at bounding box center [735, 243] width 66 height 32
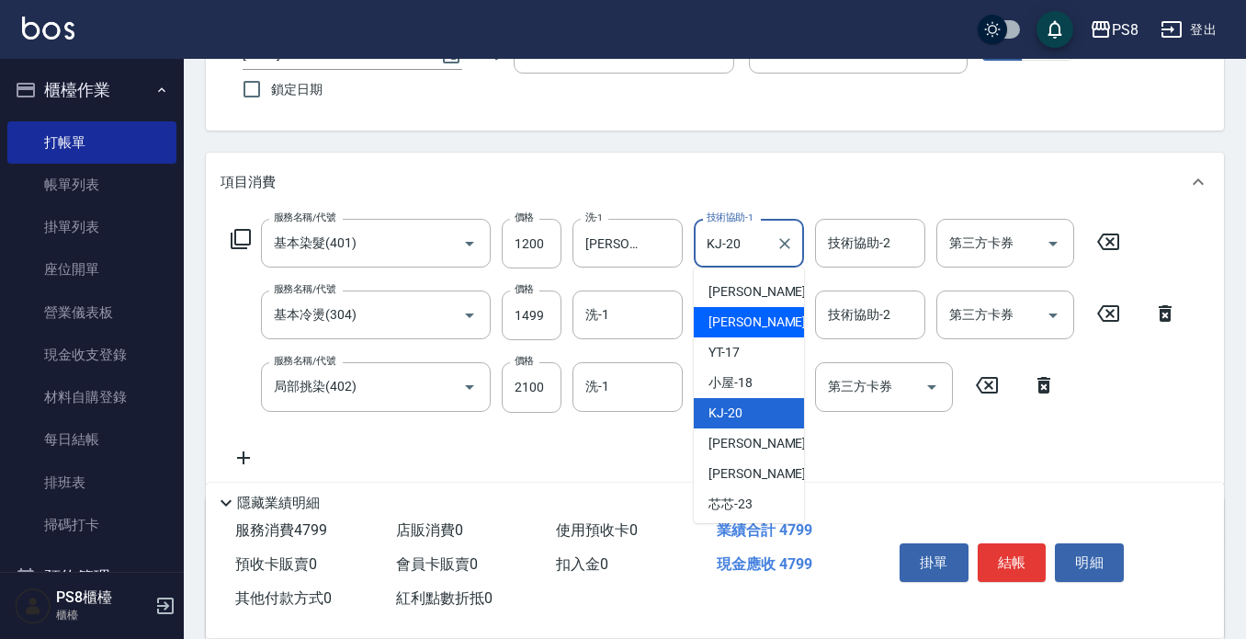
scroll to position [563, 0]
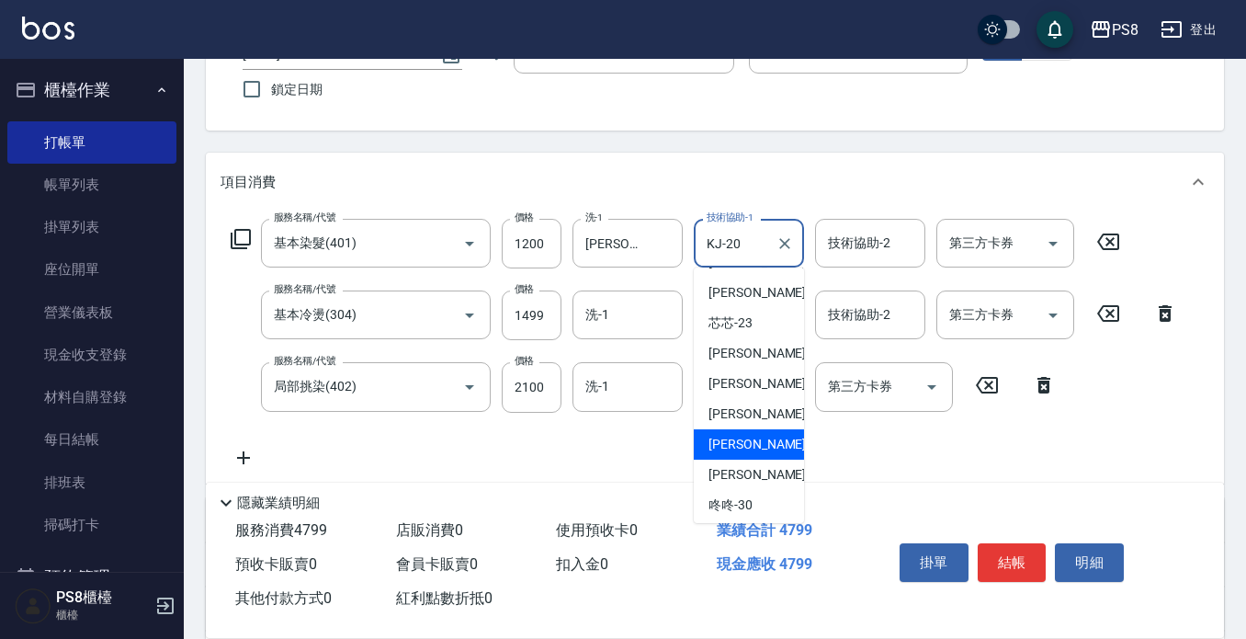
drag, startPoint x: 751, startPoint y: 439, endPoint x: 740, endPoint y: 377, distance: 63.5
click at [749, 440] on span "姵蓁 -28" at bounding box center [767, 444] width 116 height 19
type input "[PERSON_NAME]-28"
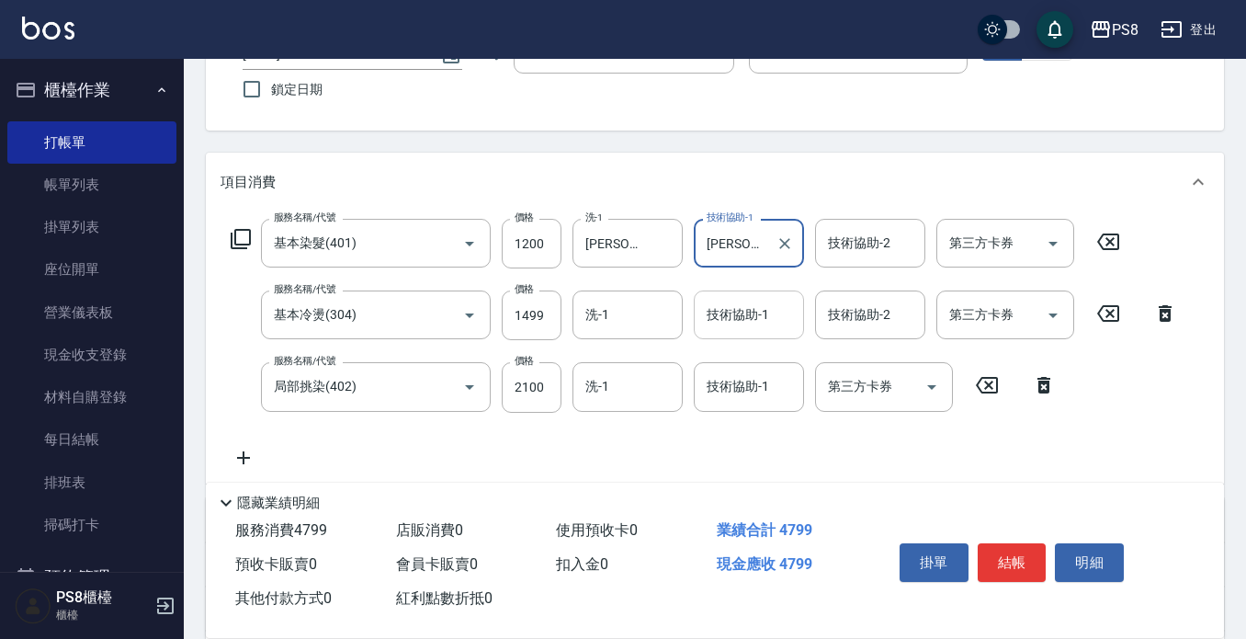
click at [733, 324] on input "技術協助-1" at bounding box center [749, 315] width 94 height 32
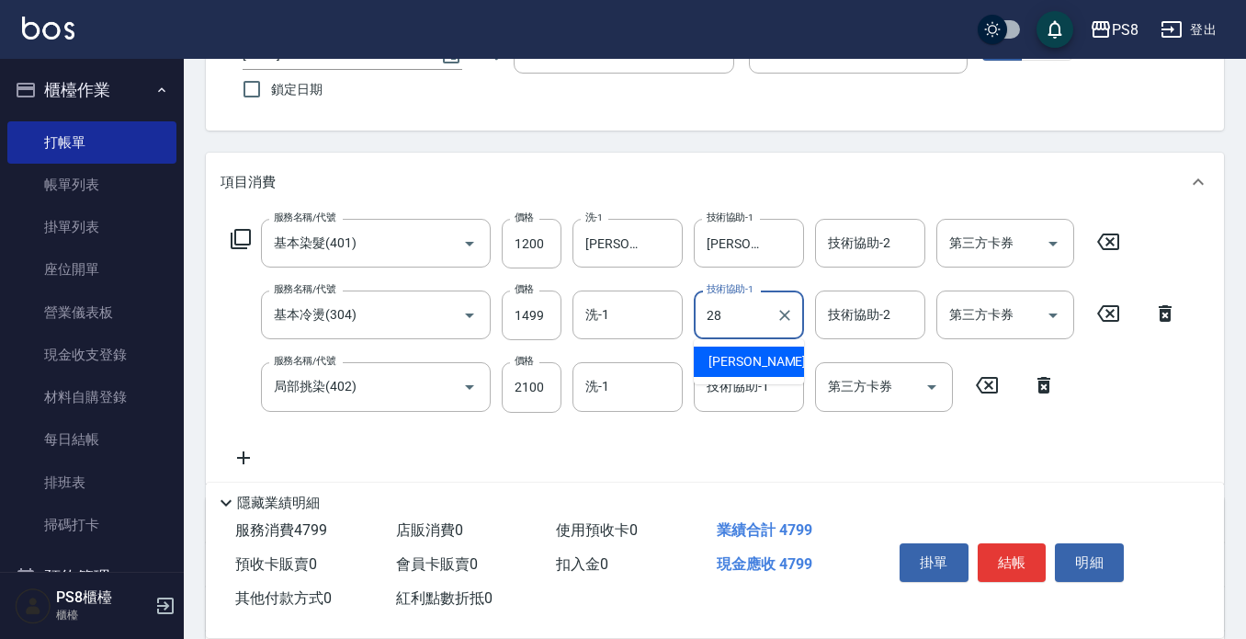
type input "[PERSON_NAME]-28"
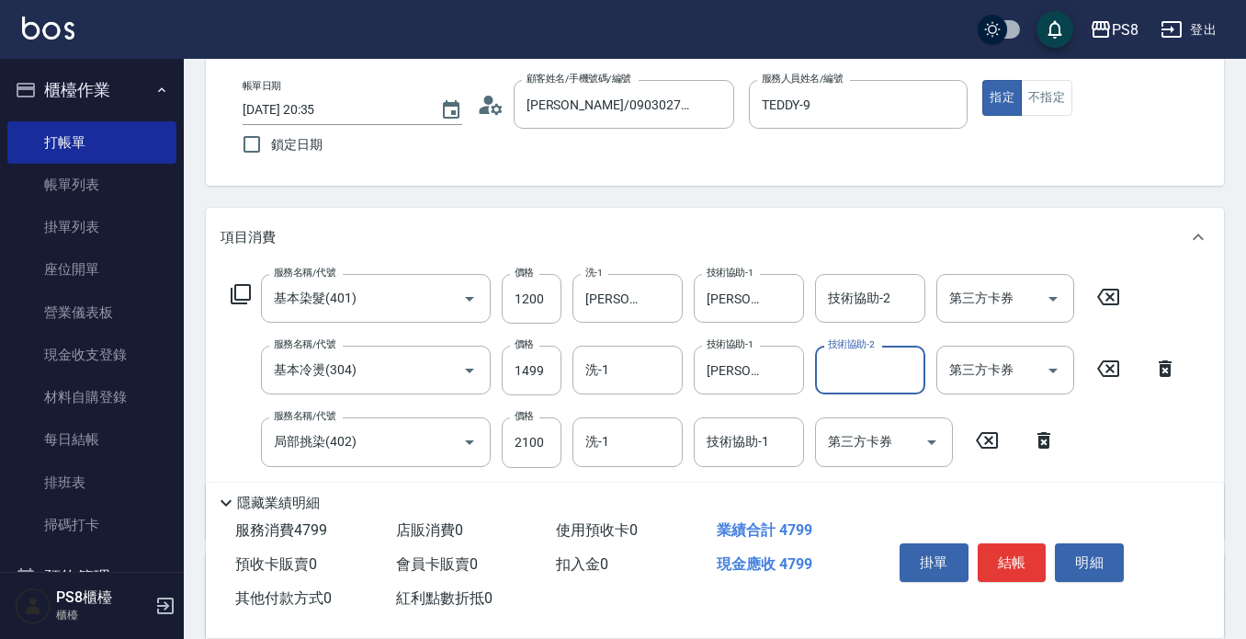
scroll to position [0, 0]
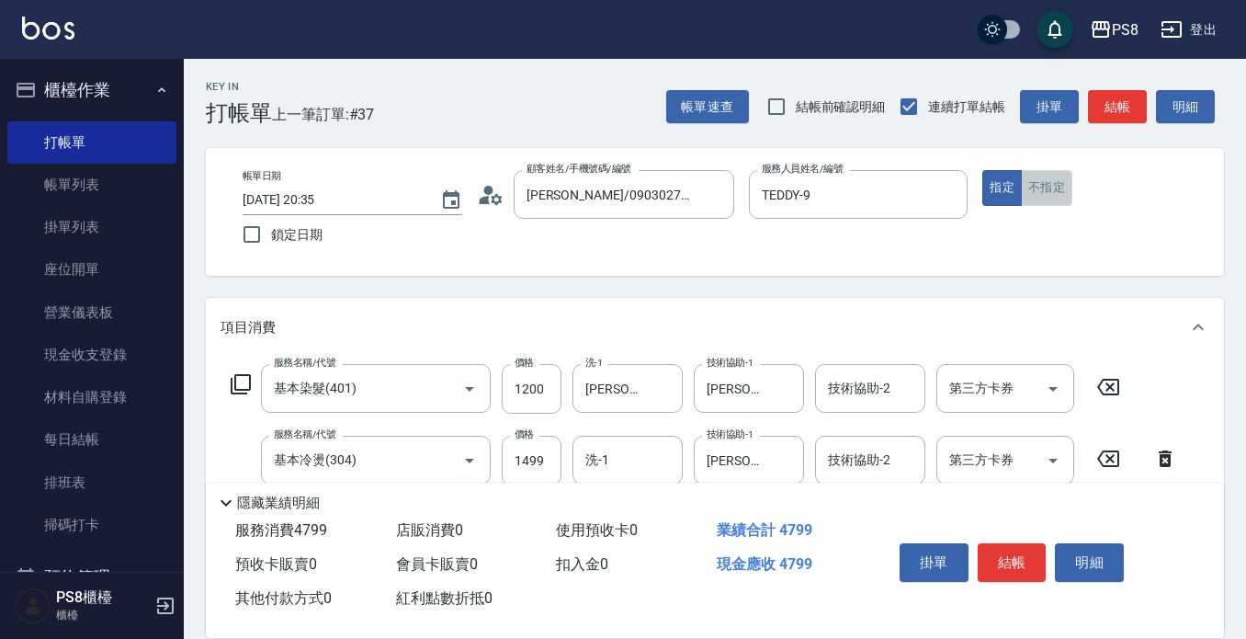
click at [1043, 188] on button "不指定" at bounding box center [1046, 188] width 51 height 36
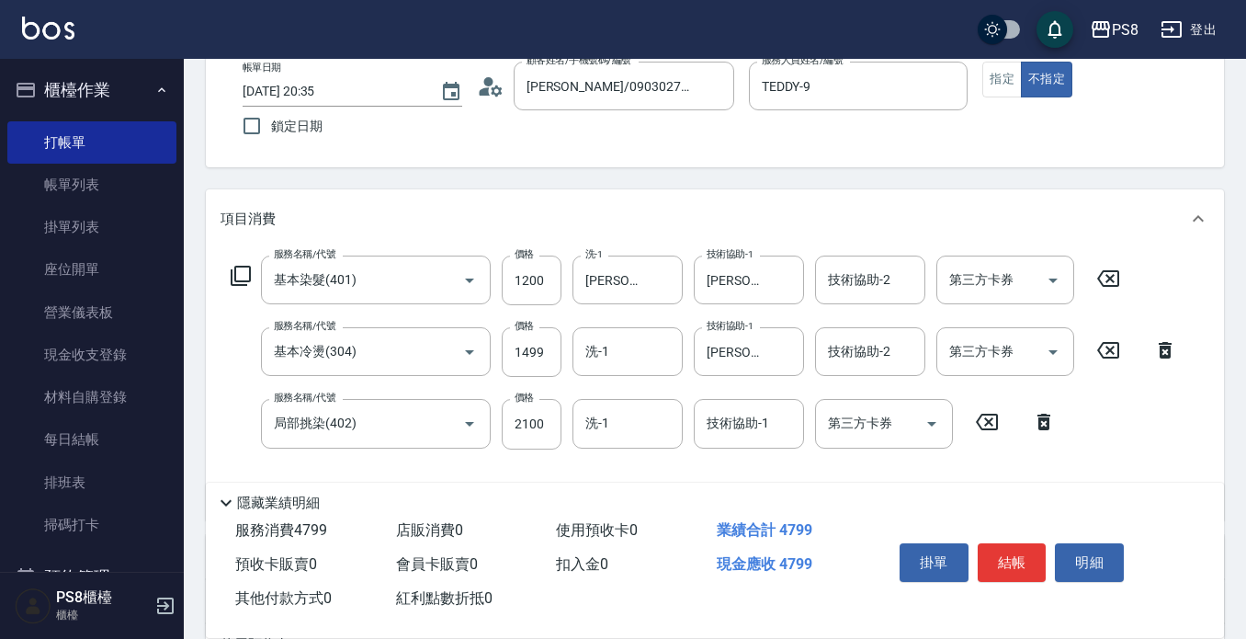
scroll to position [276, 0]
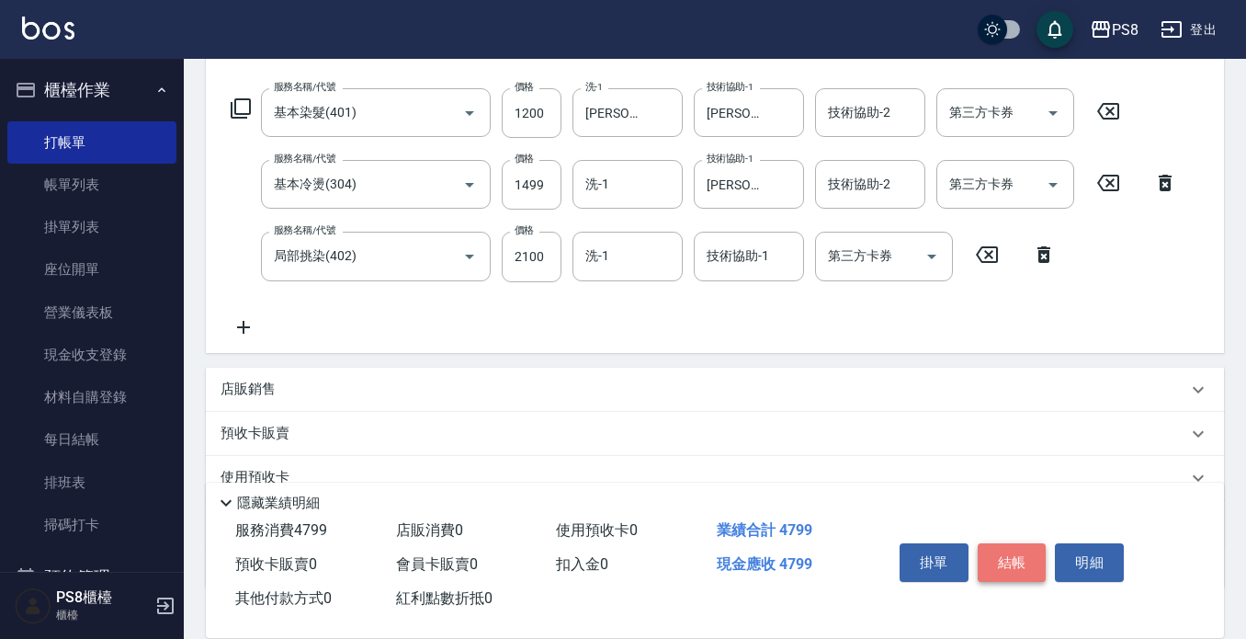
click at [1001, 554] on button "結帳" at bounding box center [1012, 562] width 69 height 39
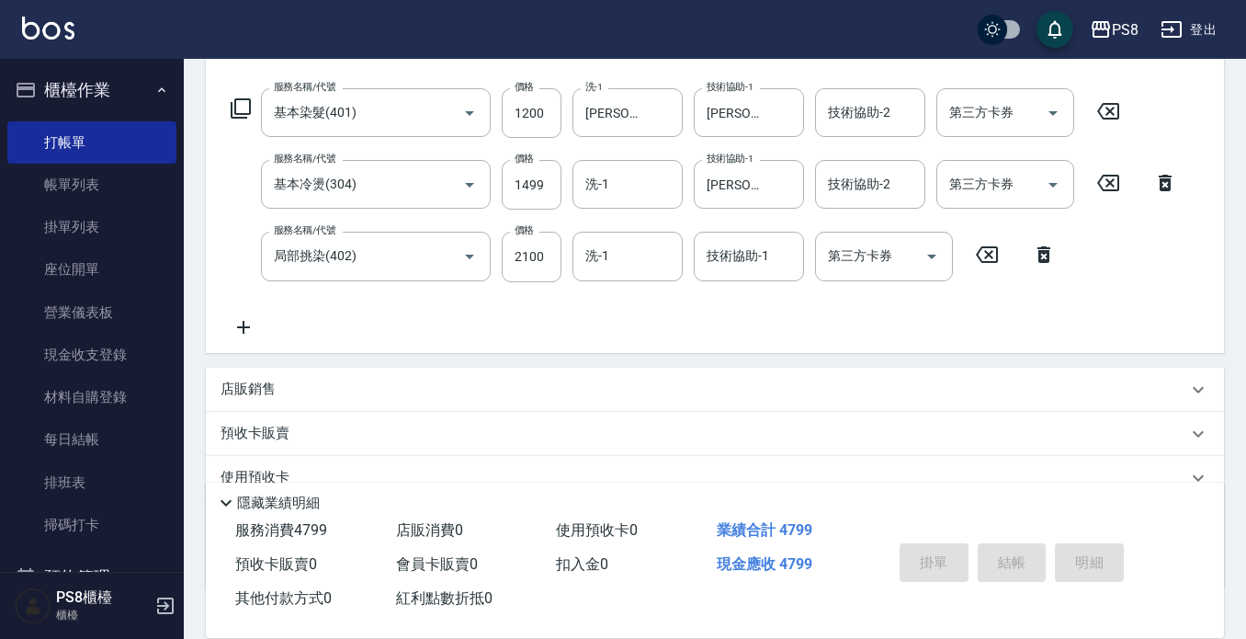
type input "2025/09/06 20:36"
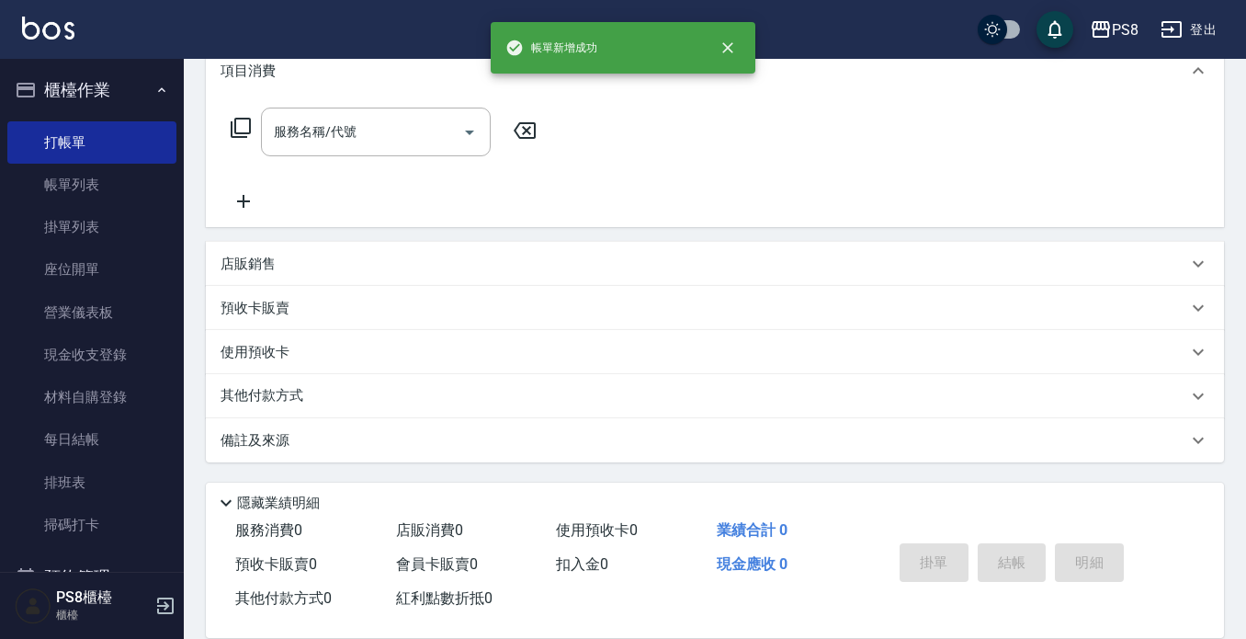
scroll to position [0, 0]
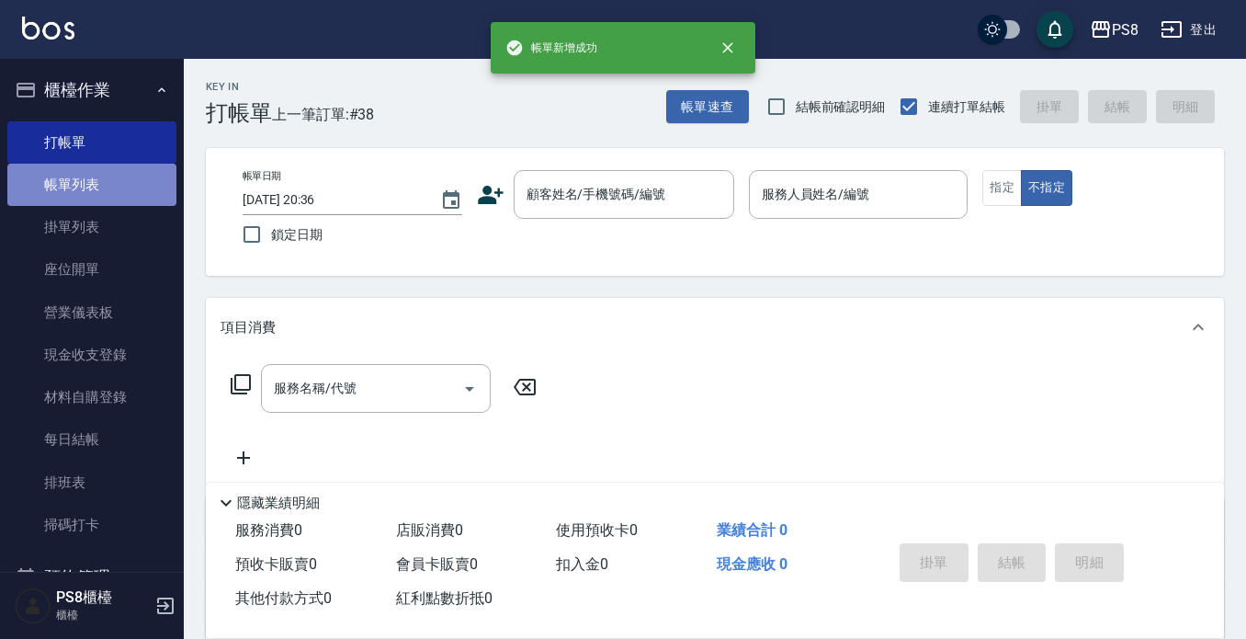
click at [118, 191] on link "帳單列表" at bounding box center [91, 185] width 169 height 42
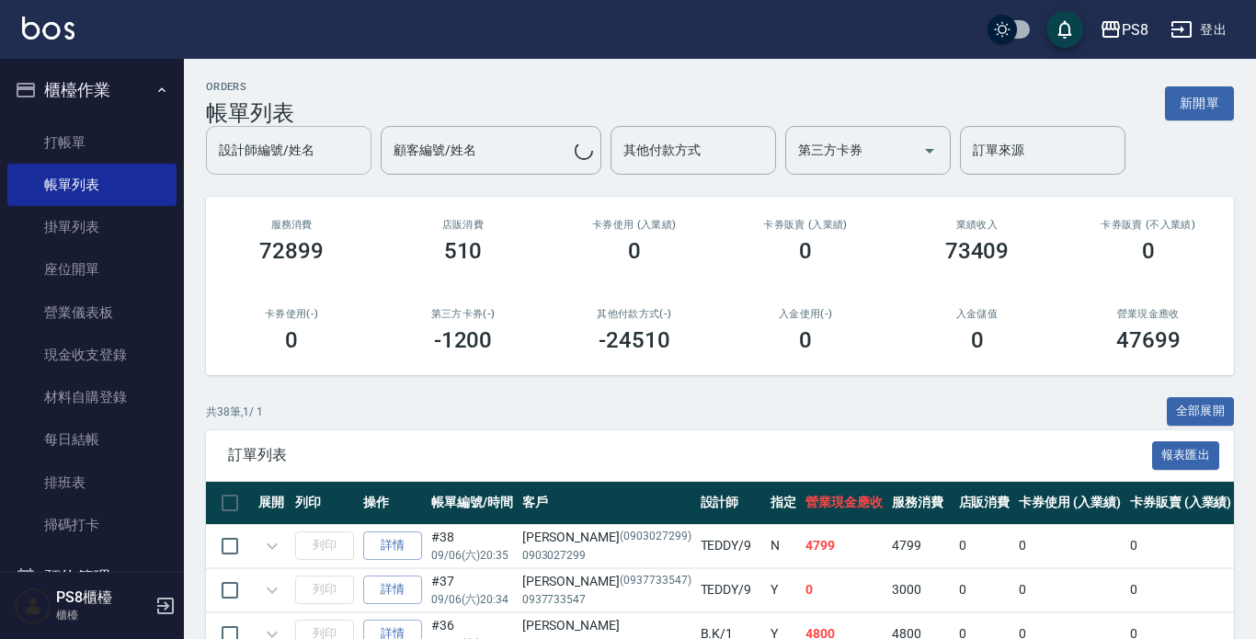
click at [320, 169] on div "設計師編號/姓名" at bounding box center [288, 150] width 165 height 49
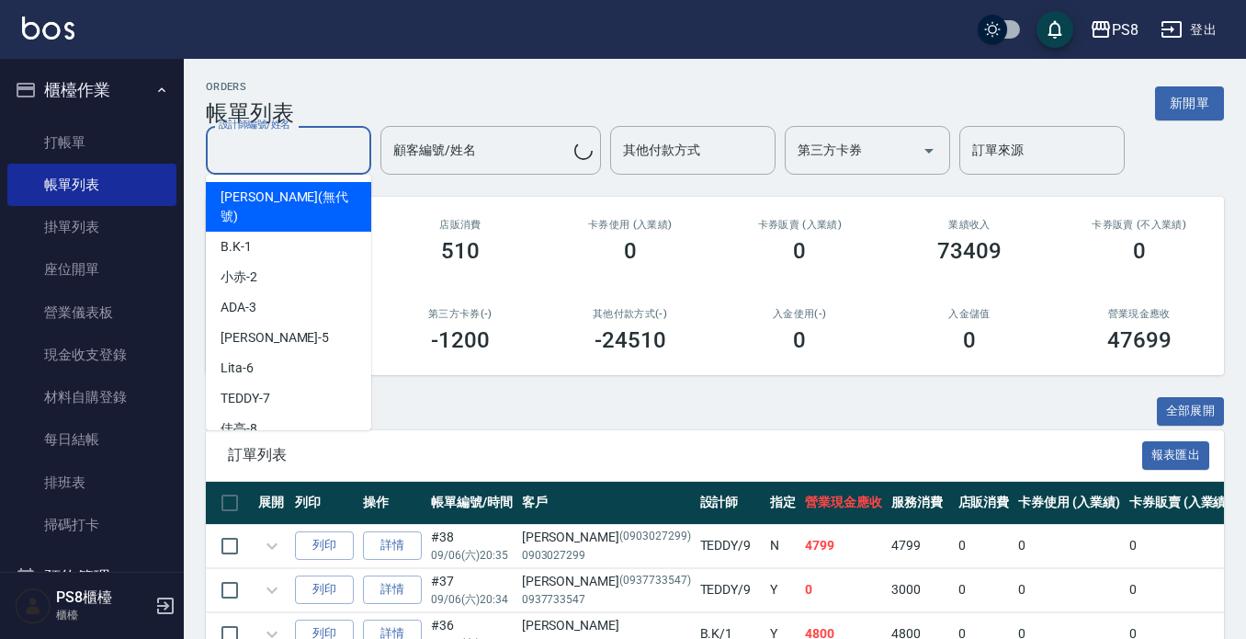
type input "9"
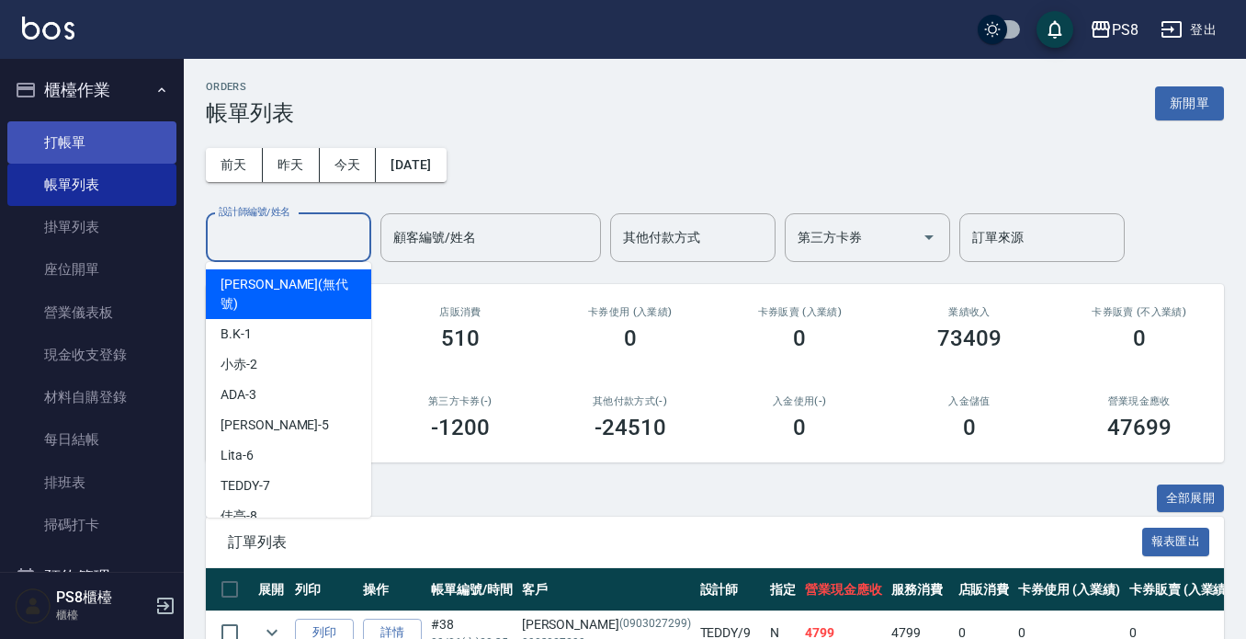
click at [124, 155] on link "打帳單" at bounding box center [91, 142] width 169 height 42
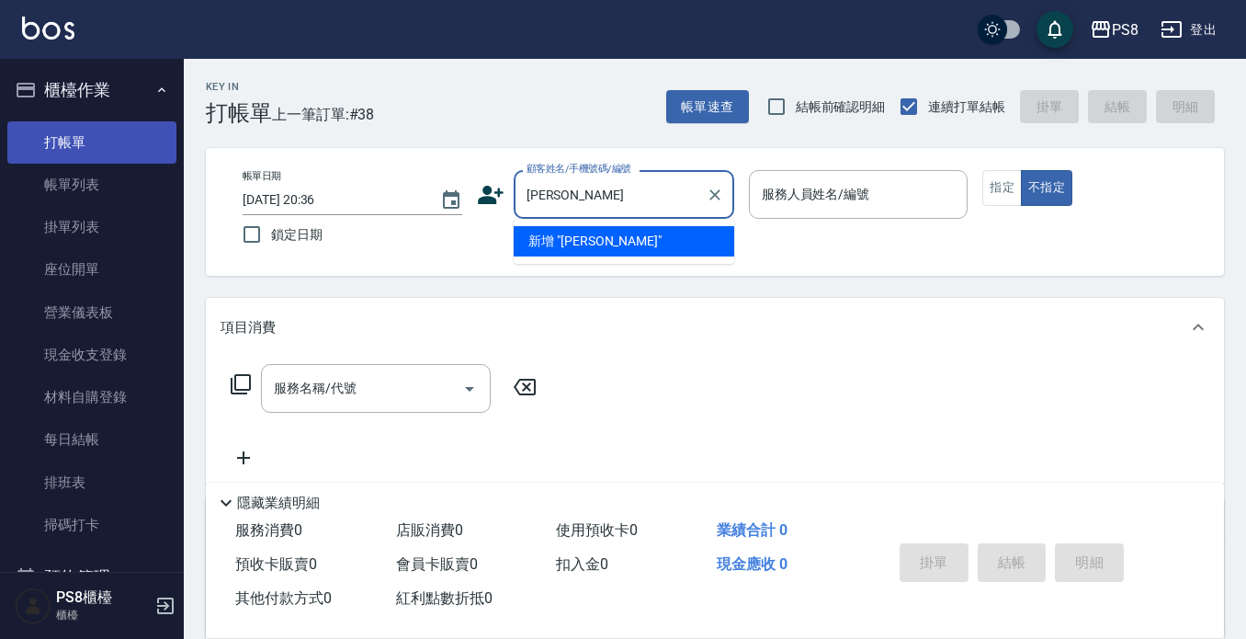
type input "張"
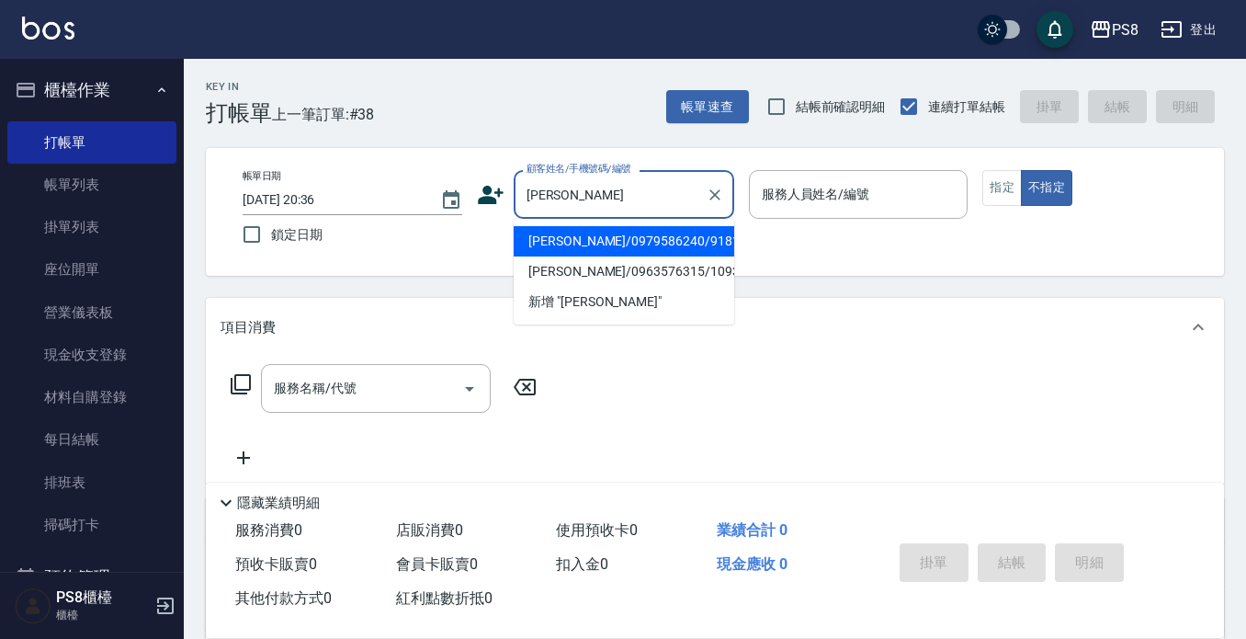
click at [566, 248] on li "[PERSON_NAME]/0979586240/9181" at bounding box center [624, 241] width 221 height 30
type input "[PERSON_NAME]/0979586240/9181"
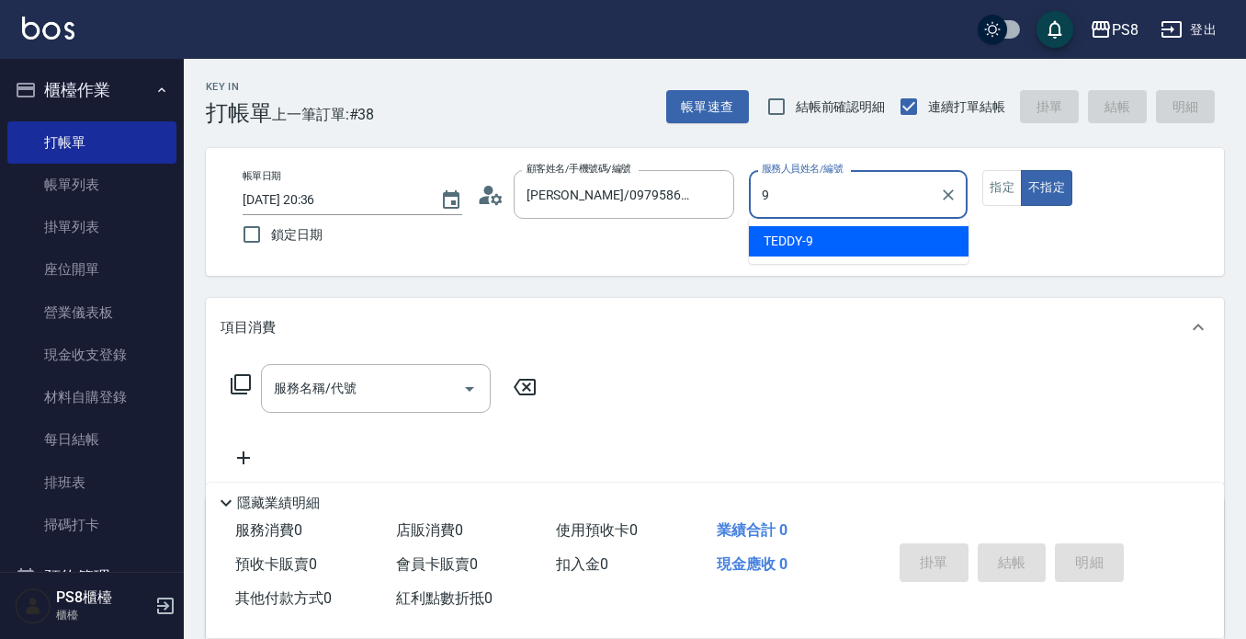
type input "TEDDY-9"
type button "false"
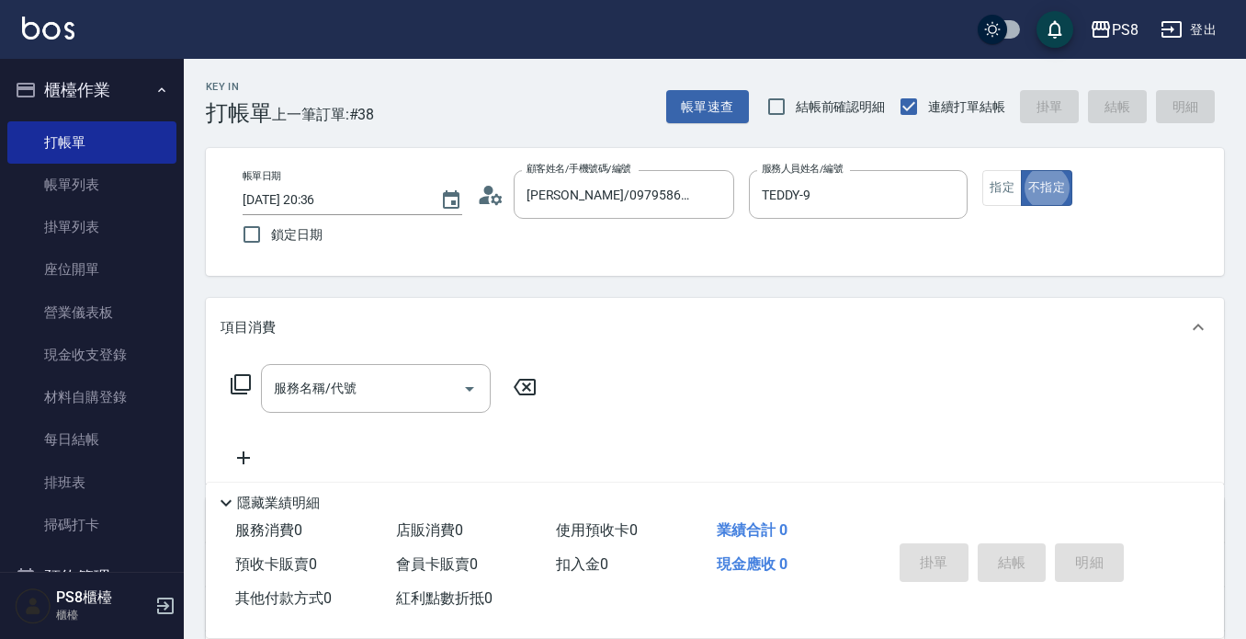
scroll to position [37, 0]
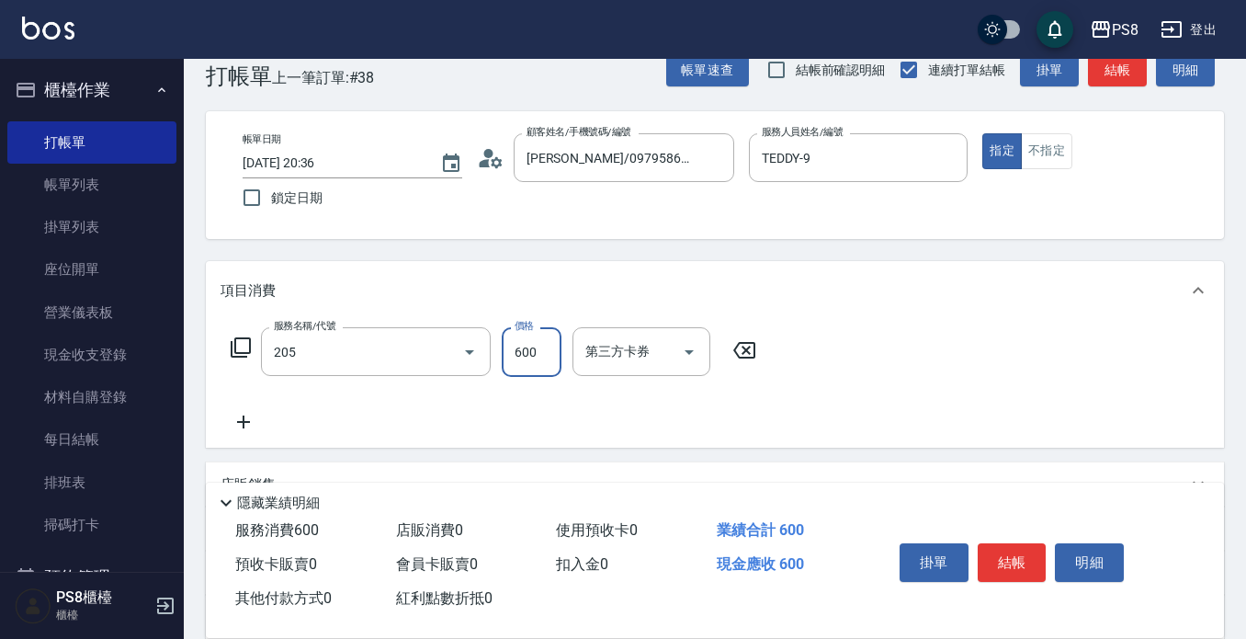
type input "A級洗剪600(205)"
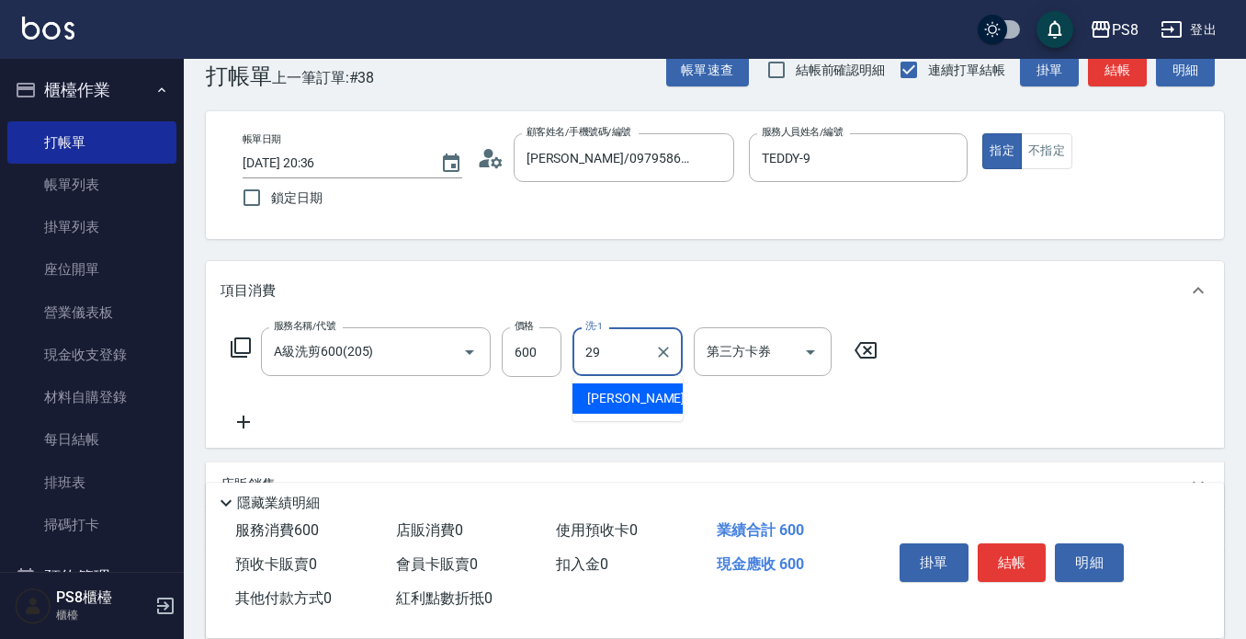
type input "[PERSON_NAME]-29"
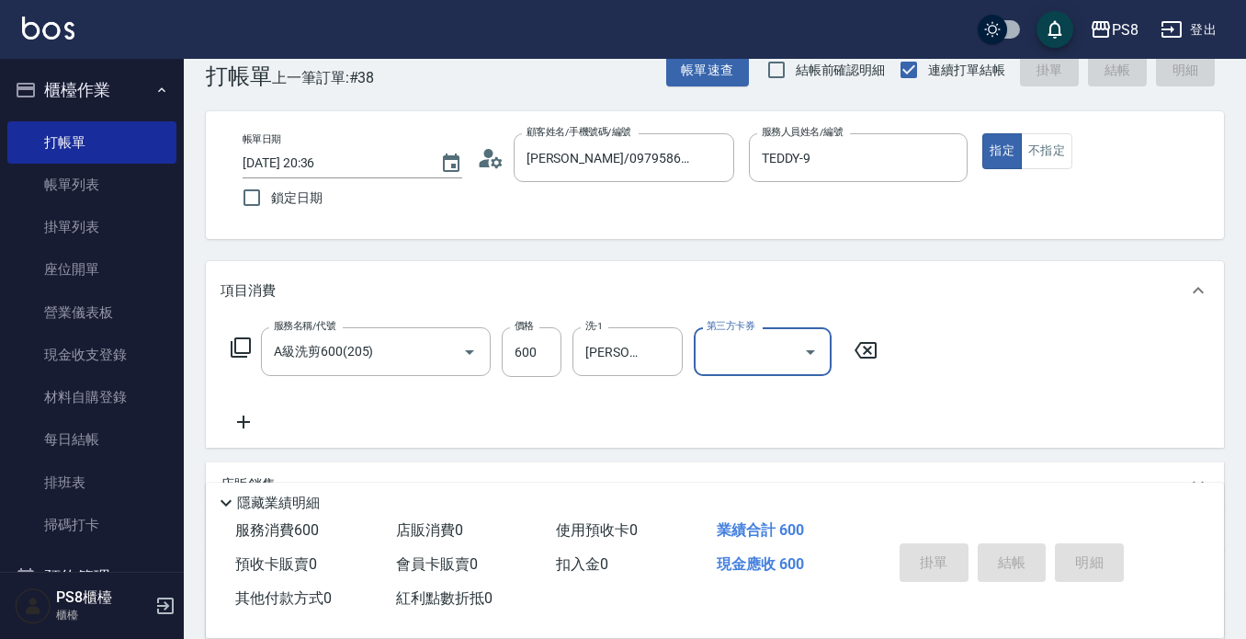
type input "2025/09/06 20:37"
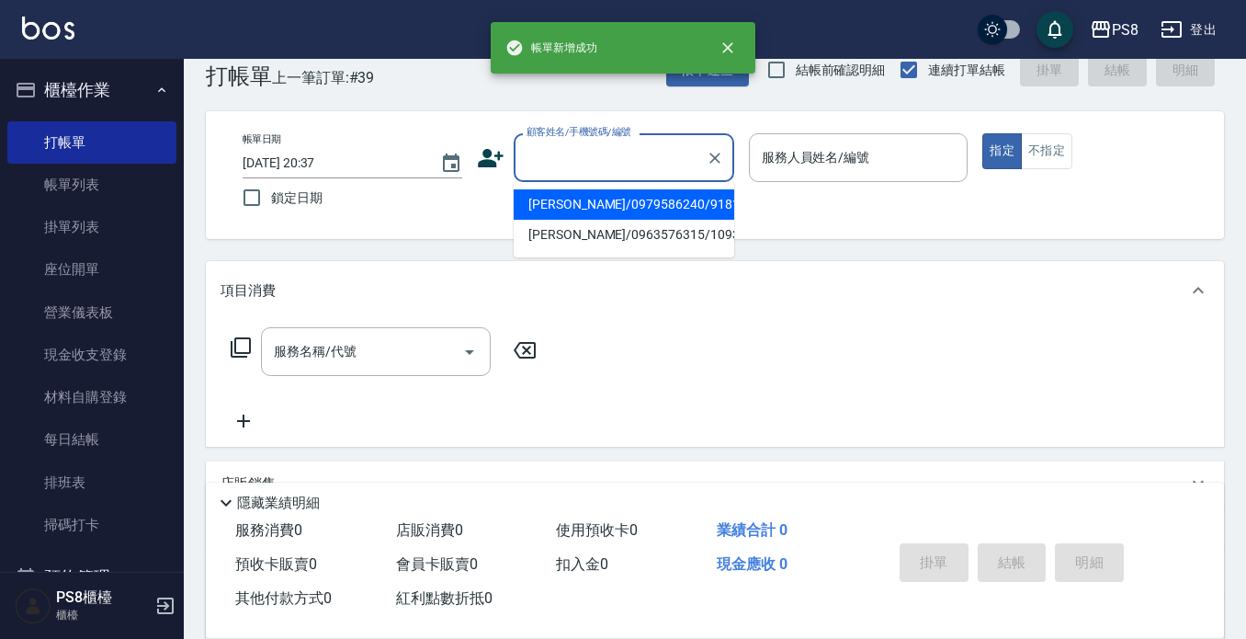
click at [554, 164] on input "顧客姓名/手機號碼/編號" at bounding box center [610, 158] width 176 height 32
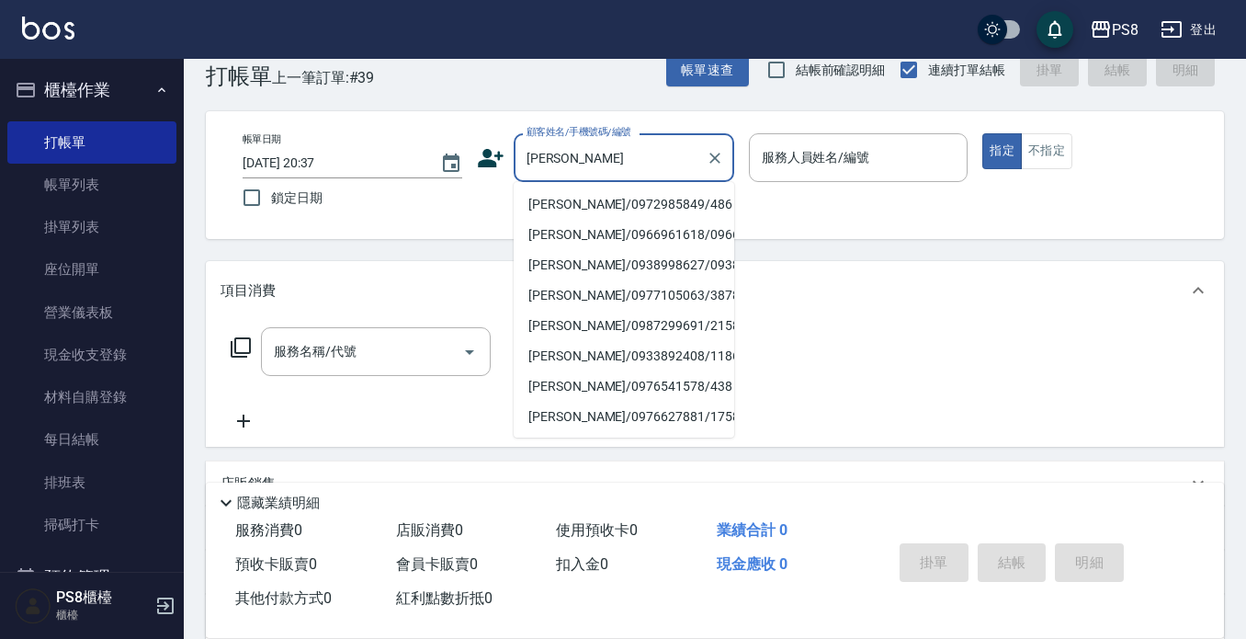
click at [631, 198] on li "[PERSON_NAME]/0972985849/486" at bounding box center [624, 204] width 221 height 30
type input "[PERSON_NAME]/0972985849/486"
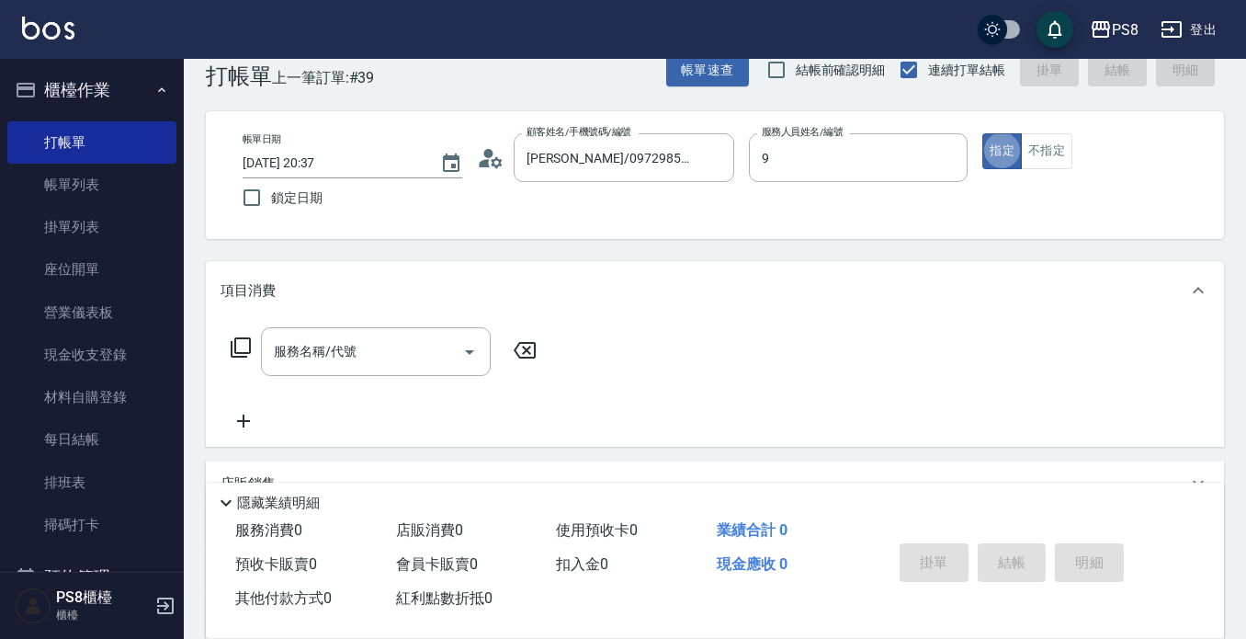
type input "TEDDY-9"
type button "true"
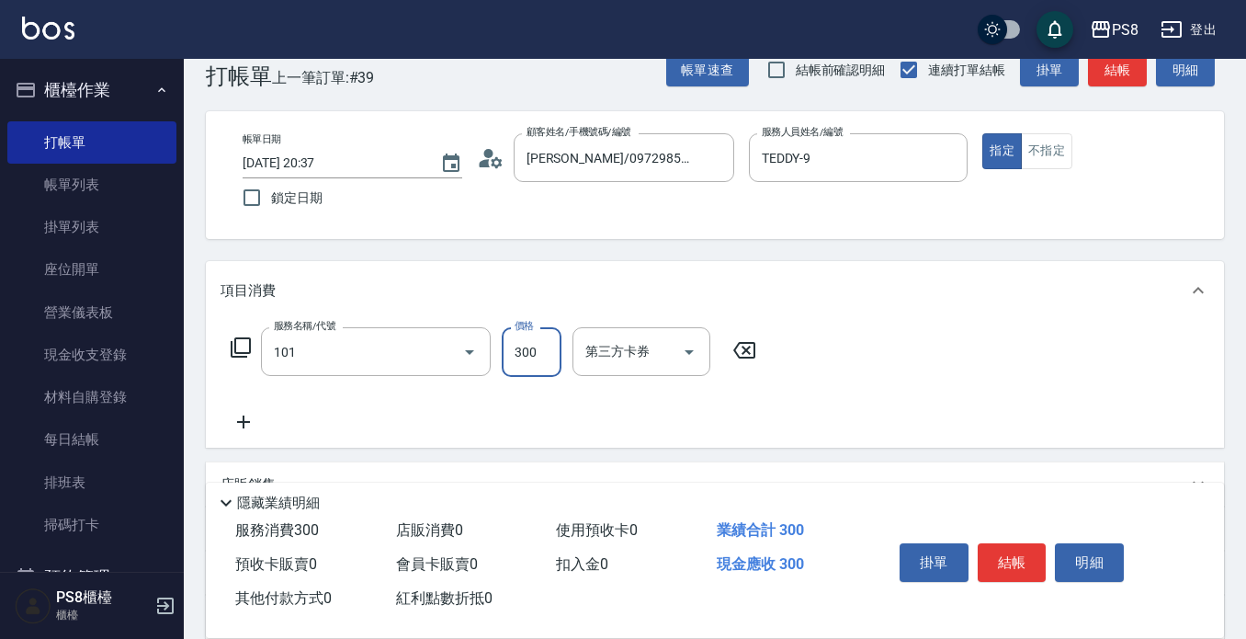
type input "洗髮(101)"
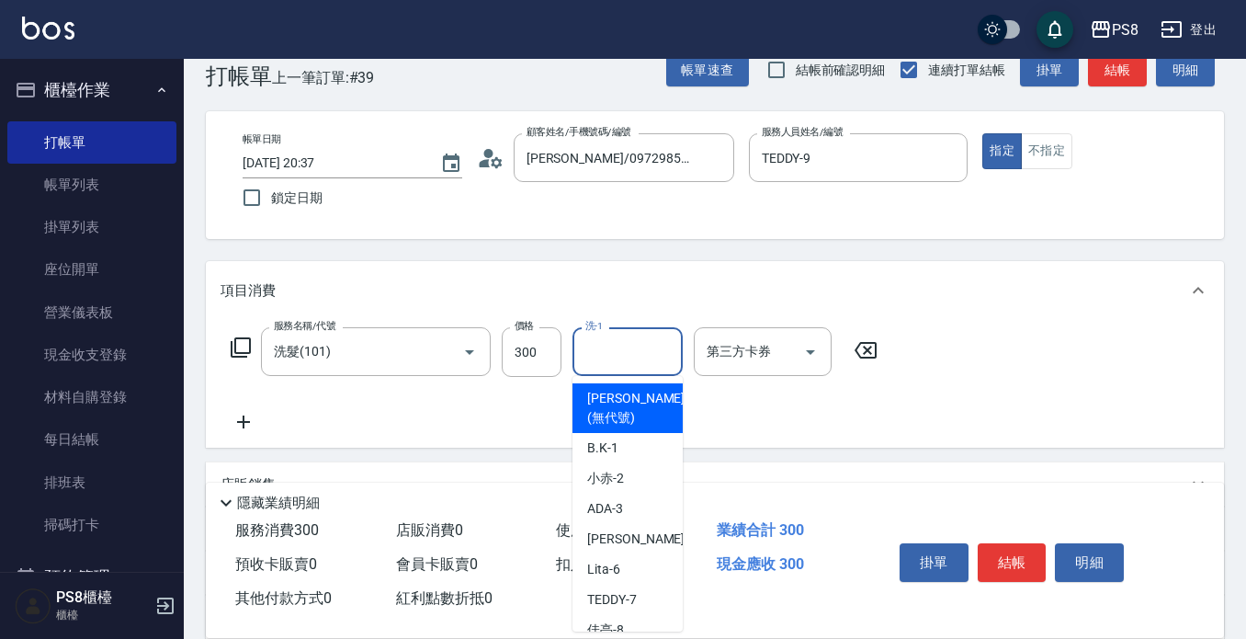
click at [629, 343] on input "洗-1" at bounding box center [628, 351] width 94 height 32
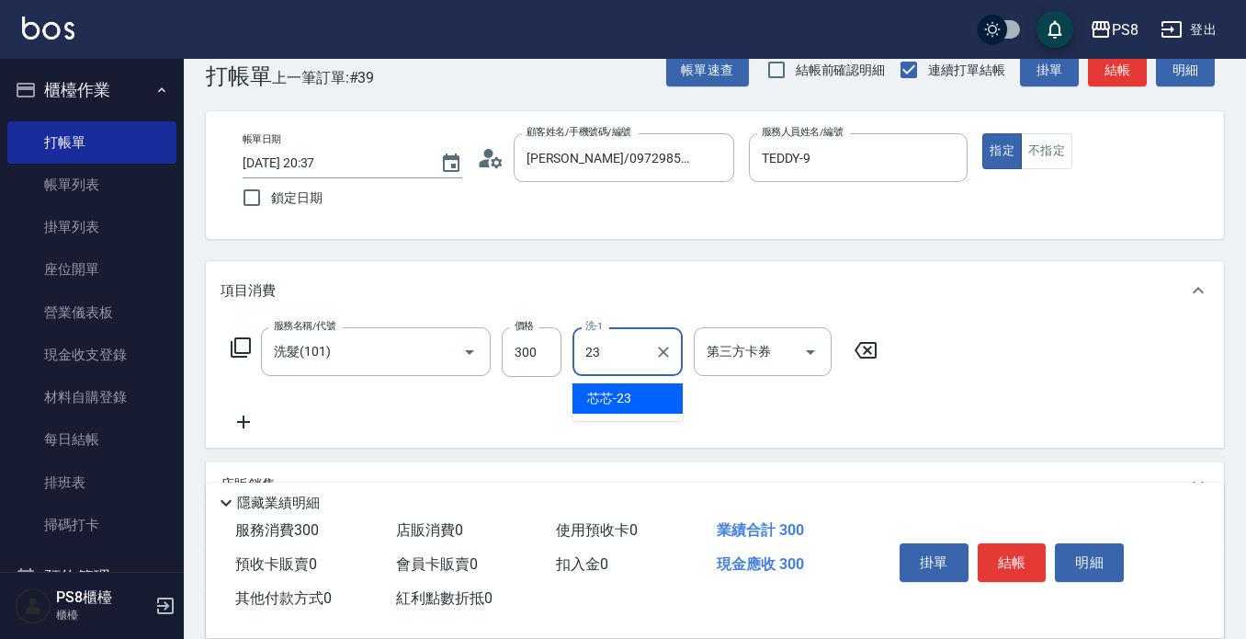
type input "芯芯-23"
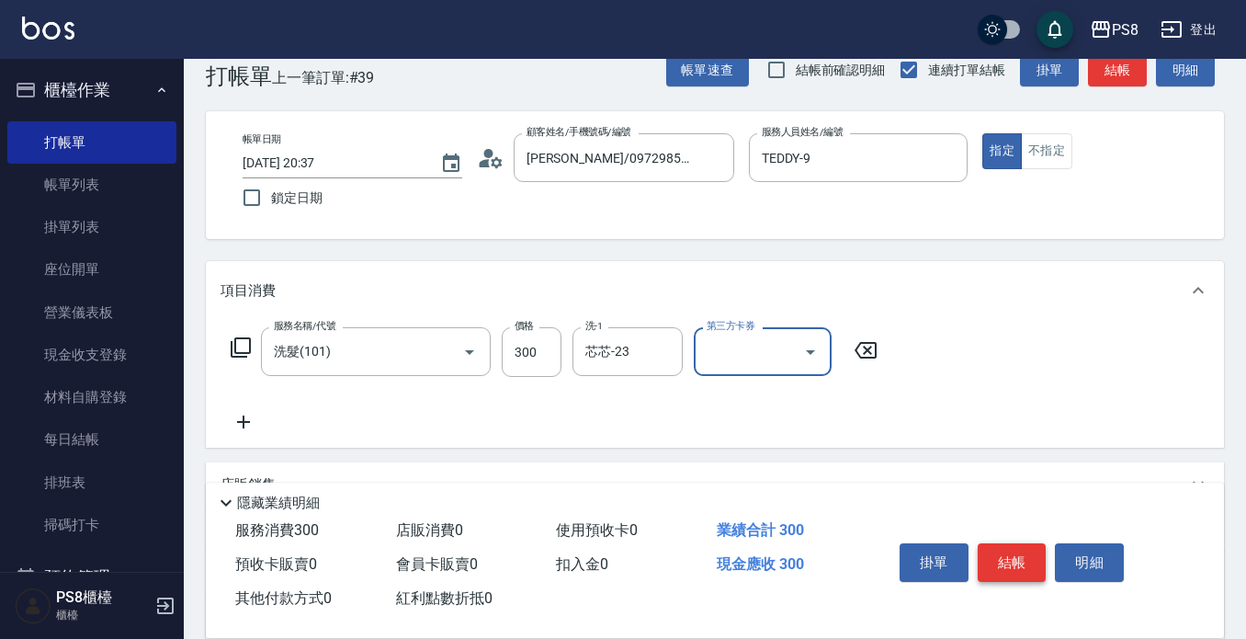
click at [1022, 561] on button "結帳" at bounding box center [1012, 562] width 69 height 39
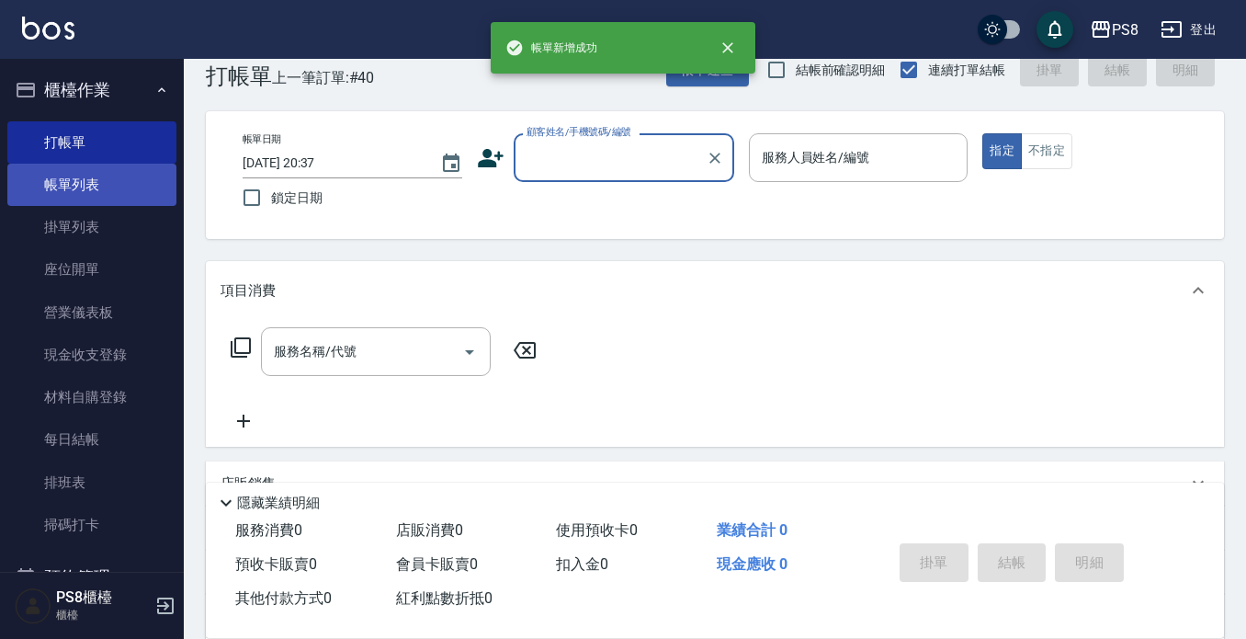
click at [74, 169] on link "帳單列表" at bounding box center [91, 185] width 169 height 42
click at [113, 183] on link "帳單列表" at bounding box center [91, 185] width 169 height 42
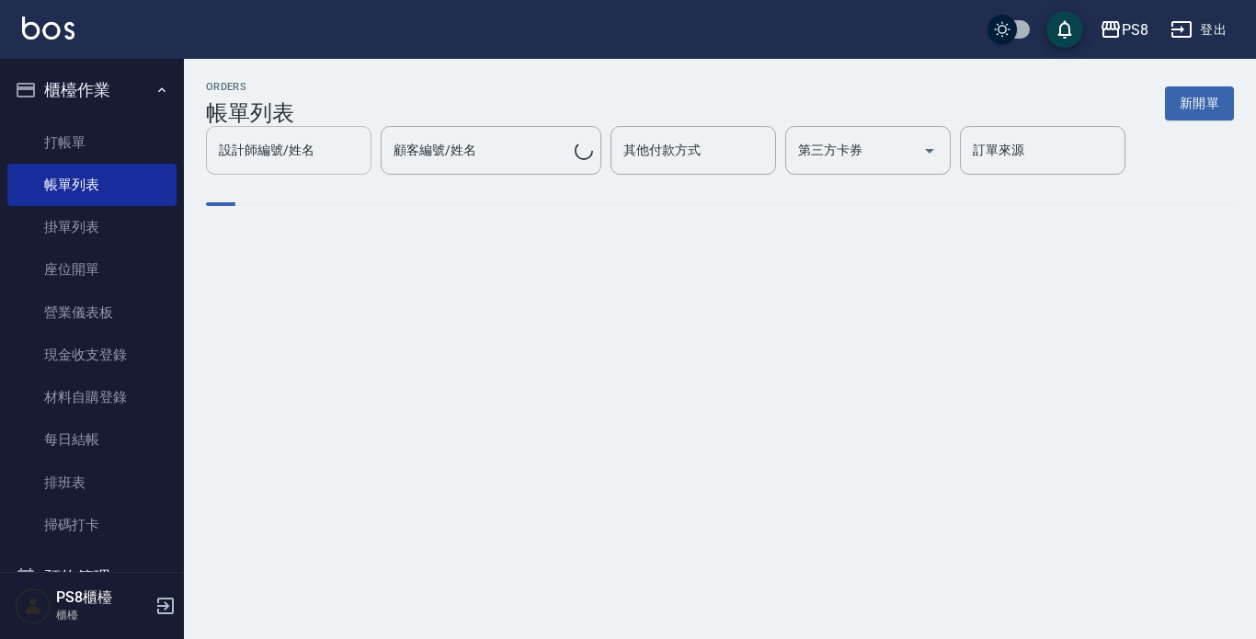
click at [296, 171] on div "設計師編號/姓名" at bounding box center [288, 150] width 165 height 49
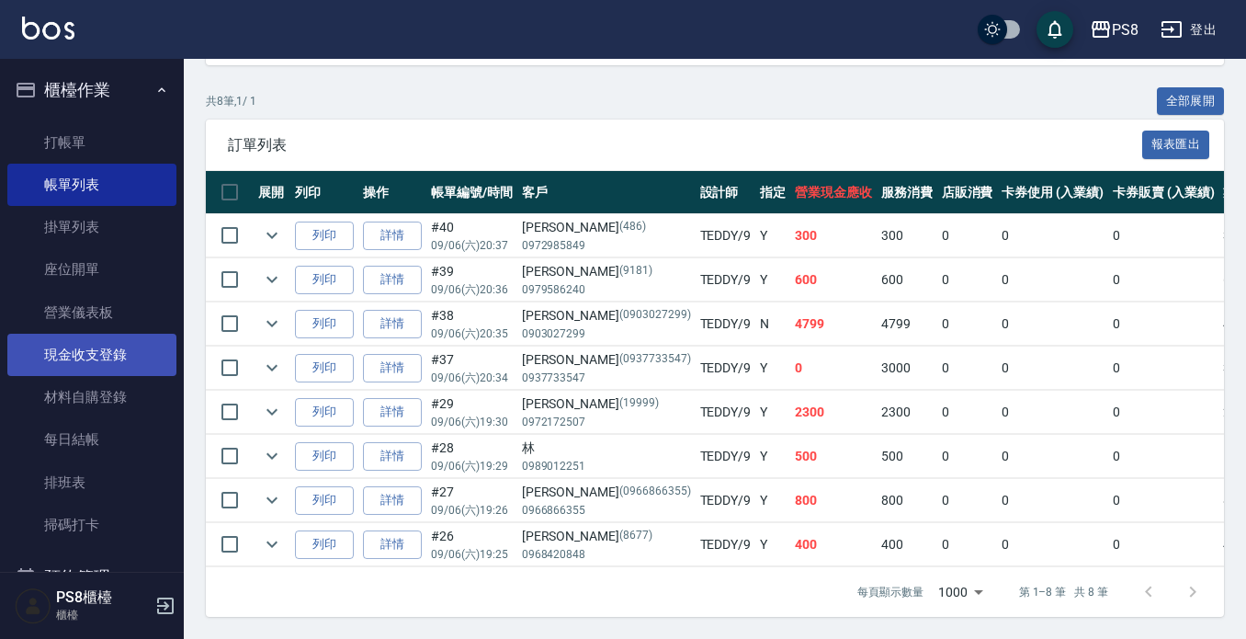
type input "TEDDY-9"
click at [111, 364] on link "現金收支登錄" at bounding box center [91, 355] width 169 height 42
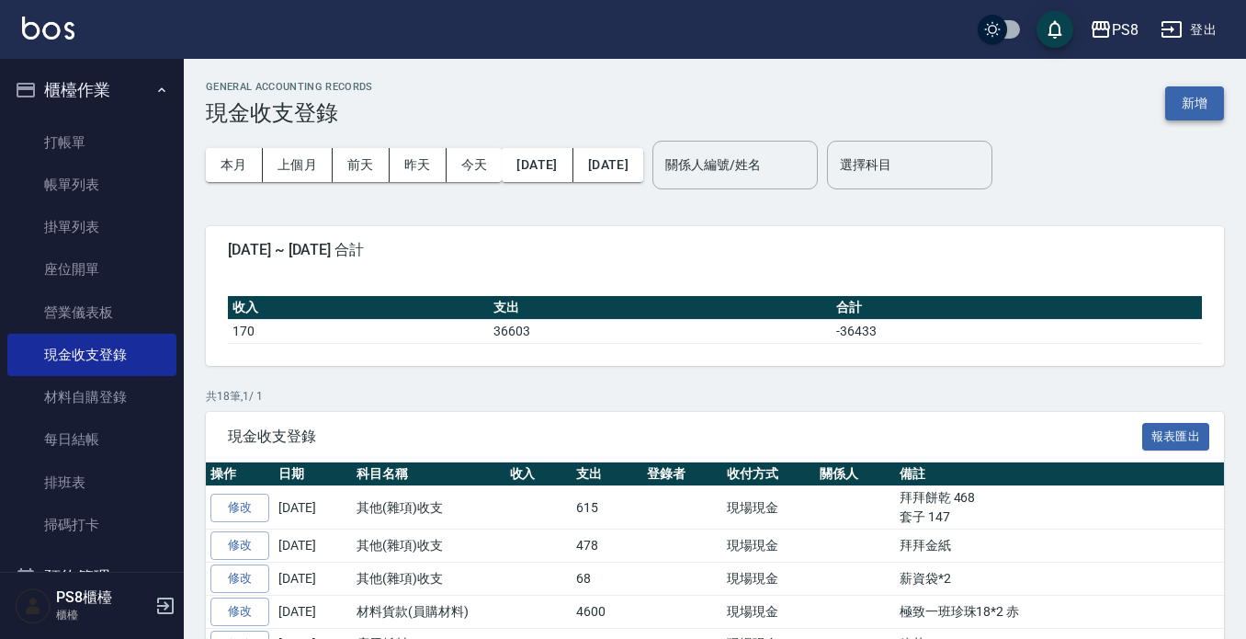
click at [1192, 100] on button "新增" at bounding box center [1195, 103] width 59 height 34
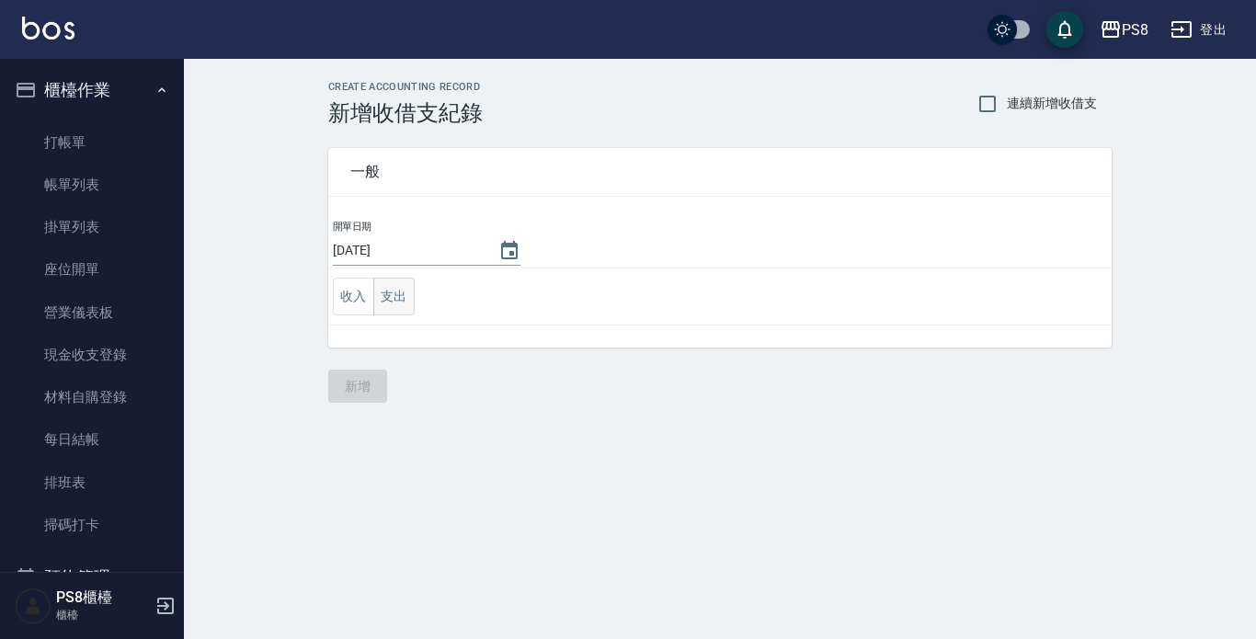
click at [388, 297] on button "支出" at bounding box center [393, 297] width 41 height 38
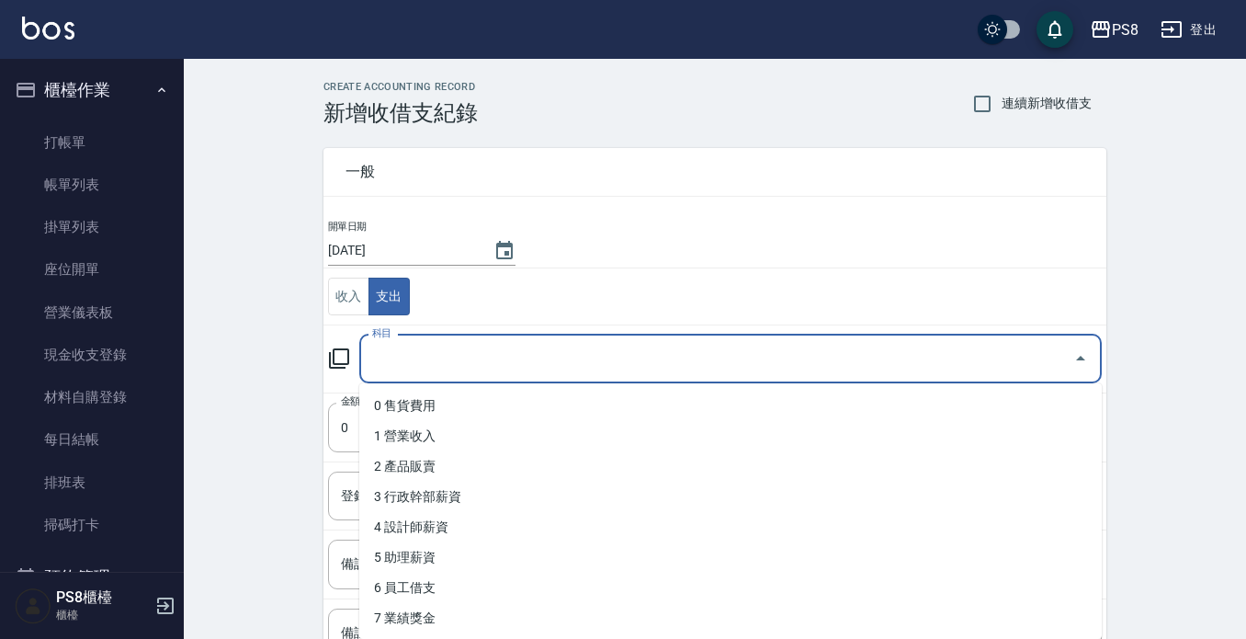
click at [392, 355] on input "科目" at bounding box center [717, 359] width 699 height 32
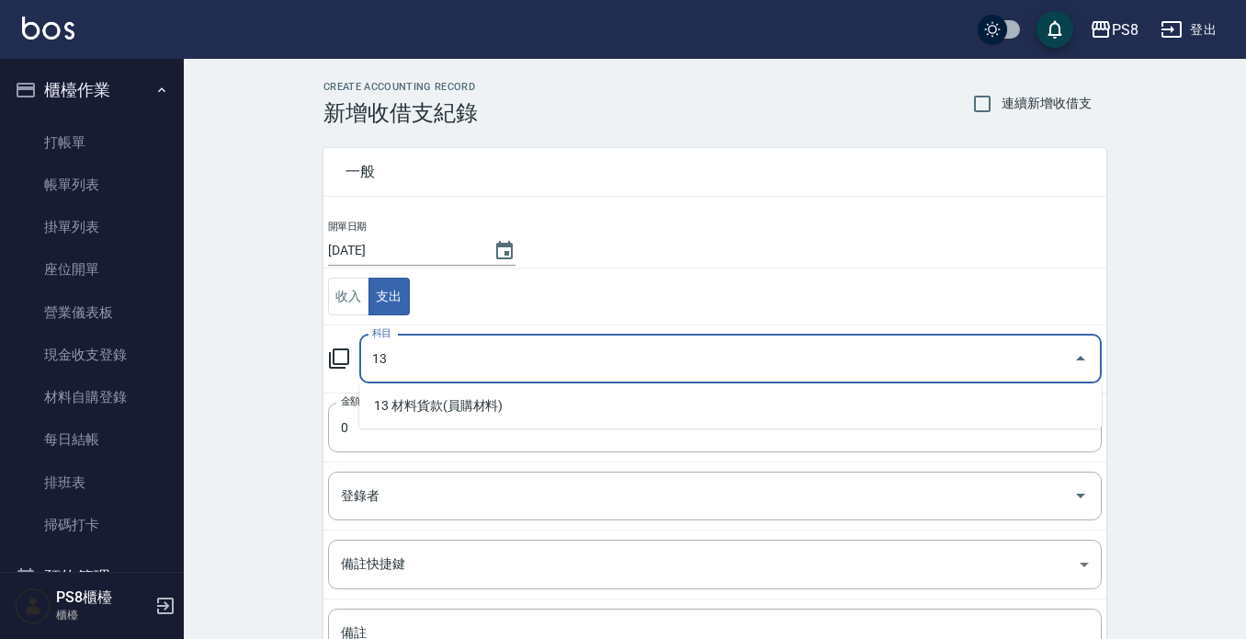
type input "13"
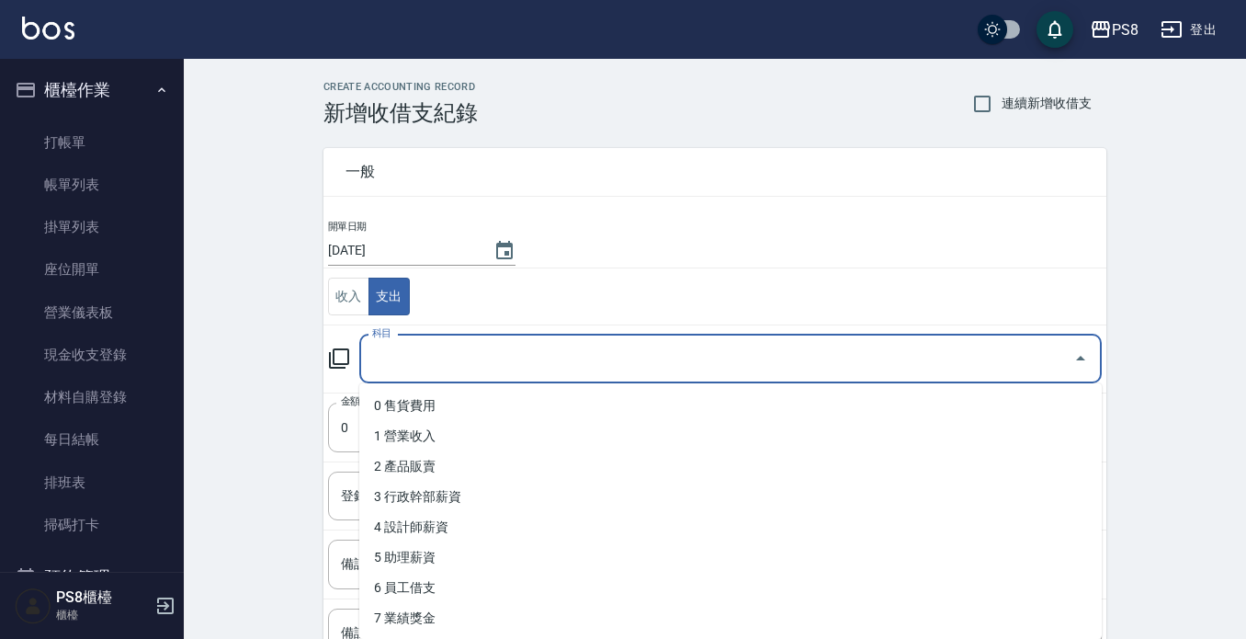
click at [449, 347] on input "科目" at bounding box center [717, 359] width 699 height 32
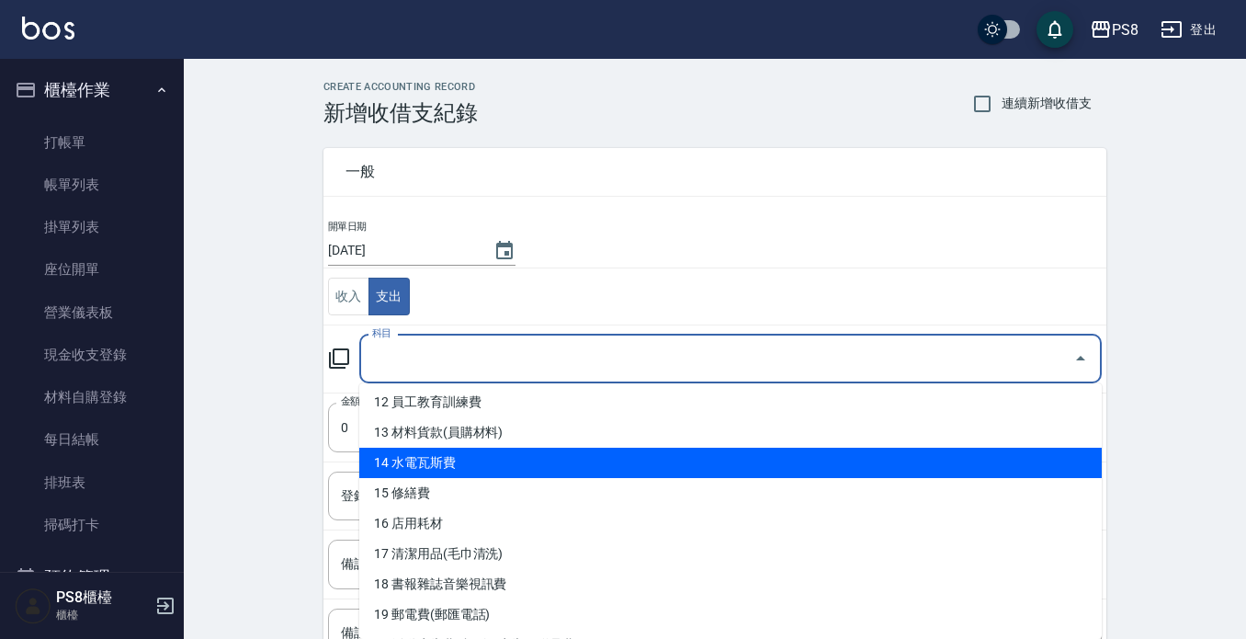
scroll to position [460, 0]
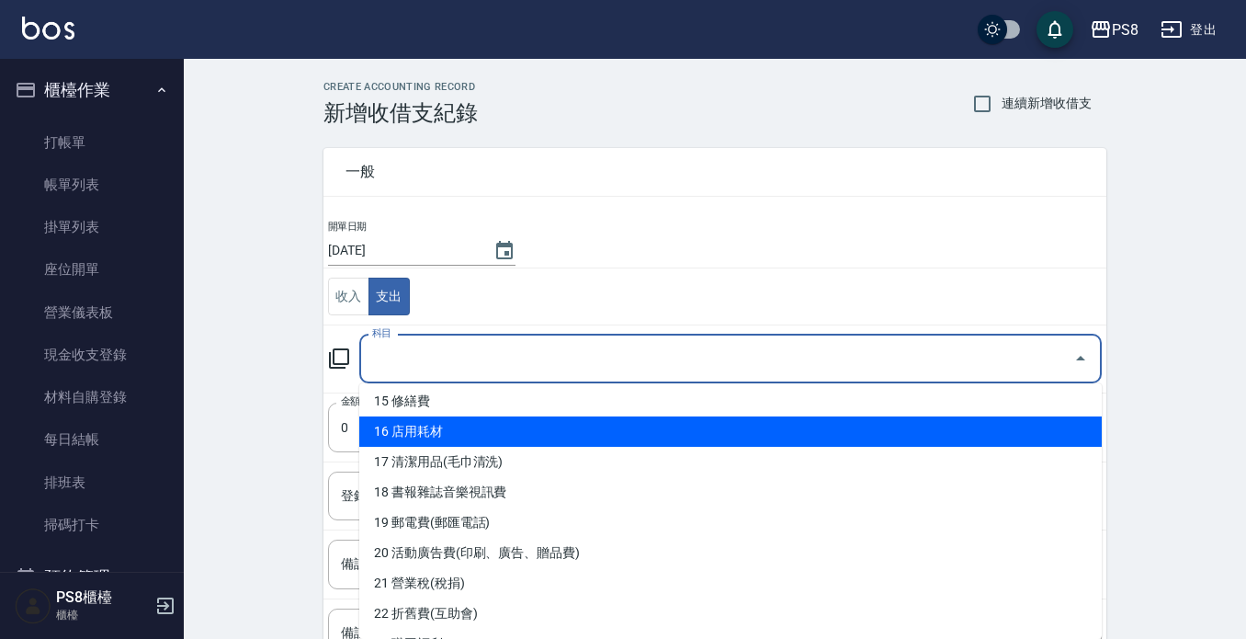
click at [523, 440] on li "16 店用耗材" at bounding box center [730, 431] width 743 height 30
type input "16 店用耗材"
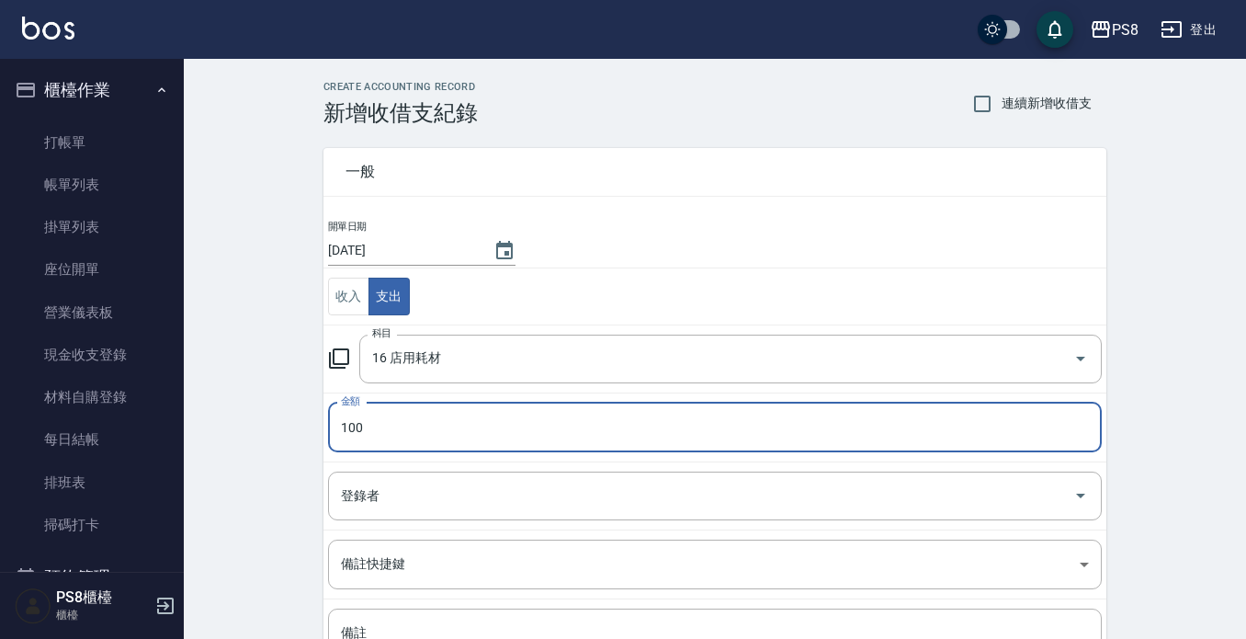
type input "100"
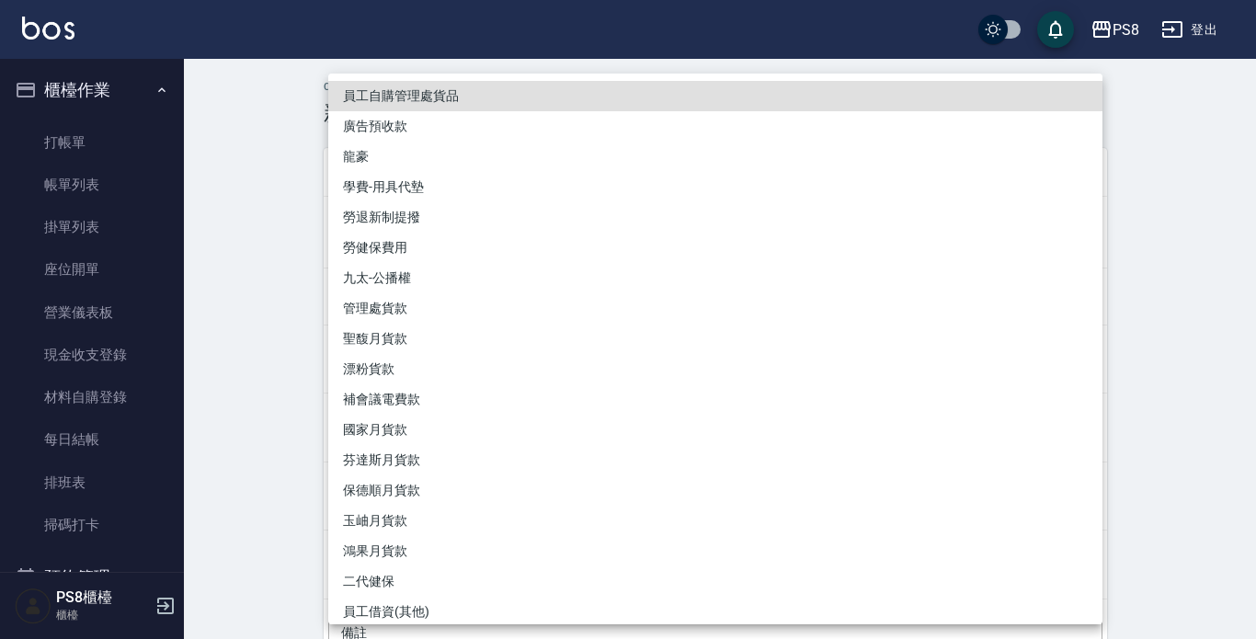
click at [235, 373] on div at bounding box center [628, 319] width 1256 height 639
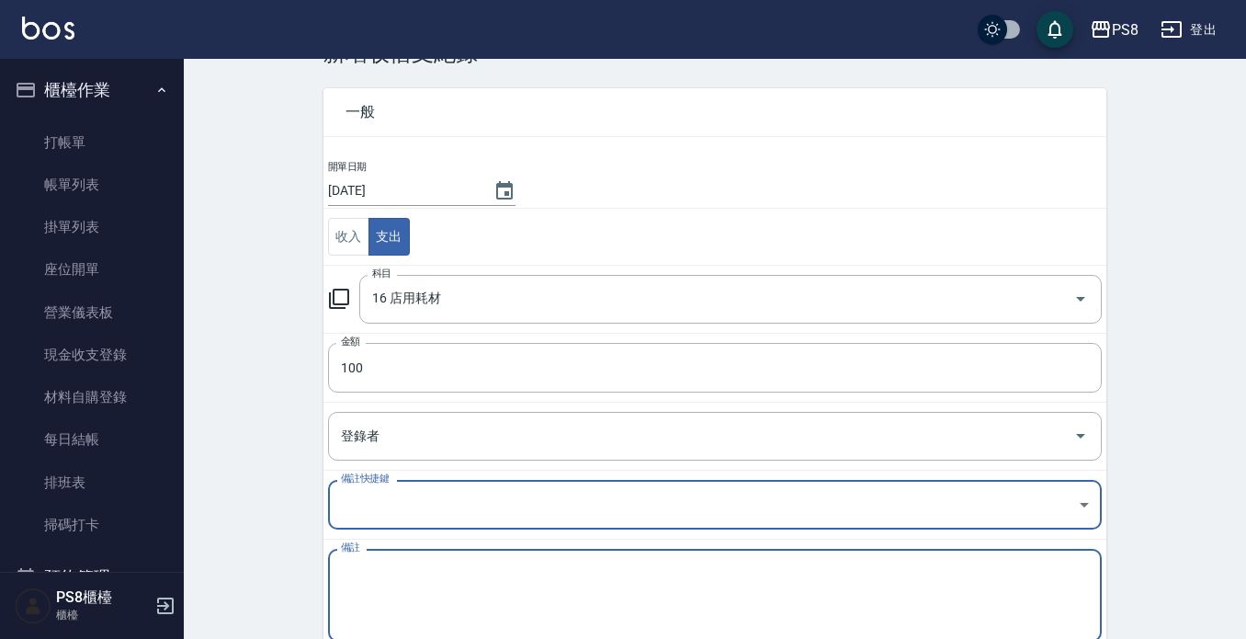
scroll to position [92, 0]
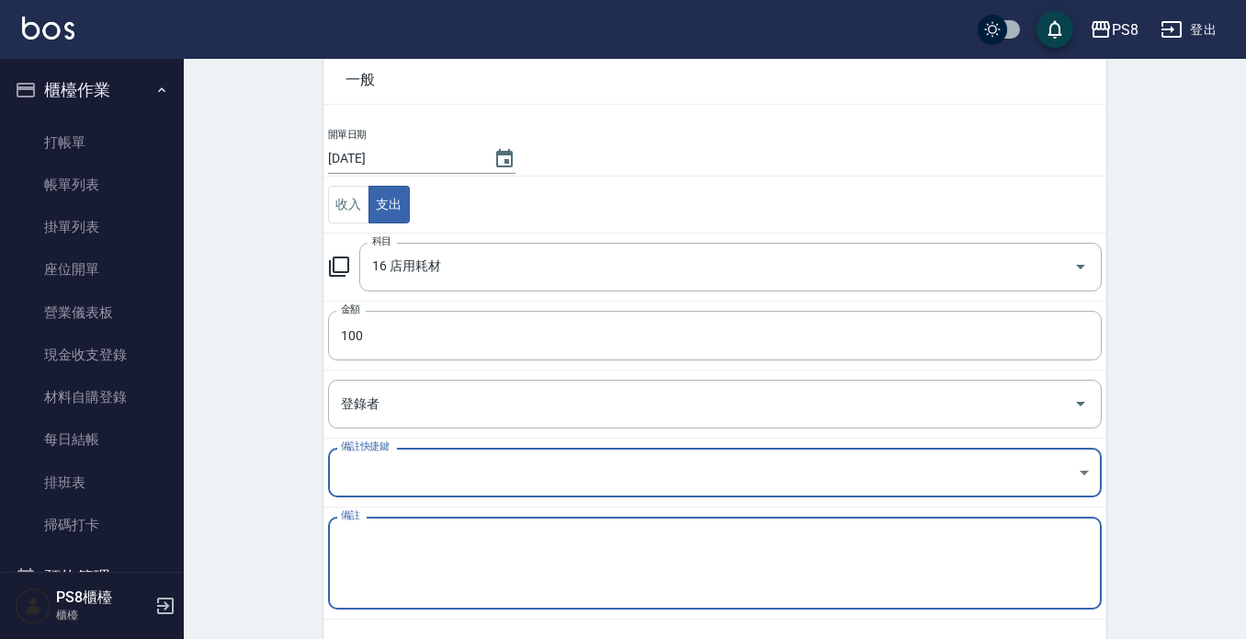
drag, startPoint x: 409, startPoint y: 545, endPoint x: 427, endPoint y: 559, distance: 23.0
click at [417, 552] on textarea "備註" at bounding box center [715, 563] width 748 height 63
type textarea "ㄍ"
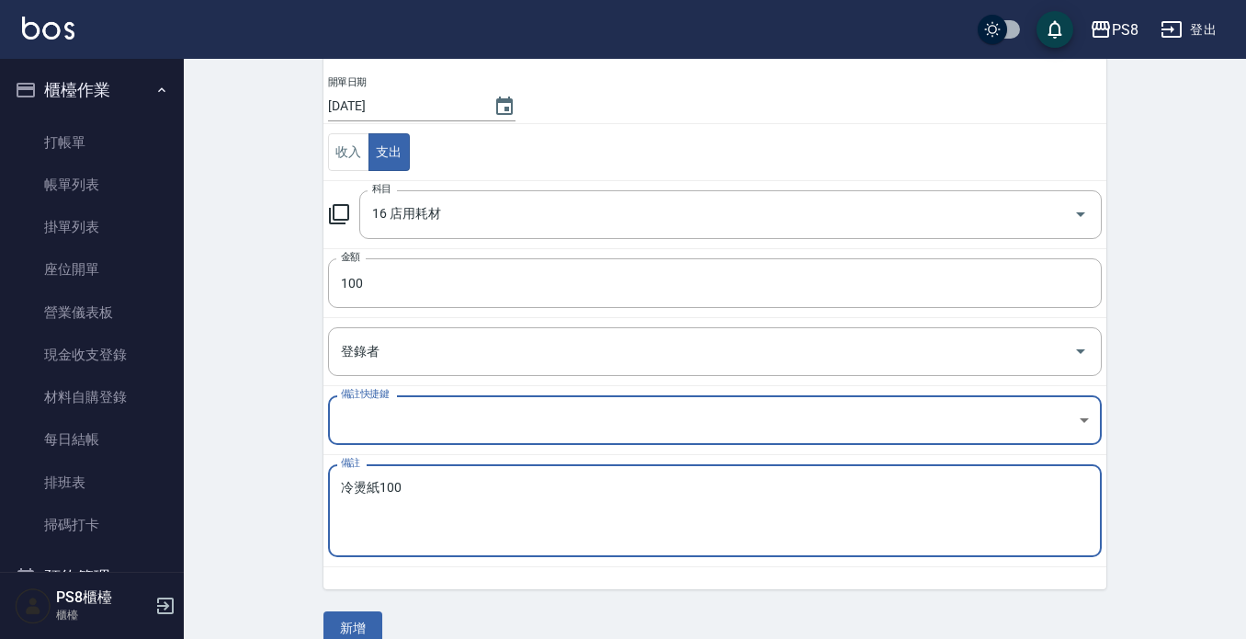
scroll to position [173, 0]
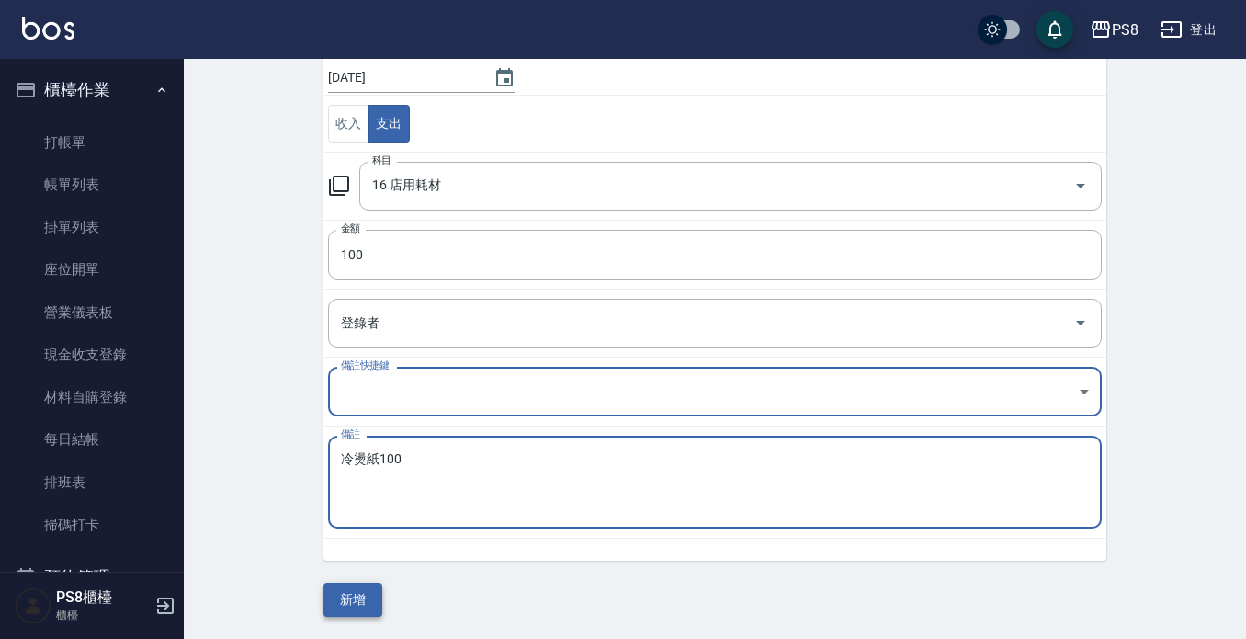
type textarea "冷燙紙100"
click at [370, 609] on button "新增" at bounding box center [353, 600] width 59 height 34
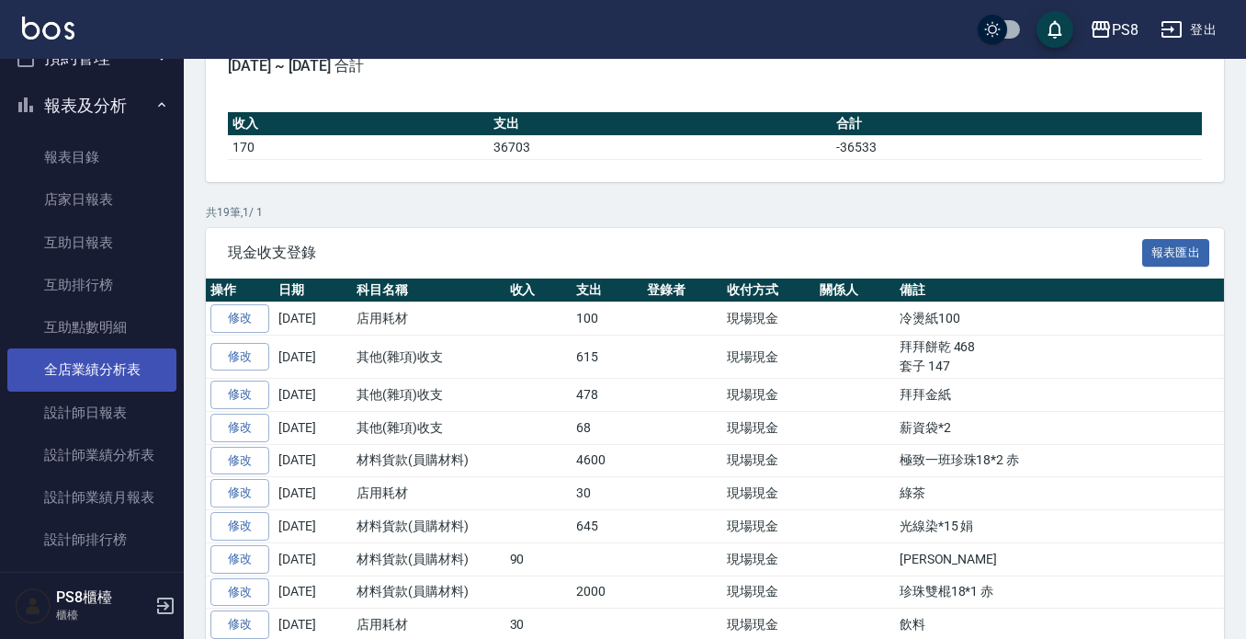
scroll to position [551, 0]
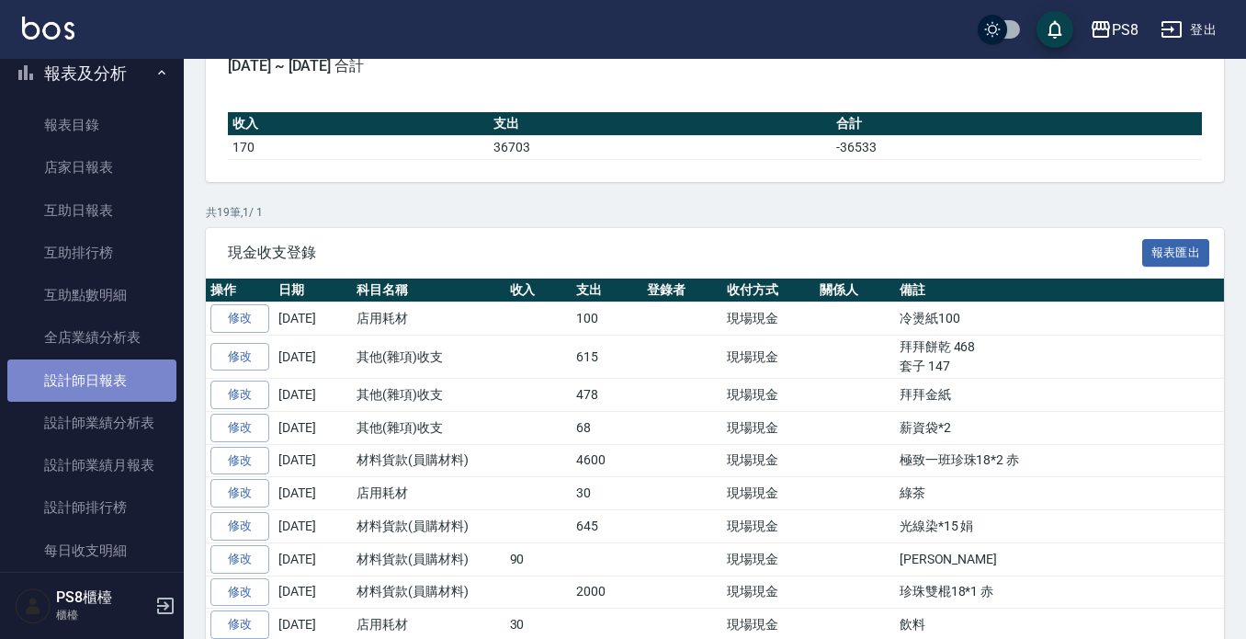
click at [129, 385] on link "設計師日報表" at bounding box center [91, 380] width 169 height 42
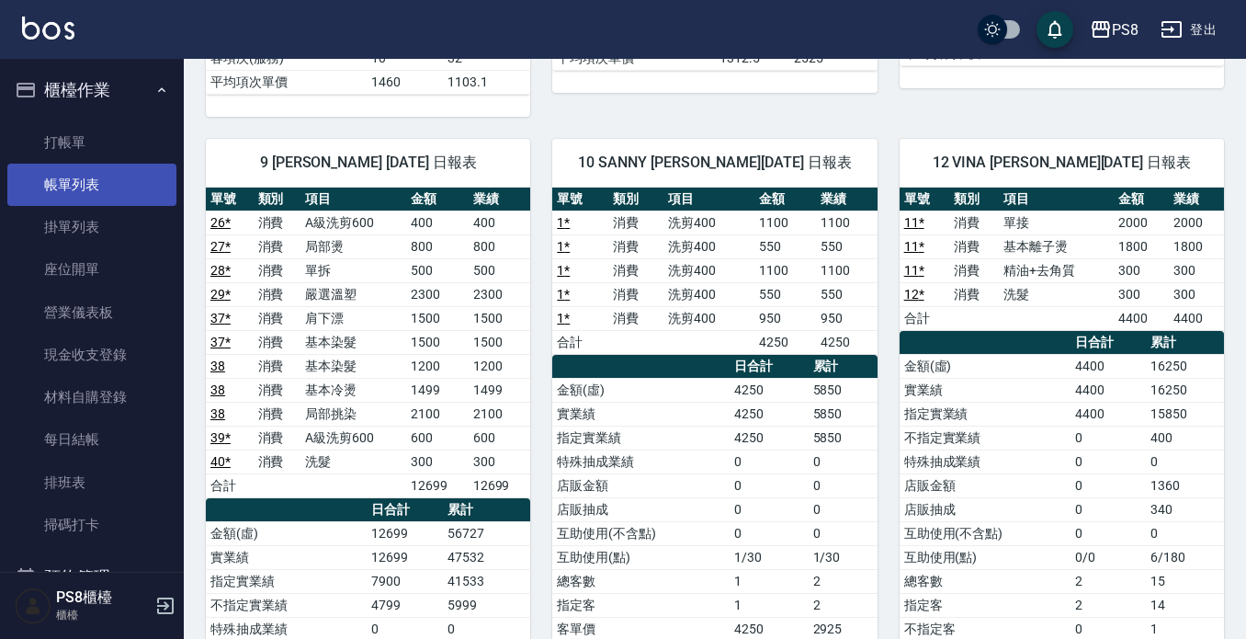
click at [102, 170] on link "帳單列表" at bounding box center [91, 185] width 169 height 42
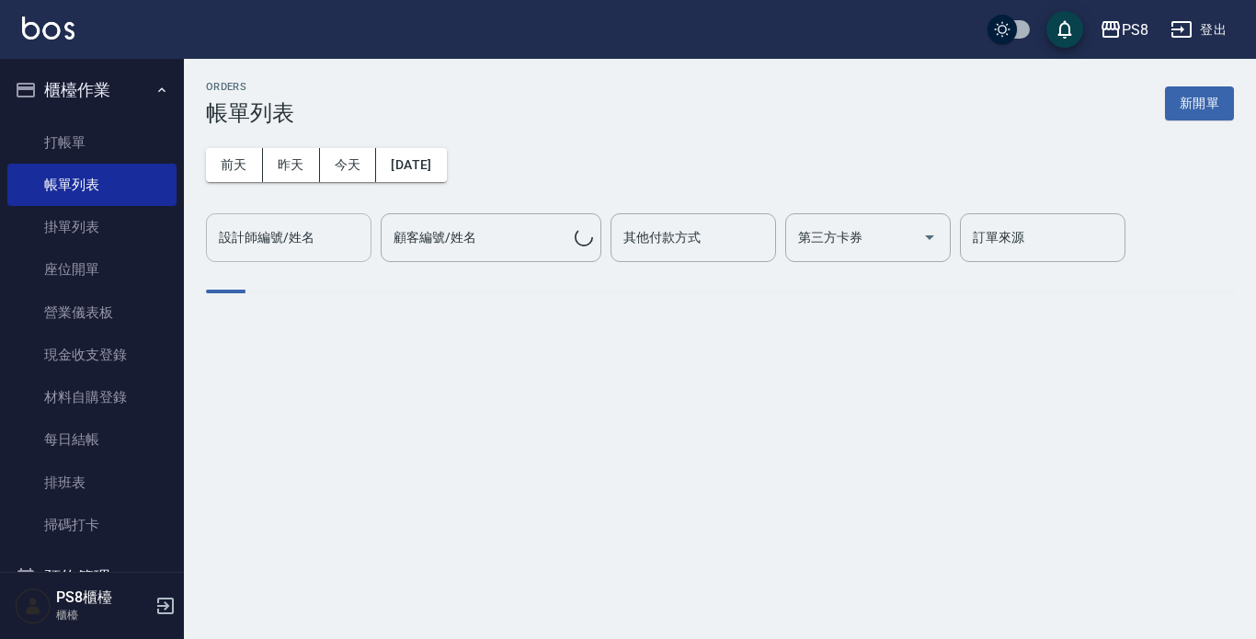
click at [352, 240] on input "設計師編號/姓名" at bounding box center [288, 238] width 149 height 32
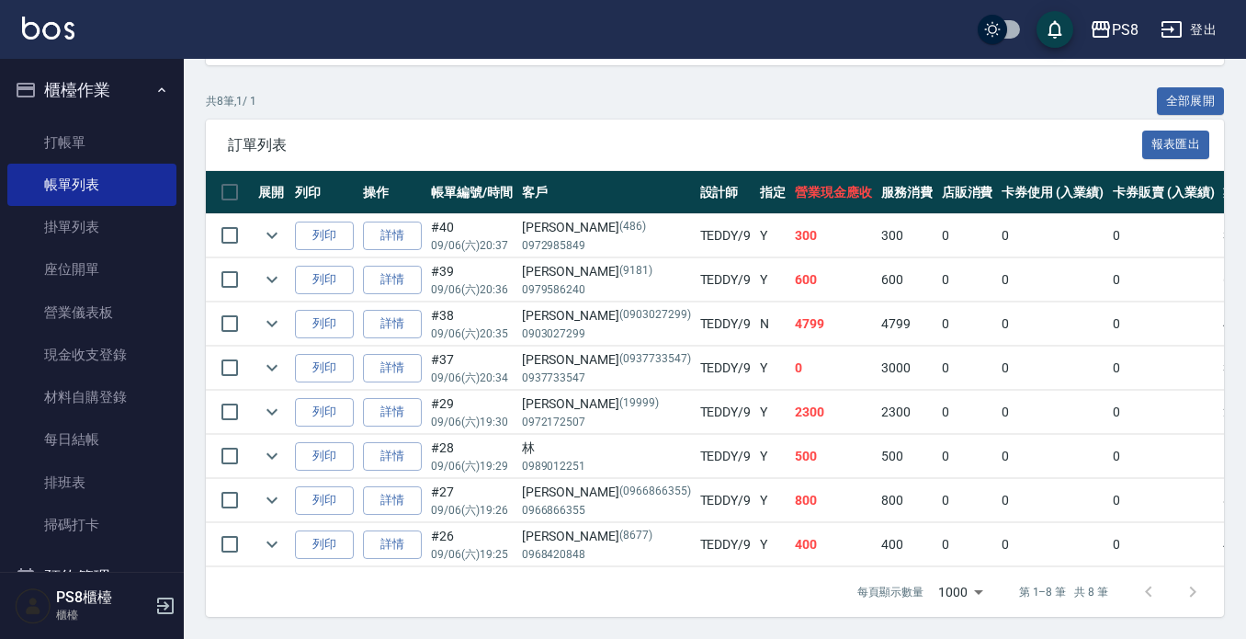
scroll to position [413, 0]
type input "TEDDY-9"
click at [696, 461] on td "TEDDY /9" at bounding box center [726, 456] width 61 height 43
click at [83, 131] on link "打帳單" at bounding box center [91, 142] width 169 height 42
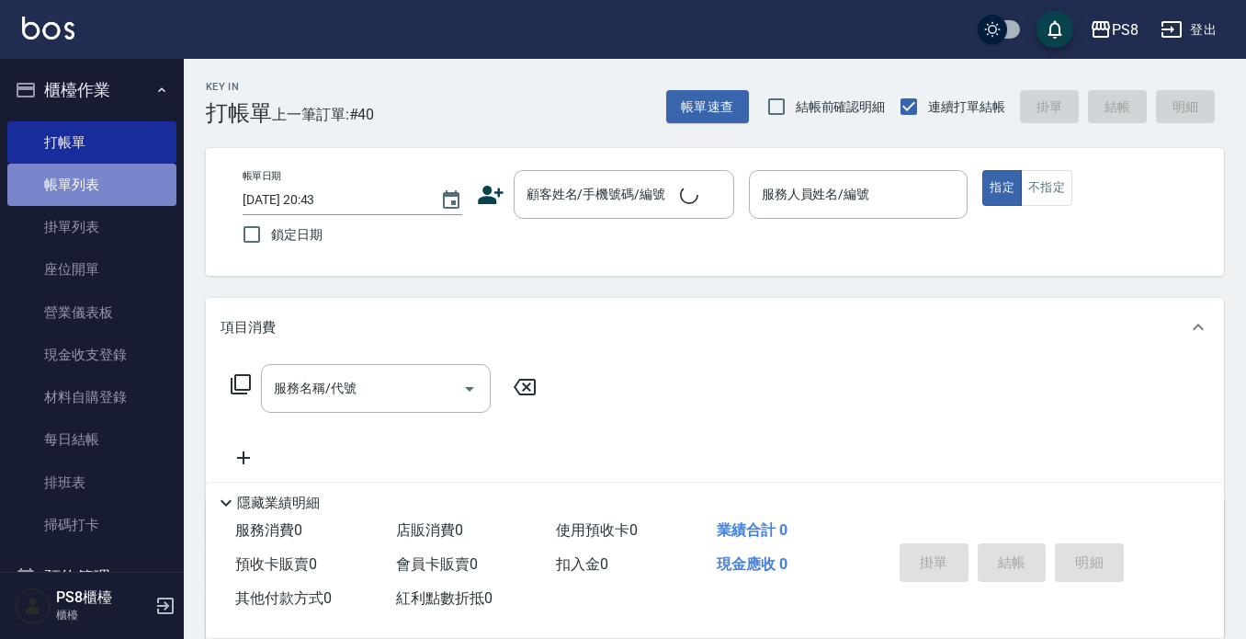
click at [100, 176] on link "帳單列表" at bounding box center [91, 185] width 169 height 42
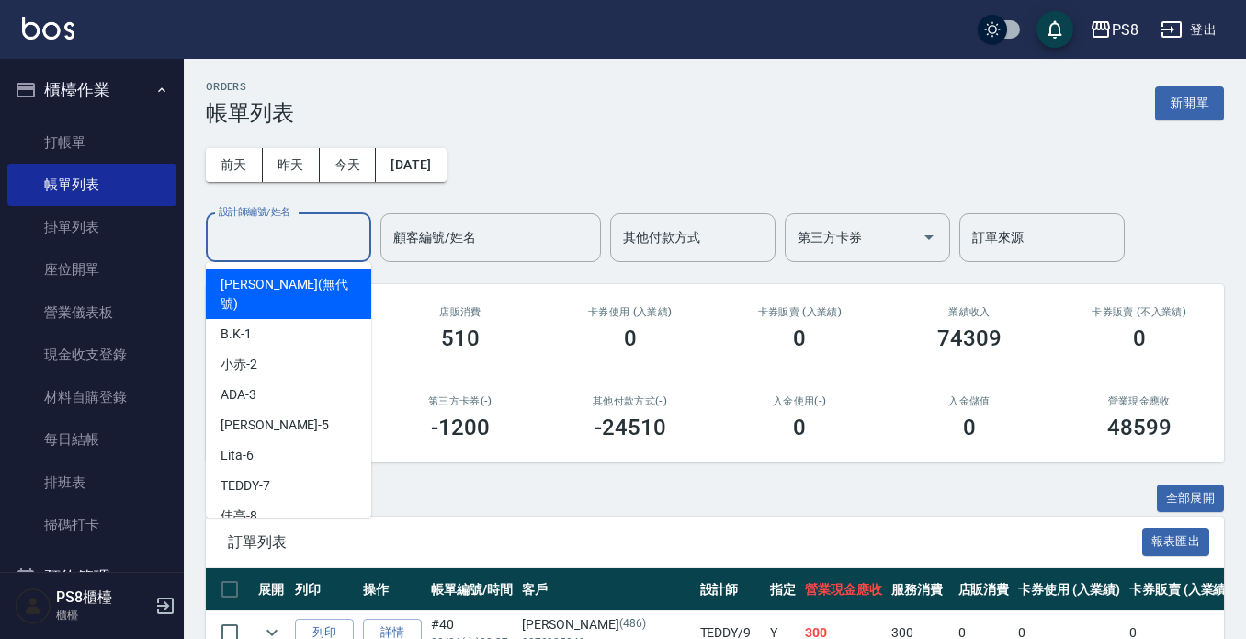
click at [235, 250] on input "設計師編號/姓名" at bounding box center [288, 238] width 149 height 32
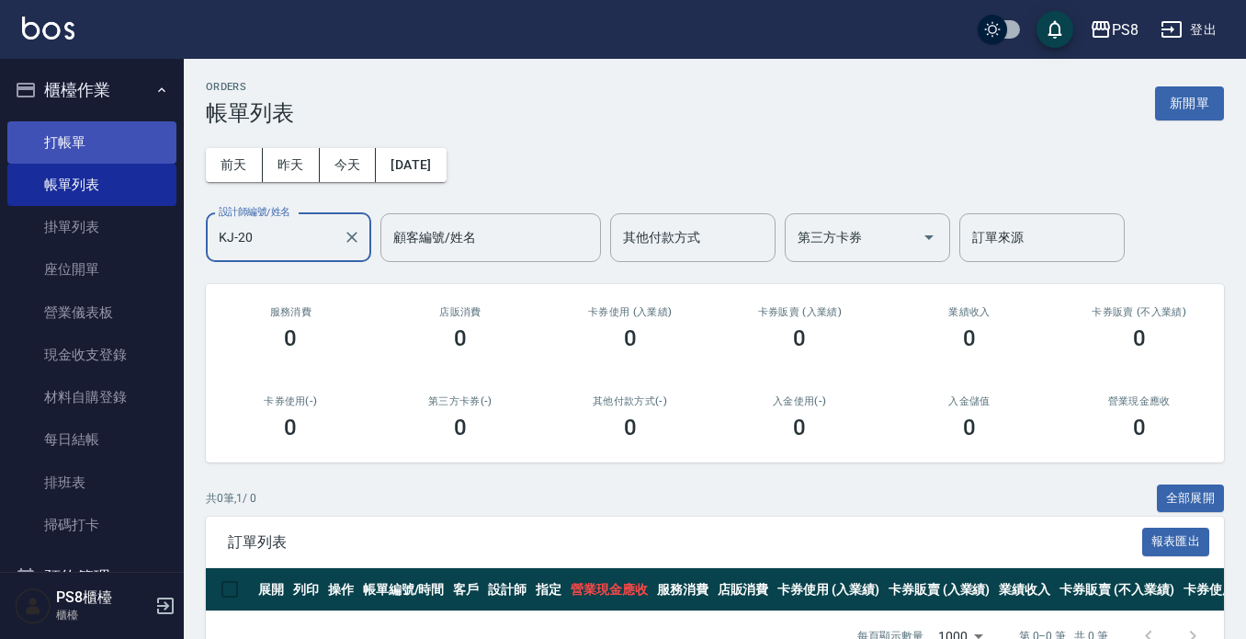
type input "KJ-20"
click at [78, 146] on link "打帳單" at bounding box center [91, 142] width 169 height 42
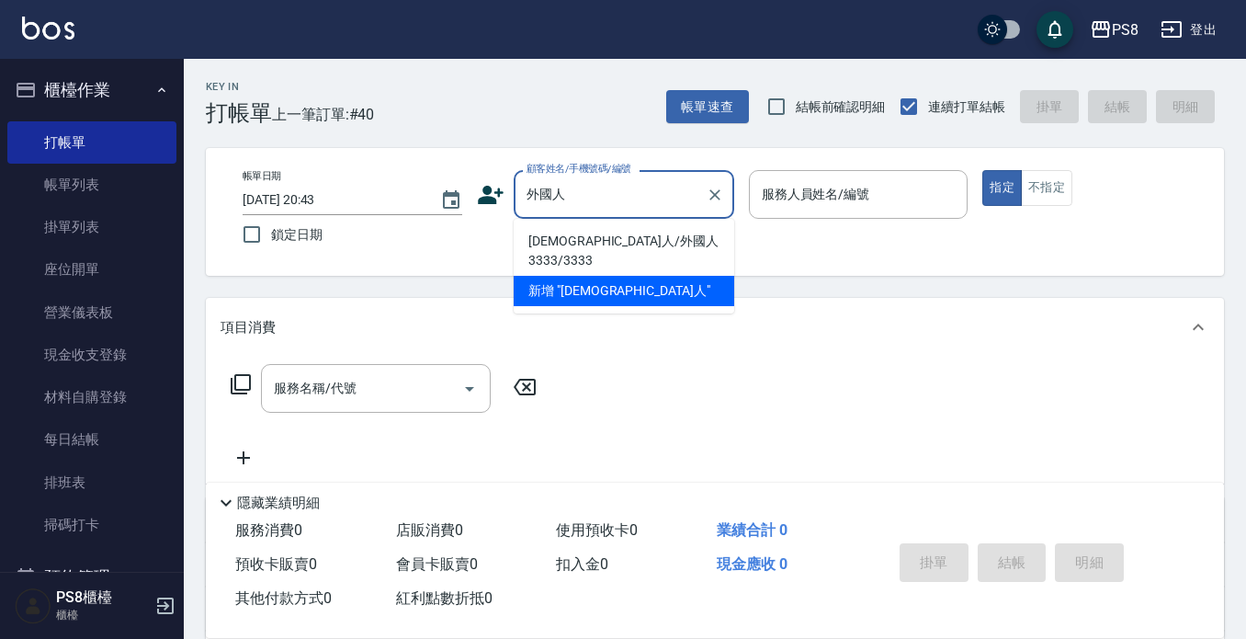
click at [607, 237] on li "[DEMOGRAPHIC_DATA]人/外國人3333/3333" at bounding box center [624, 251] width 221 height 50
type input "[DEMOGRAPHIC_DATA]人/外國人3333/3333"
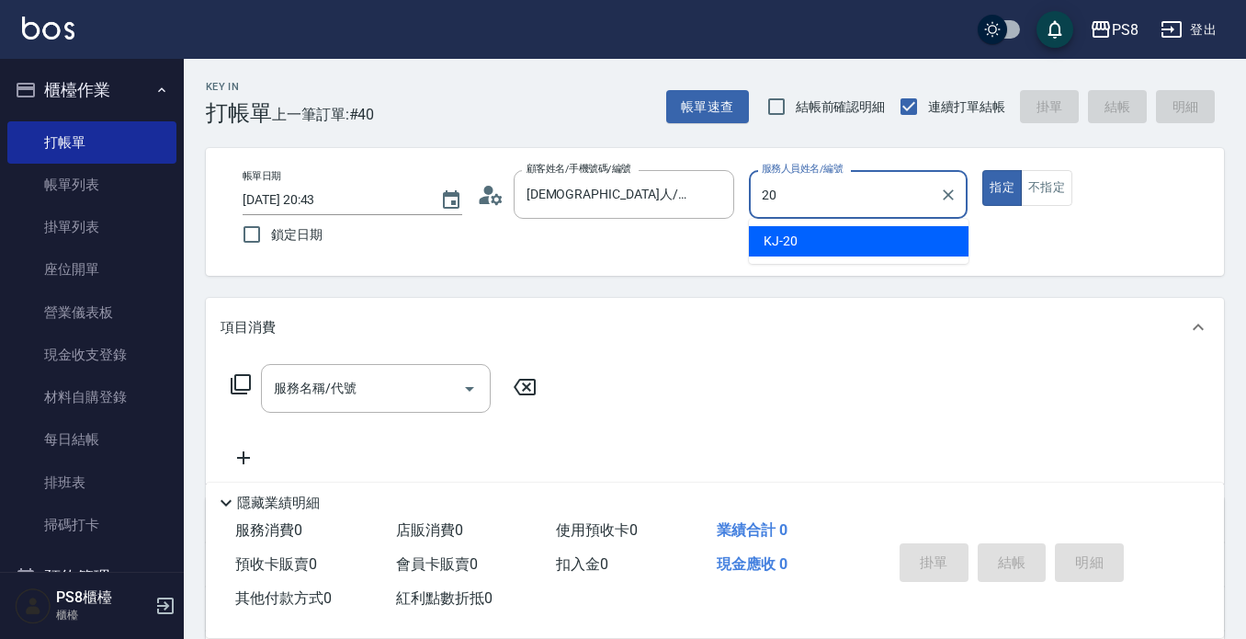
click at [890, 245] on div "KJ -20" at bounding box center [859, 241] width 220 height 30
type input "KJ-20"
click at [1046, 195] on button "不指定" at bounding box center [1046, 188] width 51 height 36
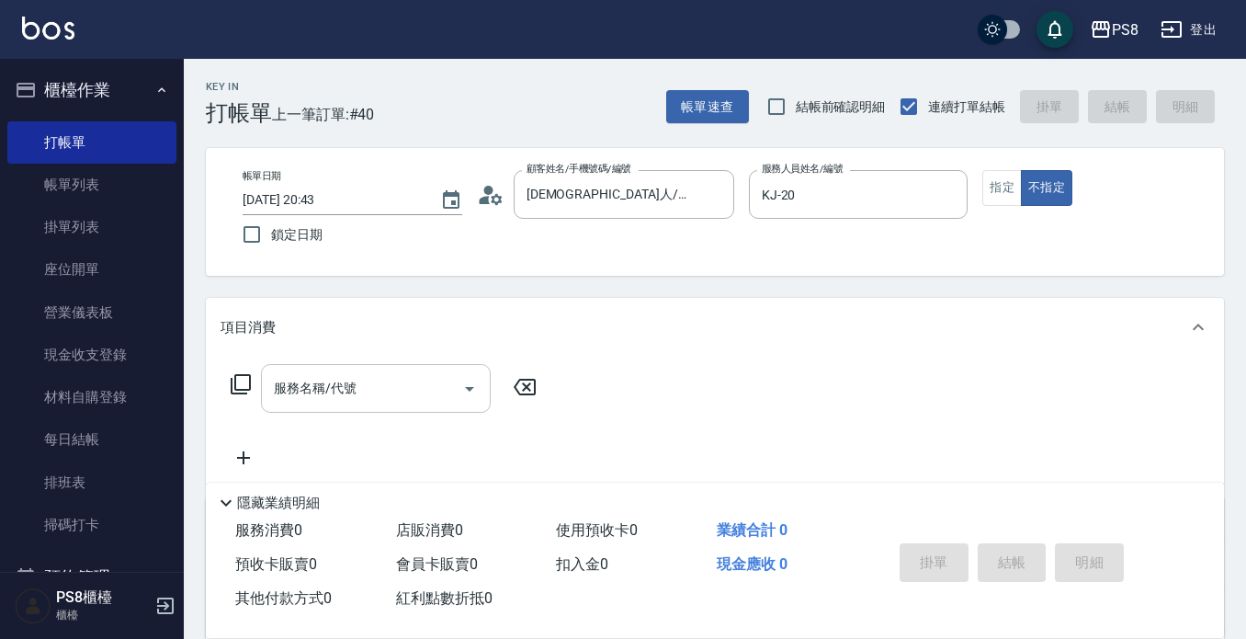
click at [379, 381] on input "服務名稱/代號" at bounding box center [362, 388] width 186 height 32
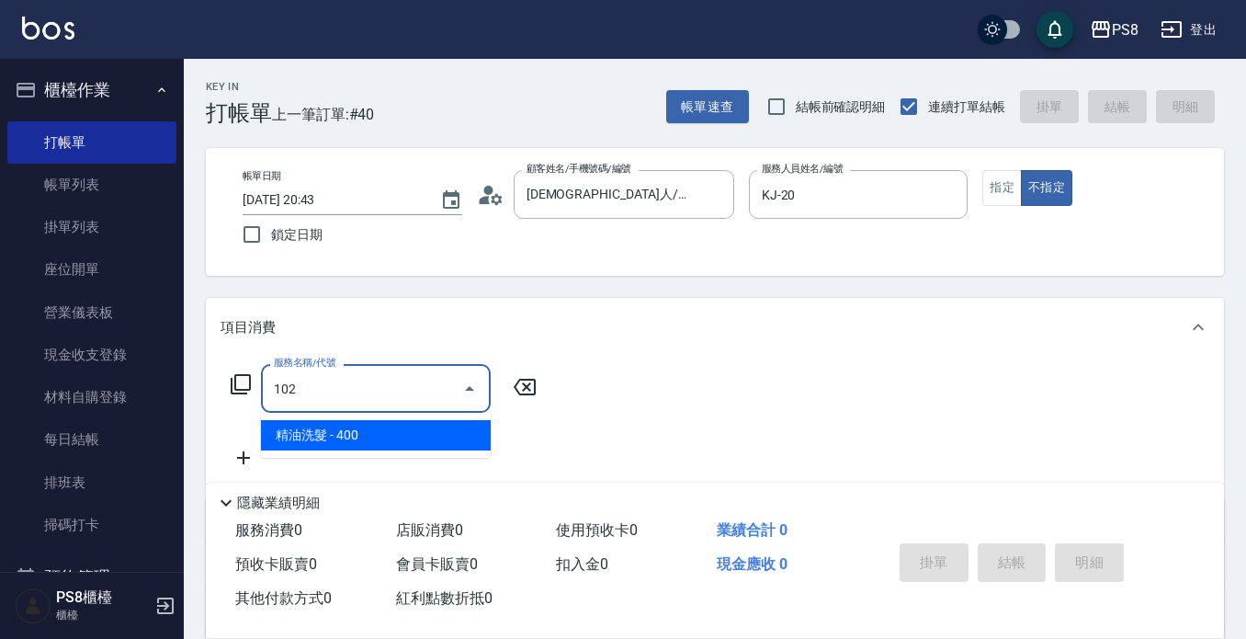
click at [385, 425] on span "精油洗髮 - 400" at bounding box center [376, 435] width 230 height 30
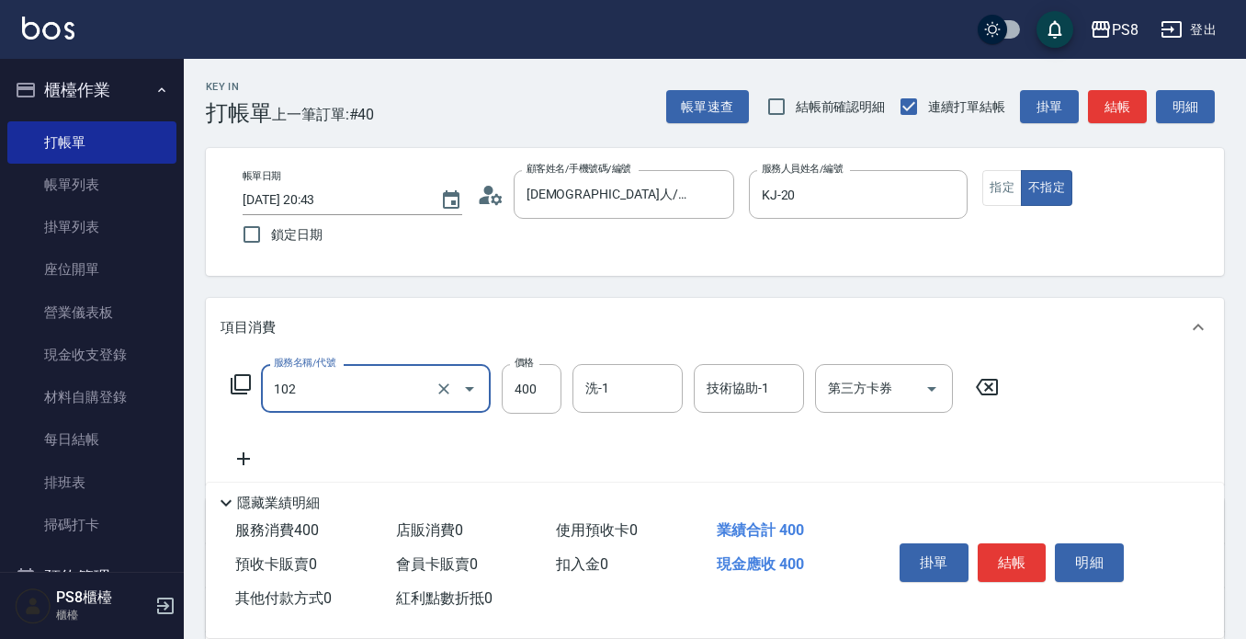
type input "精油洗髮(102)"
click at [1019, 563] on button "結帳" at bounding box center [1012, 562] width 69 height 39
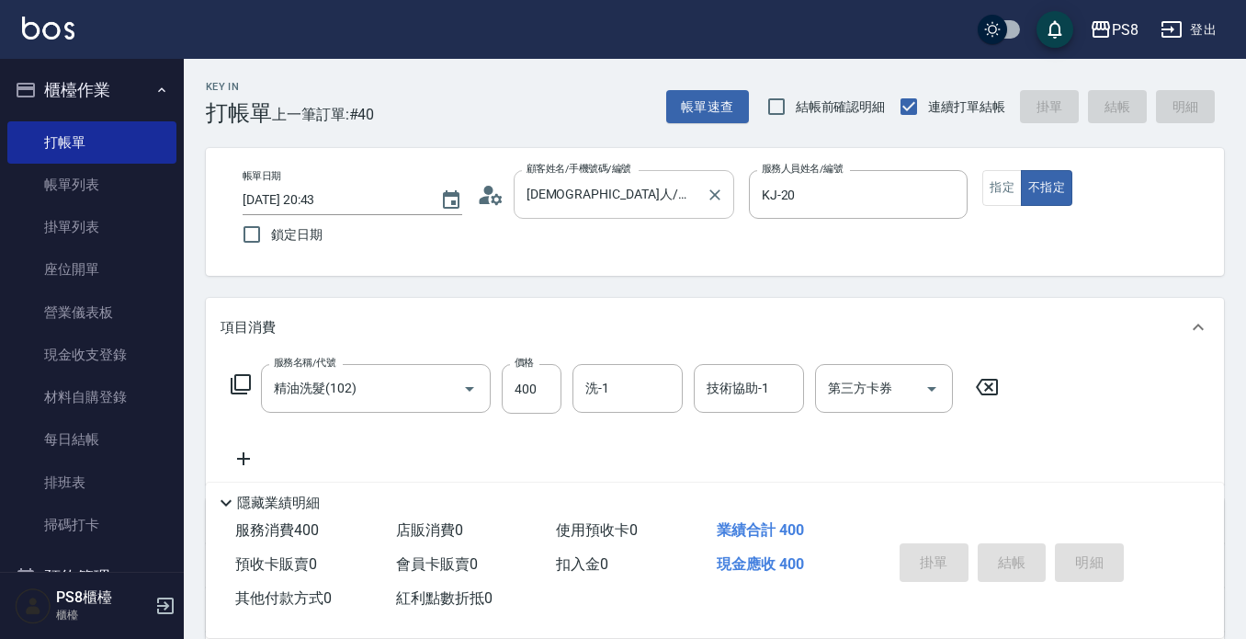
type input "2025/09/06 20:44"
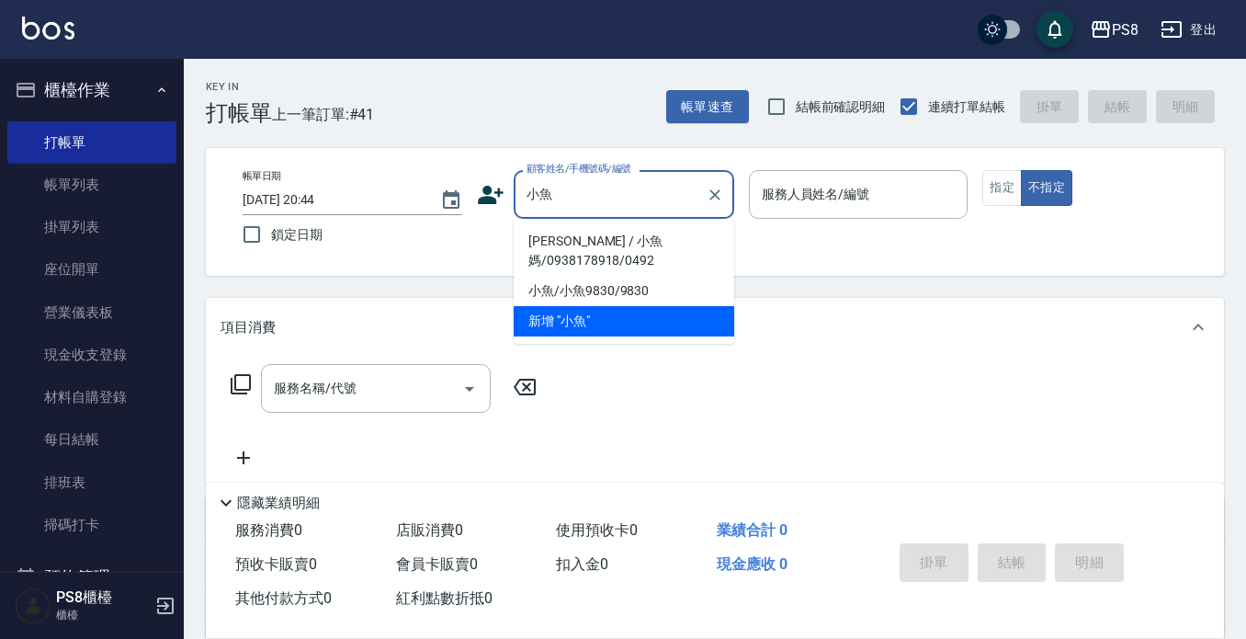
click at [648, 242] on li "[PERSON_NAME] / 小魚媽/0938178918/0492" at bounding box center [624, 251] width 221 height 50
type input "[PERSON_NAME] / 小魚媽/0938178918/0492"
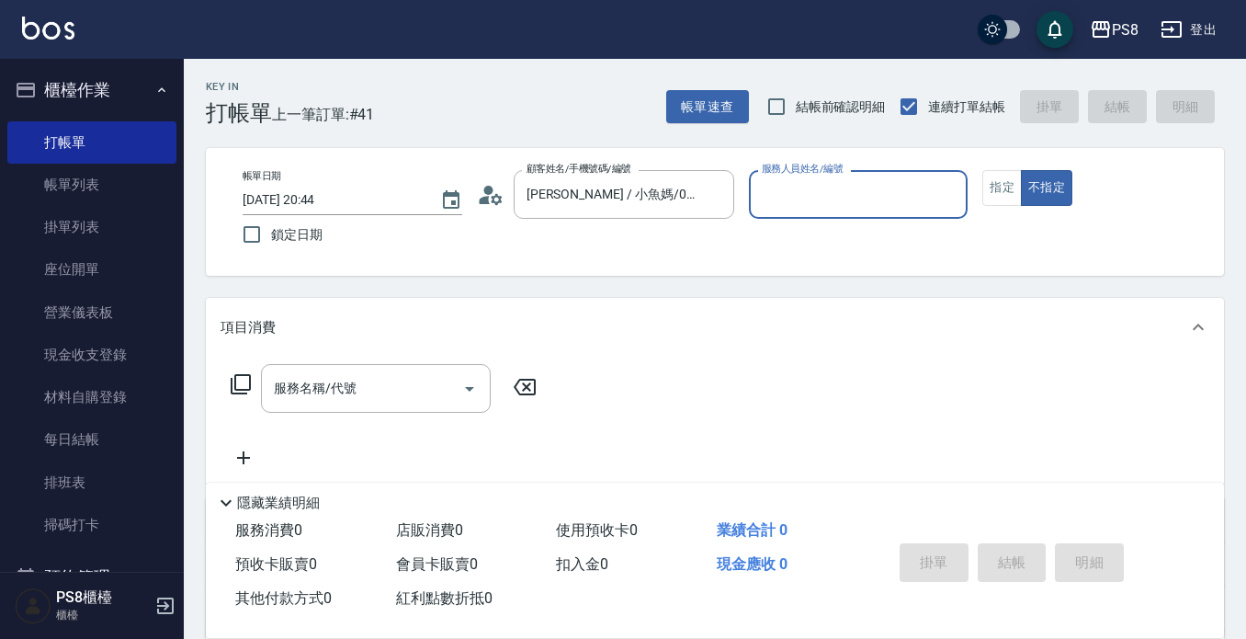
type input "EMMA-15"
click at [939, 198] on icon "Clear" at bounding box center [948, 195] width 18 height 18
click at [906, 234] on div "KJ -20" at bounding box center [859, 241] width 220 height 30
type input "KJ-20"
click at [1010, 191] on button "指定" at bounding box center [1003, 188] width 40 height 36
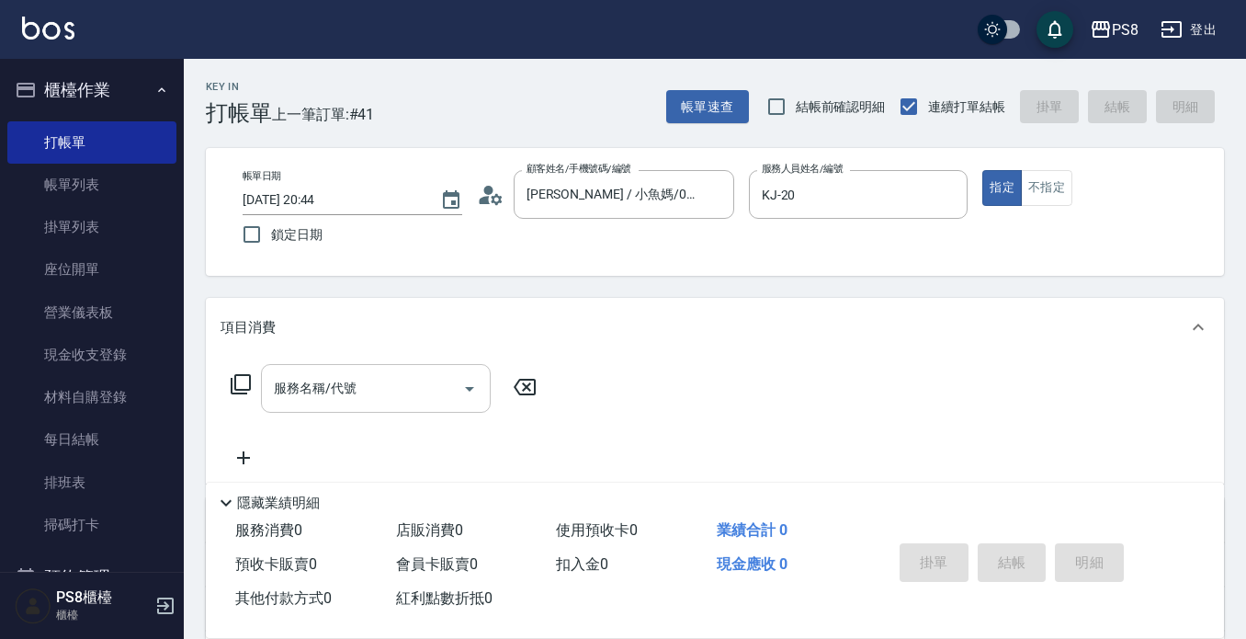
click at [392, 392] on input "服務名稱/代號" at bounding box center [362, 388] width 186 height 32
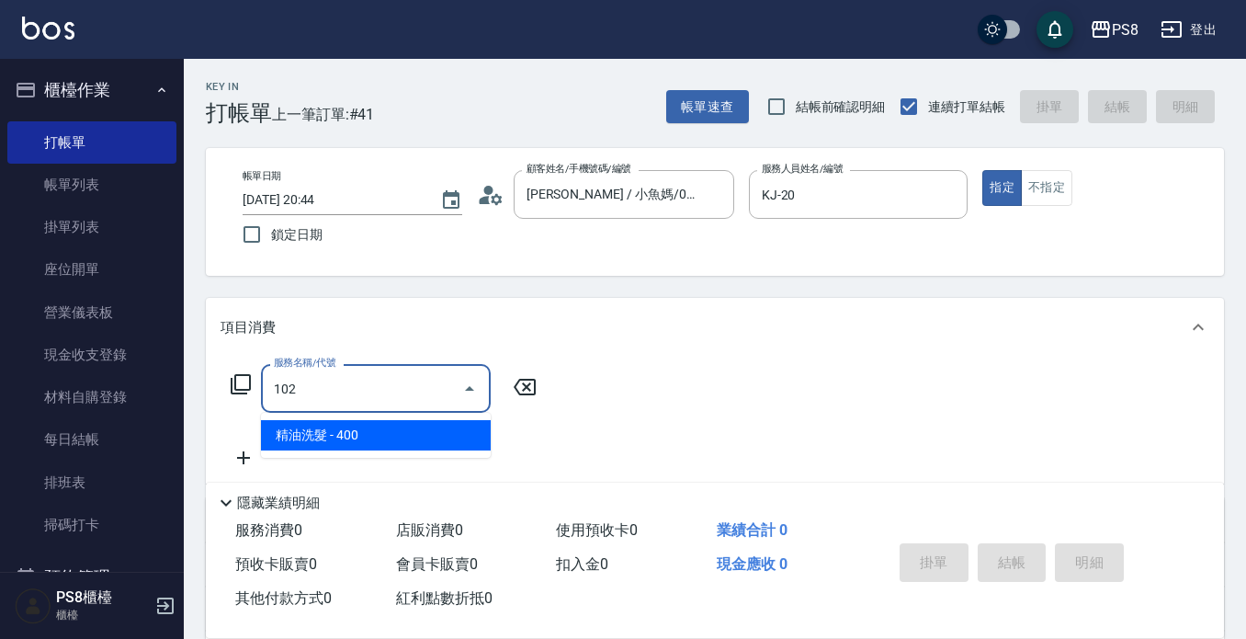
click at [381, 430] on span "精油洗髮 - 400" at bounding box center [376, 435] width 230 height 30
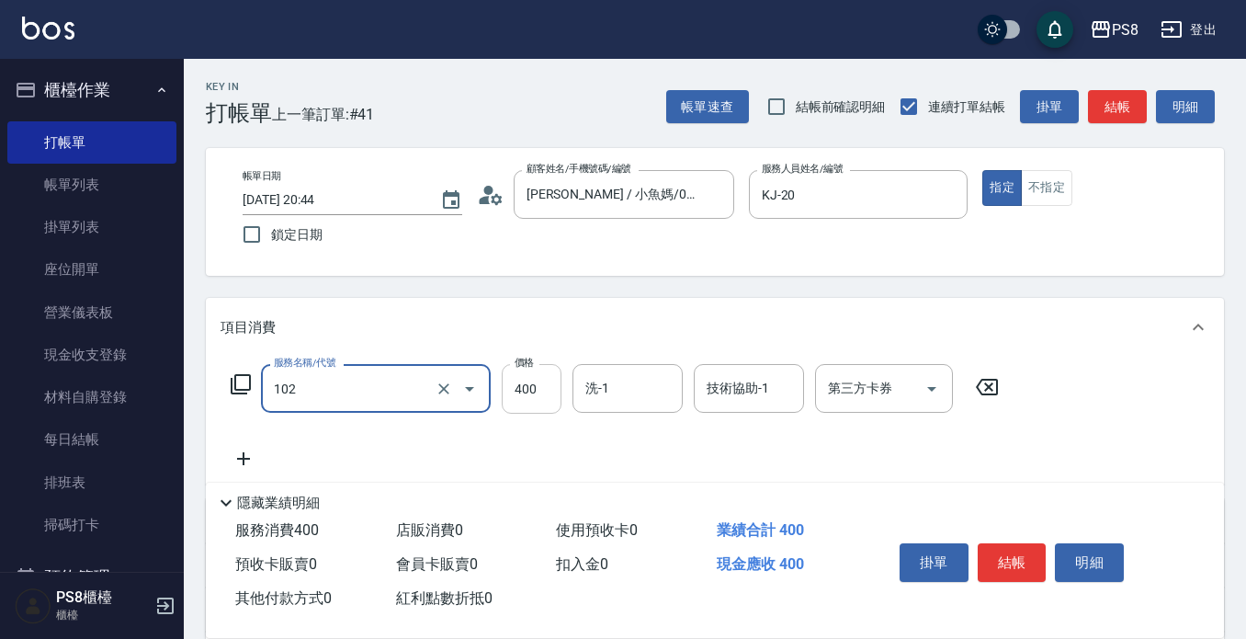
type input "精油洗髮(102)"
click at [517, 387] on input "400" at bounding box center [532, 389] width 60 height 50
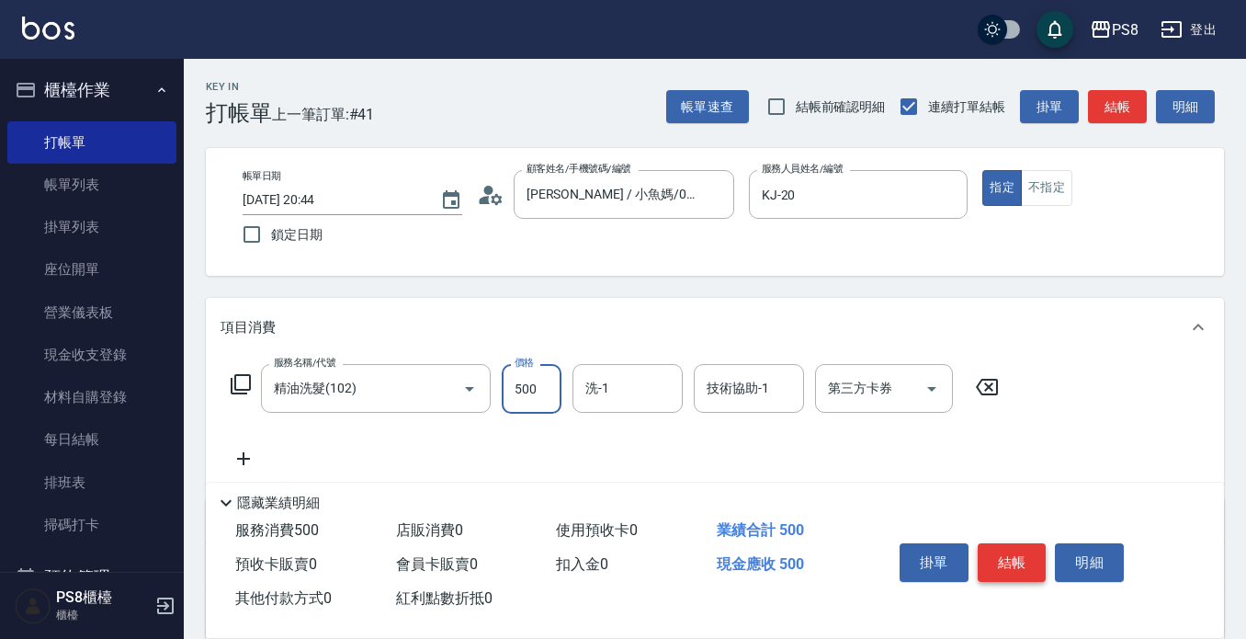
type input "500"
click at [1016, 546] on button "結帳" at bounding box center [1012, 562] width 69 height 39
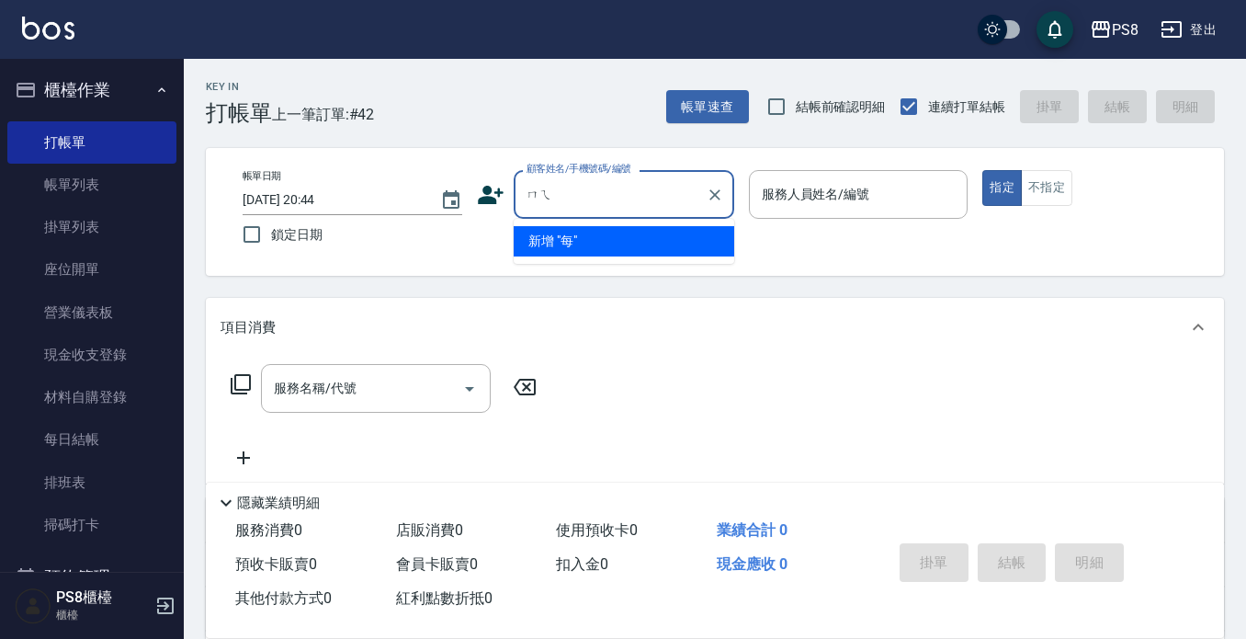
type input "每"
type input "ㄇ"
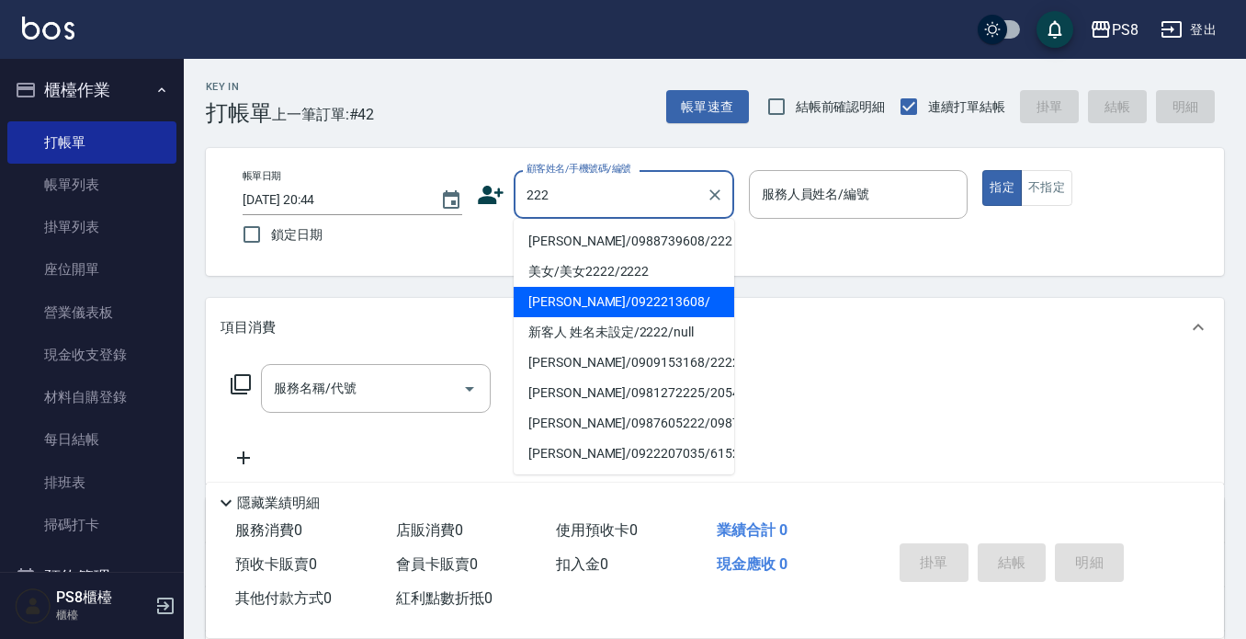
click at [622, 288] on li "蔡旭晴/0922213608/" at bounding box center [624, 302] width 221 height 30
type input "蔡旭晴/0922213608/"
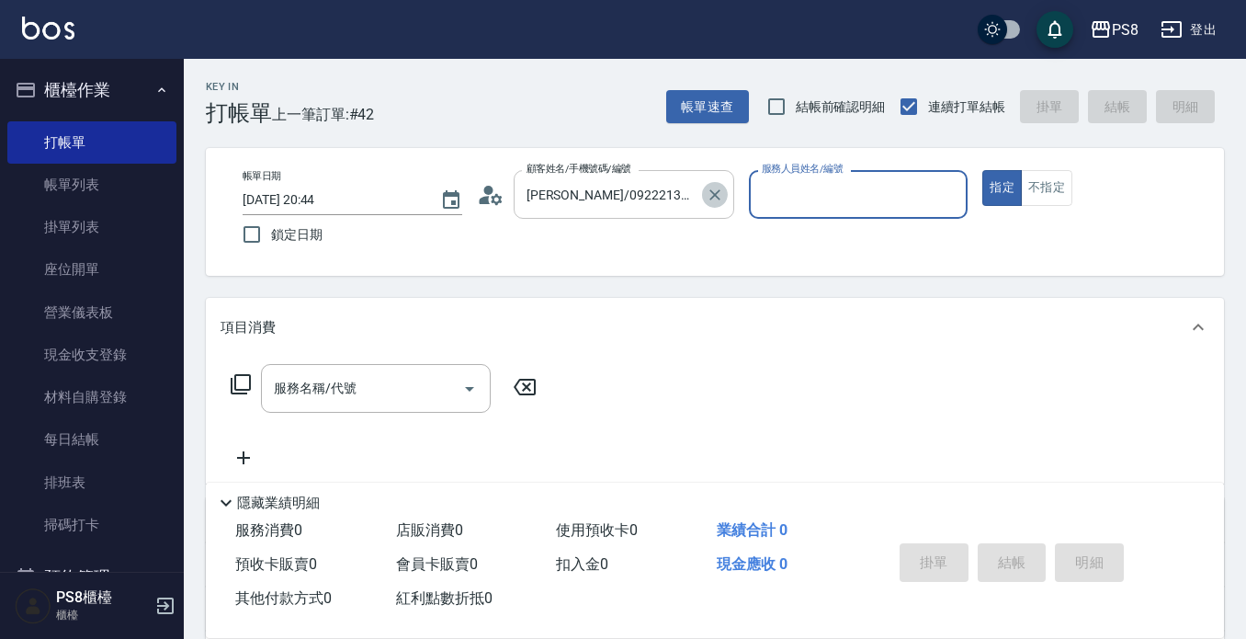
click at [717, 202] on icon "Clear" at bounding box center [715, 195] width 18 height 18
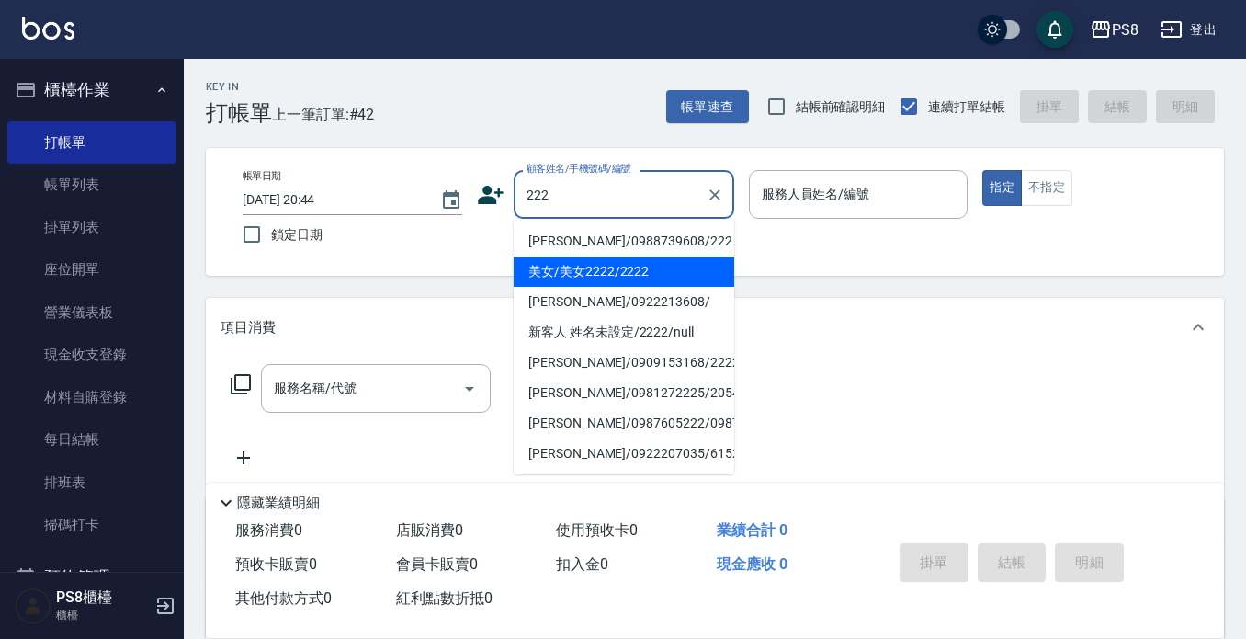
click at [593, 283] on li "美女/美女2222/2222" at bounding box center [624, 271] width 221 height 30
type input "美女/美女2222/2222"
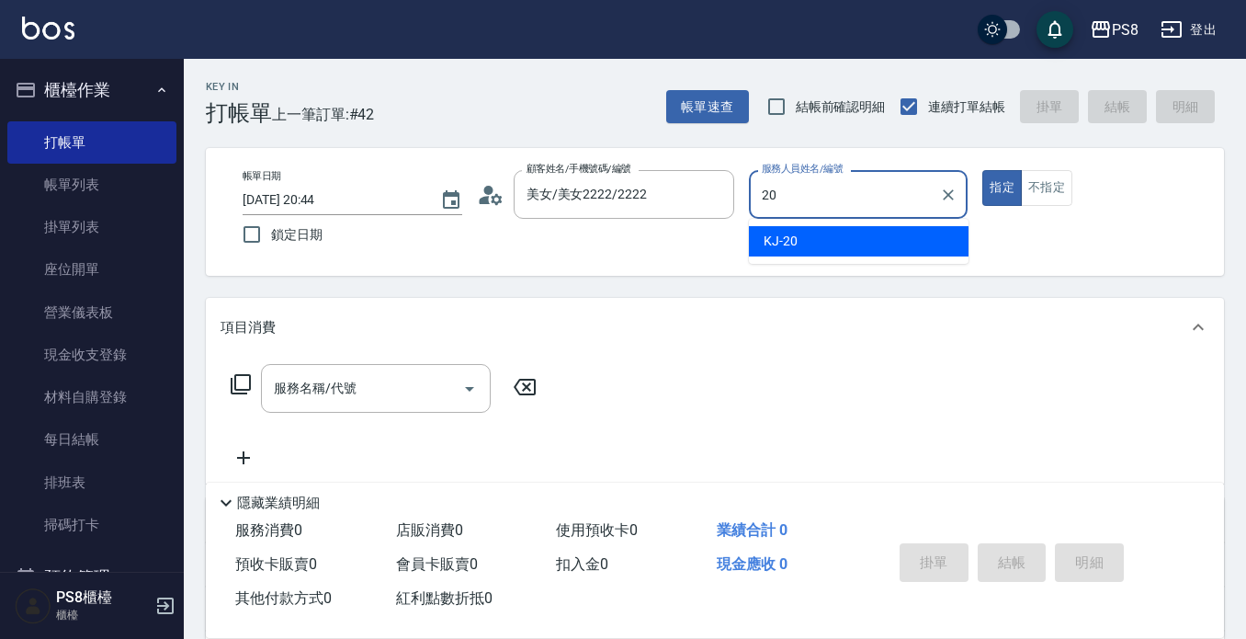
drag, startPoint x: 847, startPoint y: 244, endPoint x: 812, endPoint y: 244, distance: 34.9
click at [846, 244] on div "KJ -20" at bounding box center [859, 241] width 220 height 30
type input "KJ-20"
click at [294, 374] on input "服務名稱/代號" at bounding box center [362, 388] width 186 height 32
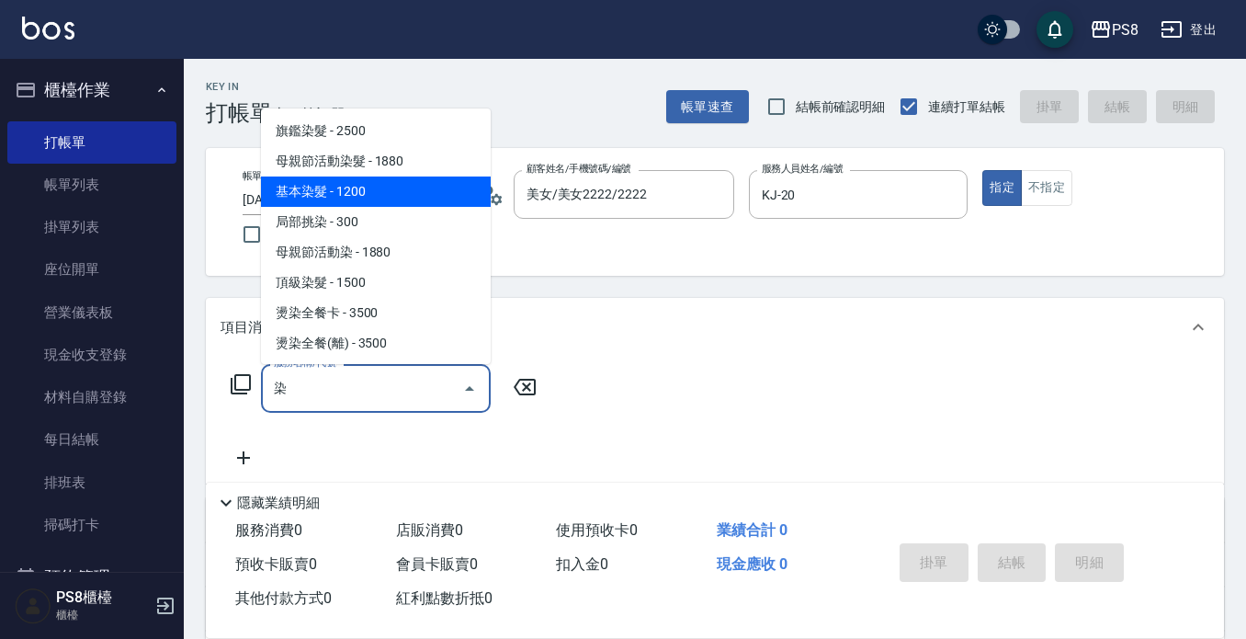
click at [372, 182] on span "基本染髮 - 1200" at bounding box center [376, 191] width 230 height 30
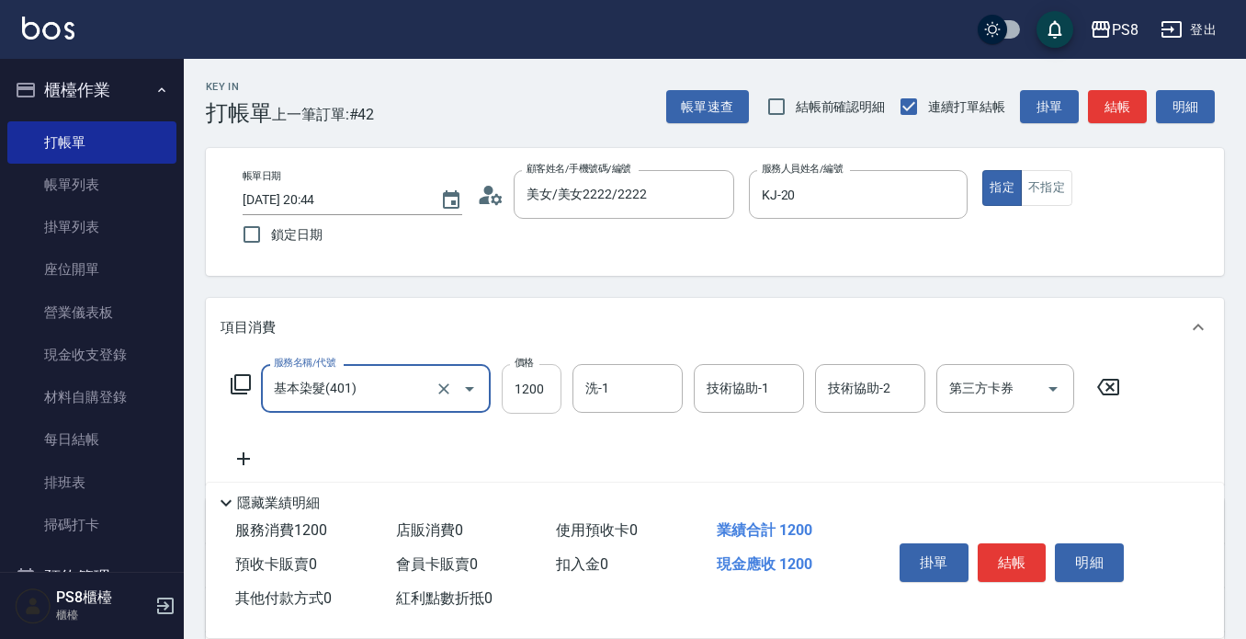
type input "基本染髮(401)"
click at [540, 388] on input "1200" at bounding box center [532, 389] width 60 height 50
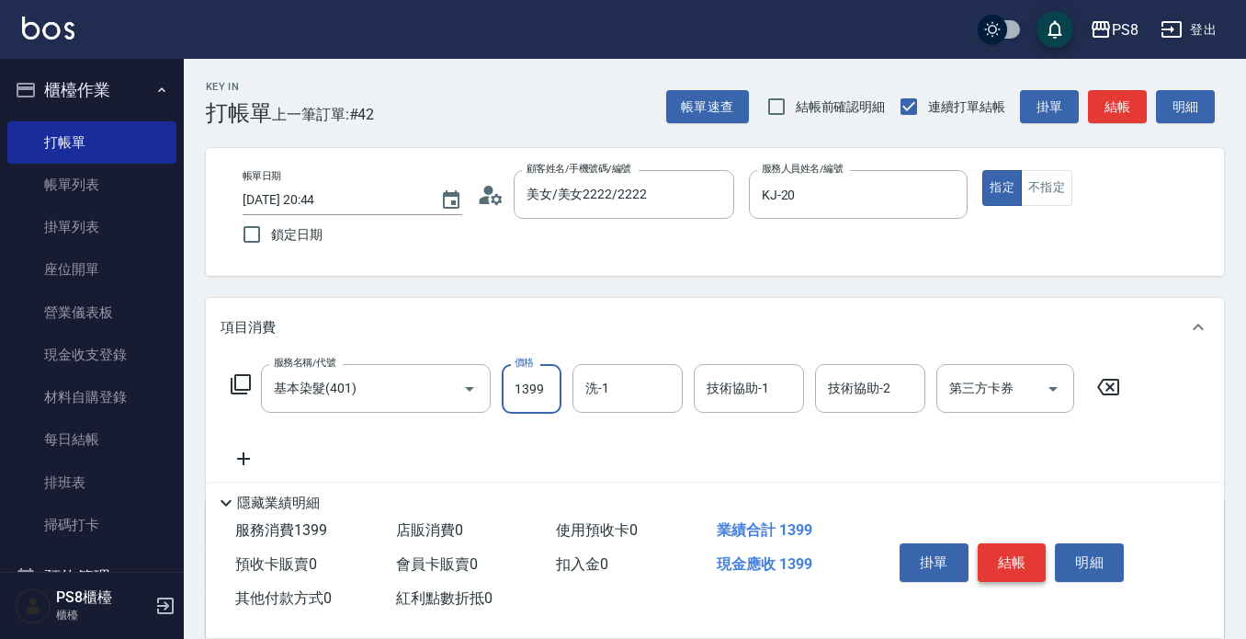
type input "1399"
click at [1023, 550] on button "結帳" at bounding box center [1012, 562] width 69 height 39
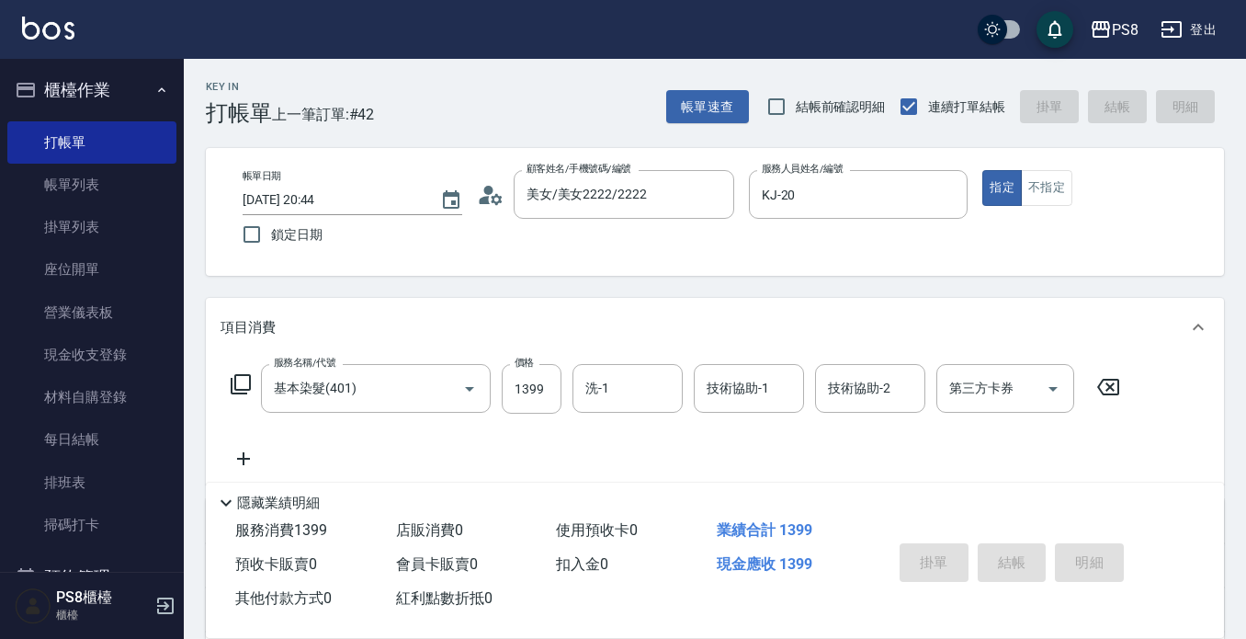
type input "2025/09/06 20:45"
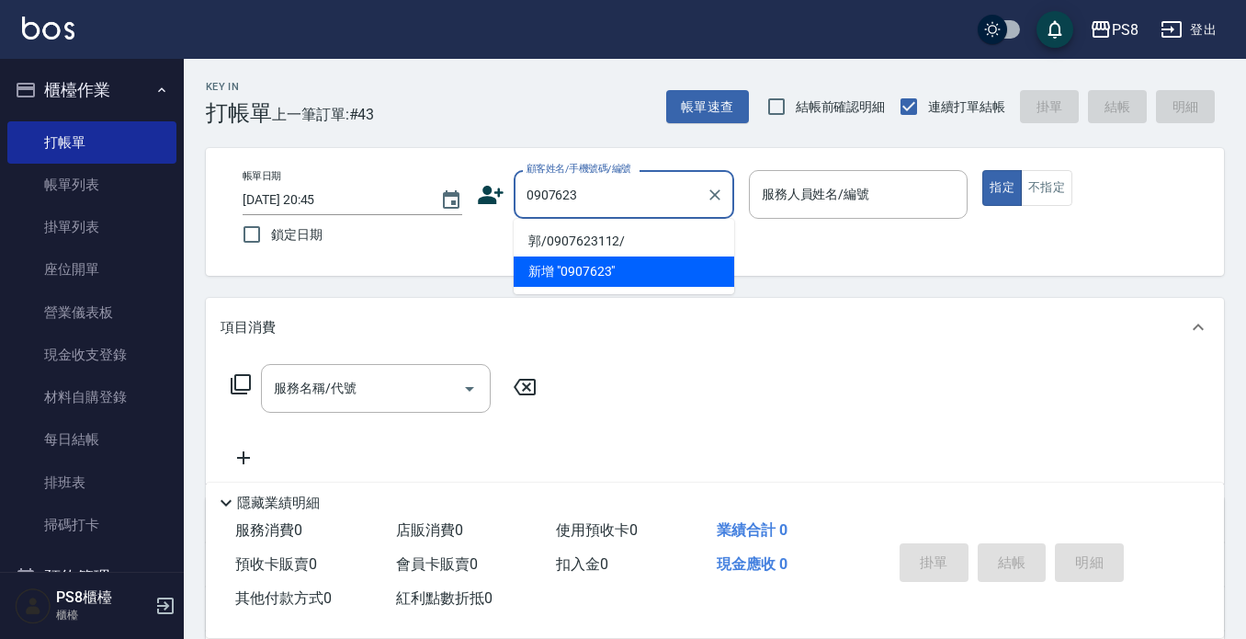
click at [609, 235] on li "郭/0907623112/" at bounding box center [624, 241] width 221 height 30
type input "郭/0907623112/"
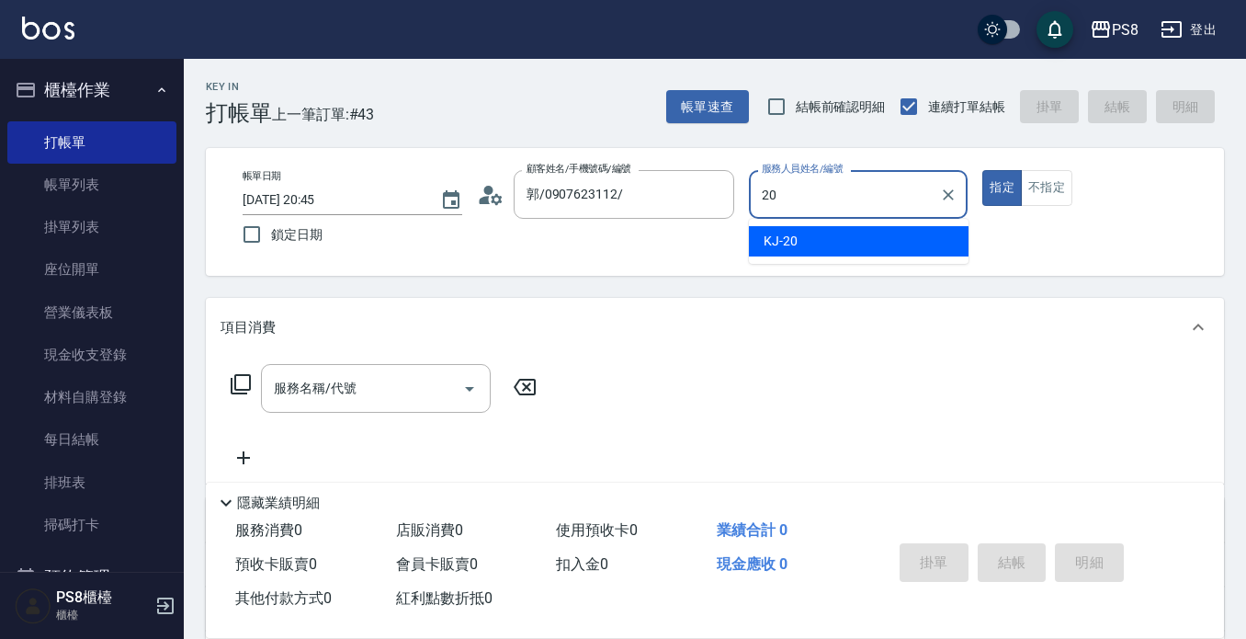
drag, startPoint x: 880, startPoint y: 228, endPoint x: 506, endPoint y: 341, distance: 389.9
click at [880, 227] on div "KJ -20" at bounding box center [859, 241] width 220 height 30
click at [307, 368] on div "服務名稱/代號" at bounding box center [376, 388] width 230 height 49
type input "KJ-20"
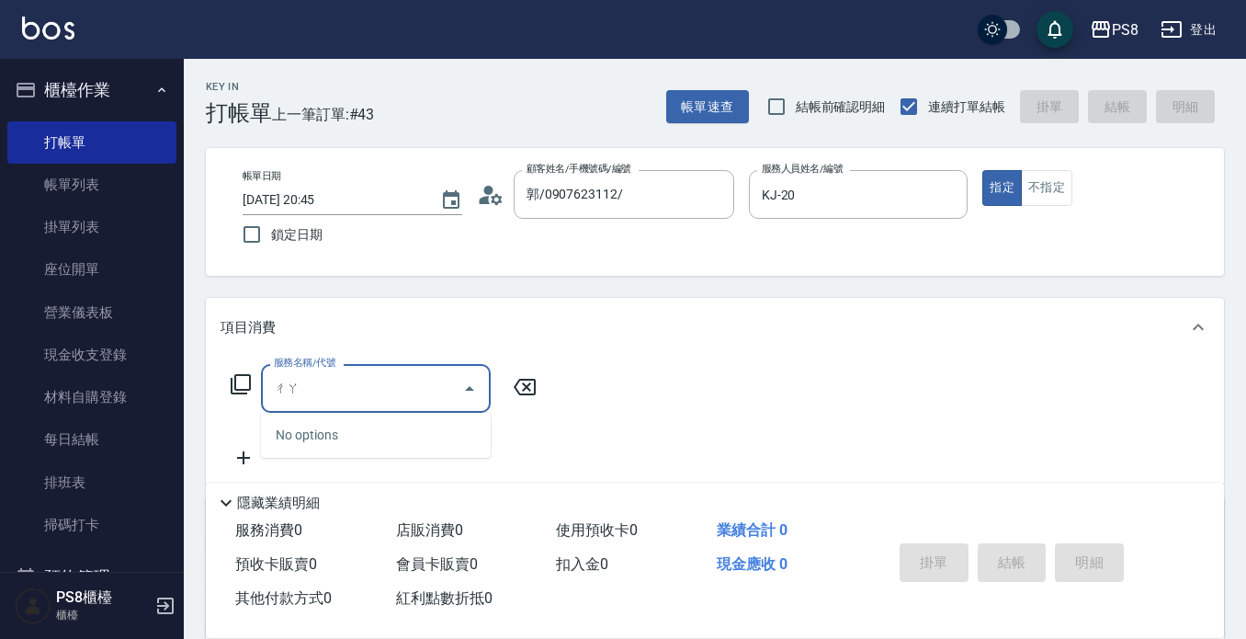
type input "差"
type input "條"
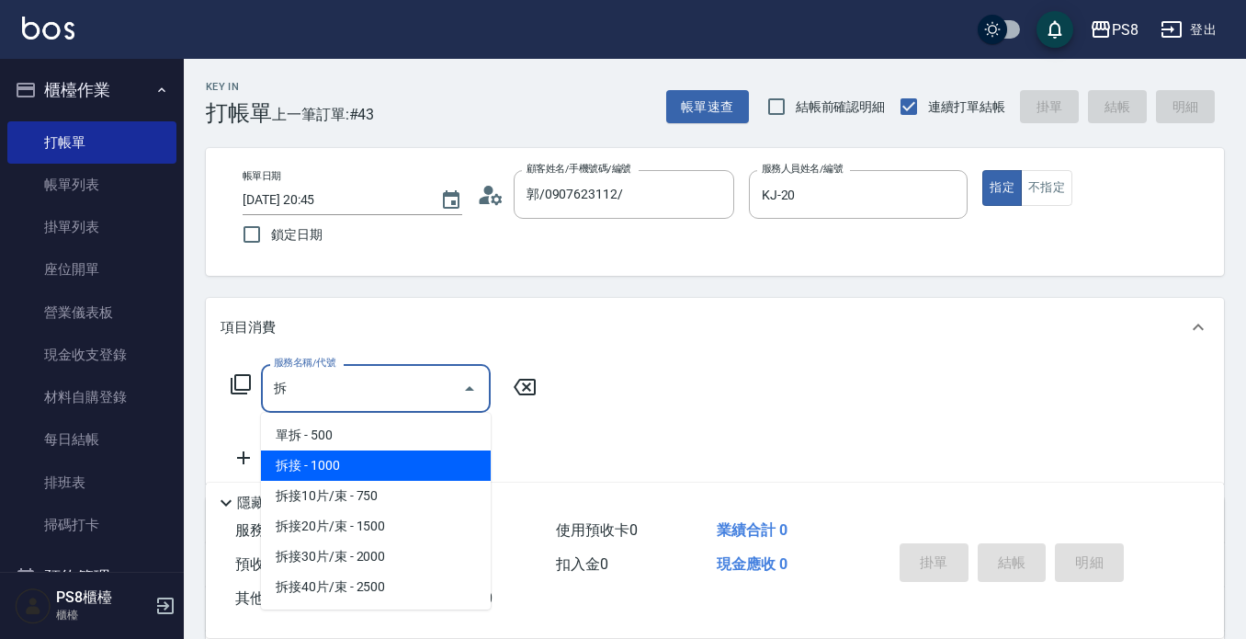
click at [332, 473] on span "拆接 - 1000" at bounding box center [376, 465] width 230 height 30
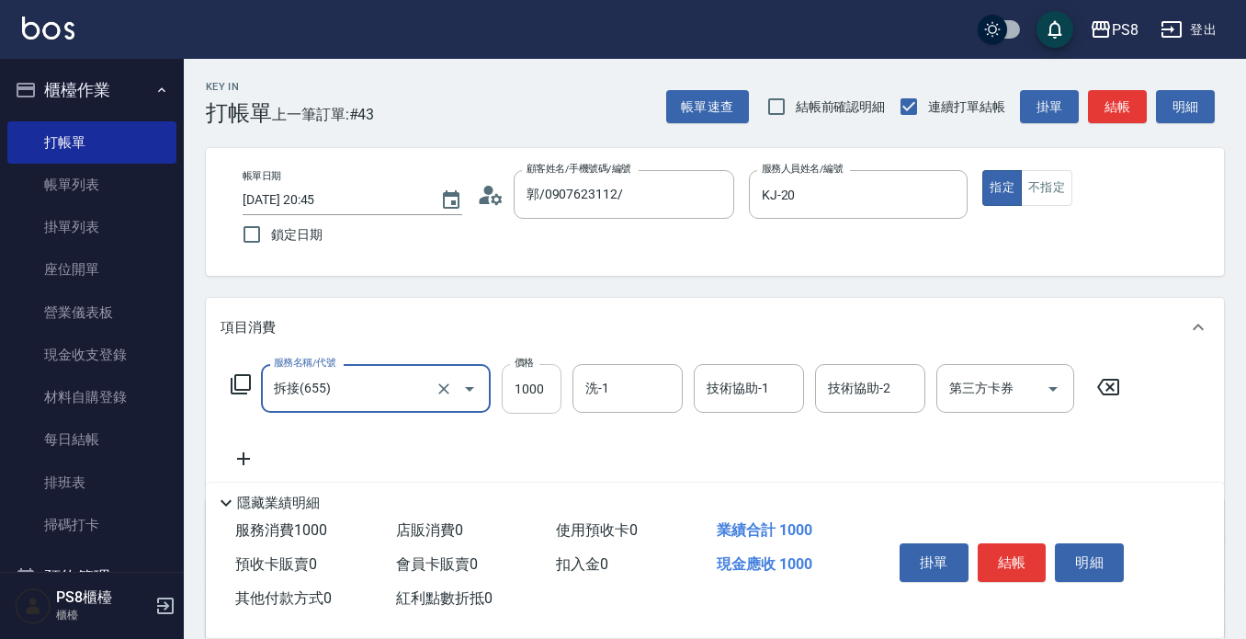
type input "拆接(655)"
drag, startPoint x: 540, startPoint y: 392, endPoint x: 553, endPoint y: 397, distance: 14.0
click at [539, 392] on input "1000" at bounding box center [532, 389] width 60 height 50
type input "3000"
click at [241, 463] on icon at bounding box center [244, 459] width 46 height 22
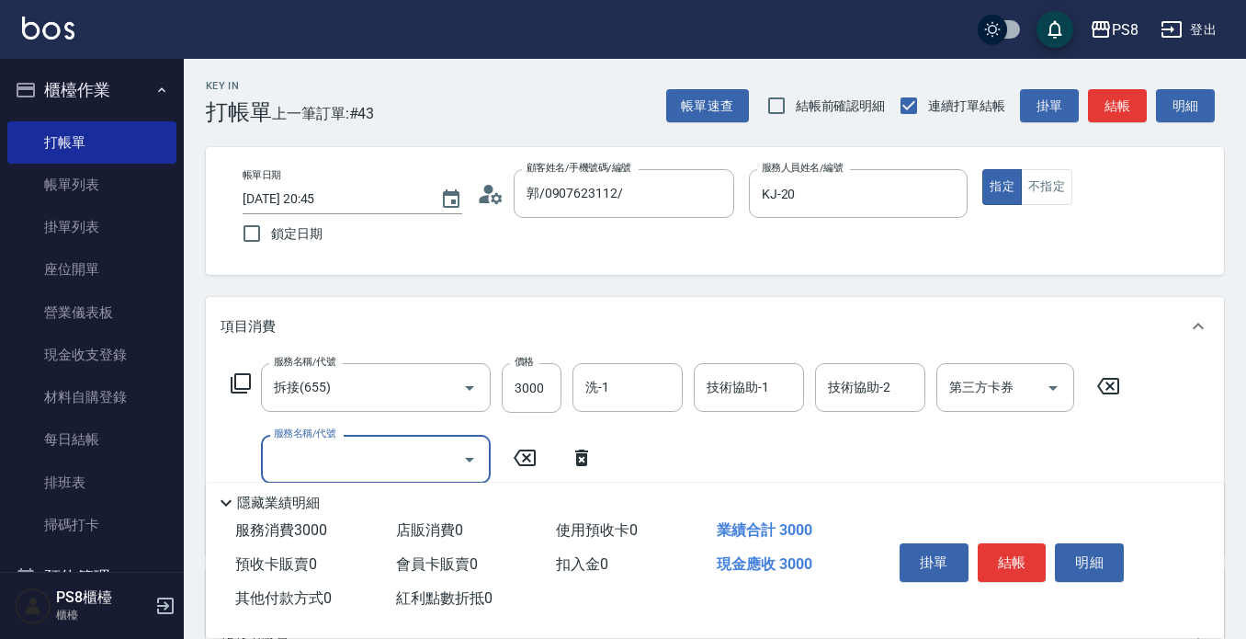
scroll to position [276, 0]
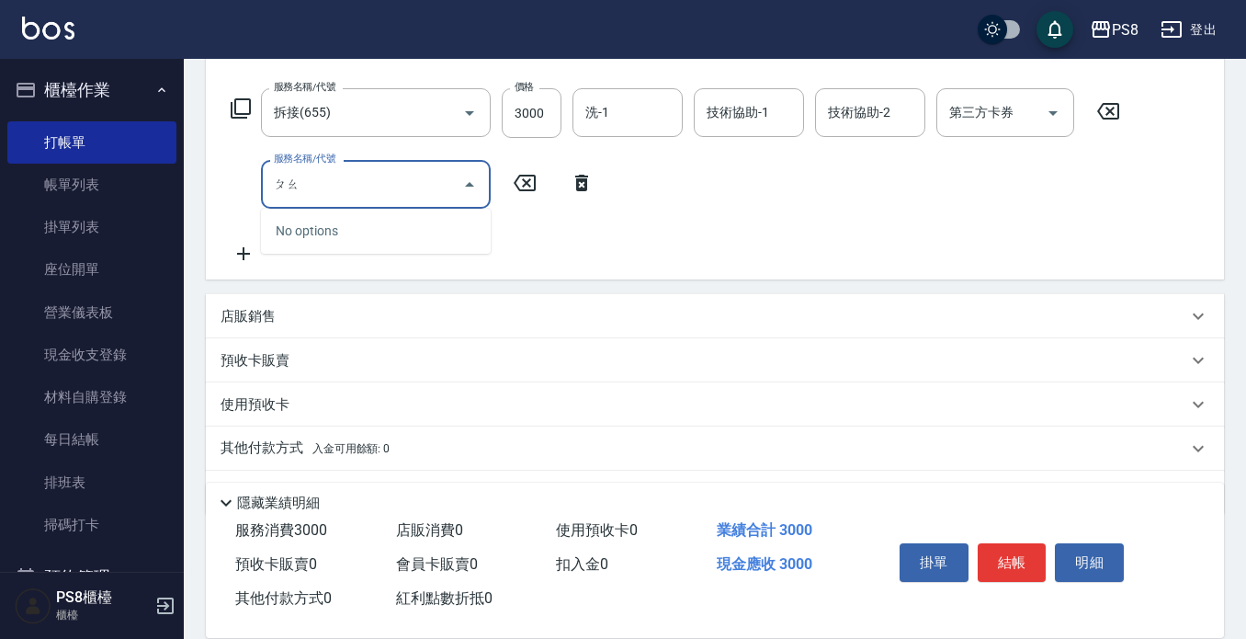
type input "跑"
type input "ㄆ"
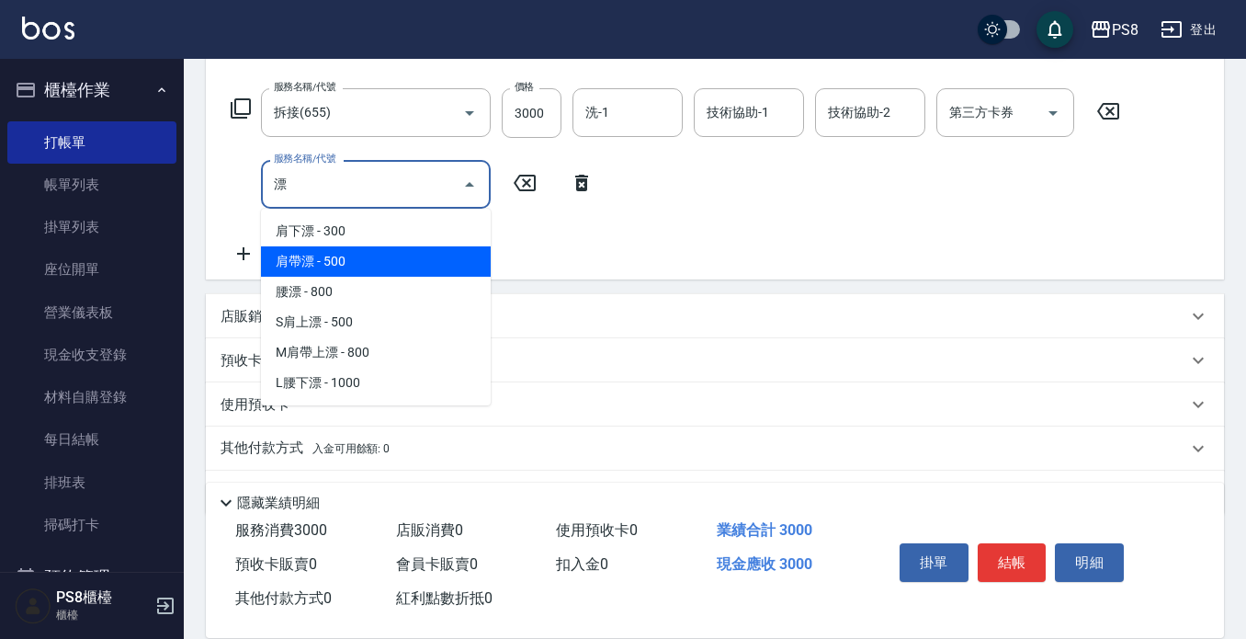
click at [355, 254] on span "肩帶漂 - 500" at bounding box center [376, 261] width 230 height 30
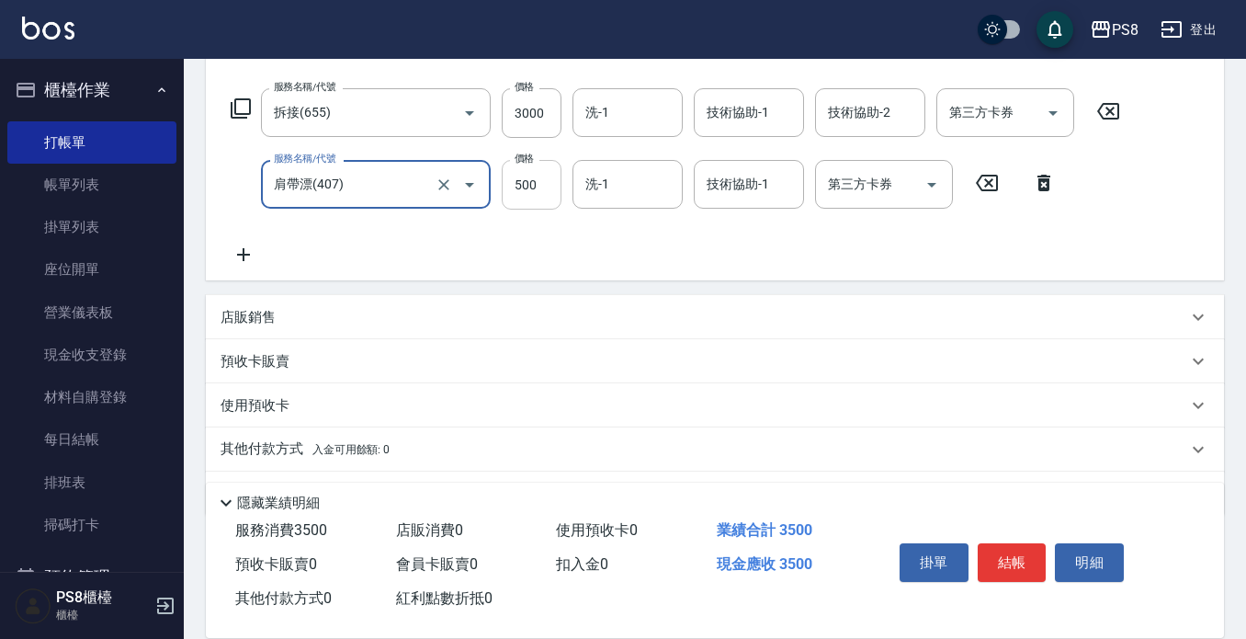
type input "肩帶漂(407)"
click at [532, 198] on input "500" at bounding box center [532, 185] width 60 height 50
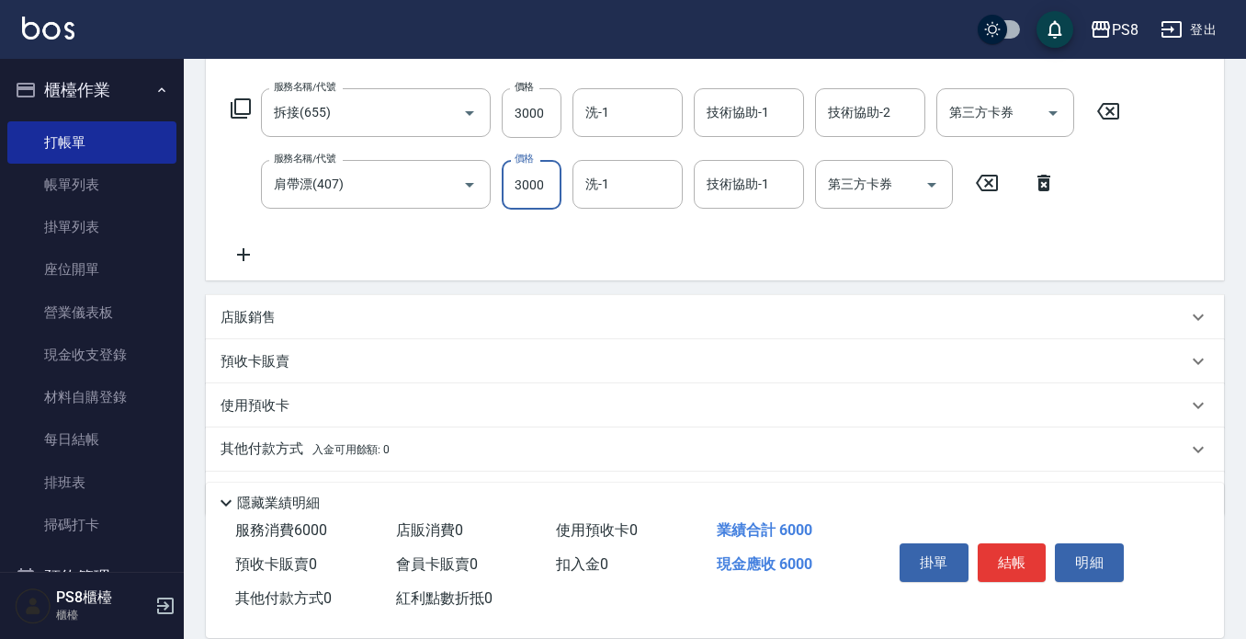
type input "3000"
click at [452, 241] on div "服務名稱/代號 拆接(655) 服務名稱/代號 價格 3000 價格 洗-1 洗-1 技術協助-1 技術協助-1 技術協助-2 技術協助-2 第三方卡券 第三…" at bounding box center [676, 176] width 911 height 177
click at [256, 318] on p "店販銷售" at bounding box center [248, 317] width 55 height 19
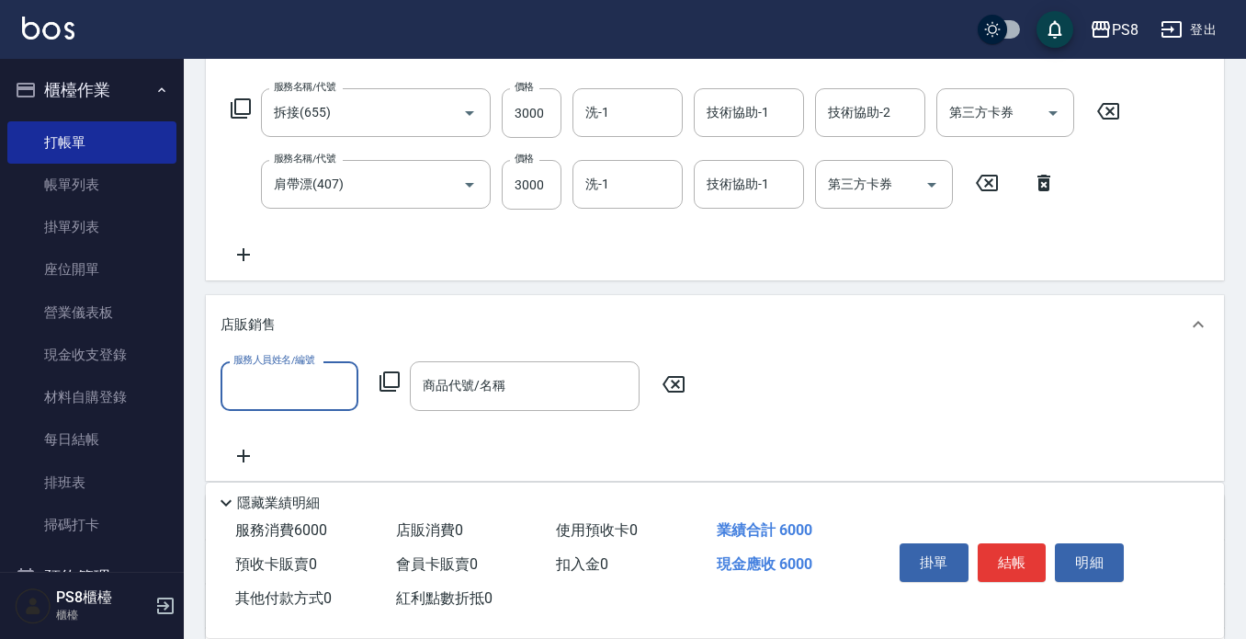
scroll to position [0, 0]
click at [313, 367] on label "服務人員姓名/編號" at bounding box center [273, 360] width 81 height 14
click at [313, 370] on input "服務人員姓名/編號" at bounding box center [289, 386] width 121 height 32
click at [312, 372] on input "服務人員姓名/編號" at bounding box center [289, 386] width 121 height 32
type input "KJ-20"
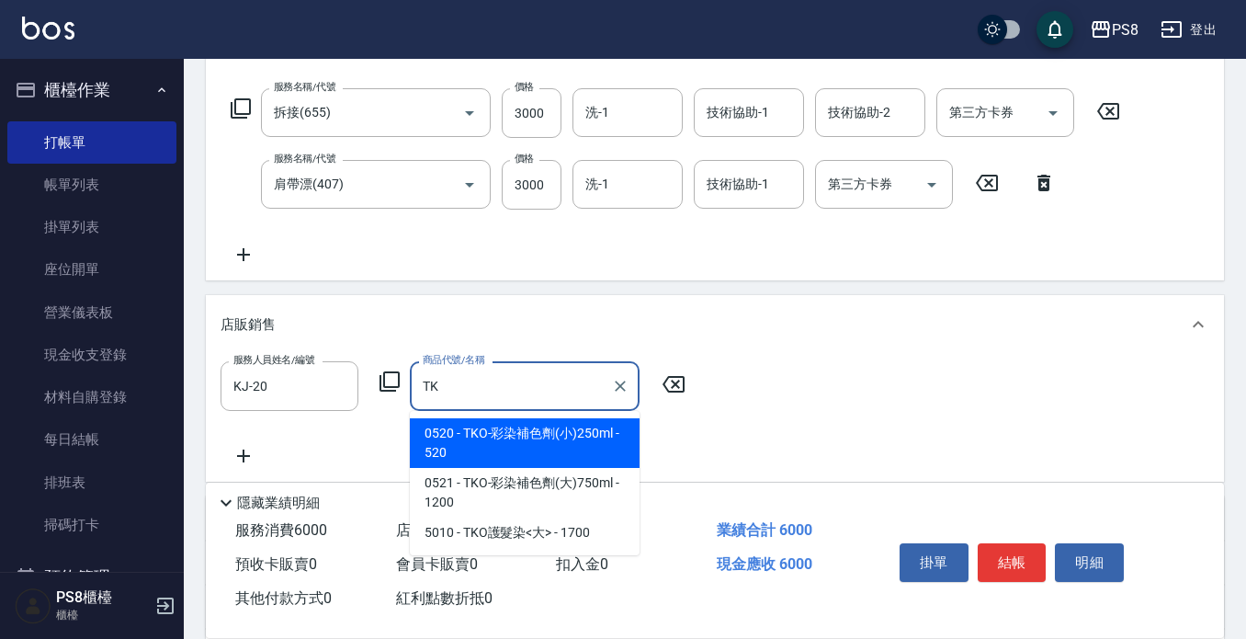
drag, startPoint x: 483, startPoint y: 436, endPoint x: 501, endPoint y: 438, distance: 18.6
click at [483, 437] on span "0520 - TKO-彩染補色劑(小)250ml - 520" at bounding box center [525, 443] width 230 height 50
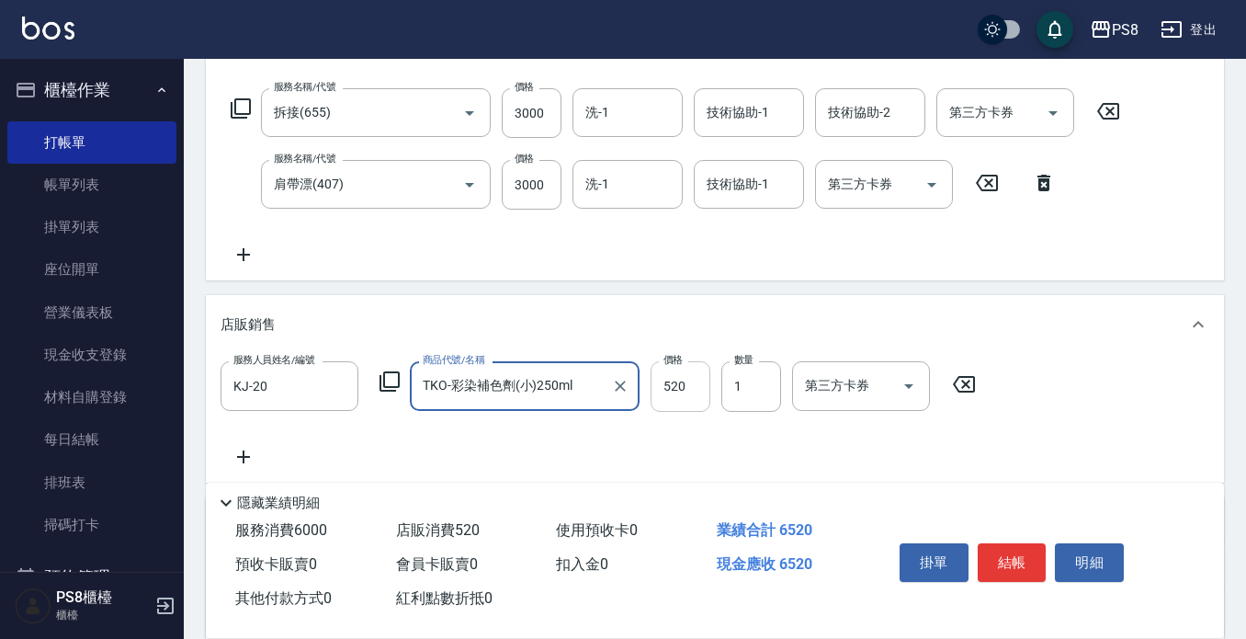
type input "TKO-彩染補色劑(小)250ml"
click at [689, 391] on input "520" at bounding box center [681, 386] width 60 height 50
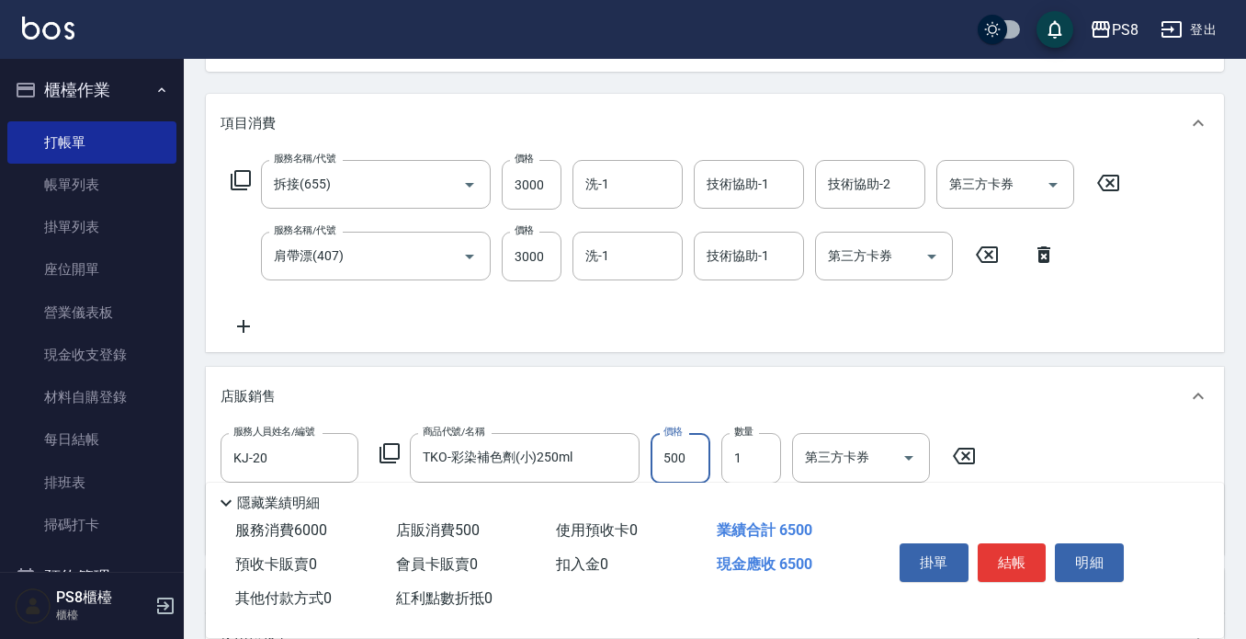
scroll to position [368, 0]
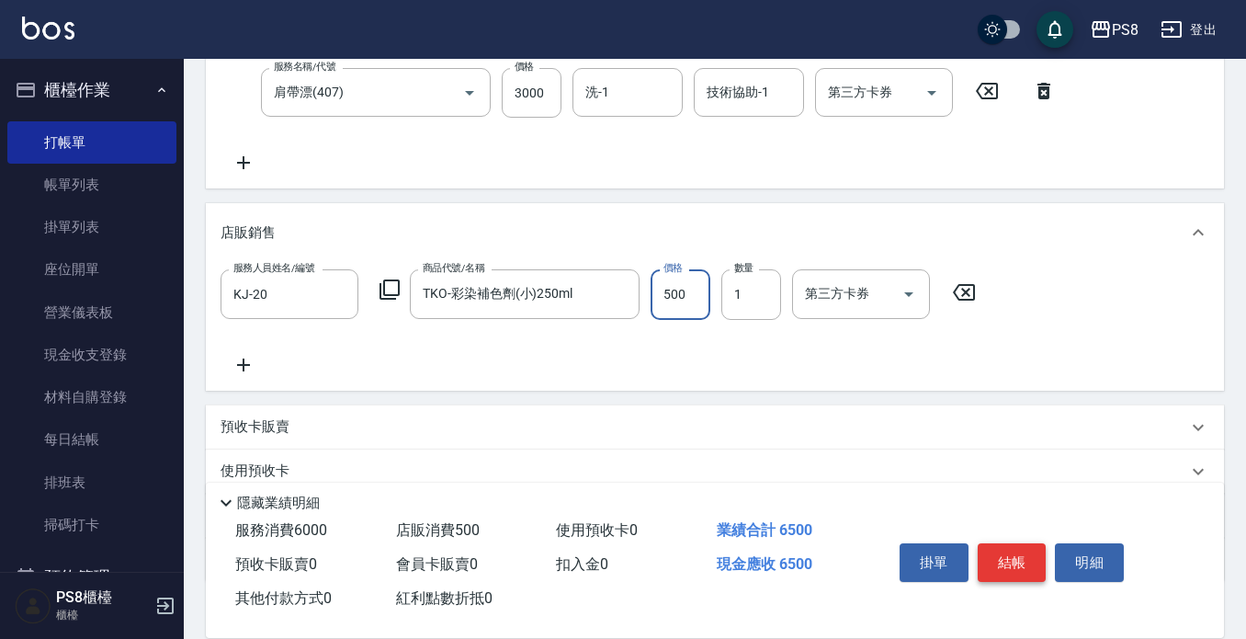
type input "500"
click at [1023, 564] on button "結帳" at bounding box center [1012, 562] width 69 height 39
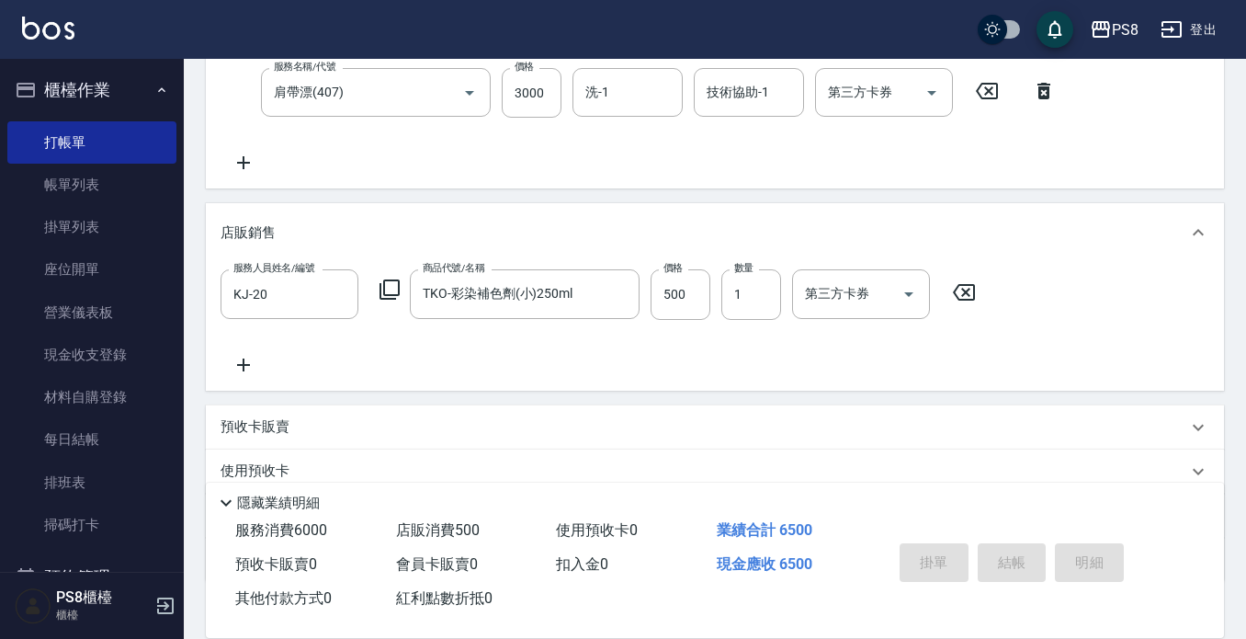
type input "2025/09/06 20:46"
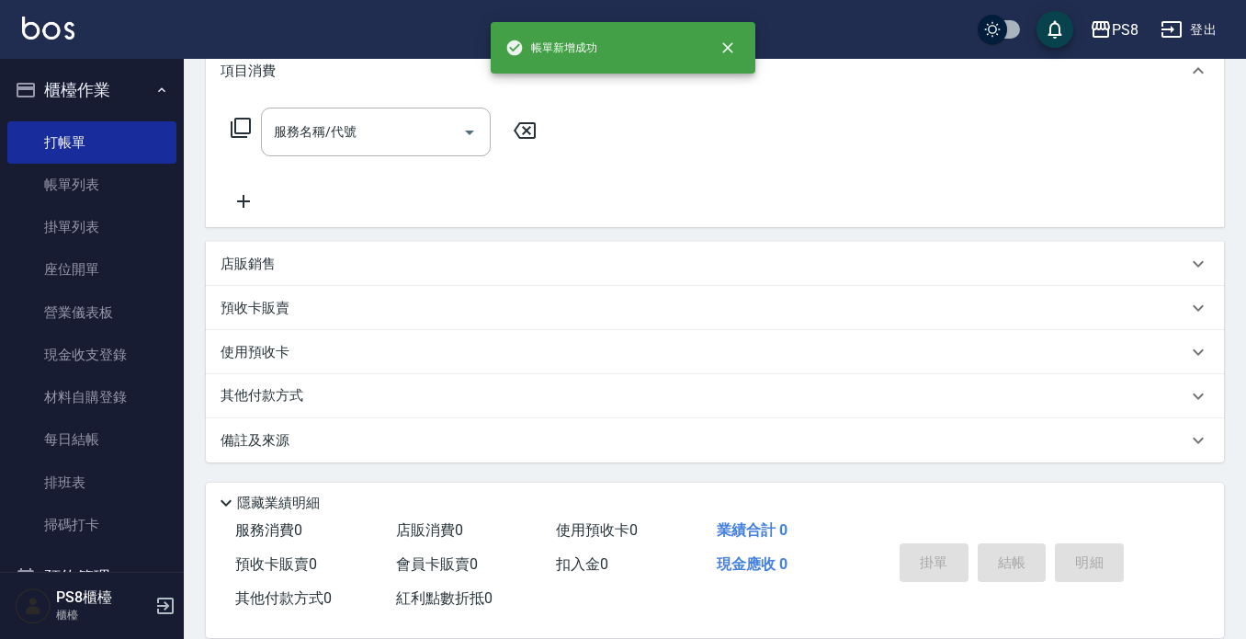
scroll to position [0, 0]
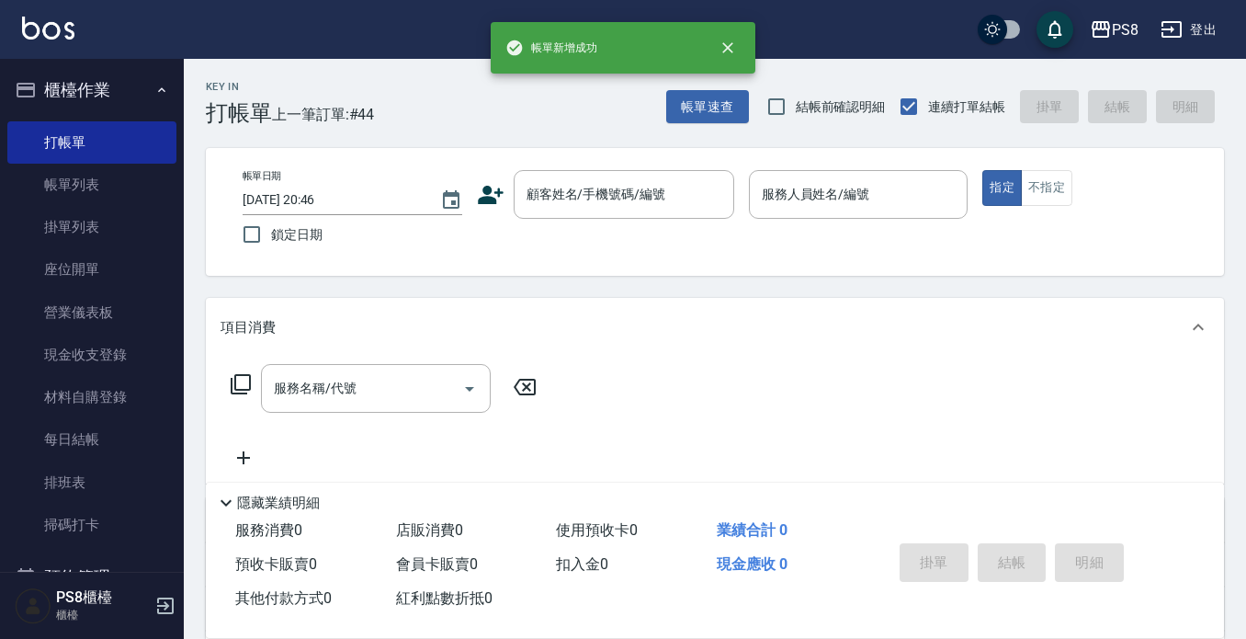
click at [653, 166] on div "帳單日期 2025/09/06 20:46 鎖定日期 顧客姓名/手機號碼/編號 顧客姓名/手機號碼/編號 服務人員姓名/編號 服務人員姓名/編號 指定 不指定" at bounding box center [715, 212] width 1018 height 128
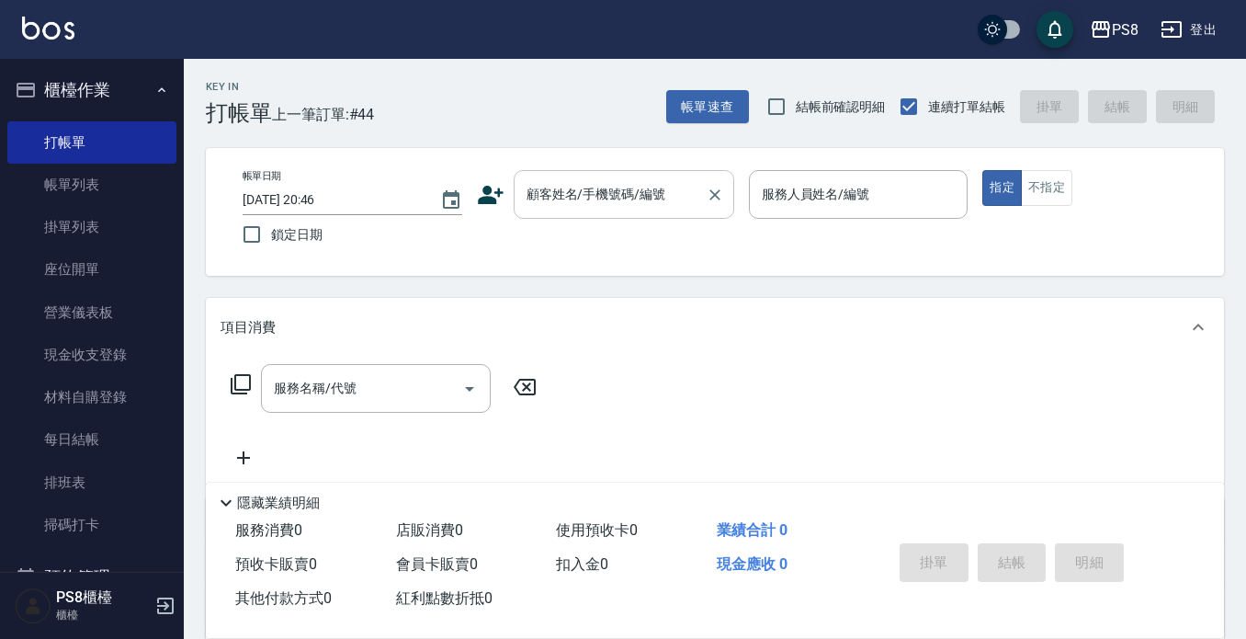
click at [664, 173] on div "顧客姓名/手機號碼/編號" at bounding box center [624, 194] width 221 height 49
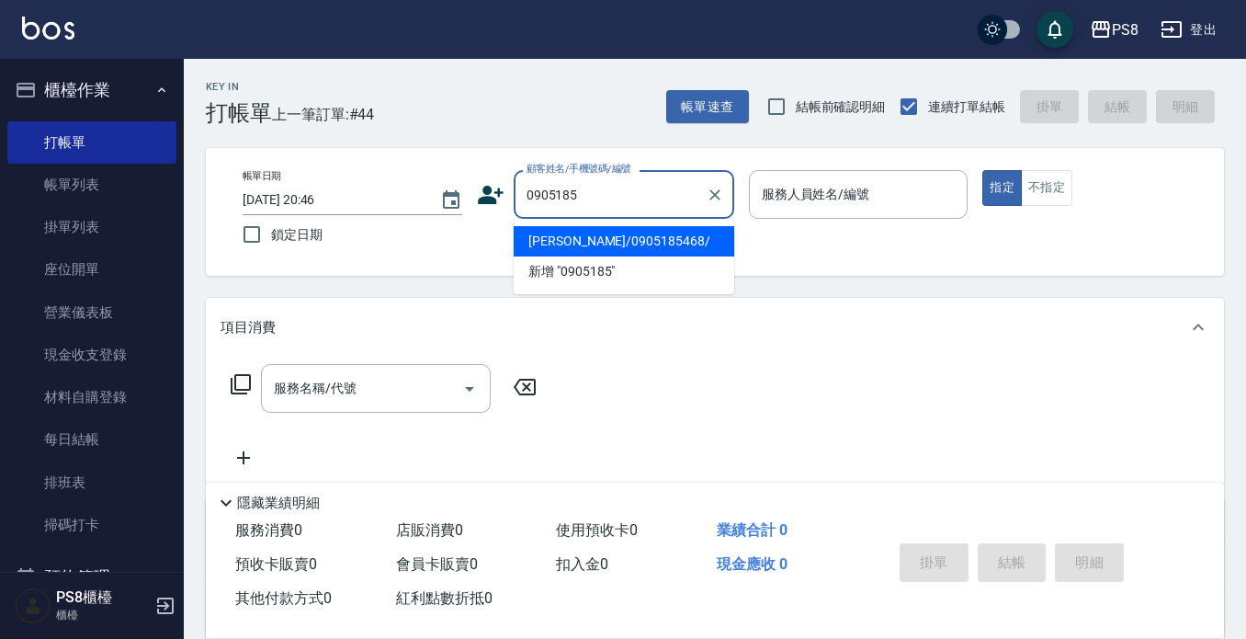
click at [644, 233] on li "[PERSON_NAME]/0905185468/" at bounding box center [624, 241] width 221 height 30
type input "[PERSON_NAME]/0905185468/"
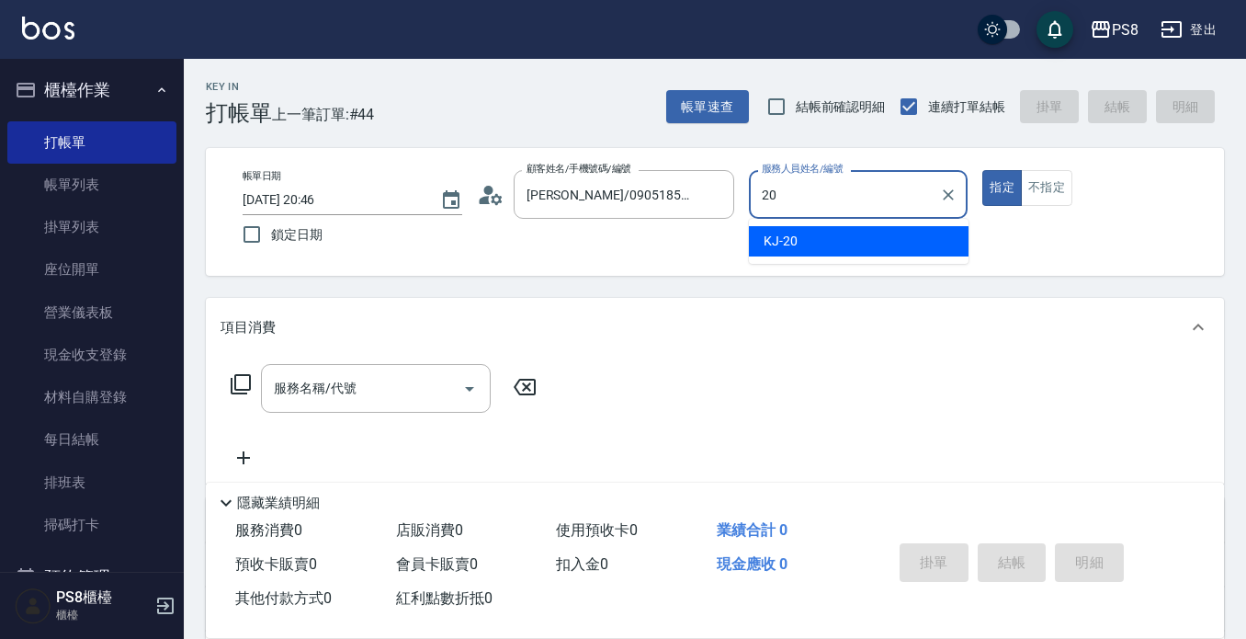
click at [851, 242] on div "KJ -20" at bounding box center [859, 241] width 220 height 30
type input "KJ-20"
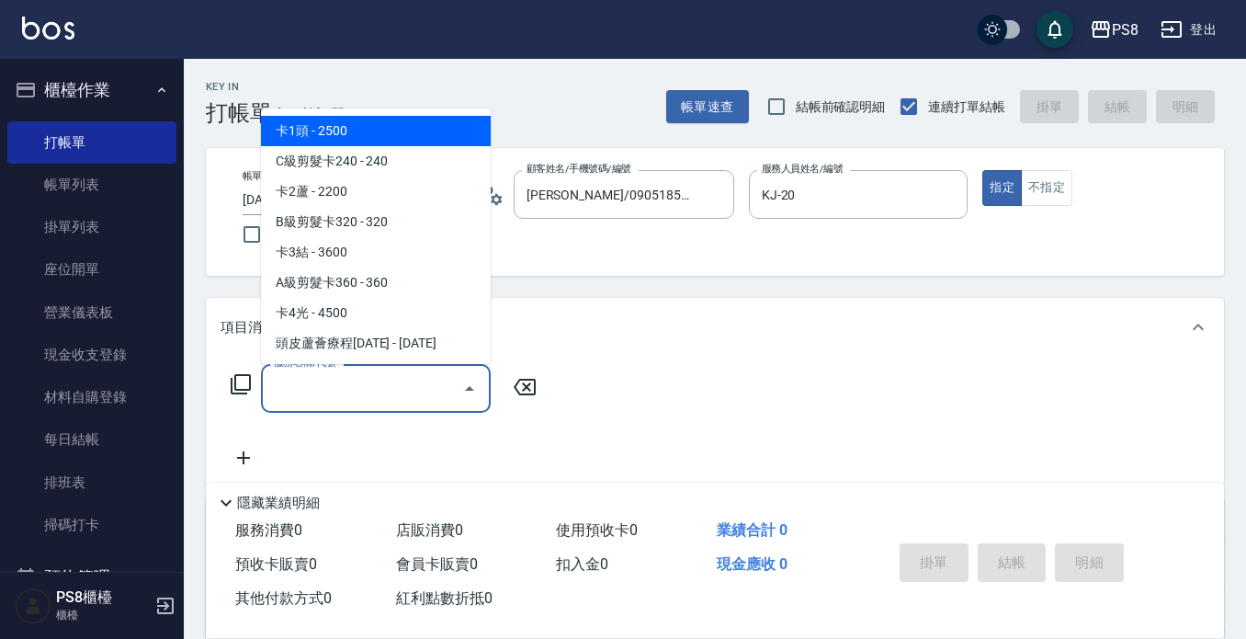
click at [370, 381] on input "服務名稱/代號" at bounding box center [362, 388] width 186 height 32
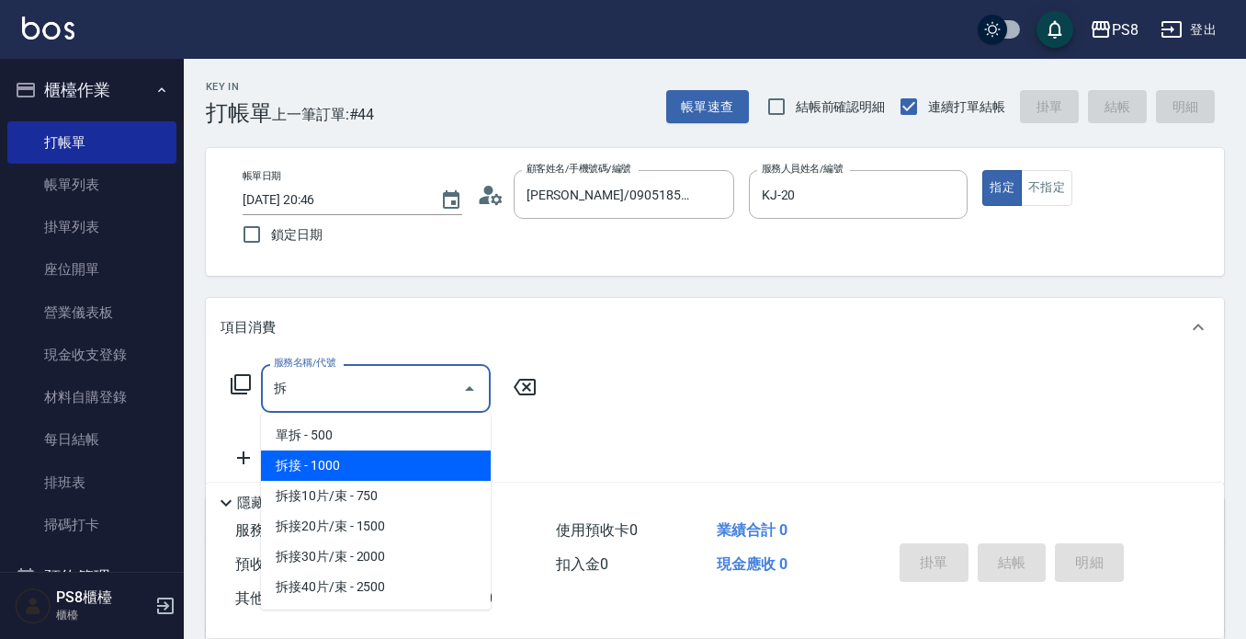
click at [357, 475] on span "拆接 - 1000" at bounding box center [376, 465] width 230 height 30
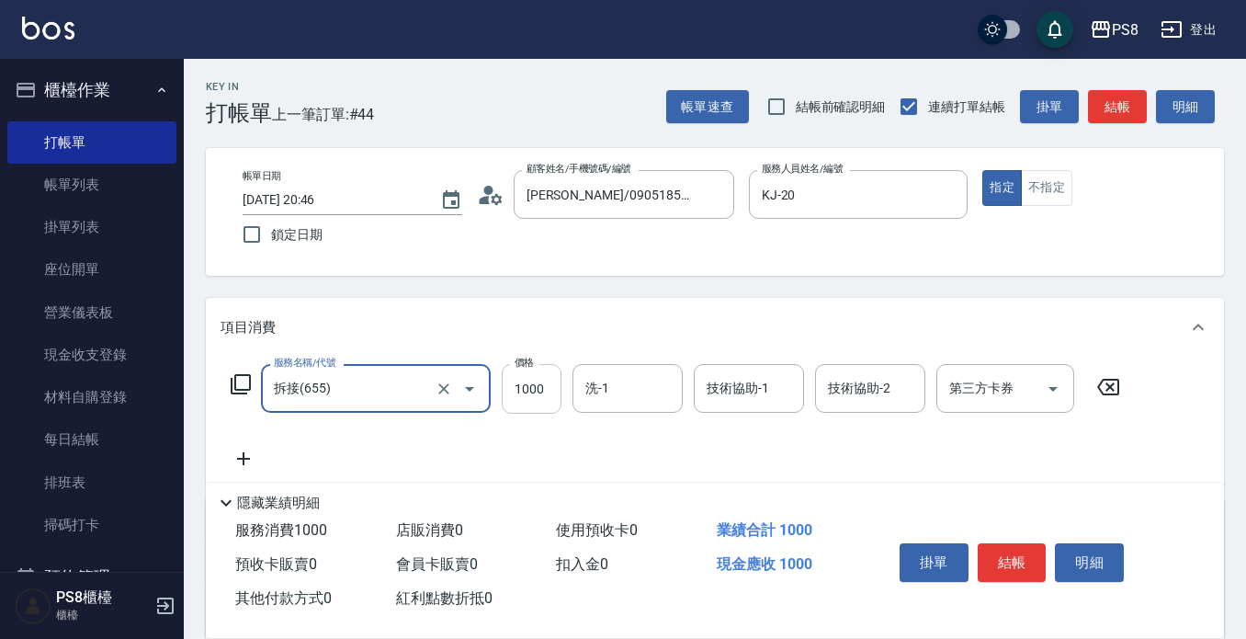
type input "拆接(655)"
click at [538, 397] on input "1000" at bounding box center [532, 389] width 60 height 50
type input "3000"
click at [238, 450] on icon at bounding box center [244, 459] width 46 height 22
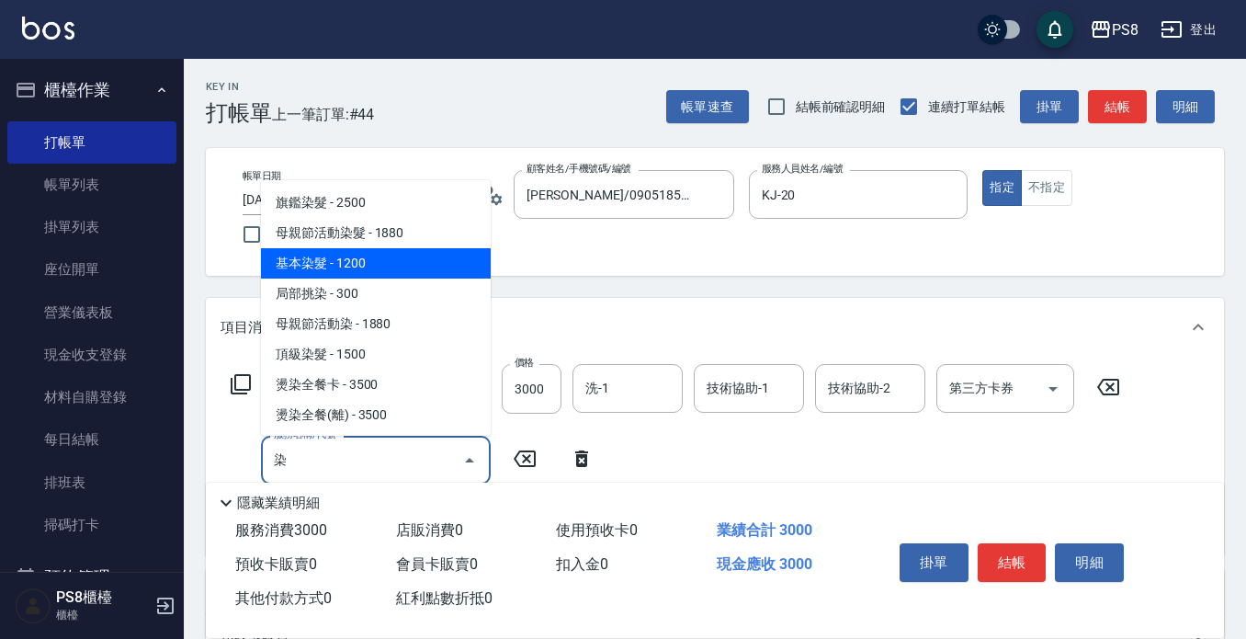
click at [364, 264] on span "基本染髮 - 1200" at bounding box center [376, 263] width 230 height 30
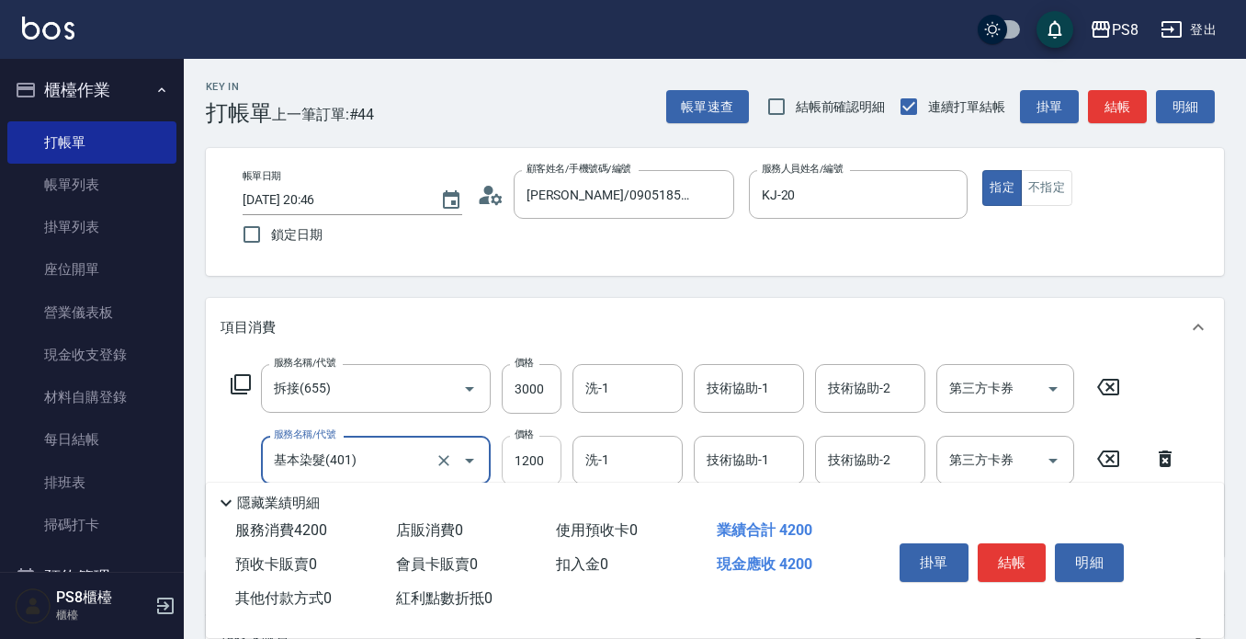
type input "基本染髮(401)"
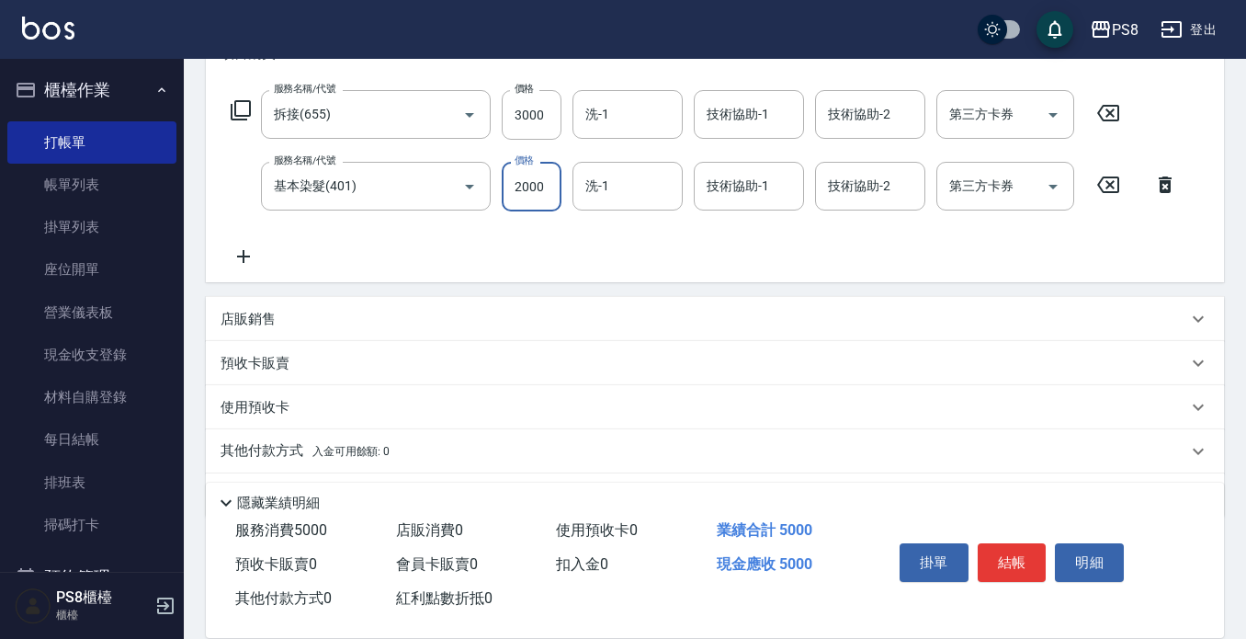
scroll to position [276, 0]
type input "2000"
drag, startPoint x: 235, startPoint y: 240, endPoint x: 247, endPoint y: 249, distance: 15.1
click at [234, 240] on div "服務名稱/代號 拆接(655) 服務名稱/代號 價格 3000 價格 洗-1 洗-1 技術協助-1 技術協助-1 技術協助-2 技術協助-2 第三方卡券 第三…" at bounding box center [705, 176] width 968 height 177
click at [251, 254] on icon at bounding box center [244, 255] width 46 height 22
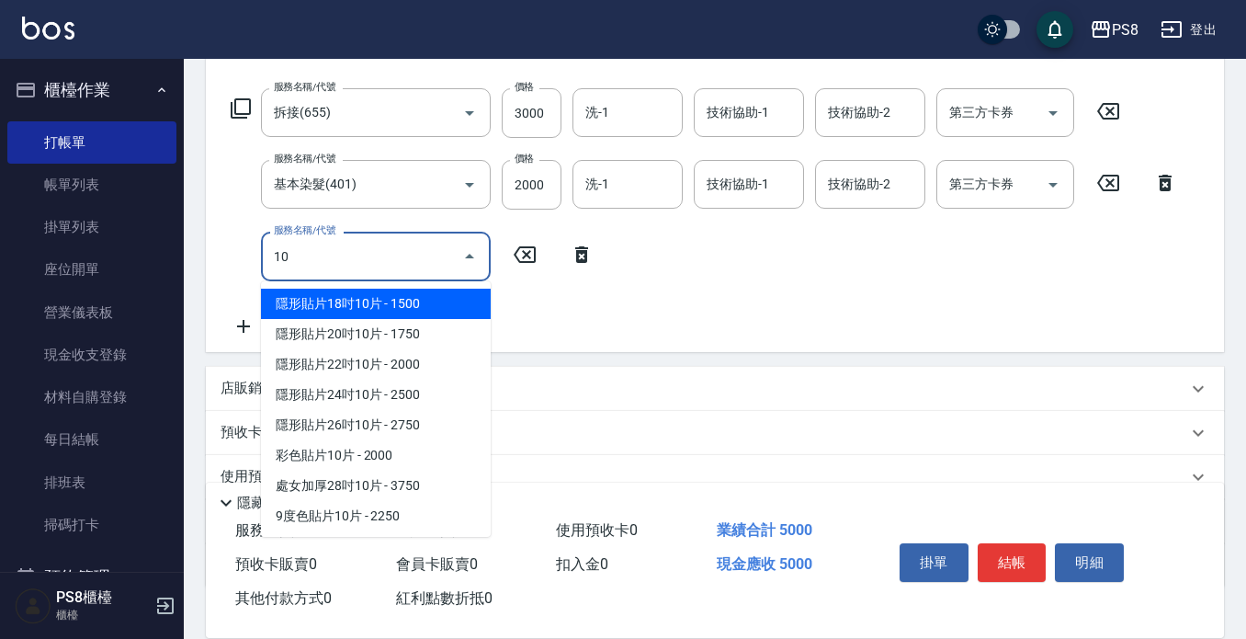
type input "1"
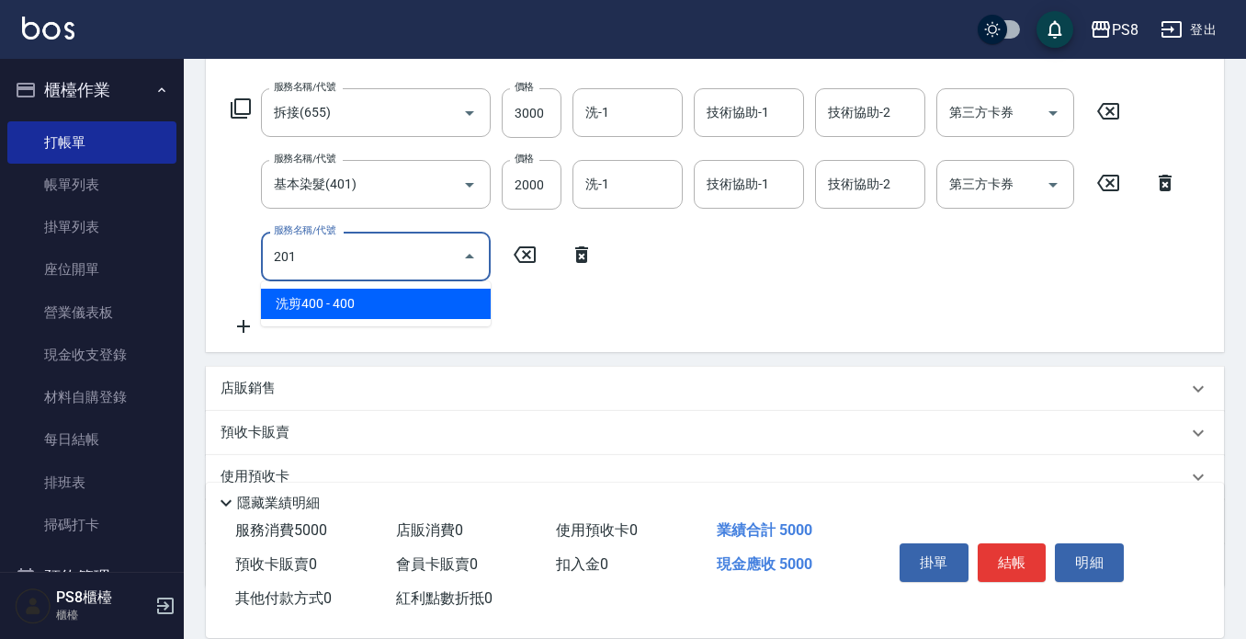
click at [370, 308] on span "洗剪400 - 400" at bounding box center [376, 304] width 230 height 30
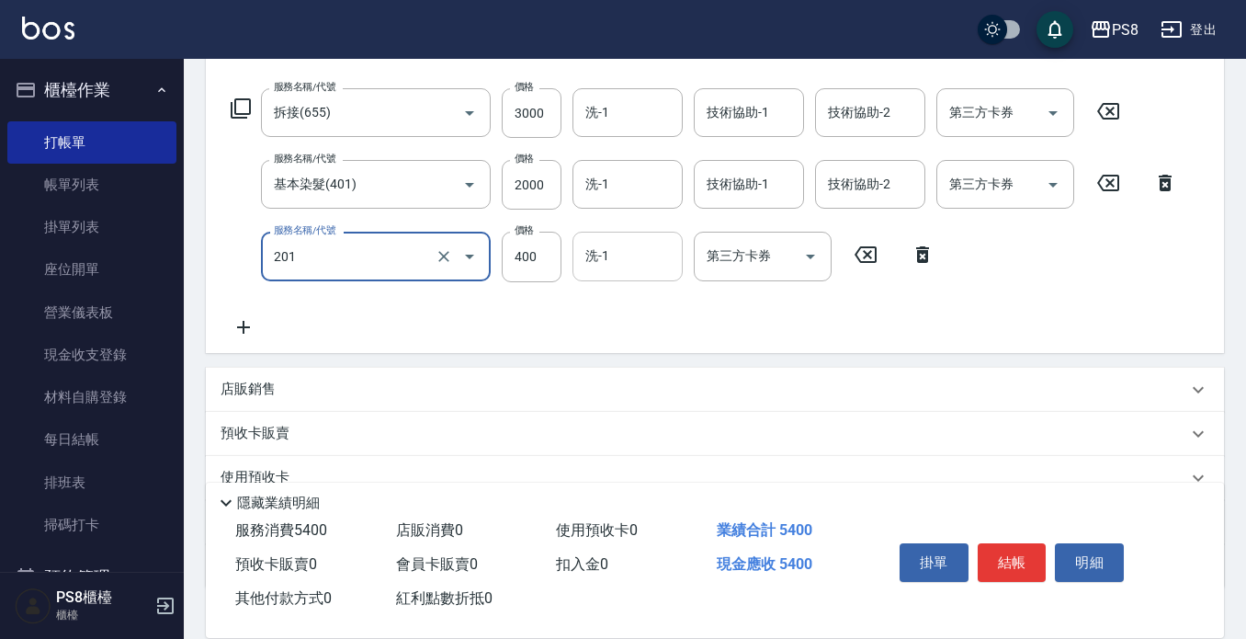
click at [608, 267] on input "洗-1" at bounding box center [628, 256] width 94 height 32
type input "洗剪400(201)"
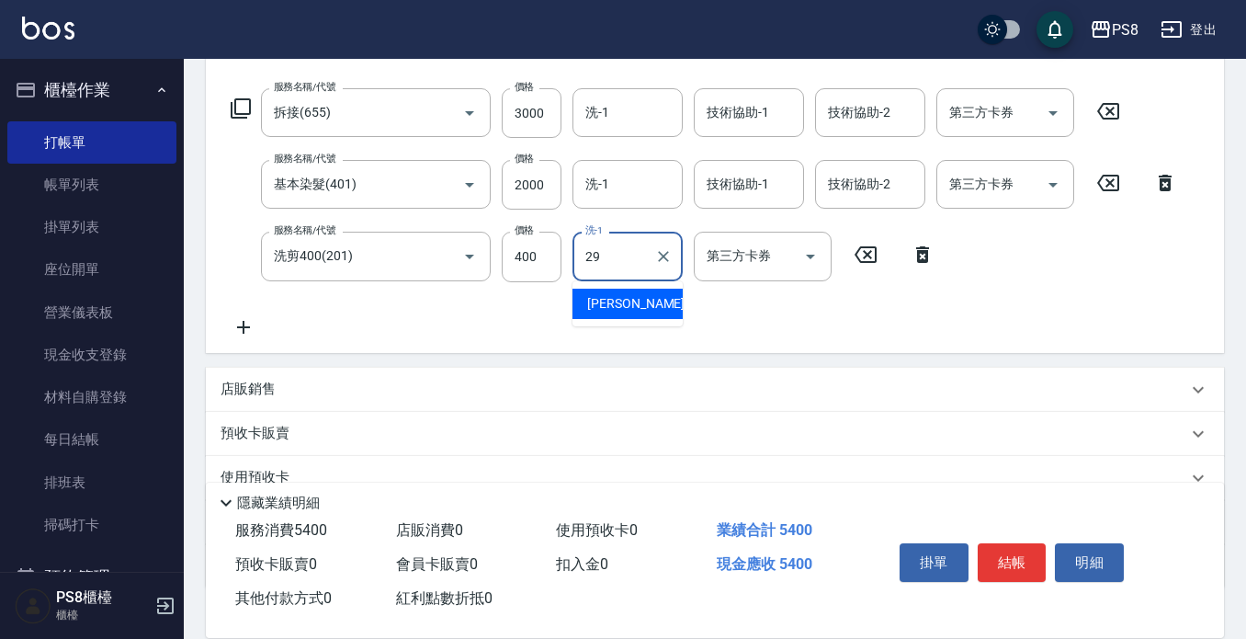
click at [582, 307] on div "戴韋全 -29" at bounding box center [628, 304] width 110 height 30
type input "[PERSON_NAME]-29"
click at [717, 179] on div "技術協助-1 技術協助-1" at bounding box center [749, 184] width 110 height 49
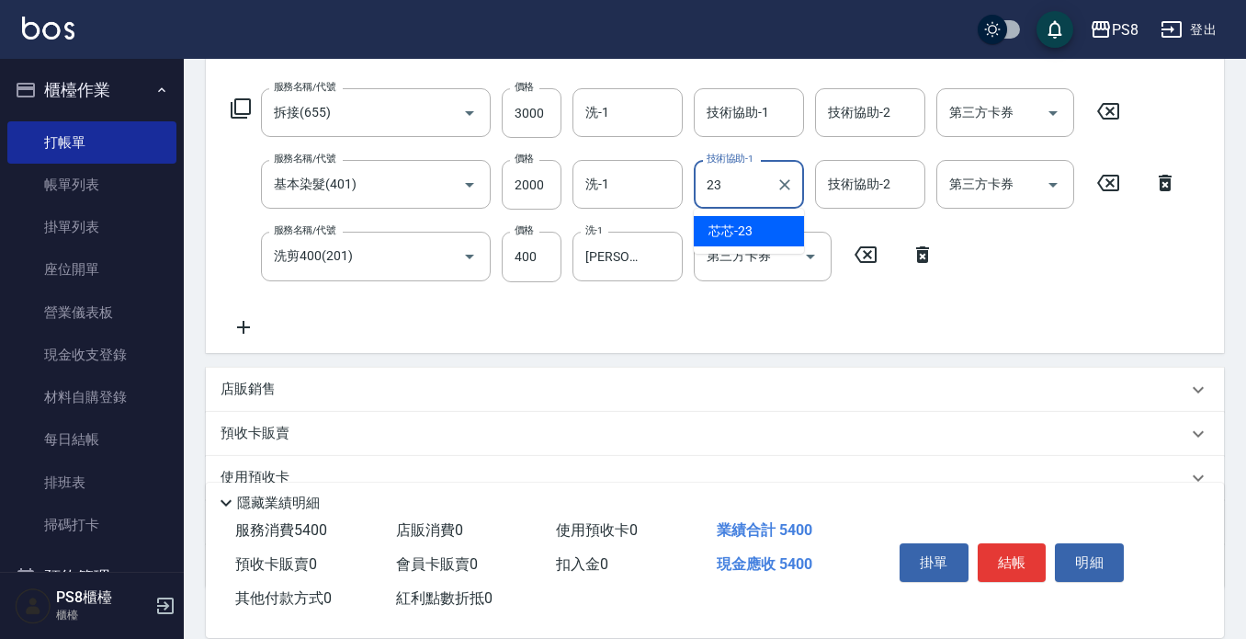
click at [714, 236] on span "芯芯 -23" at bounding box center [731, 231] width 44 height 19
type input "芯芯-23"
click at [721, 145] on div "服務名稱/代號 拆接(655) 服務名稱/代號 價格 3000 價格 洗-1 洗-1 技術協助-1 技術協助-1 技術協助-2 技術協助-2 第三方卡券 第三…" at bounding box center [705, 212] width 968 height 249
click at [723, 134] on div "技術協助-1" at bounding box center [749, 112] width 110 height 49
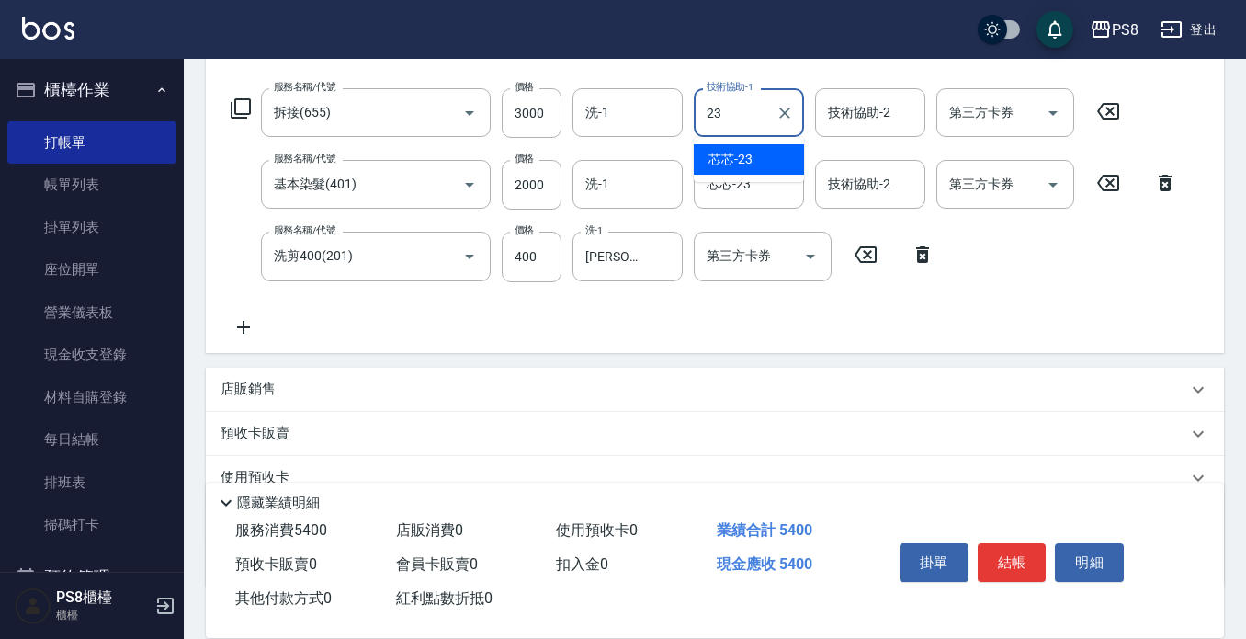
type input "芯芯-23"
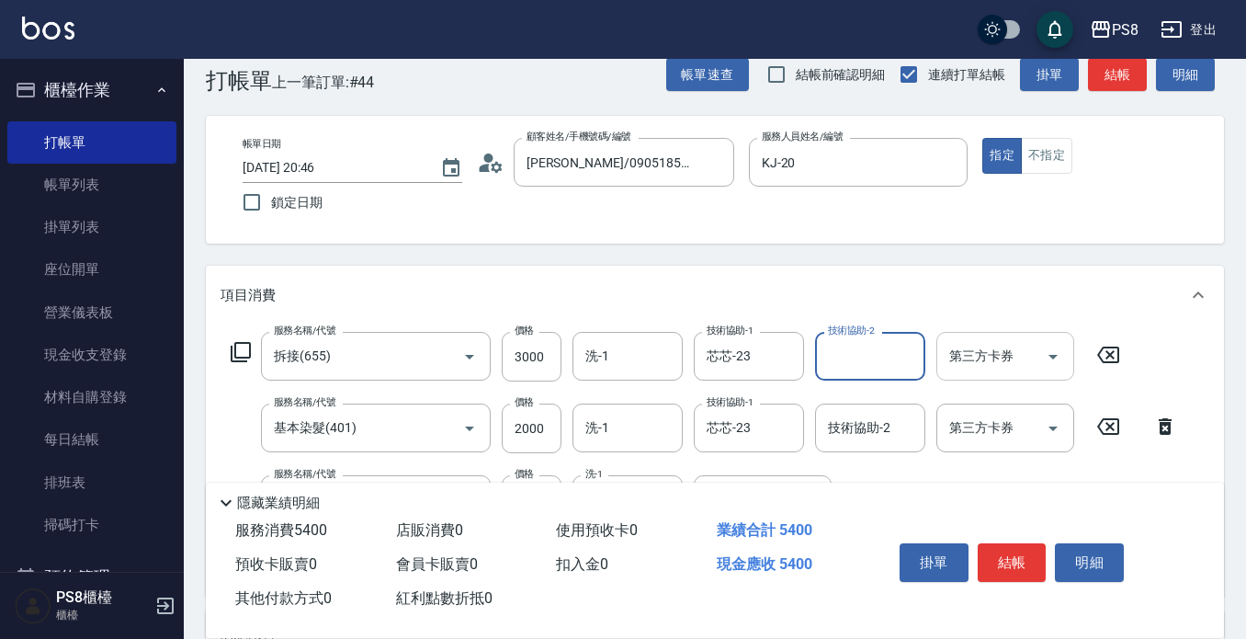
scroll to position [0, 0]
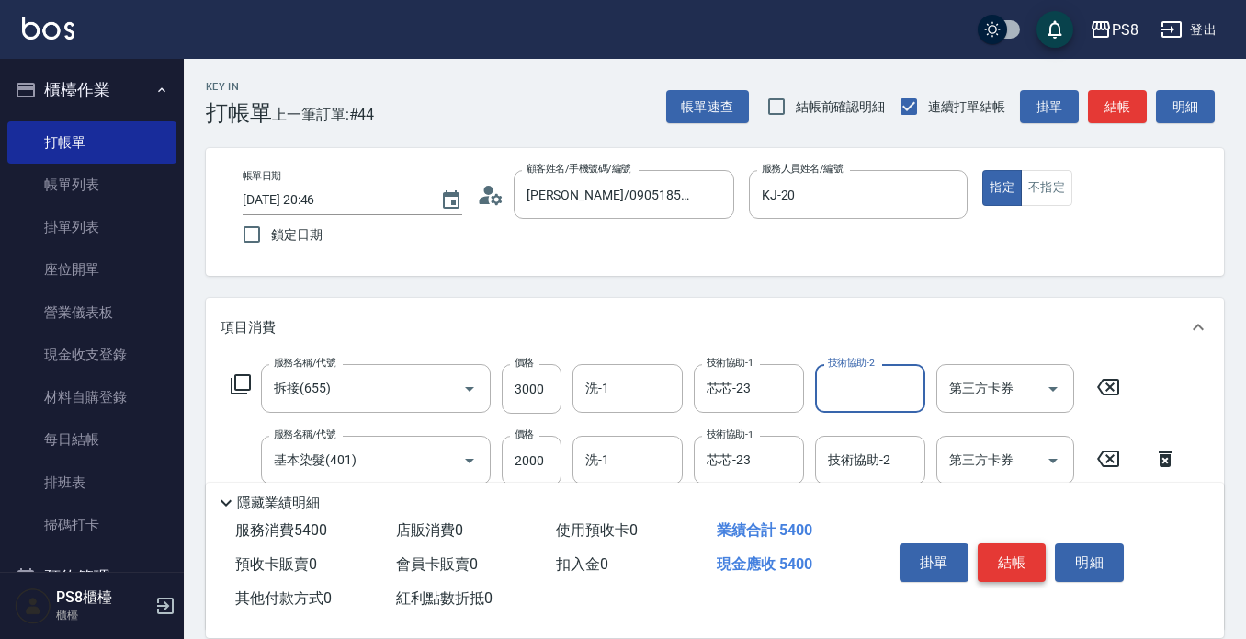
click at [1022, 555] on button "結帳" at bounding box center [1012, 562] width 69 height 39
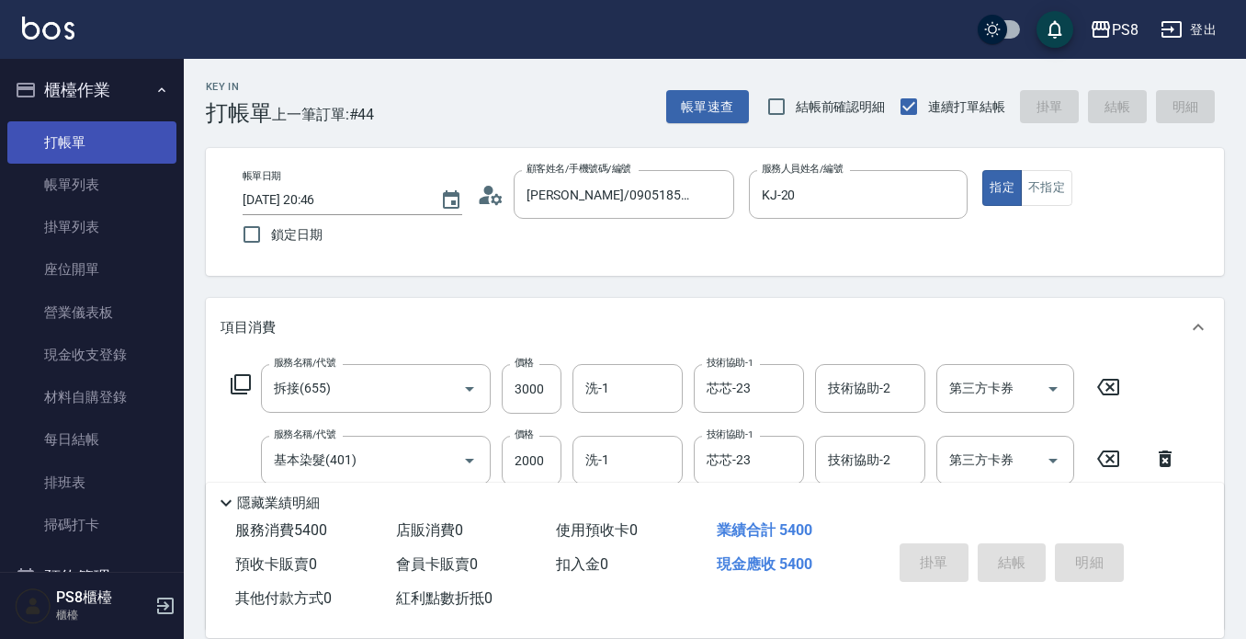
type input "2025/09/06 20:47"
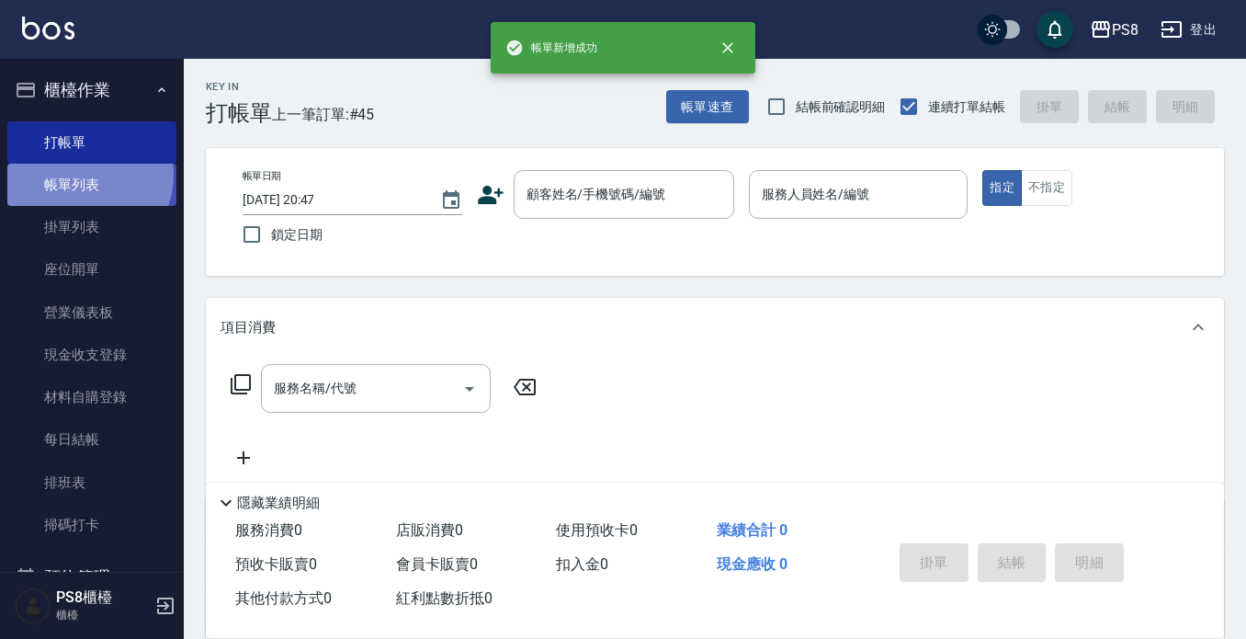
click at [86, 176] on link "帳單列表" at bounding box center [91, 185] width 169 height 42
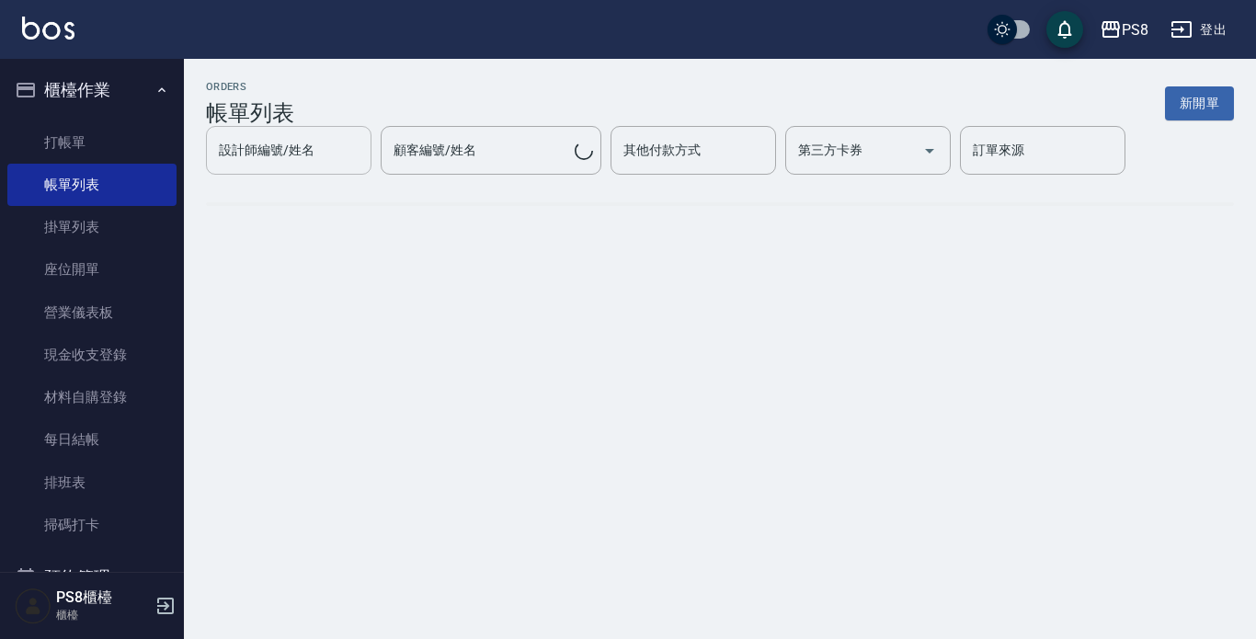
click at [259, 166] on input "設計師編號/姓名" at bounding box center [288, 150] width 149 height 32
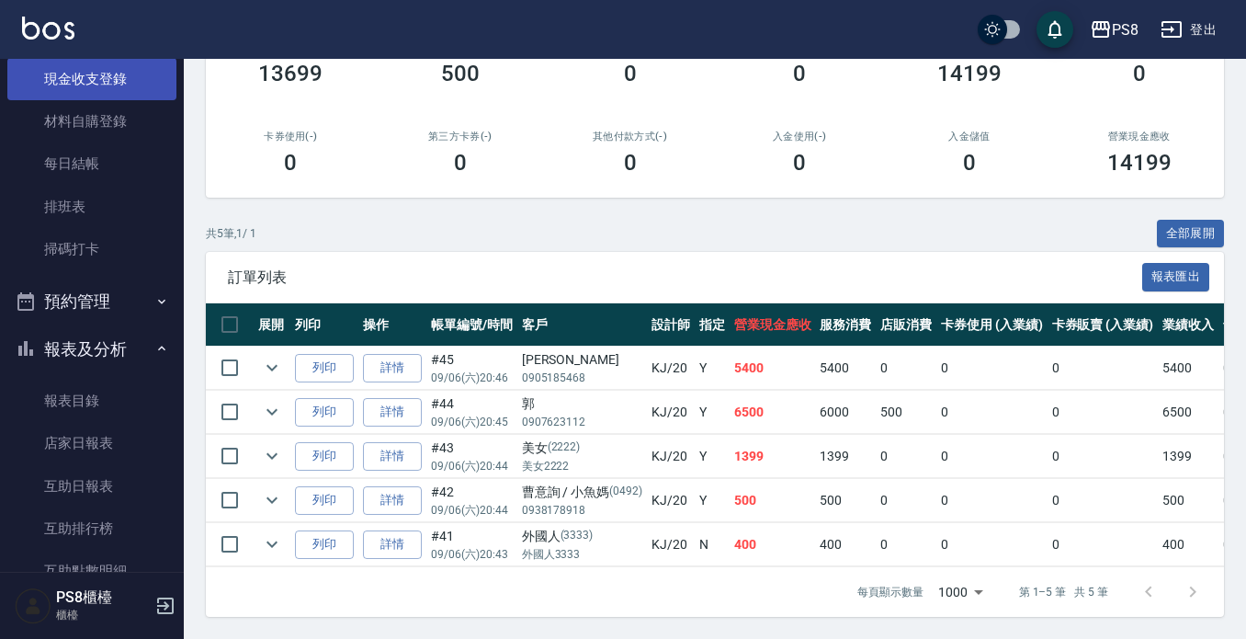
scroll to position [368, 0]
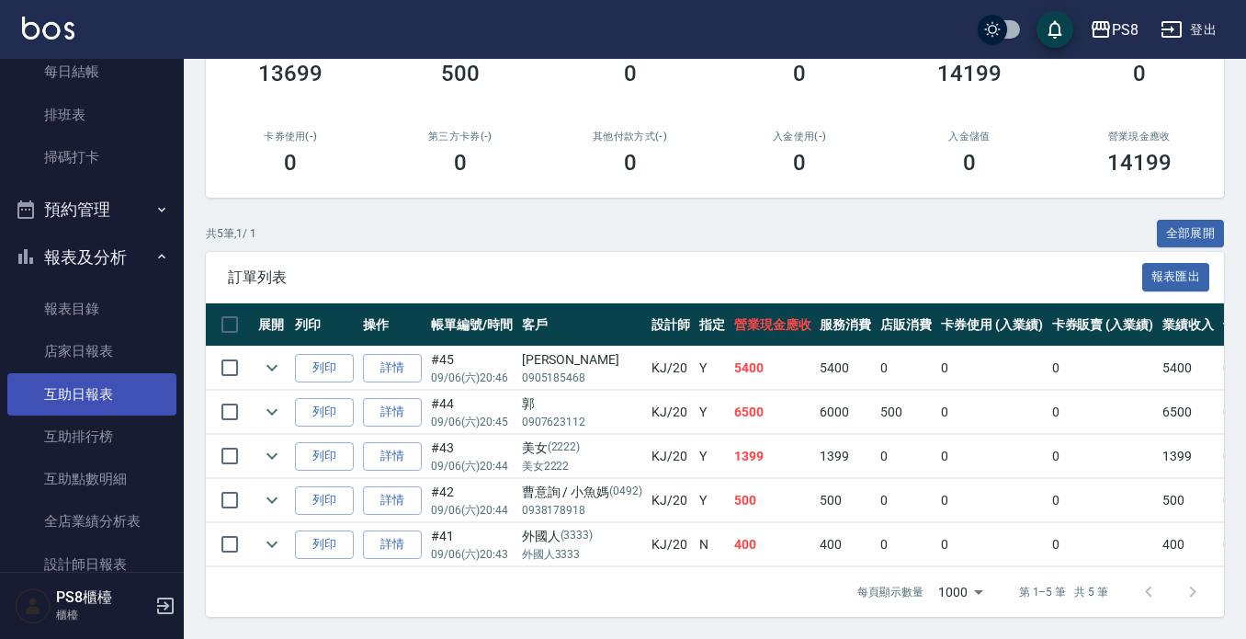
type input "KJ-20"
click at [108, 403] on link "互助日報表" at bounding box center [91, 394] width 169 height 42
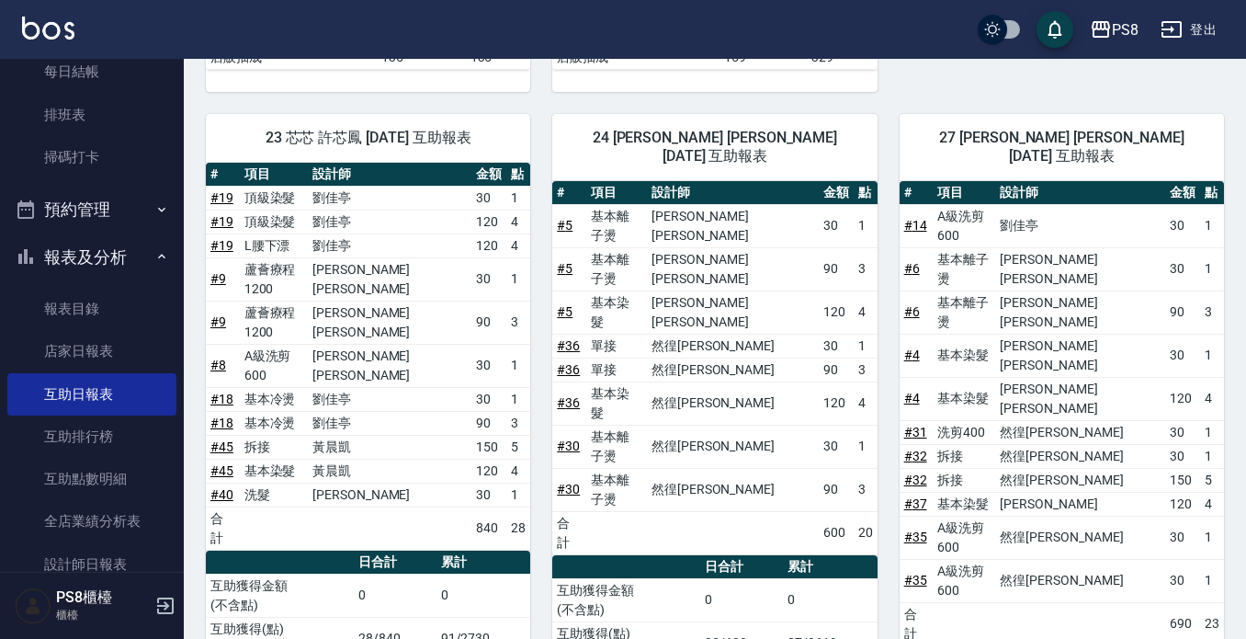
scroll to position [551, 0]
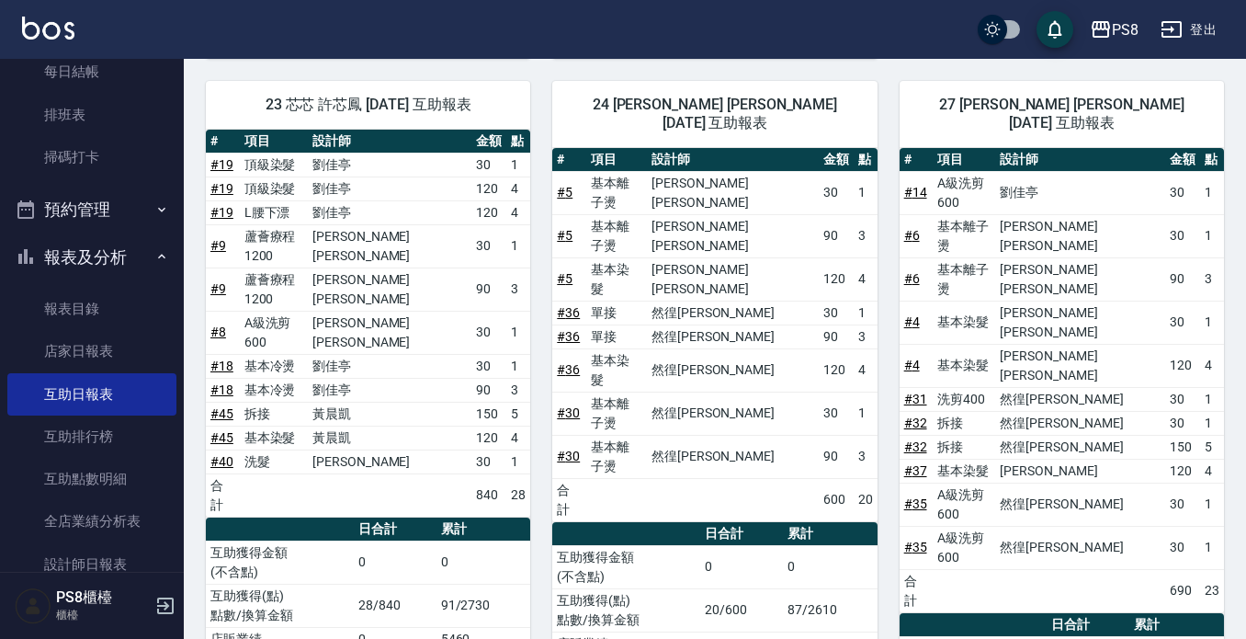
click at [917, 415] on link "# 32" at bounding box center [915, 422] width 23 height 15
click at [279, 426] on td "基本染髮" at bounding box center [274, 438] width 68 height 24
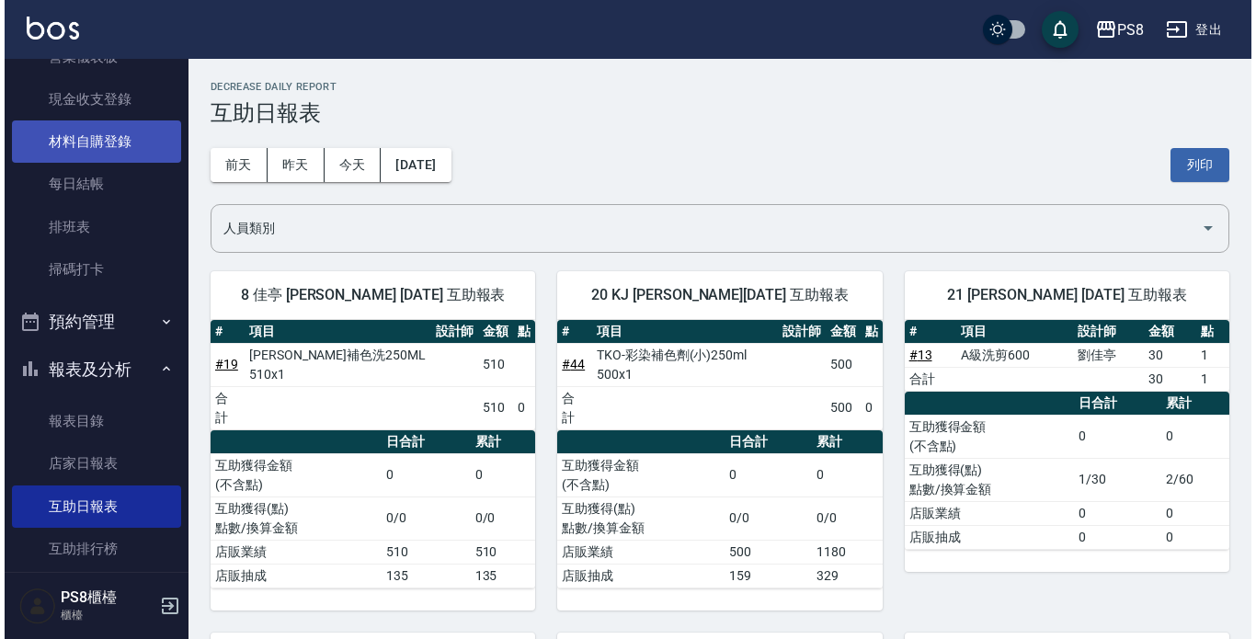
scroll to position [92, 0]
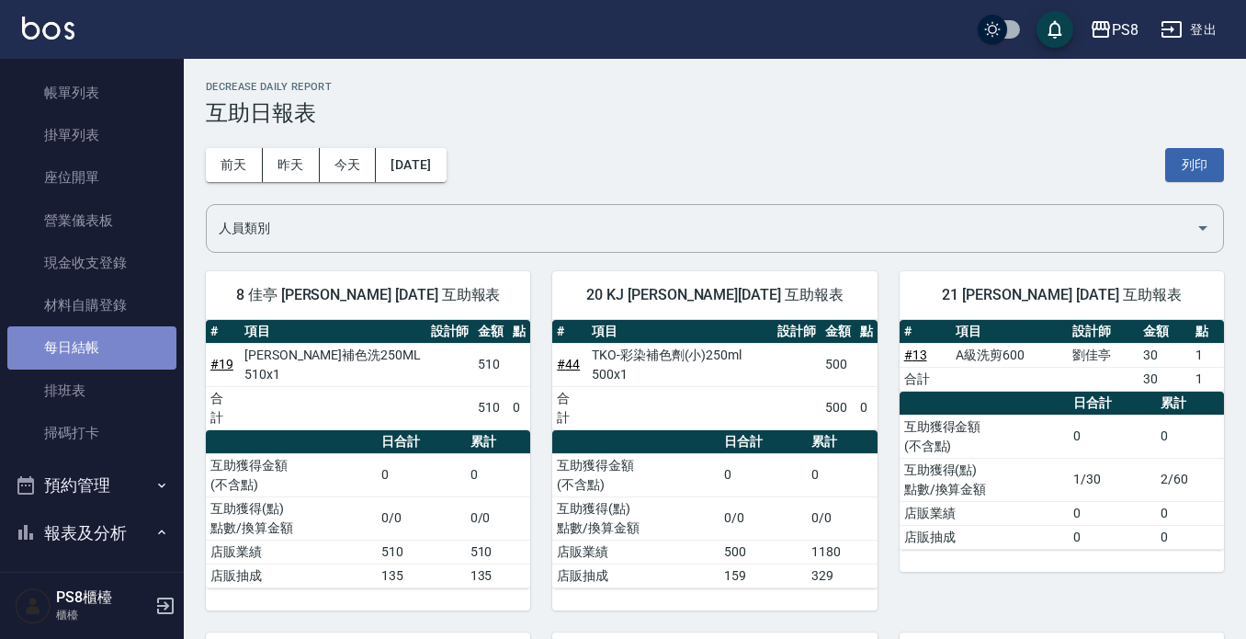
click at [103, 338] on link "每日結帳" at bounding box center [91, 347] width 169 height 42
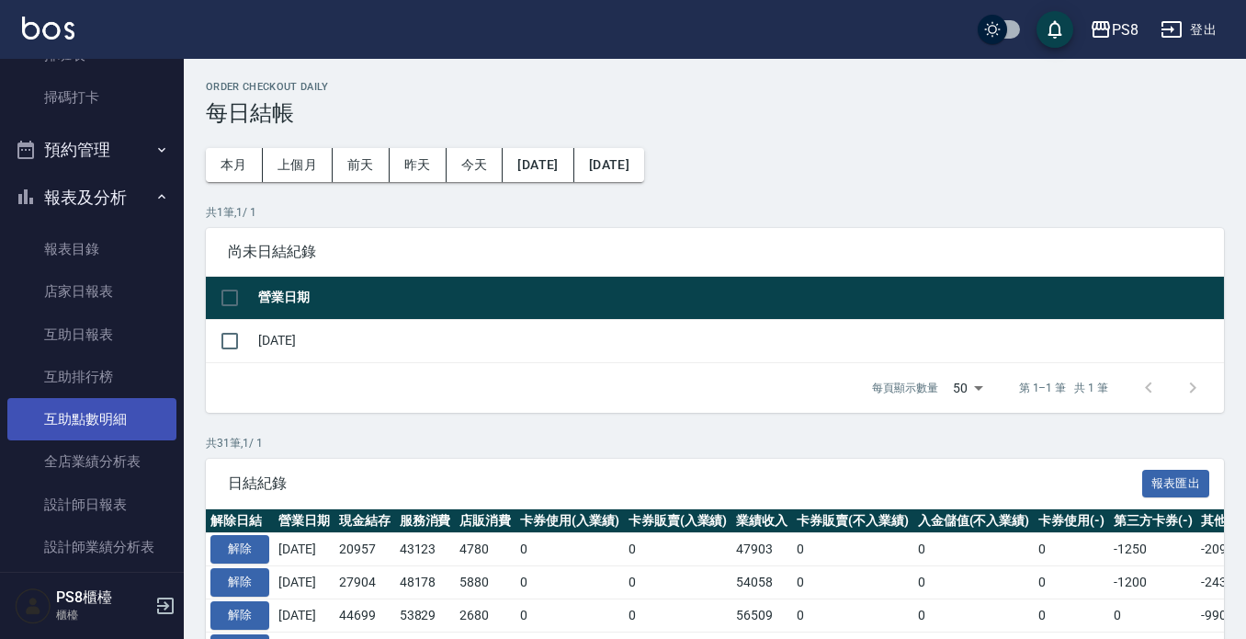
scroll to position [460, 0]
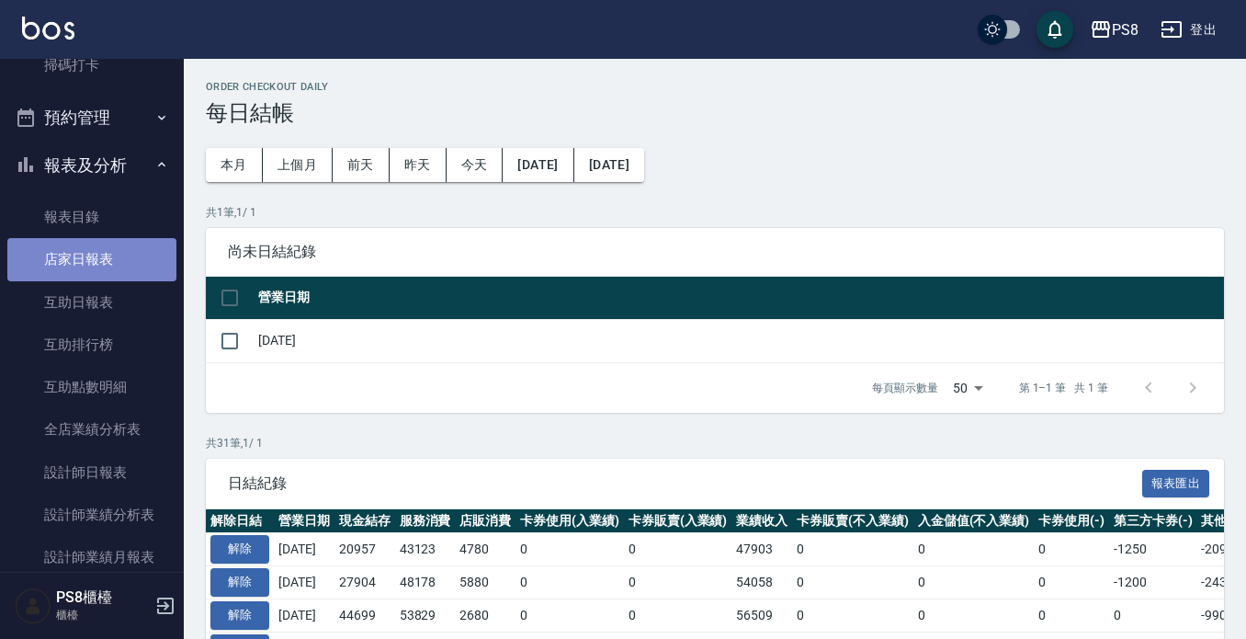
click at [100, 267] on link "店家日報表" at bounding box center [91, 259] width 169 height 42
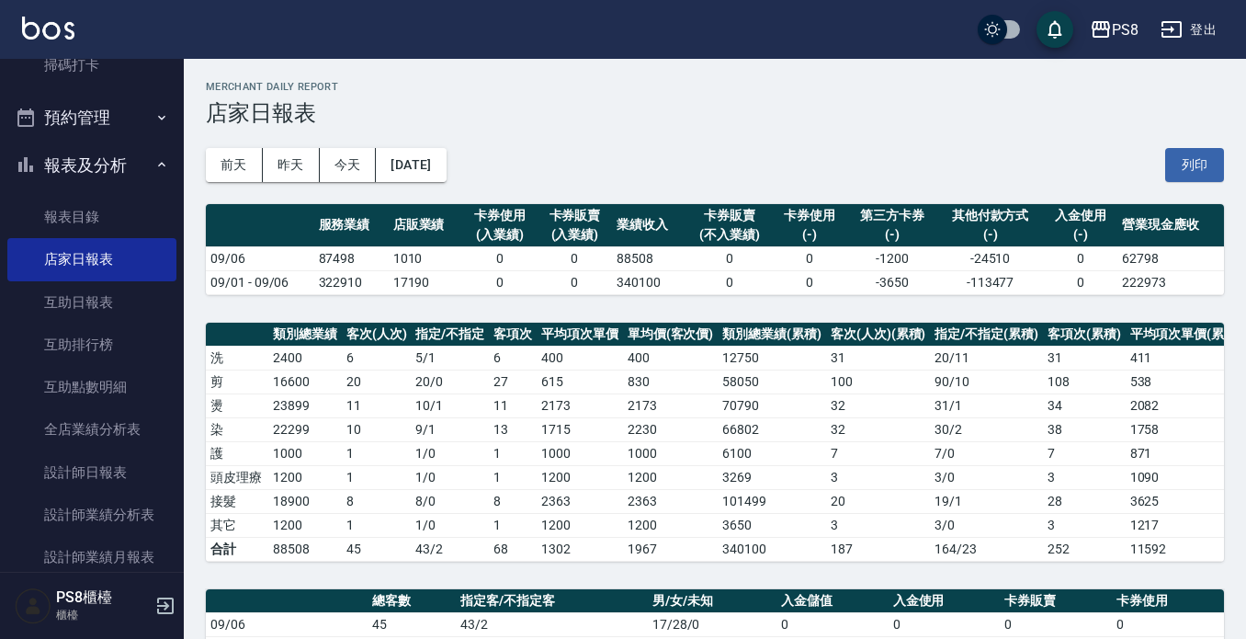
click at [314, 257] on td "87498" at bounding box center [351, 258] width 74 height 24
drag, startPoint x: 313, startPoint y: 257, endPoint x: 366, endPoint y: 267, distance: 53.2
click at [366, 267] on td "87498" at bounding box center [351, 258] width 74 height 24
click at [369, 270] on td "322910" at bounding box center [351, 282] width 74 height 24
drag, startPoint x: 346, startPoint y: 156, endPoint x: 342, endPoint y: 299, distance: 142.5
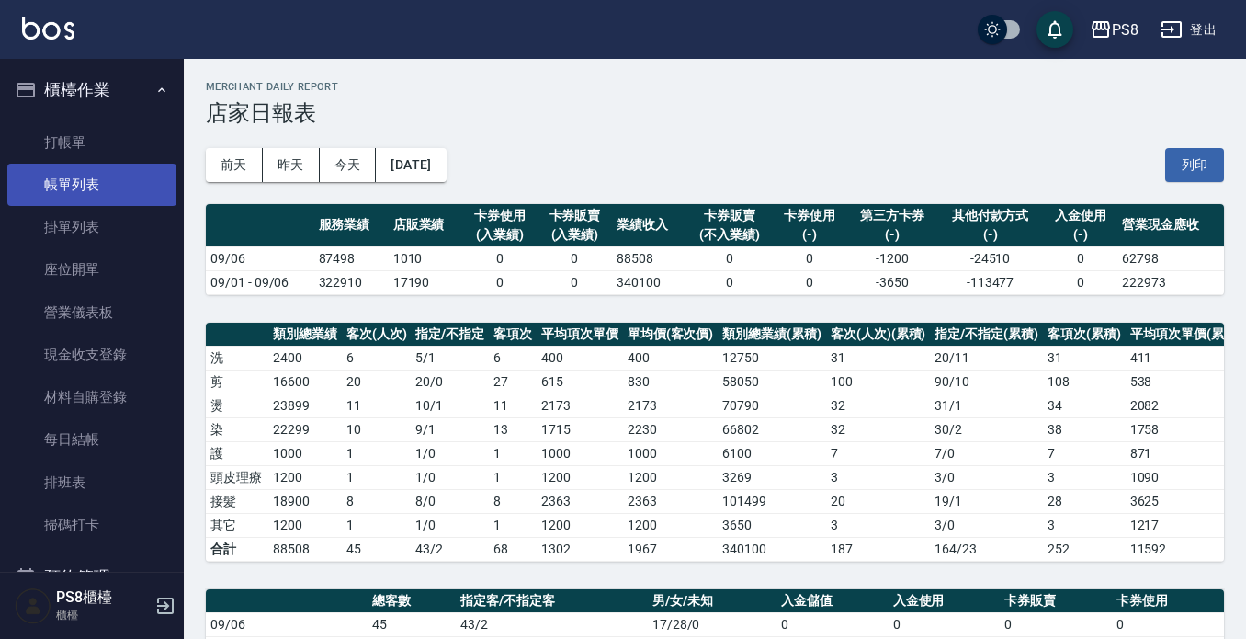
click at [111, 189] on link "帳單列表" at bounding box center [91, 185] width 169 height 42
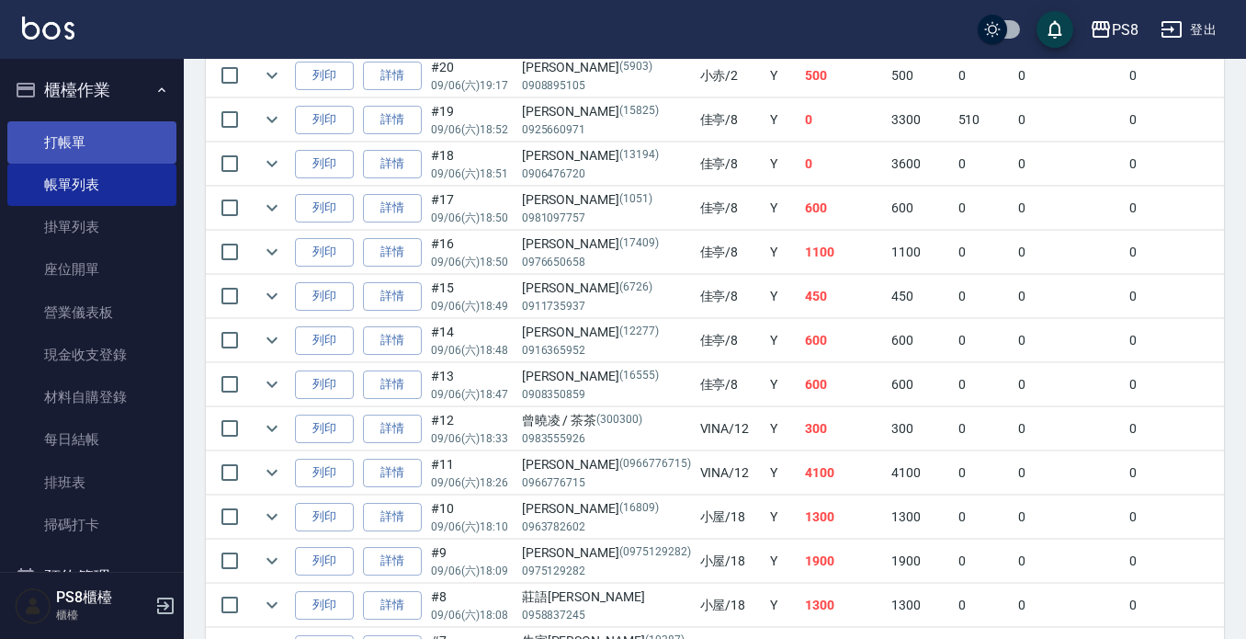
scroll to position [1630, 0]
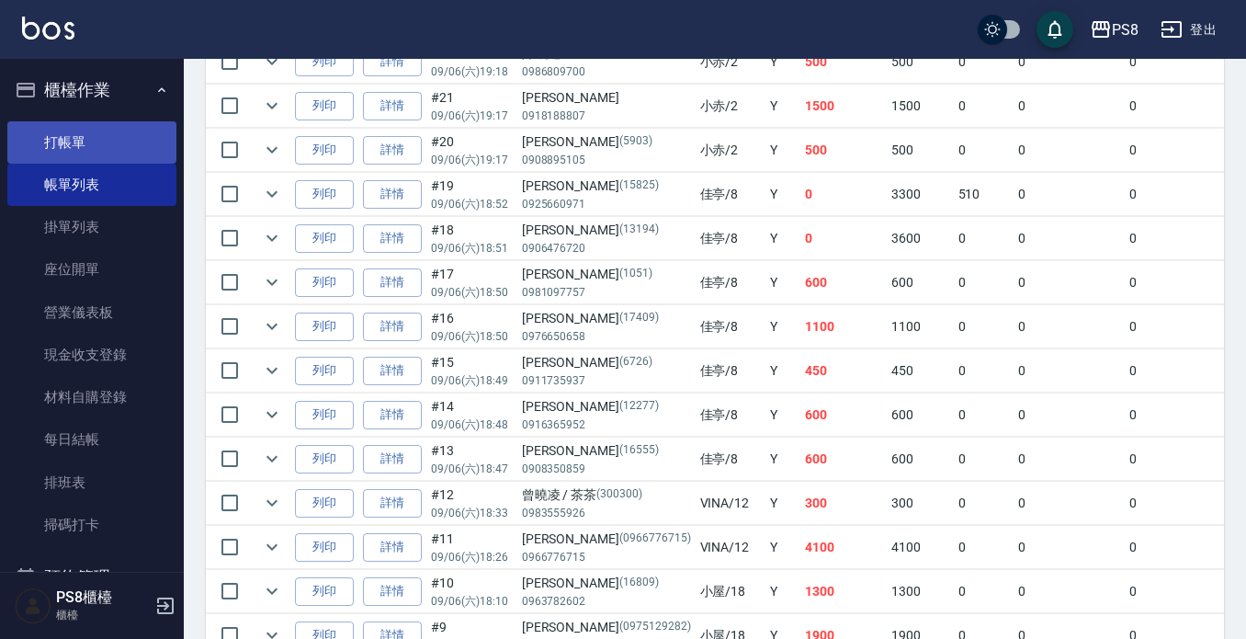
click at [133, 136] on link "打帳單" at bounding box center [91, 142] width 169 height 42
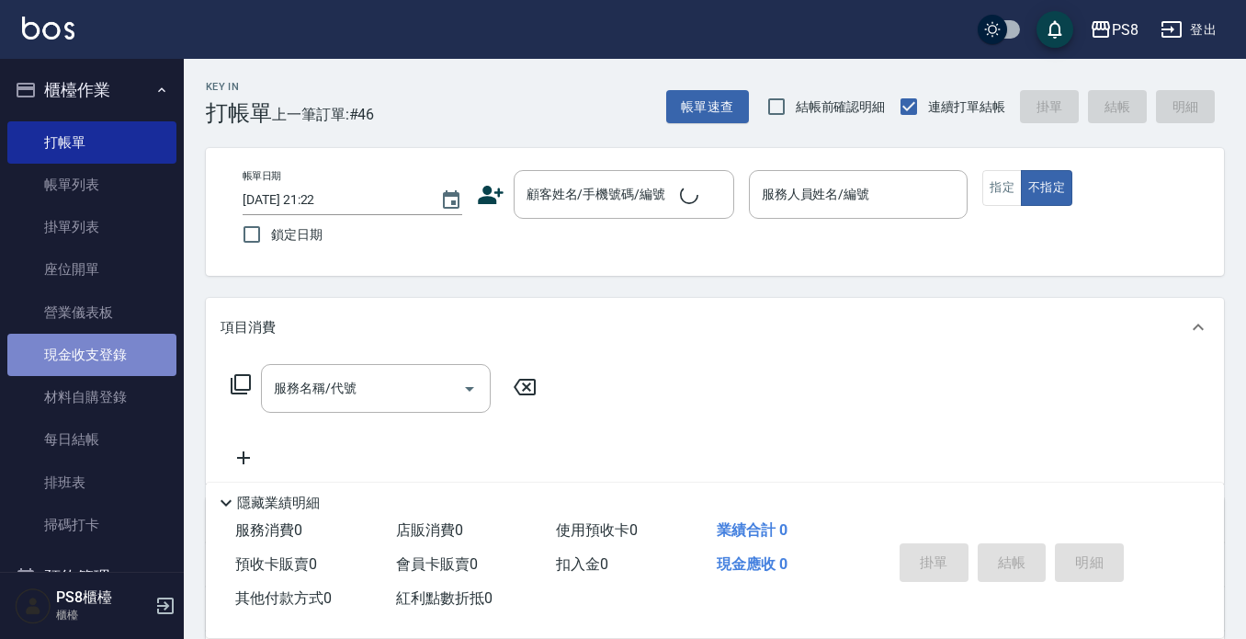
click at [152, 356] on link "現金收支登錄" at bounding box center [91, 355] width 169 height 42
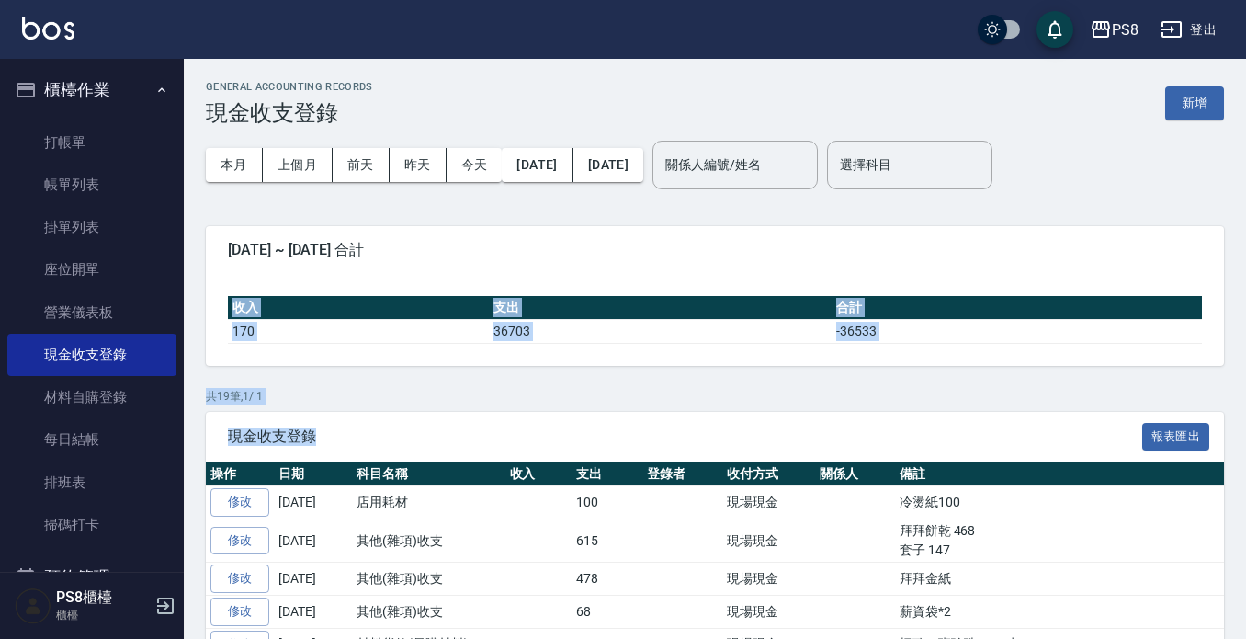
drag, startPoint x: 1126, startPoint y: 434, endPoint x: 1228, endPoint y: 286, distance: 179.7
click at [1226, 290] on div "GENERAL ACCOUNTING RECORDS 現金收支登錄 新增 本月 上個月 前天 昨天 今天 2025/09/01 2025/09/06 關係人編…" at bounding box center [715, 641] width 1063 height 1164
click at [1208, 99] on button "新增" at bounding box center [1195, 103] width 59 height 34
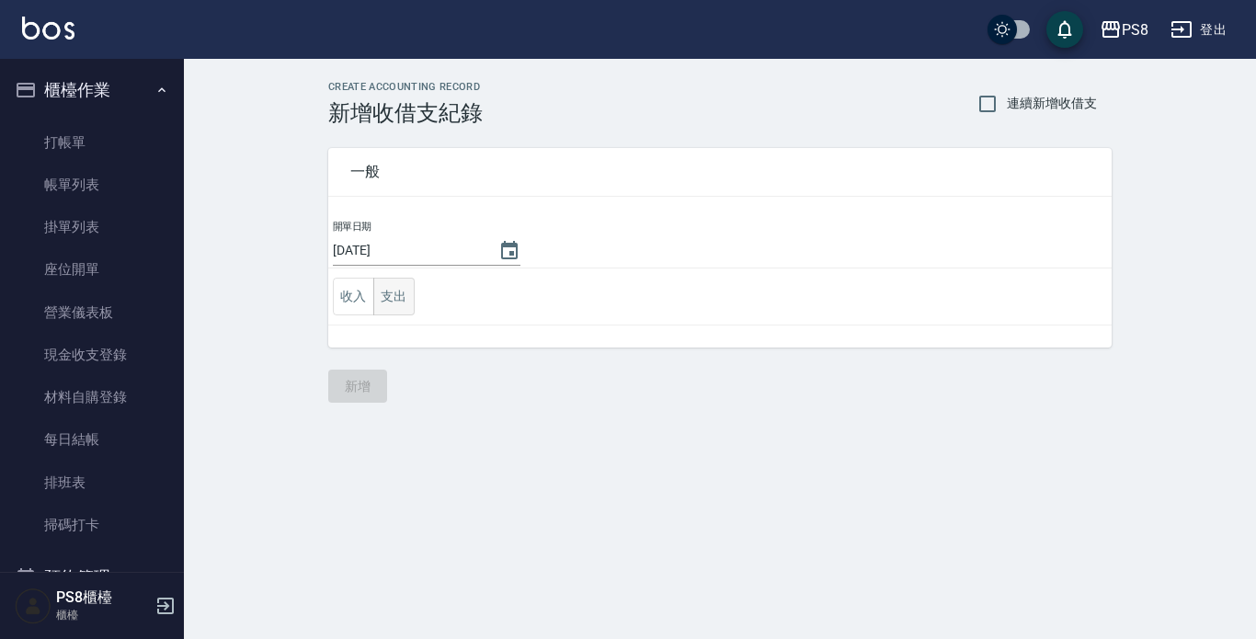
click at [373, 300] on button "支出" at bounding box center [393, 297] width 41 height 38
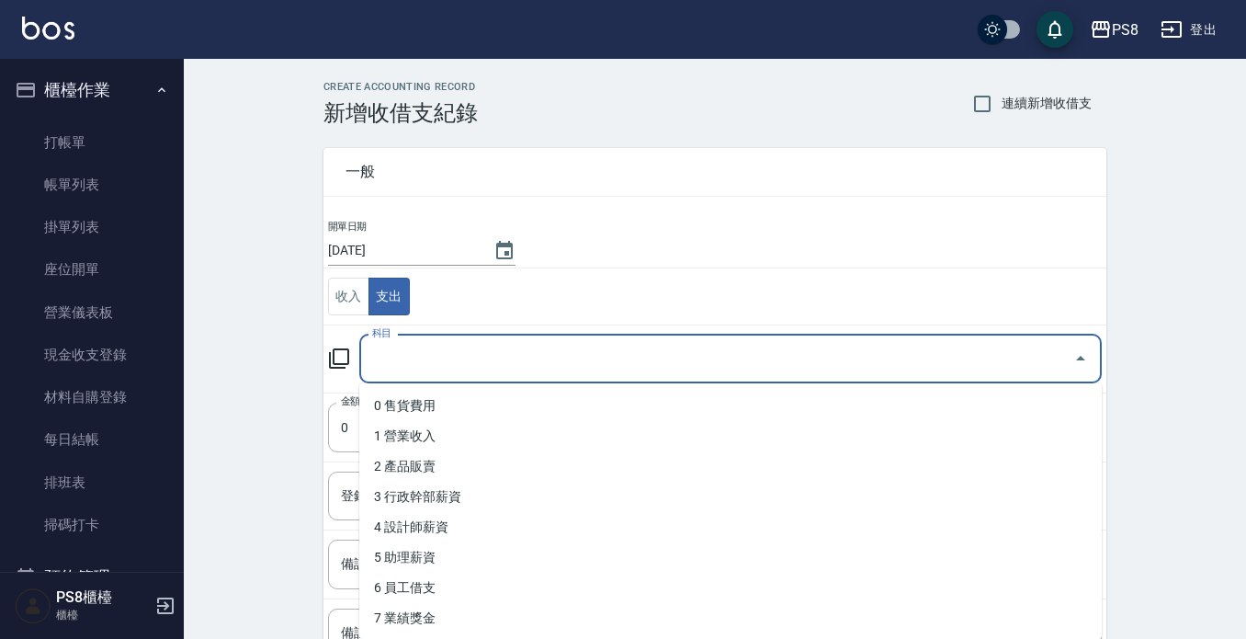
drag, startPoint x: 399, startPoint y: 352, endPoint x: 423, endPoint y: 373, distance: 31.9
click at [408, 358] on input "科目" at bounding box center [717, 359] width 699 height 32
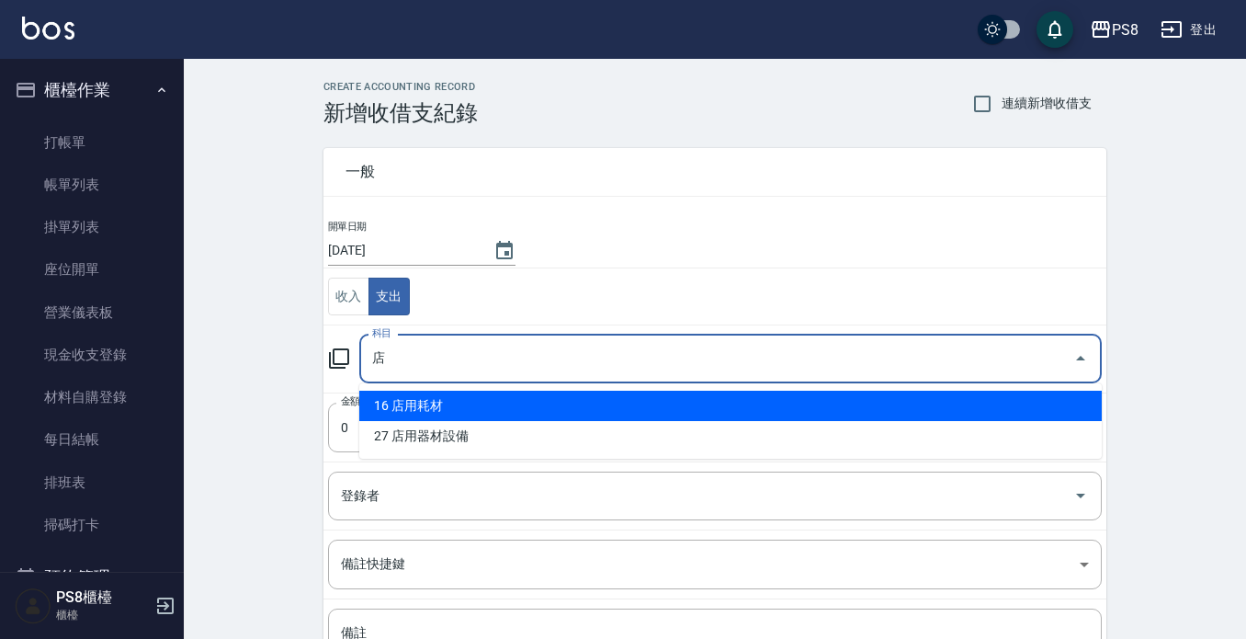
click at [998, 412] on li "16 店用耗材" at bounding box center [730, 406] width 743 height 30
type input "16 店用耗材"
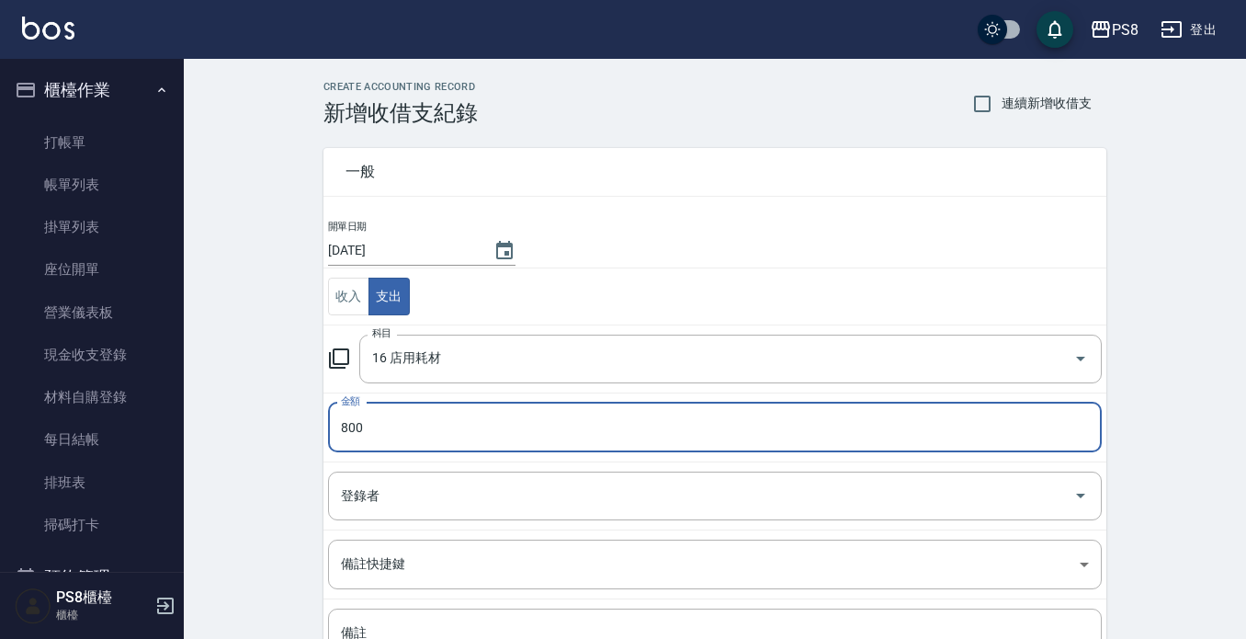
type input "800"
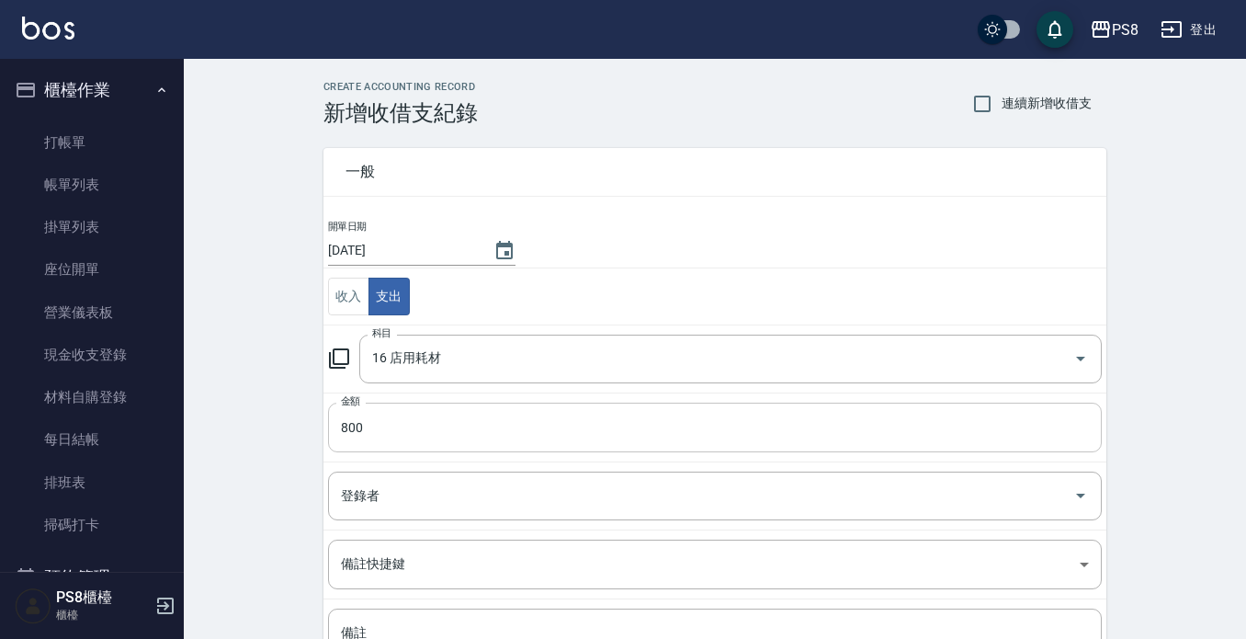
scroll to position [173, 0]
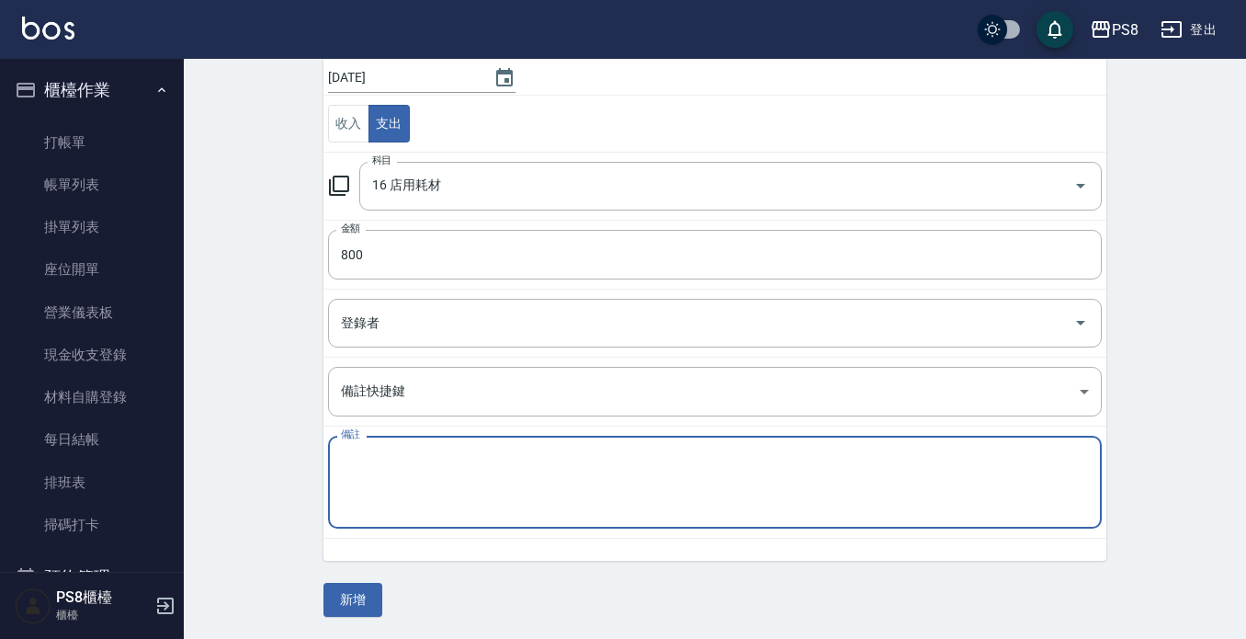
click at [506, 474] on textarea "備註" at bounding box center [715, 482] width 748 height 63
type textarea "接髮線"
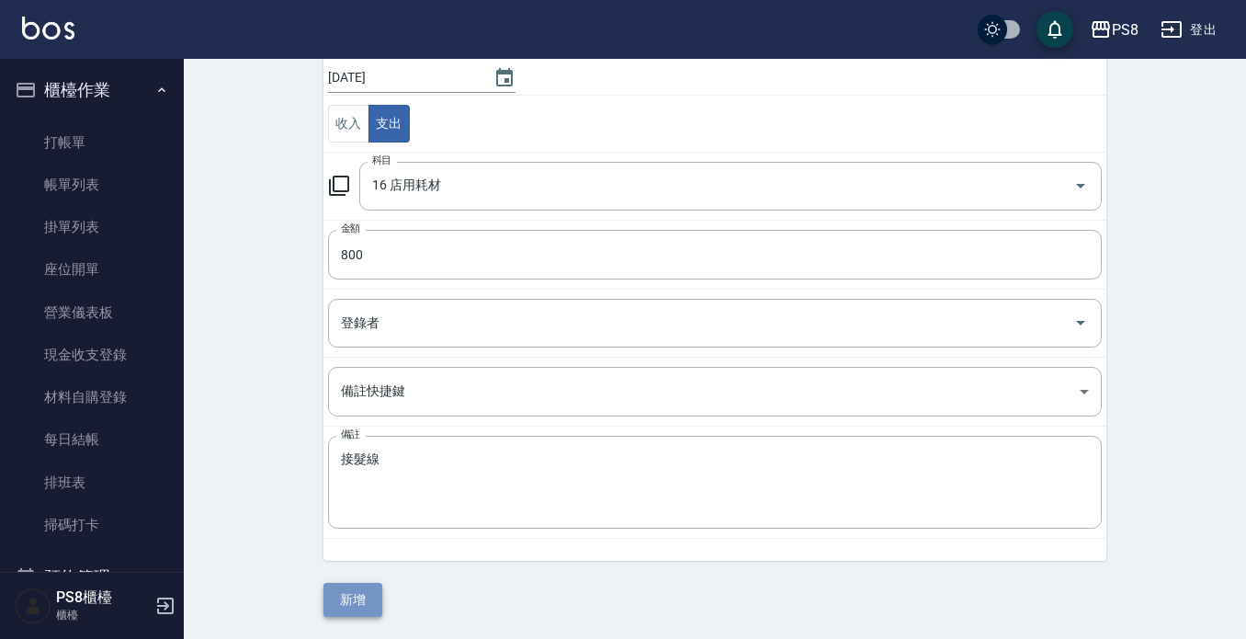
click at [358, 588] on button "新增" at bounding box center [353, 600] width 59 height 34
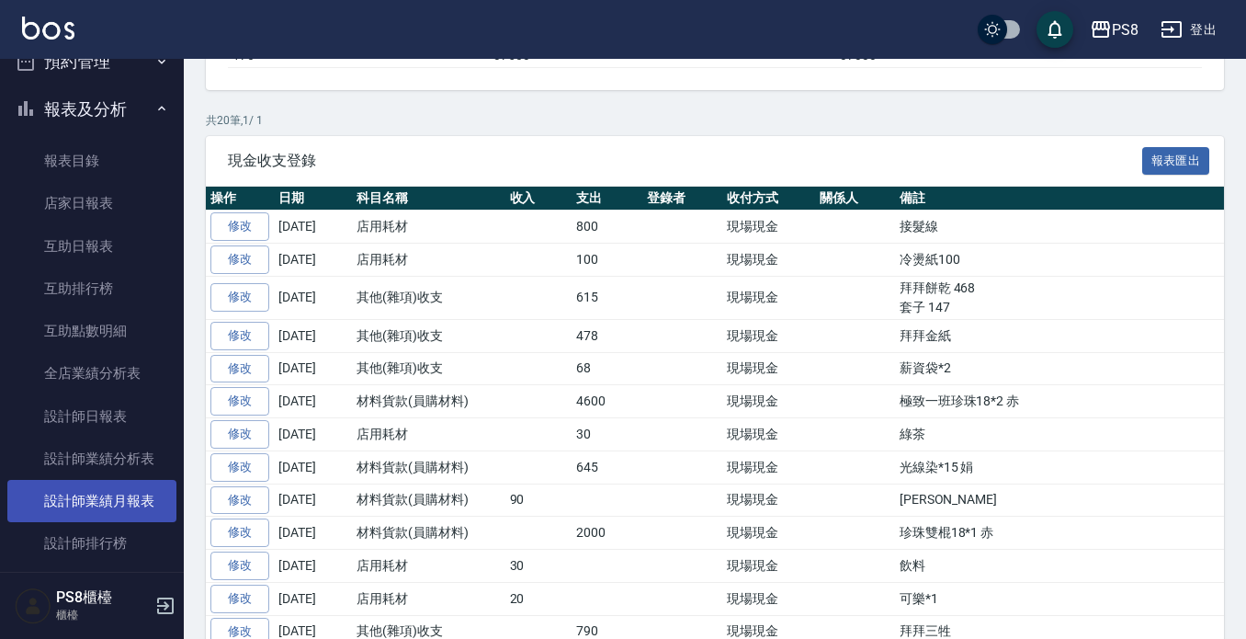
scroll to position [643, 0]
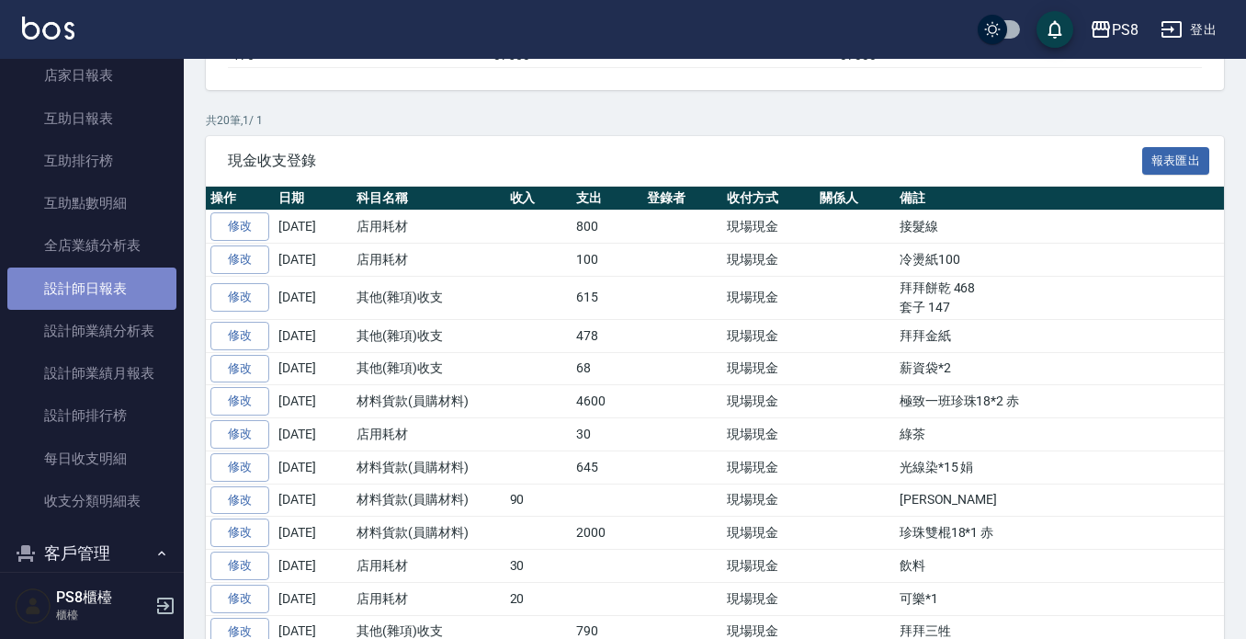
click at [137, 286] on link "設計師日報表" at bounding box center [91, 288] width 169 height 42
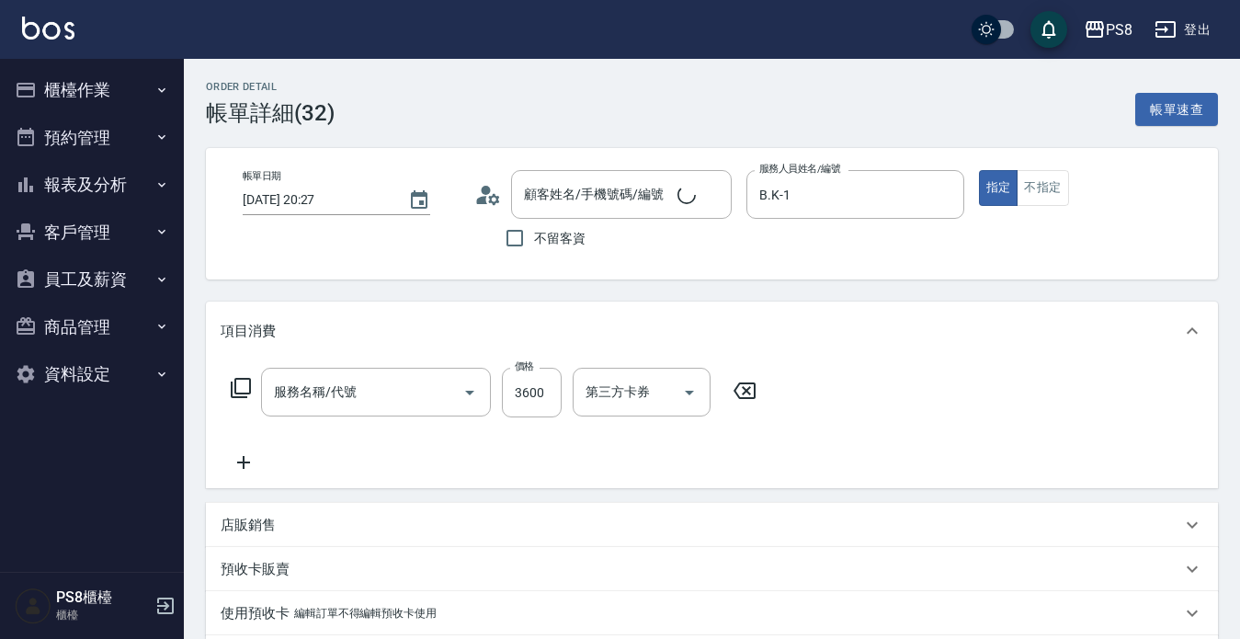
type input "林佳儀/0977687167/"
type input "拆接(655)"
type input "信用卡"
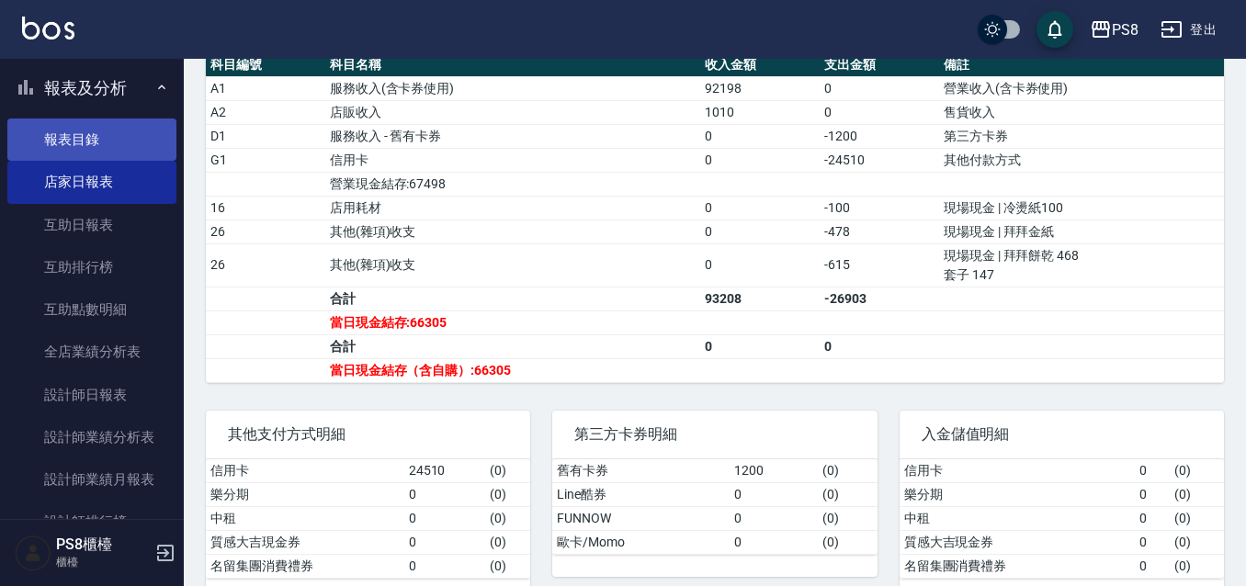
scroll to position [643, 0]
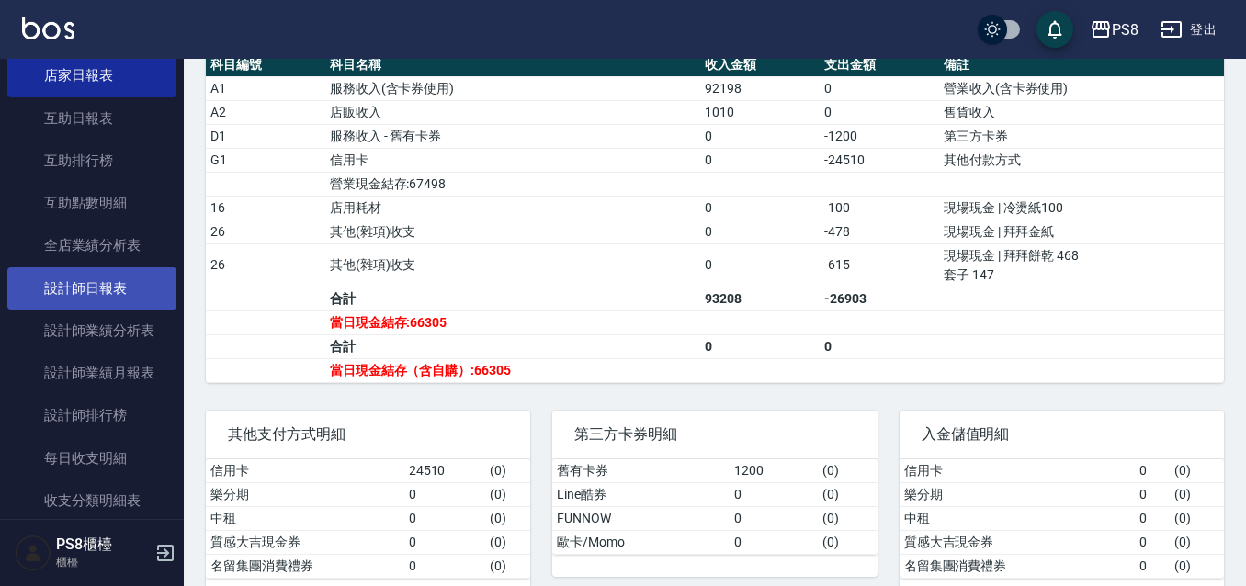
click at [85, 290] on link "設計師日報表" at bounding box center [91, 288] width 169 height 42
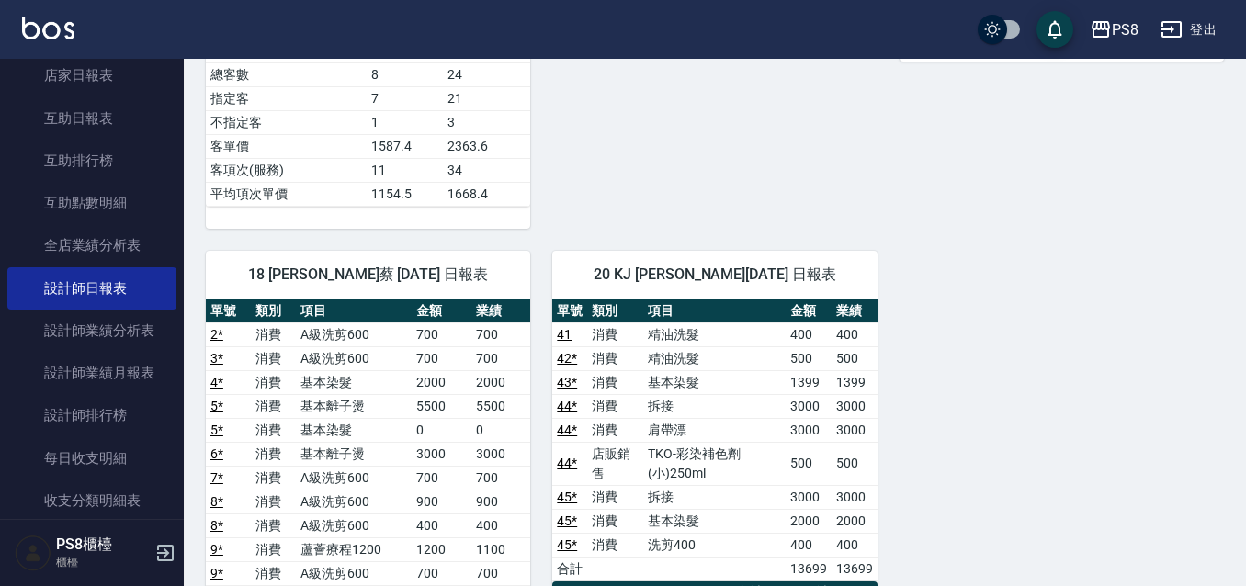
scroll to position [1103, 0]
